Goal: Task Accomplishment & Management: Manage account settings

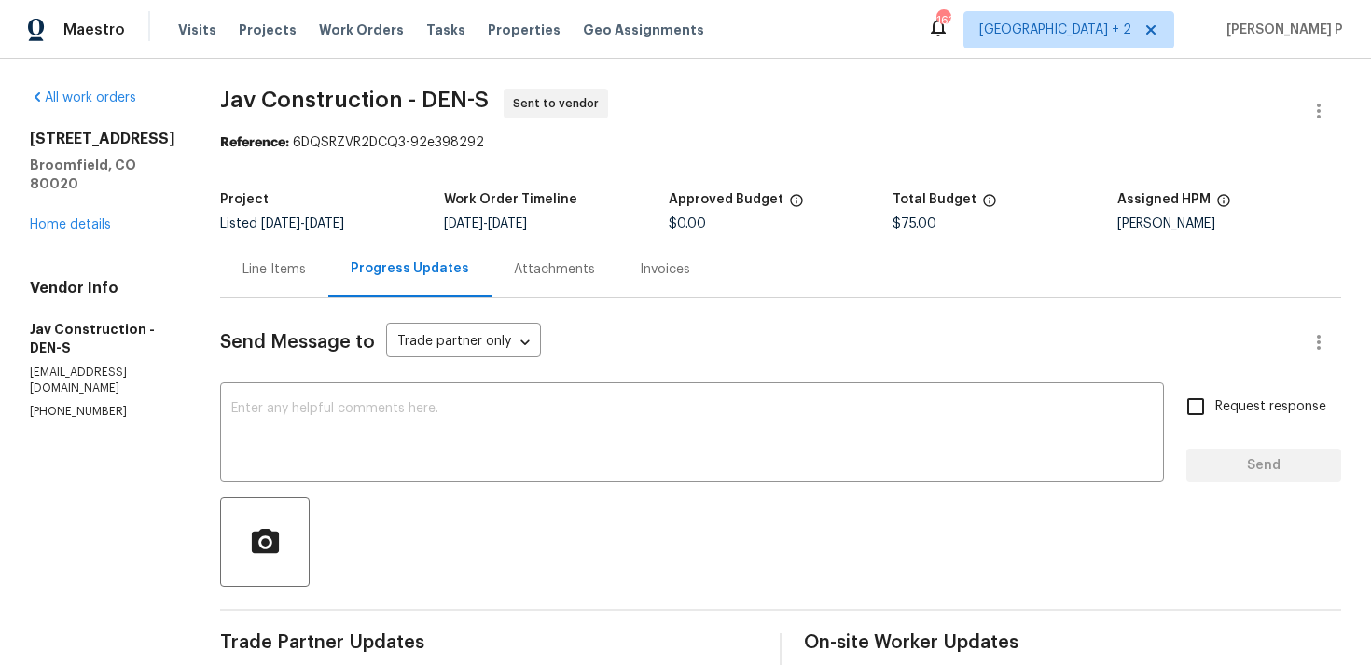
scroll to position [1, 0]
click at [268, 269] on div "Line Items" at bounding box center [274, 268] width 63 height 19
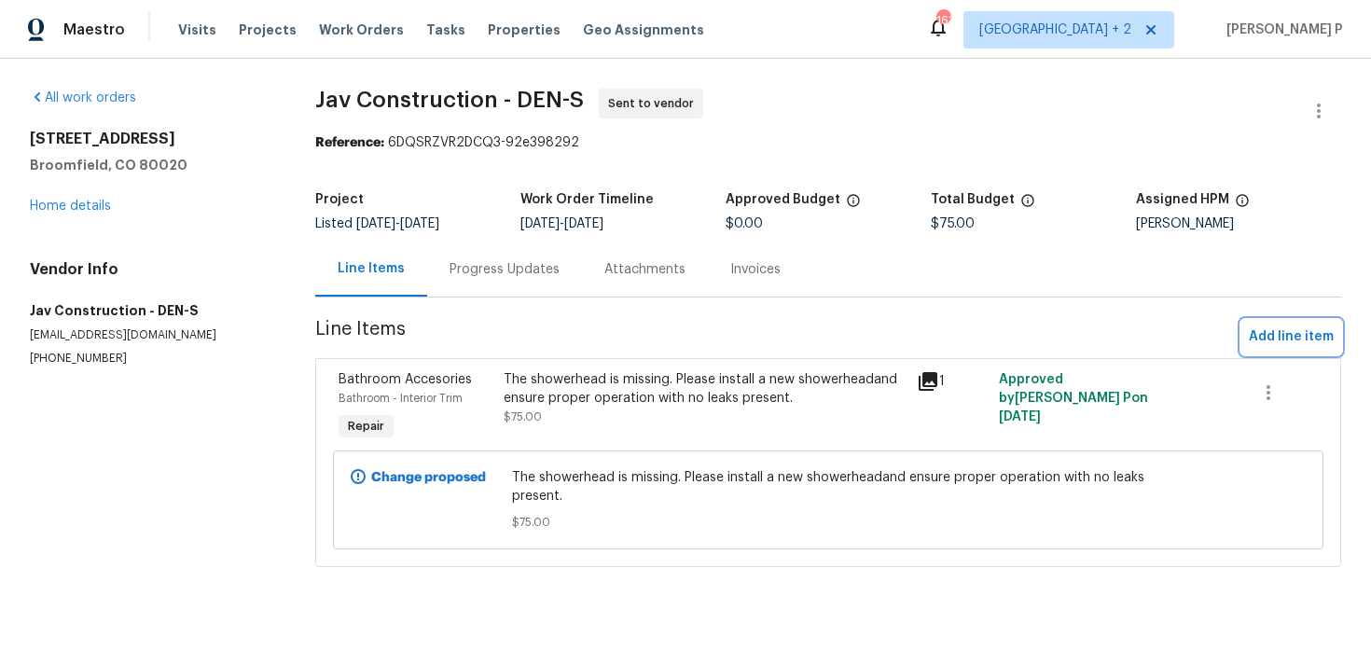
click at [1289, 333] on span "Add line item" at bounding box center [1291, 337] width 85 height 23
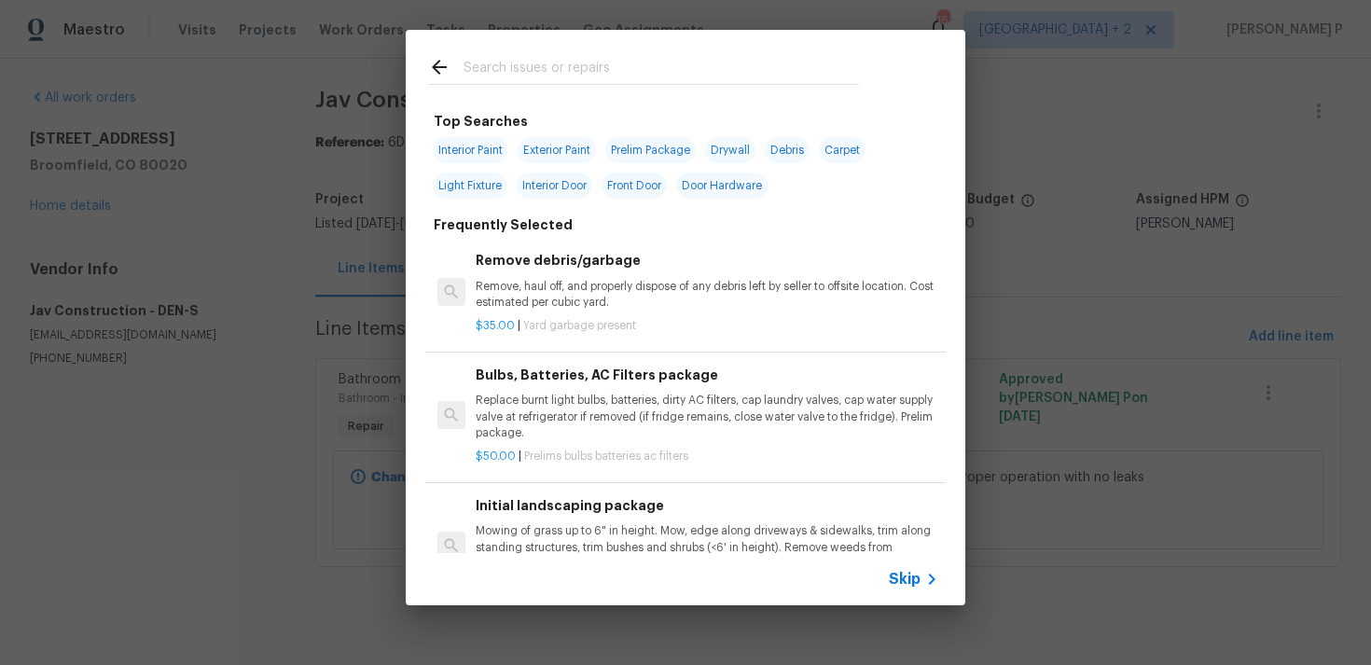
click at [910, 584] on span "Skip" at bounding box center [905, 579] width 32 height 19
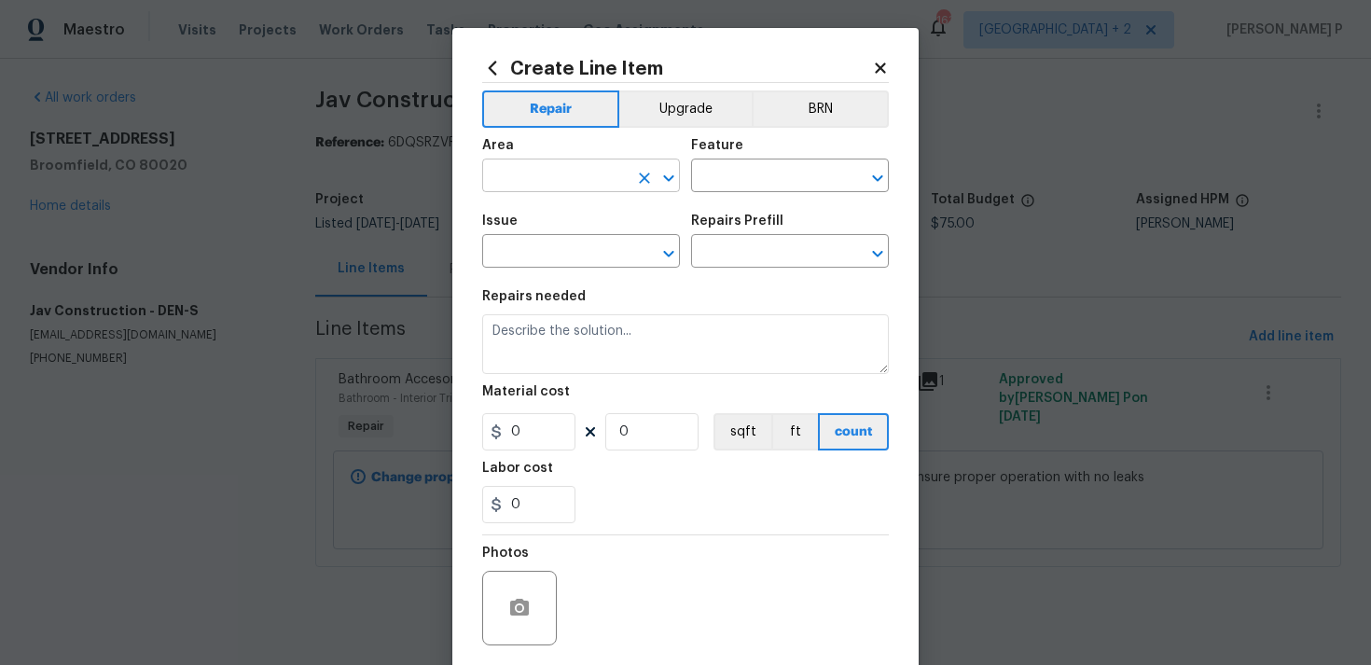
click at [673, 173] on icon "Open" at bounding box center [669, 178] width 22 height 22
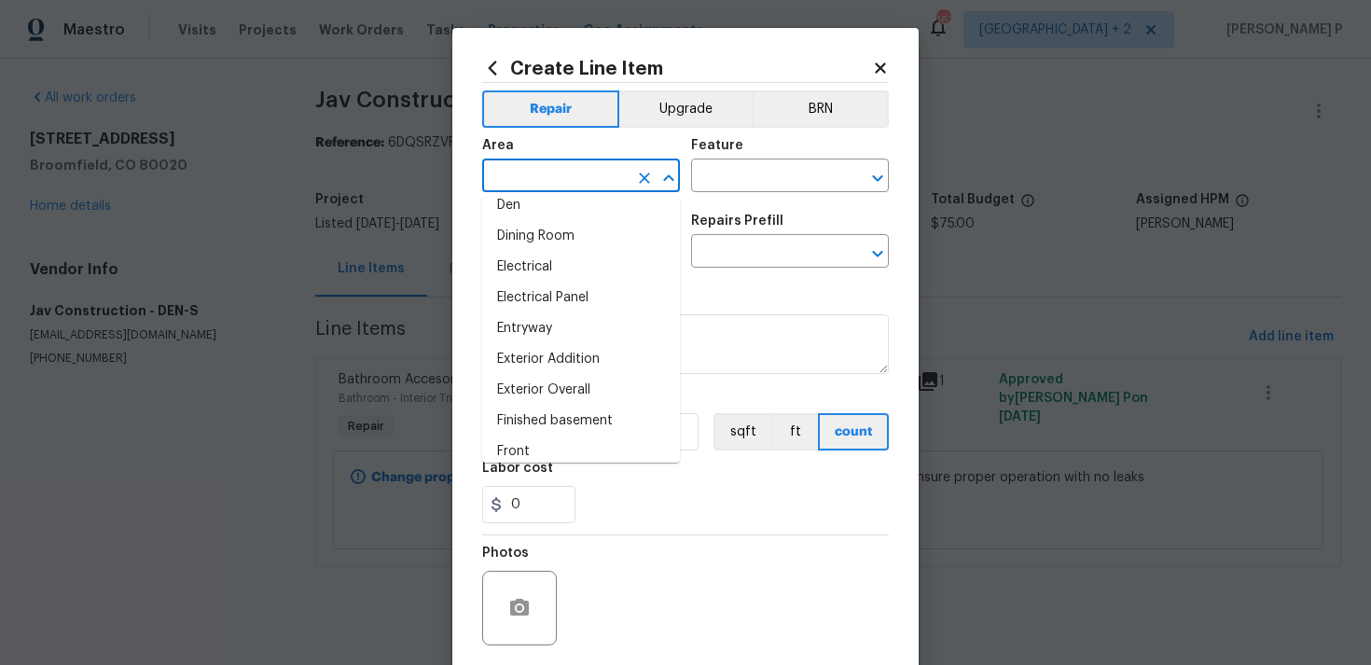
scroll to position [325, 0]
click at [583, 406] on li "Finished basement" at bounding box center [581, 418] width 198 height 31
type input "Finished basement"
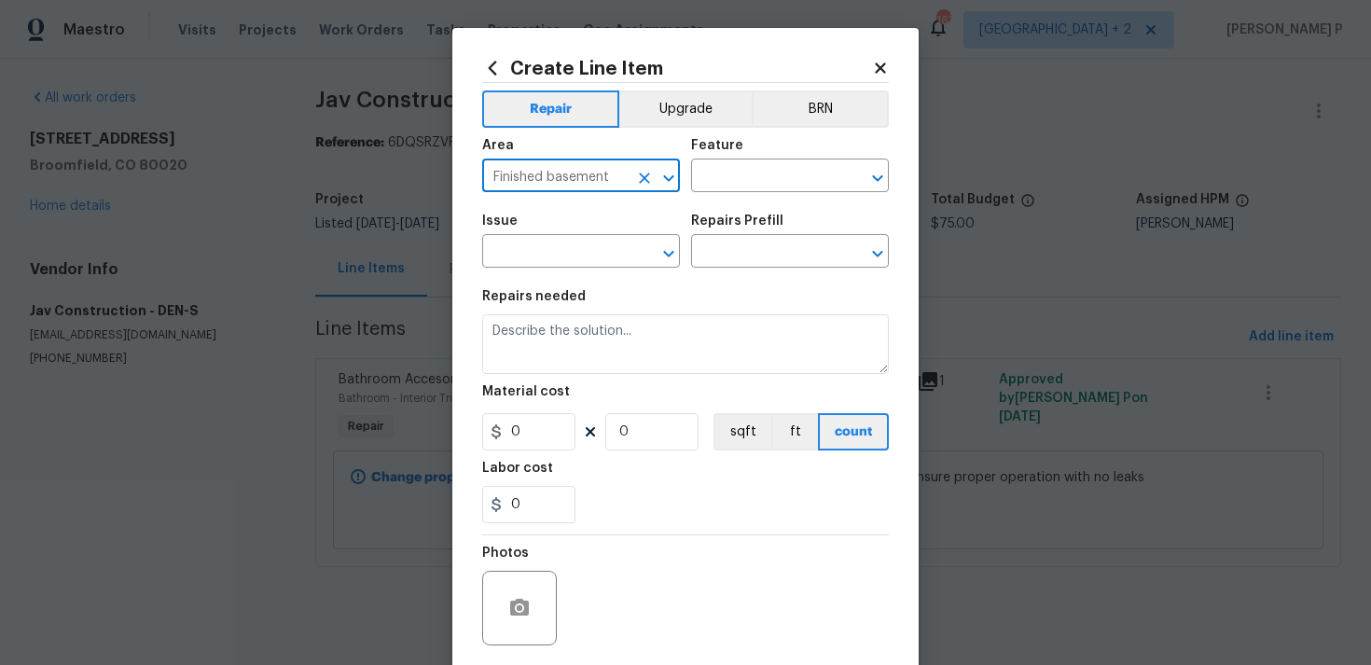
click at [672, 176] on icon "Open" at bounding box center [668, 177] width 10 height 7
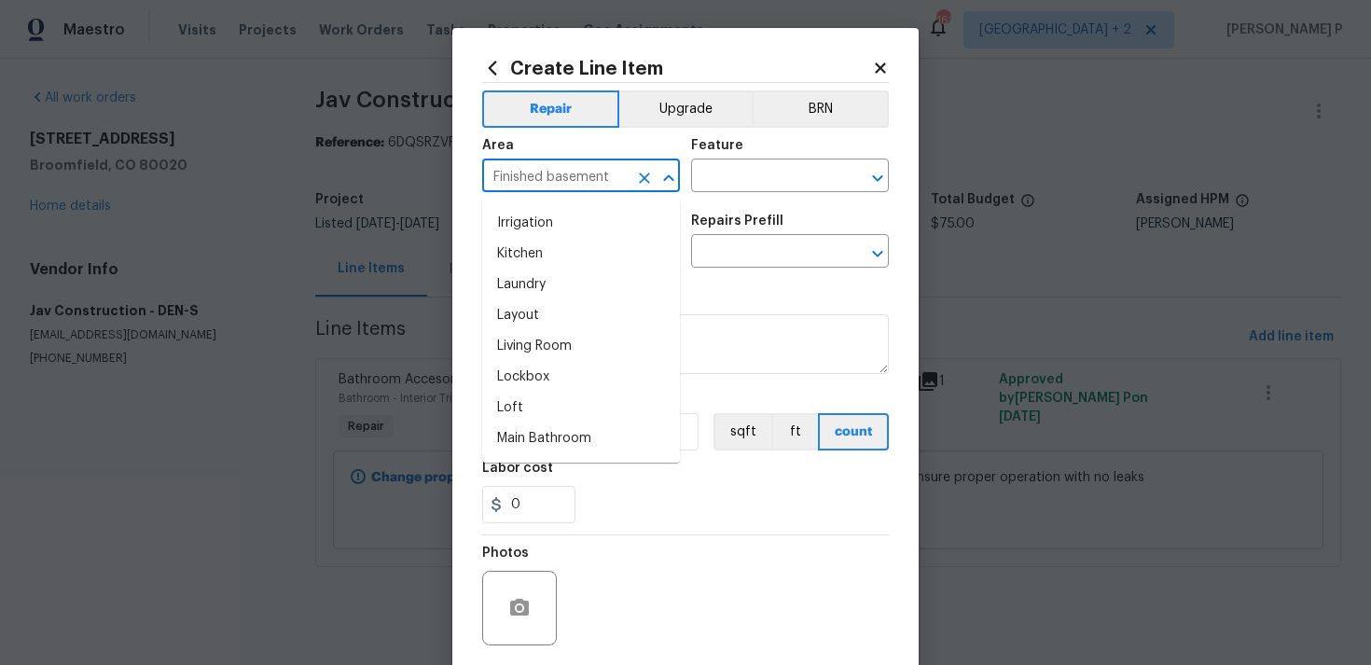
scroll to position [807, 0]
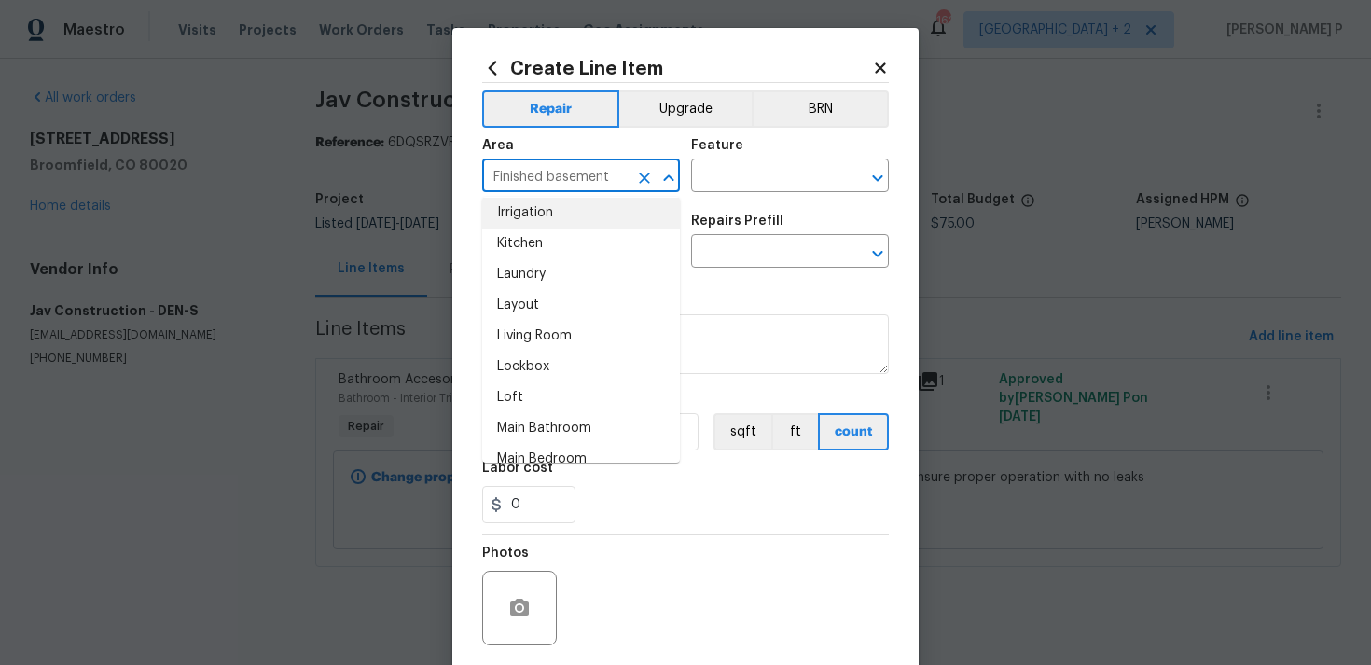
click at [628, 180] on div "Finished basement ​" at bounding box center [581, 177] width 198 height 29
click at [686, 169] on div "Area Finished basement ​ Feature ​" at bounding box center [685, 166] width 407 height 76
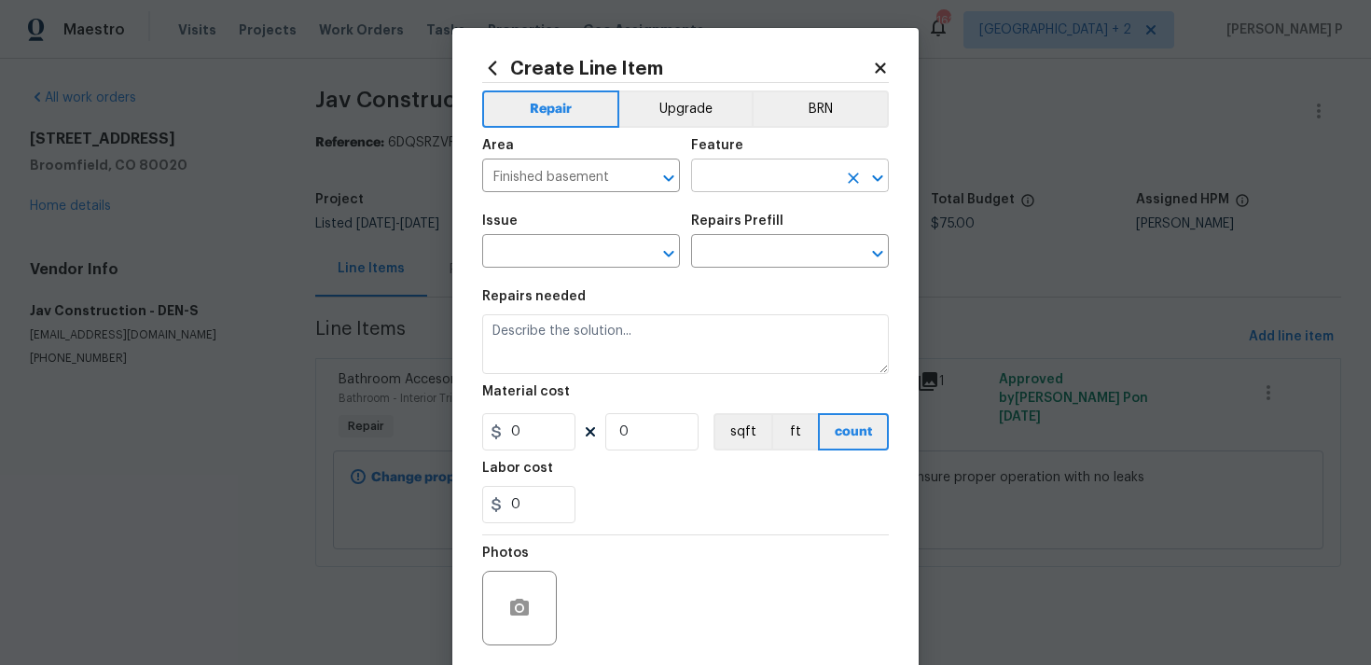
click at [731, 169] on input "text" at bounding box center [764, 177] width 146 height 29
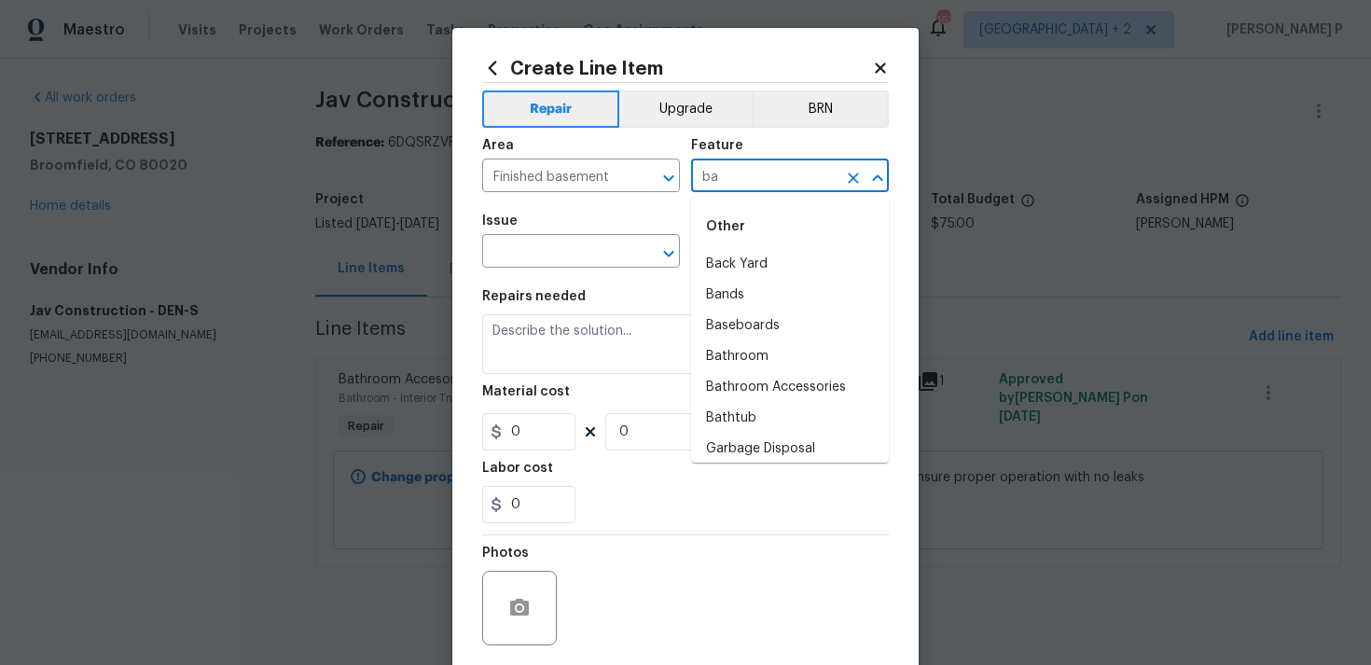
type input "b"
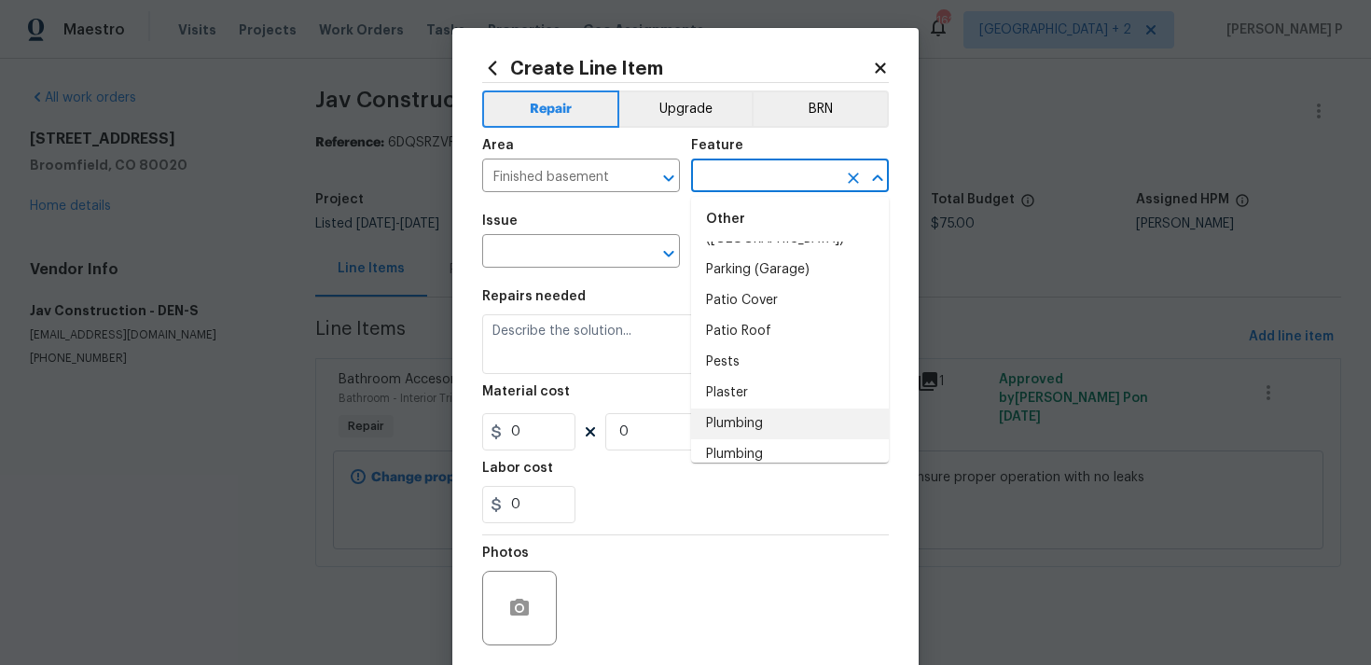
click at [755, 409] on li "Plumbing" at bounding box center [790, 424] width 198 height 31
type input "Plumbing"
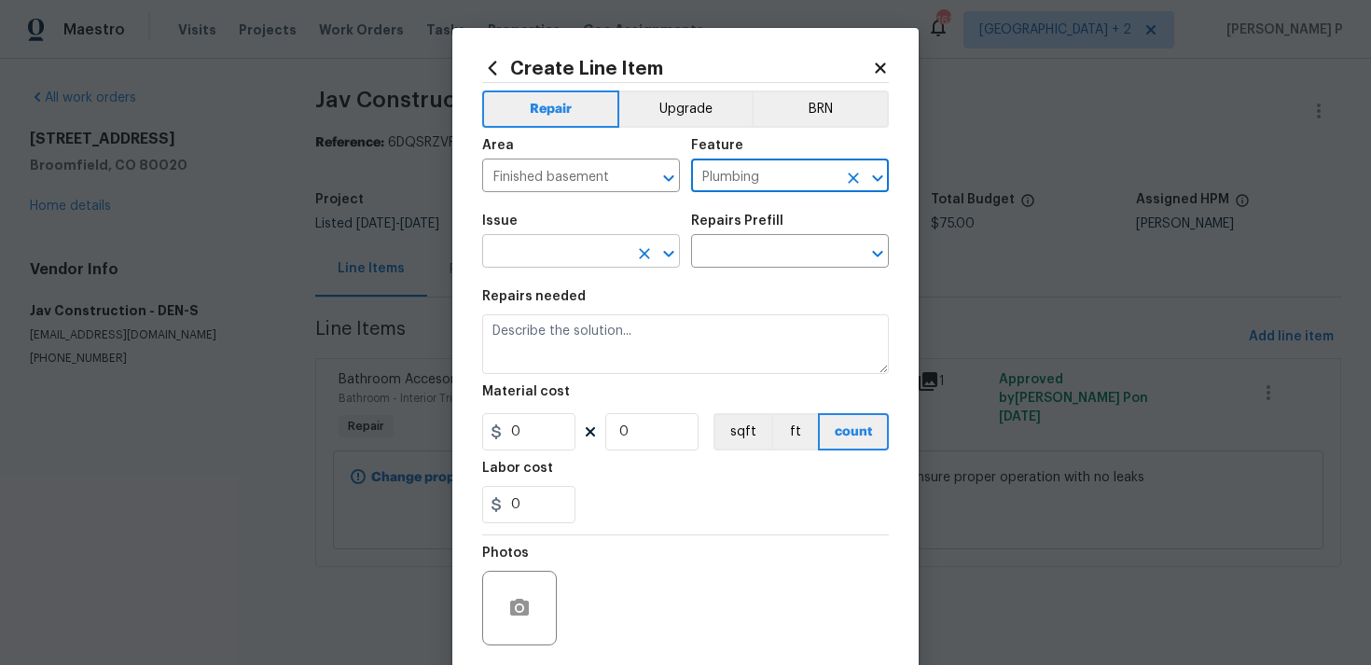
click at [671, 243] on icon "Open" at bounding box center [669, 254] width 22 height 22
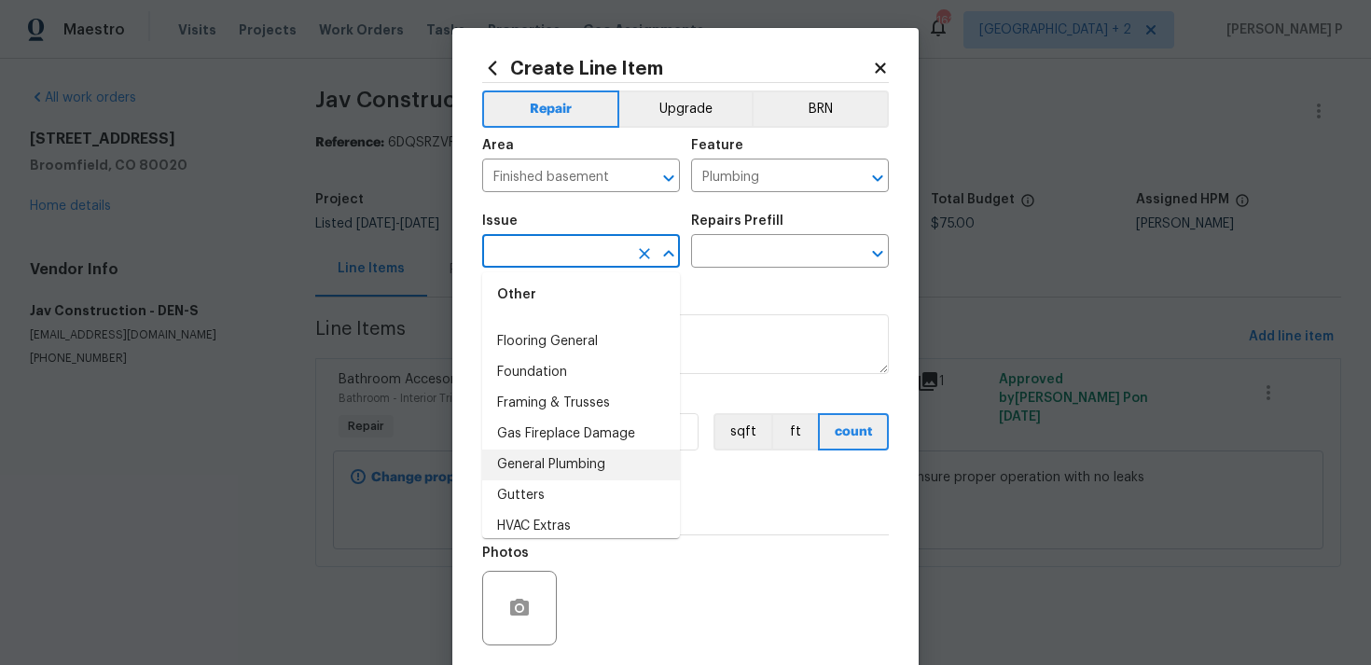
scroll to position [1432, 0]
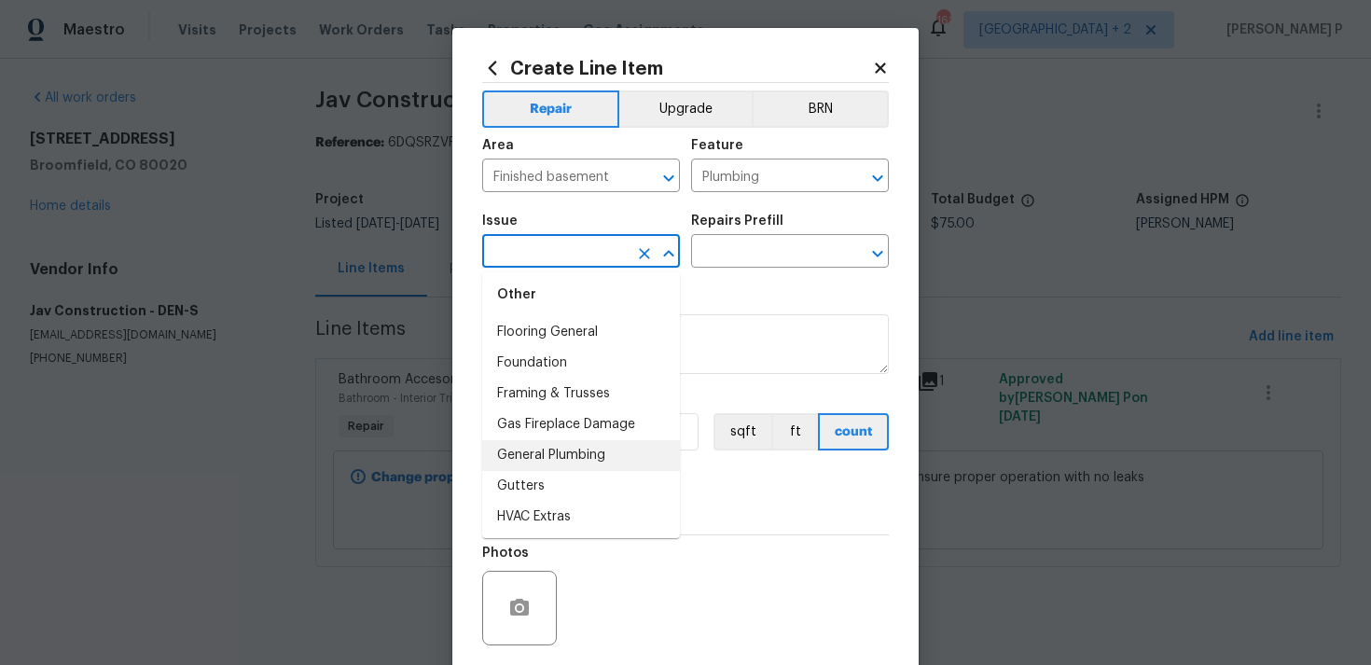
click at [566, 462] on li "General Plumbing" at bounding box center [581, 455] width 198 height 31
type input "General Plumbing"
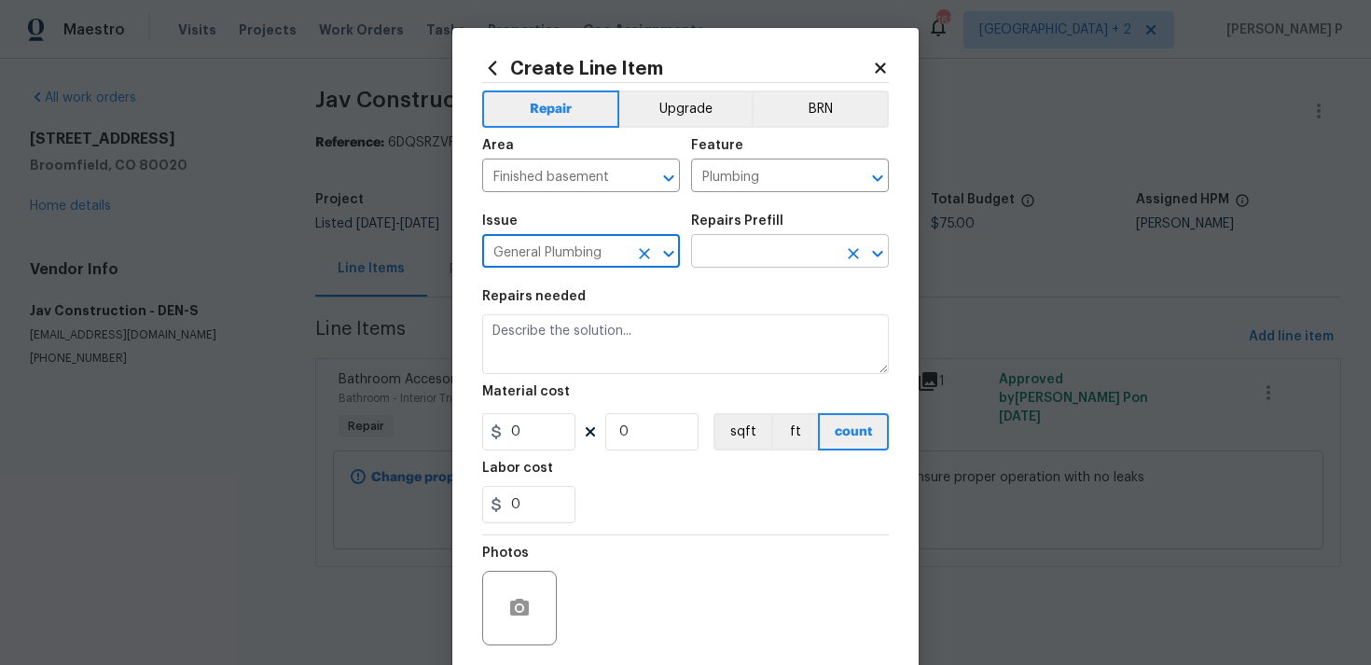
click at [728, 263] on input "text" at bounding box center [764, 253] width 146 height 29
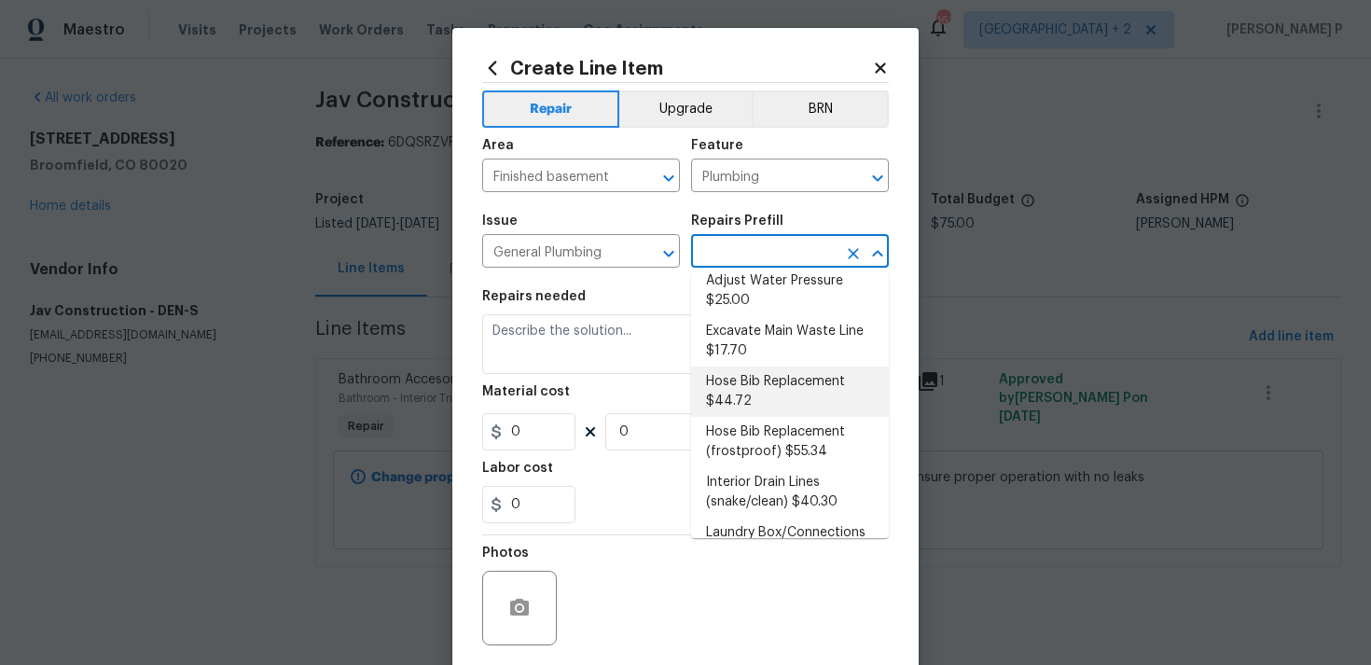
scroll to position [0, 0]
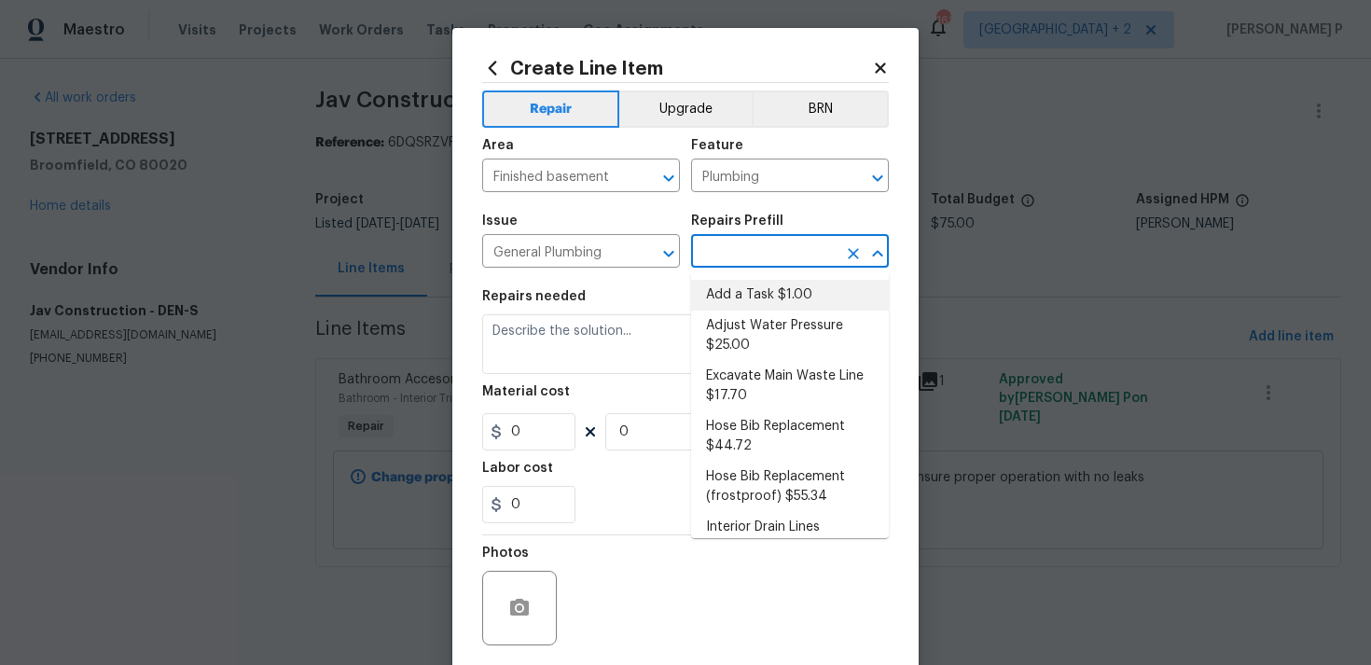
click at [764, 293] on li "Add a Task $1.00" at bounding box center [790, 295] width 198 height 31
type input "Add a Task $1.00"
type textarea "HPM to detail"
type input "1"
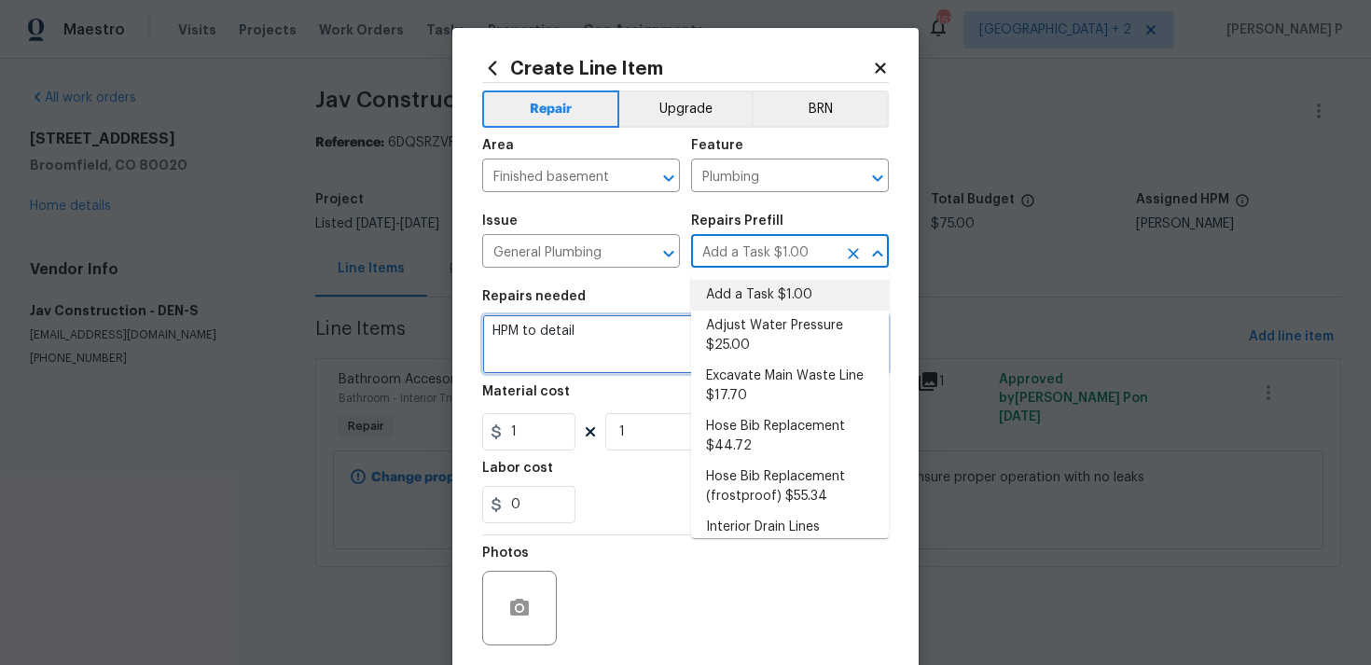
click at [561, 349] on textarea "HPM to detail" at bounding box center [685, 344] width 407 height 60
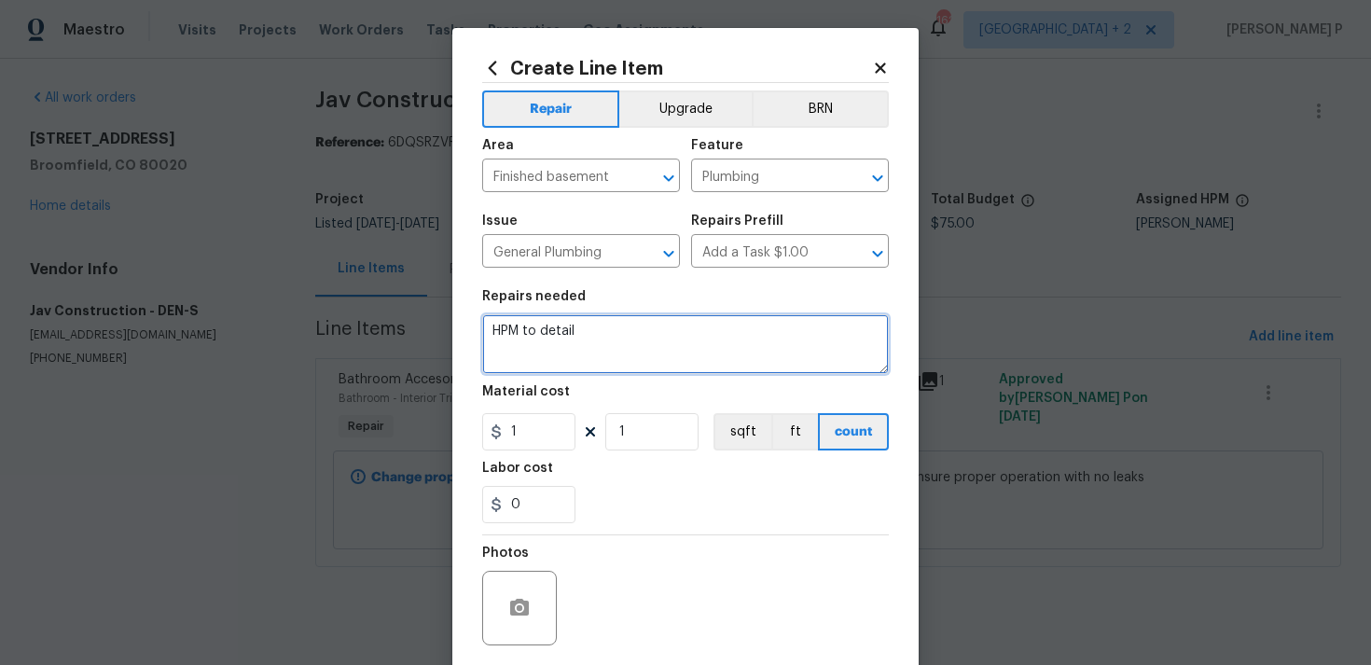
click at [561, 349] on textarea "HPM to detail" at bounding box center [685, 344] width 407 height 60
paste textarea "There appears to be water damage in the basement, as several wood floor panels …"
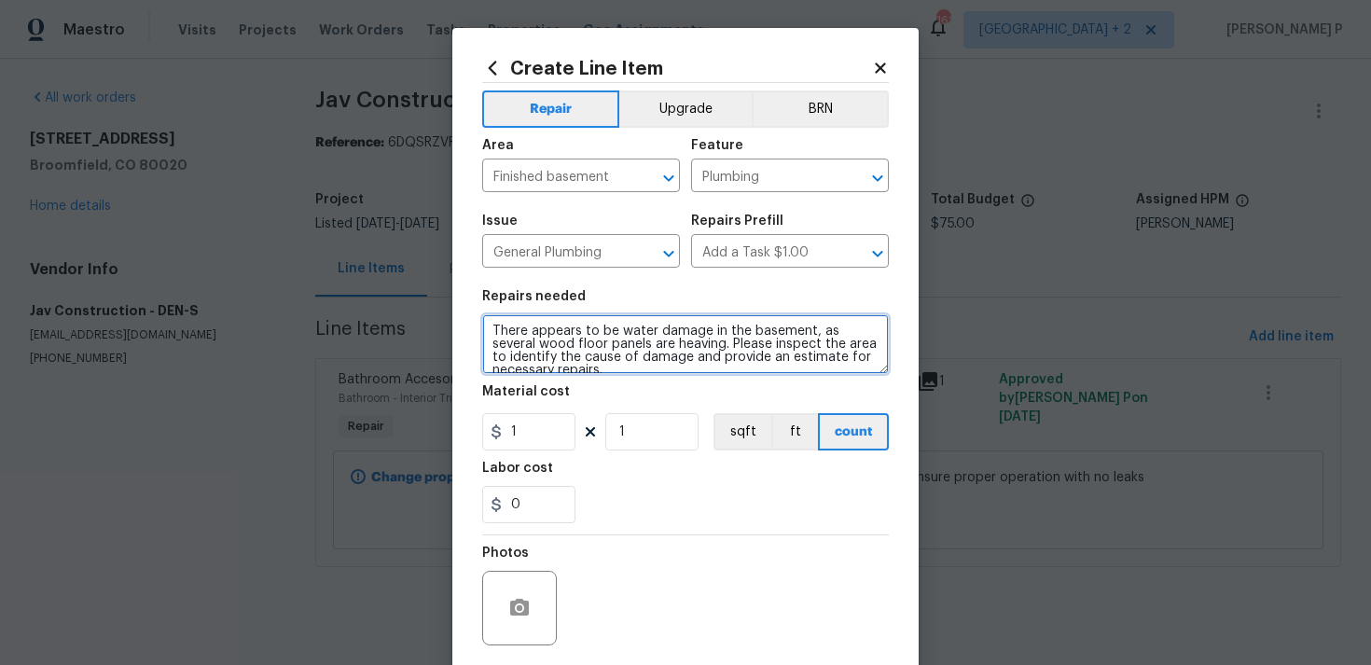
scroll to position [4, 0]
type textarea "There appears to be water damage in the basement, as several wood floor panels …"
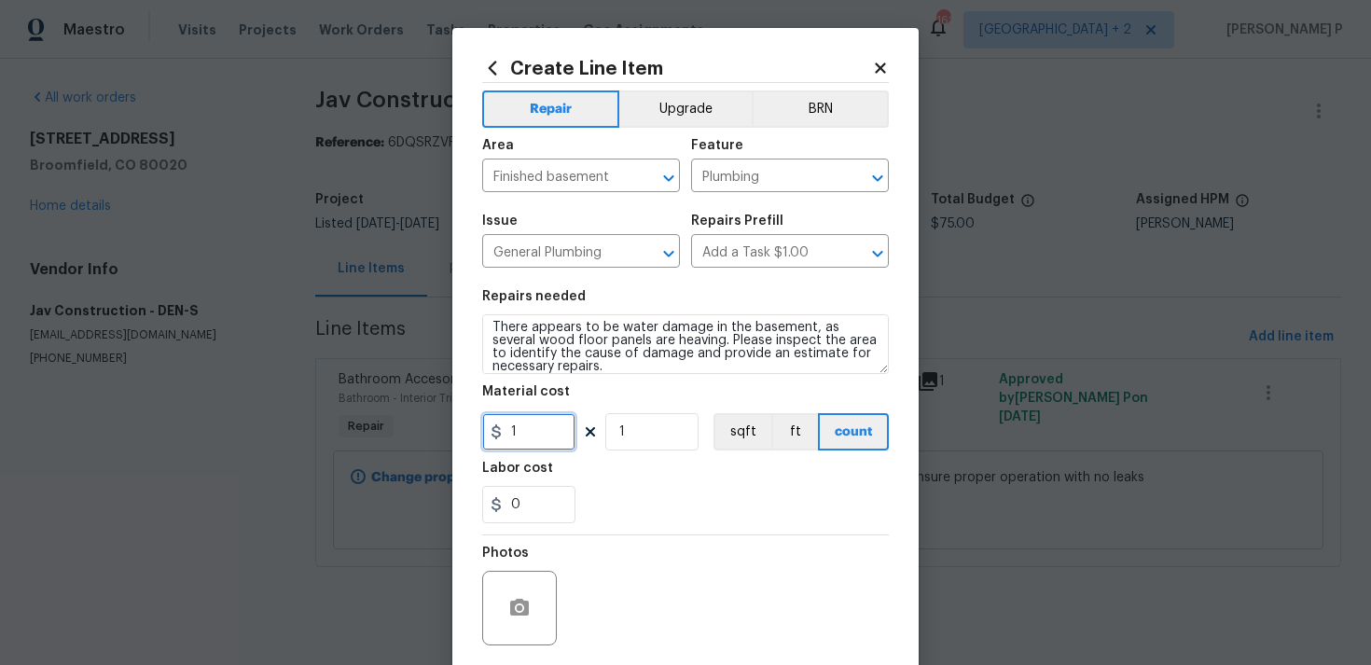
click at [531, 437] on input "1" at bounding box center [528, 431] width 93 height 37
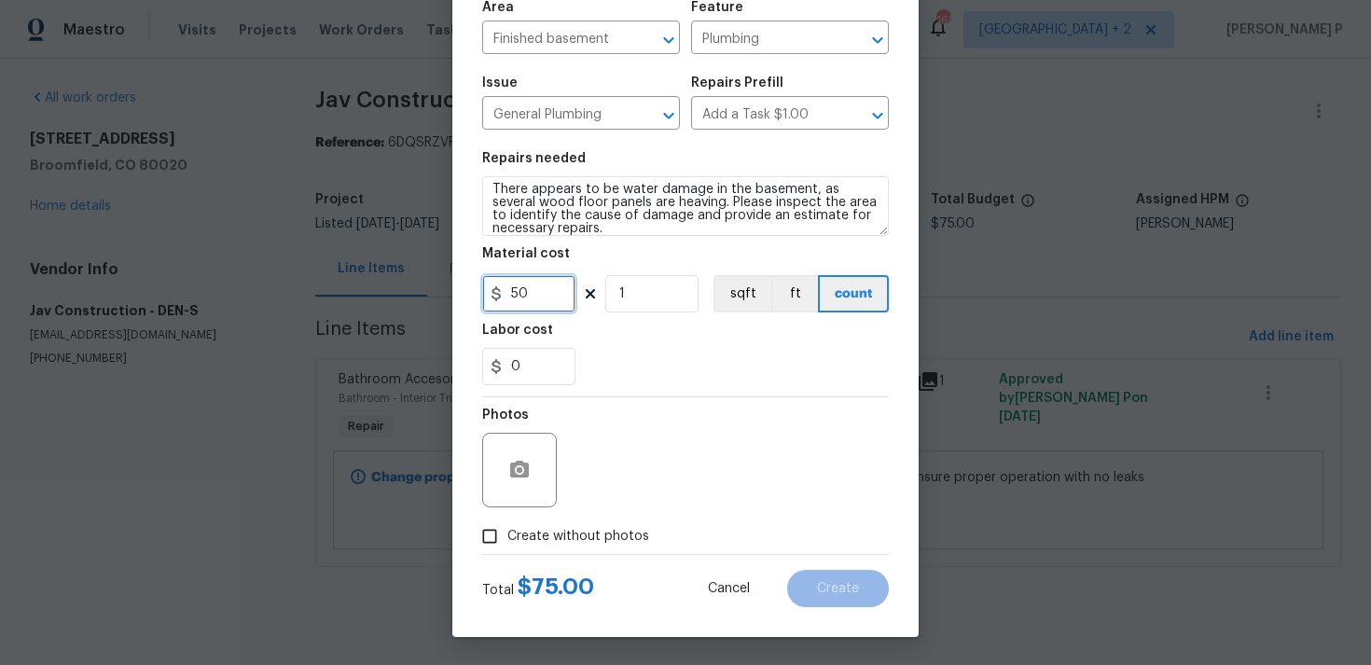
type input "50"
click at [495, 529] on input "Create without photos" at bounding box center [489, 536] width 35 height 35
checkbox input "true"
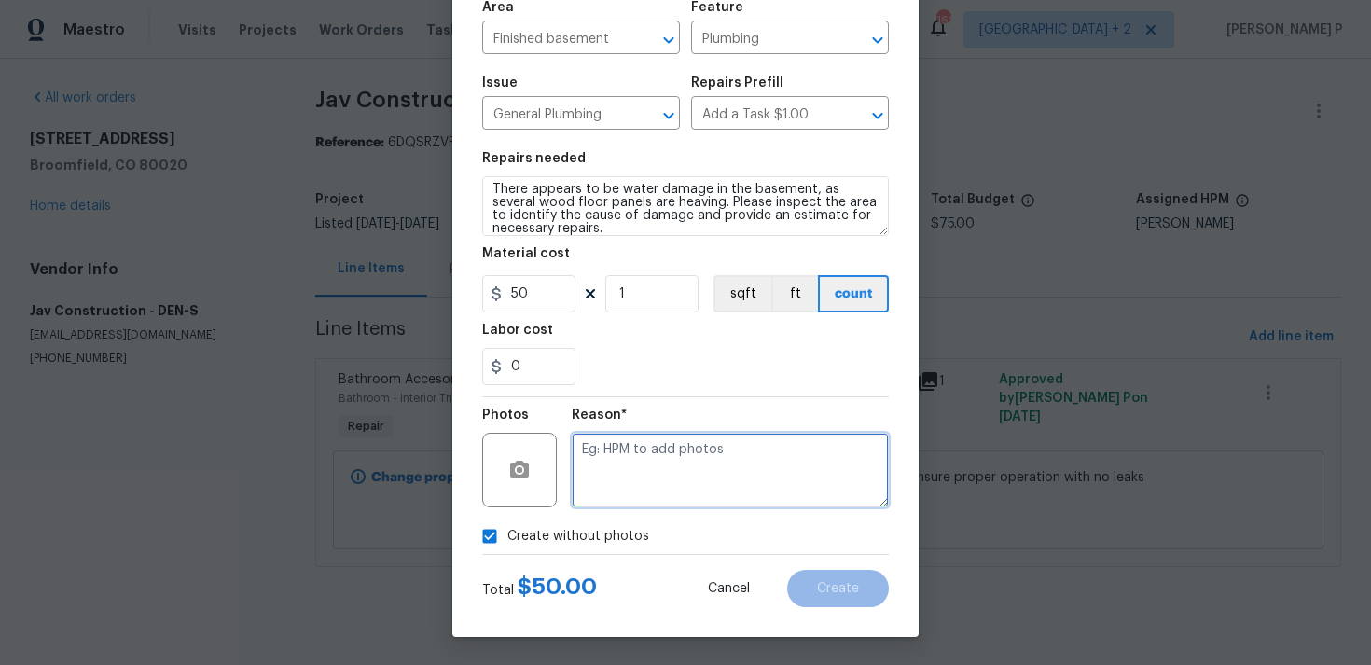
click at [636, 481] on textarea at bounding box center [730, 470] width 317 height 75
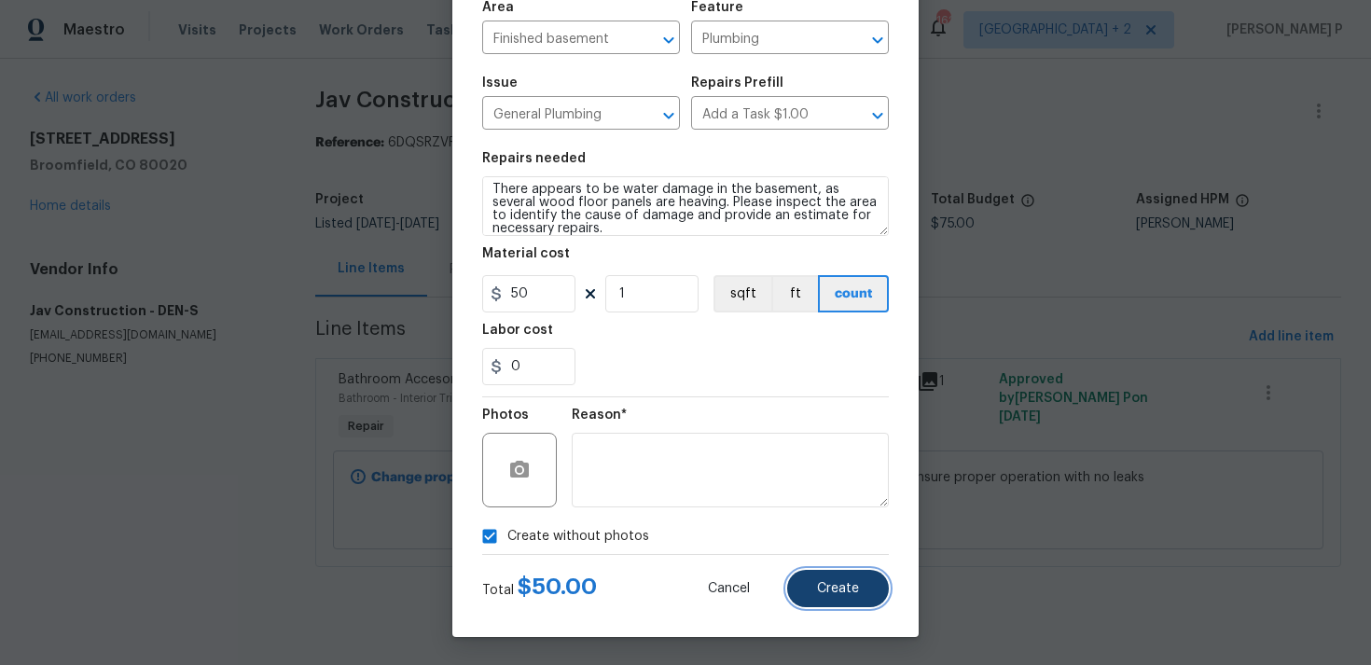
click at [807, 583] on button "Create" at bounding box center [838, 588] width 102 height 37
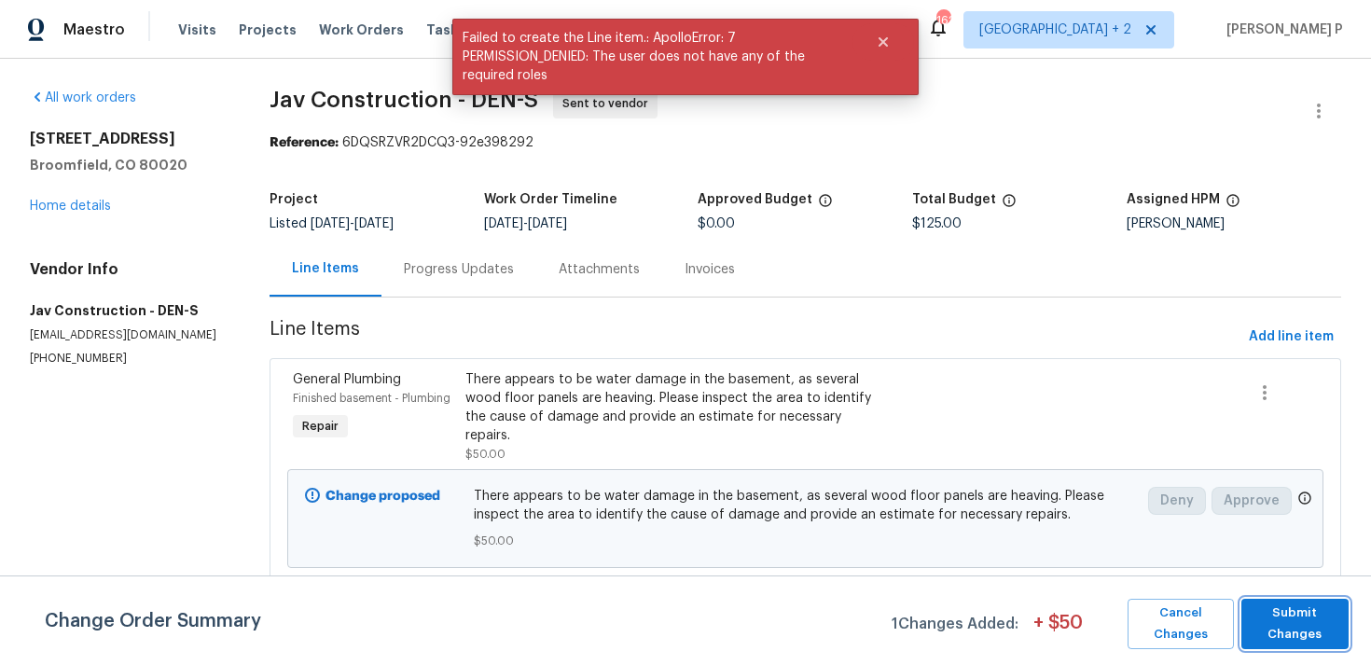
click at [1297, 642] on span "Submit Changes" at bounding box center [1295, 624] width 89 height 43
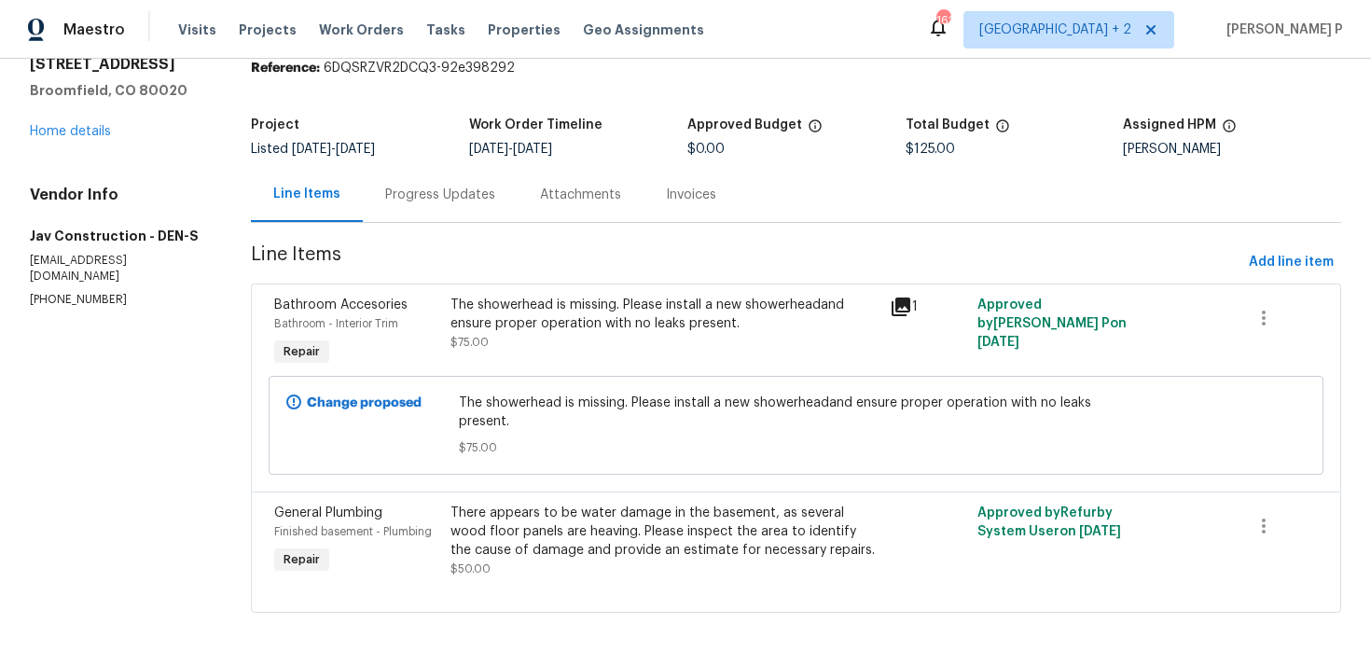
scroll to position [0, 0]
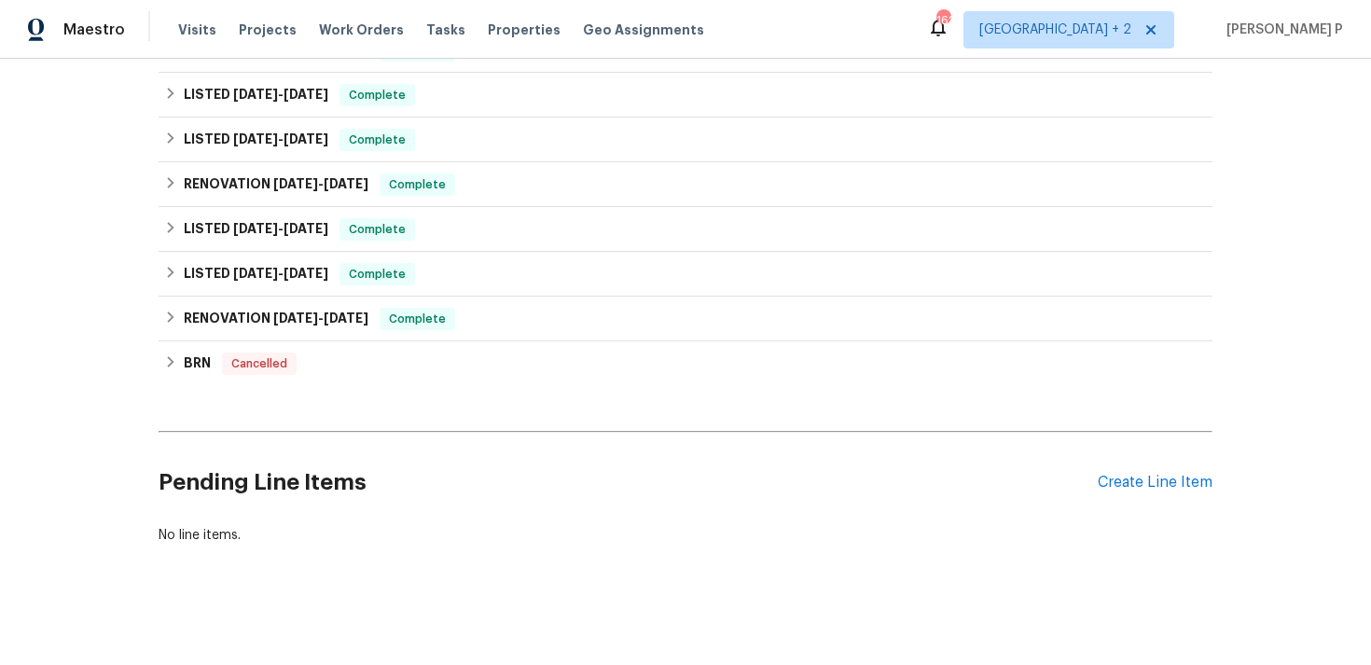
scroll to position [451, 0]
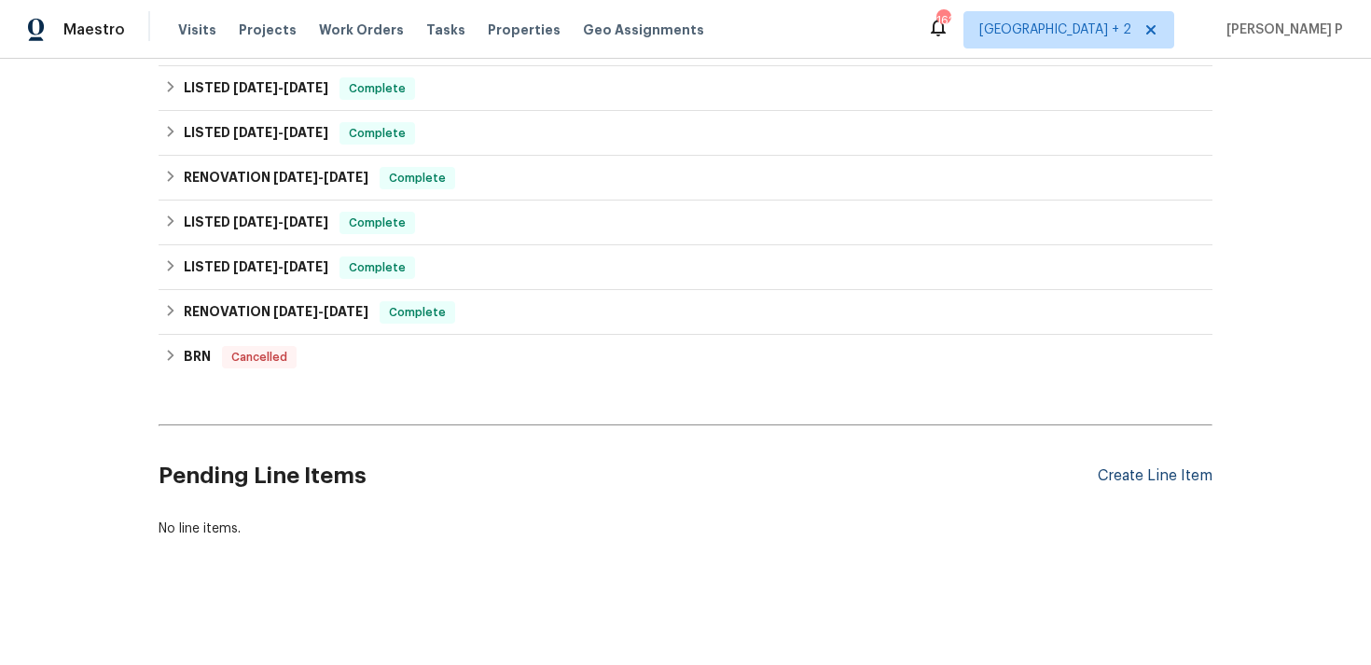
click at [1144, 467] on div "Create Line Item" at bounding box center [1155, 476] width 115 height 18
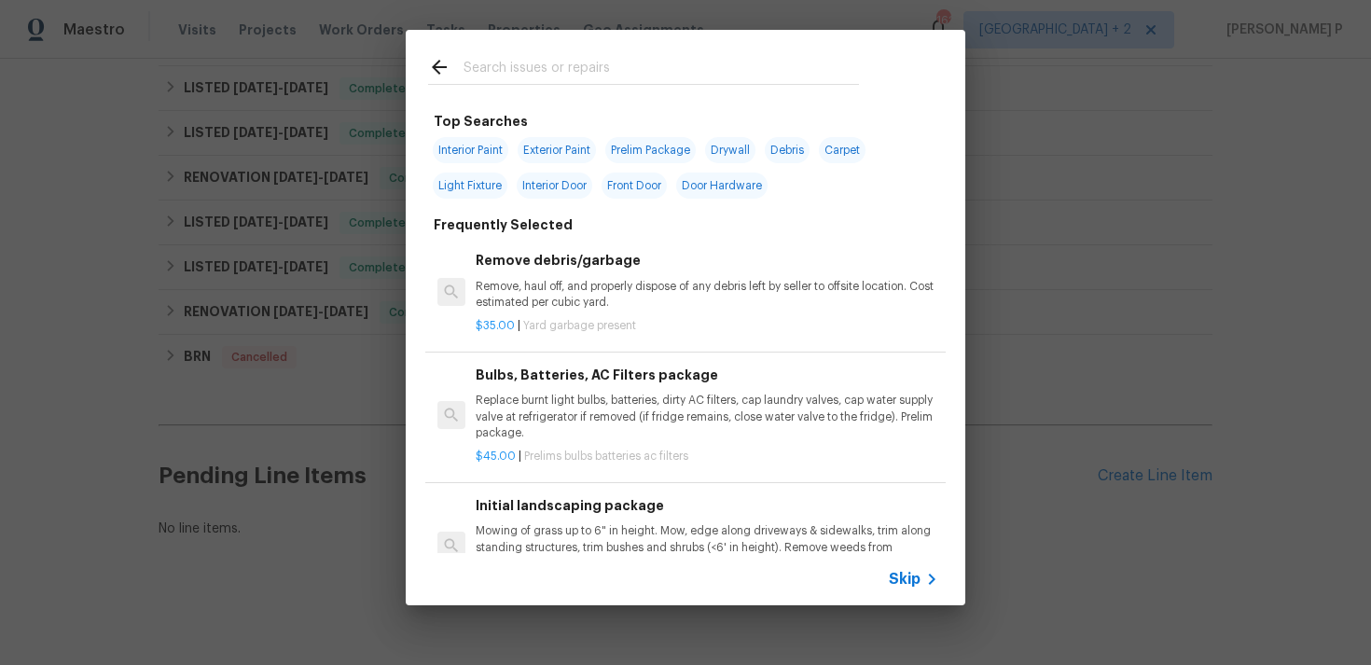
click at [909, 580] on span "Skip" at bounding box center [905, 579] width 32 height 19
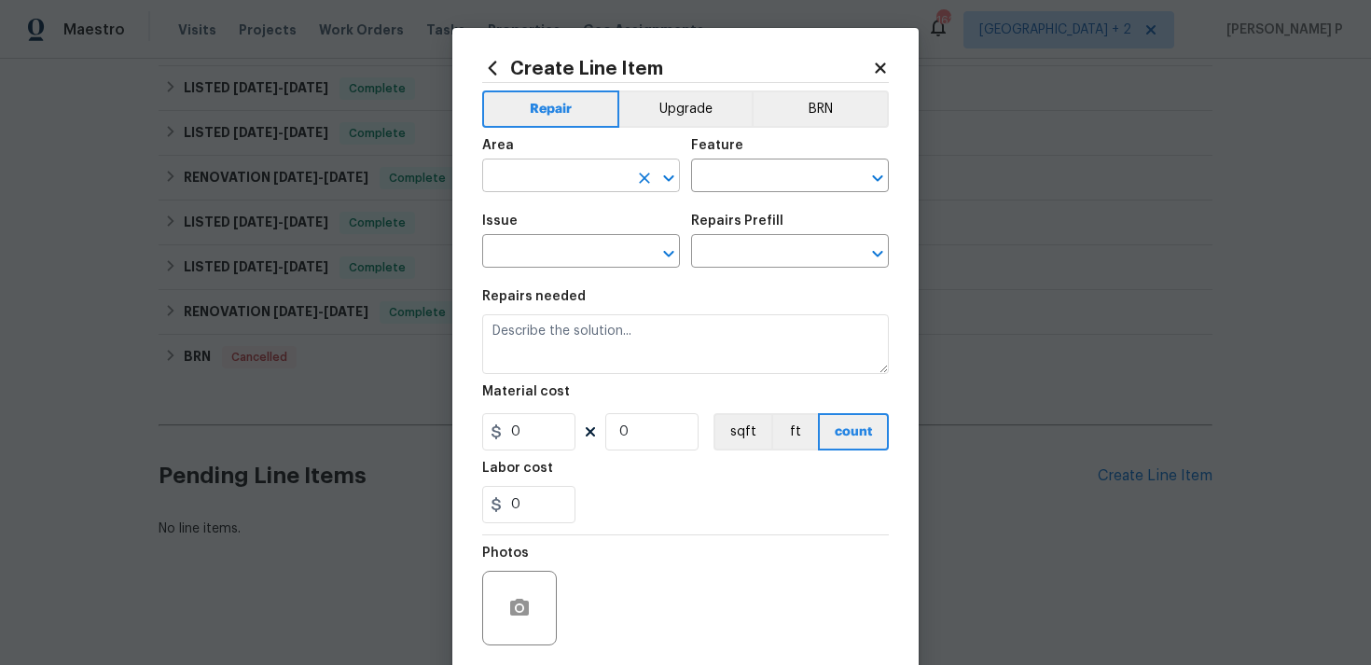
click at [581, 172] on input "text" at bounding box center [555, 177] width 146 height 29
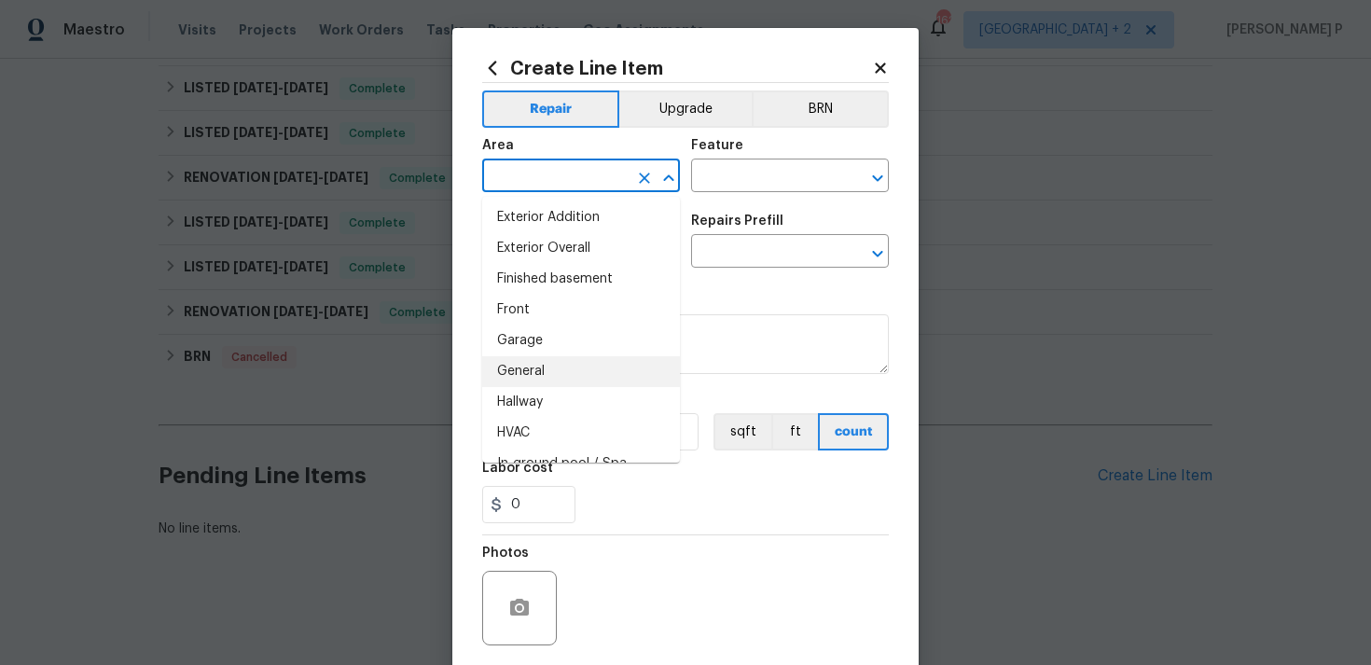
scroll to position [453, 0]
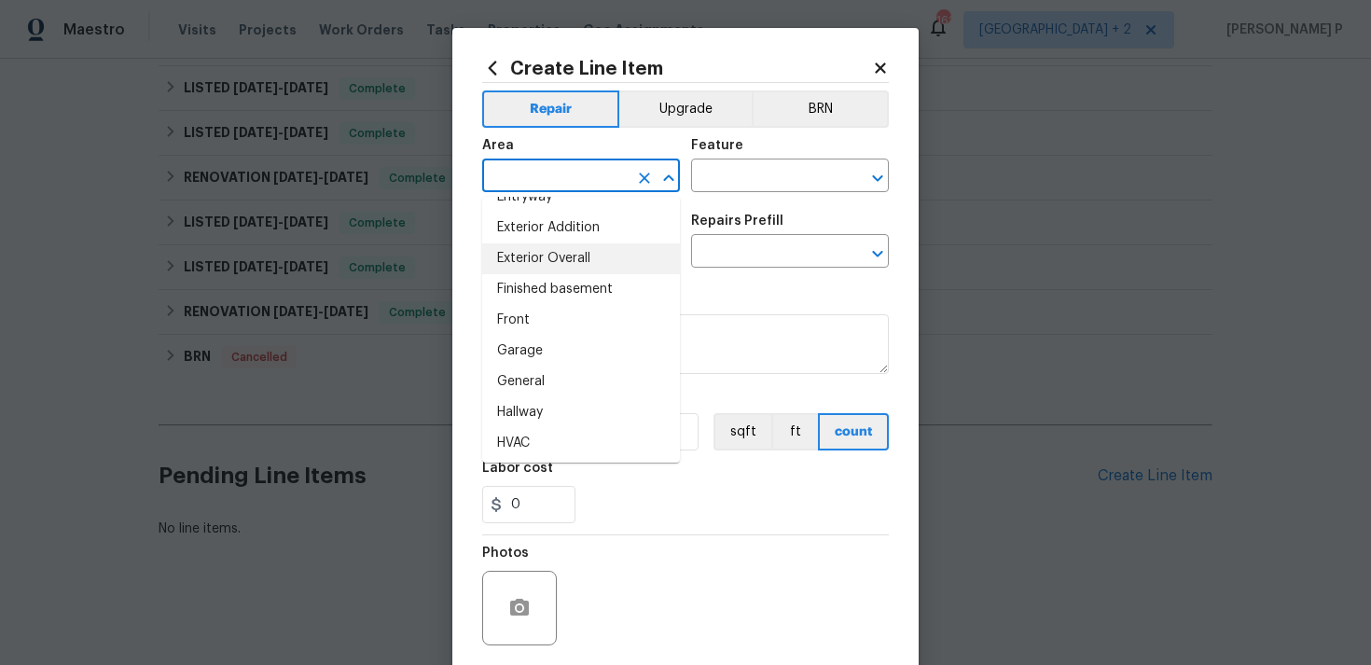
click at [564, 261] on li "Exterior Overall" at bounding box center [581, 258] width 198 height 31
type input "Exterior Overall"
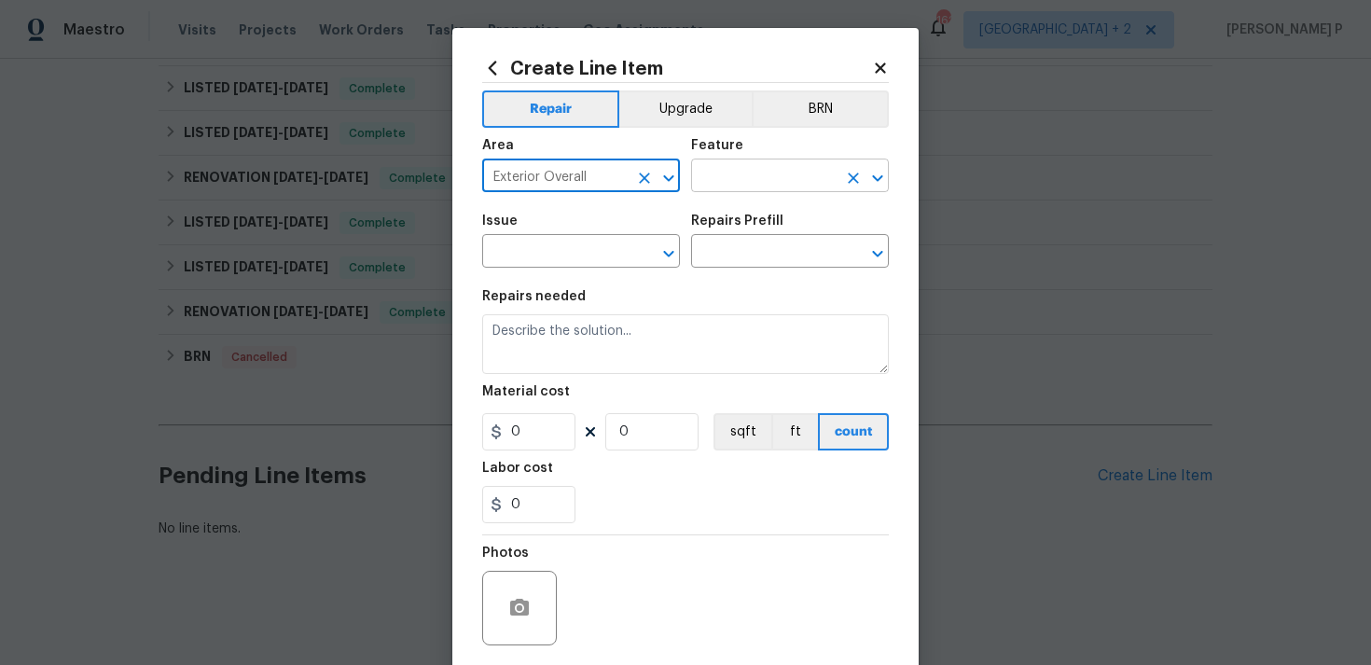
click at [759, 177] on input "text" at bounding box center [764, 177] width 146 height 29
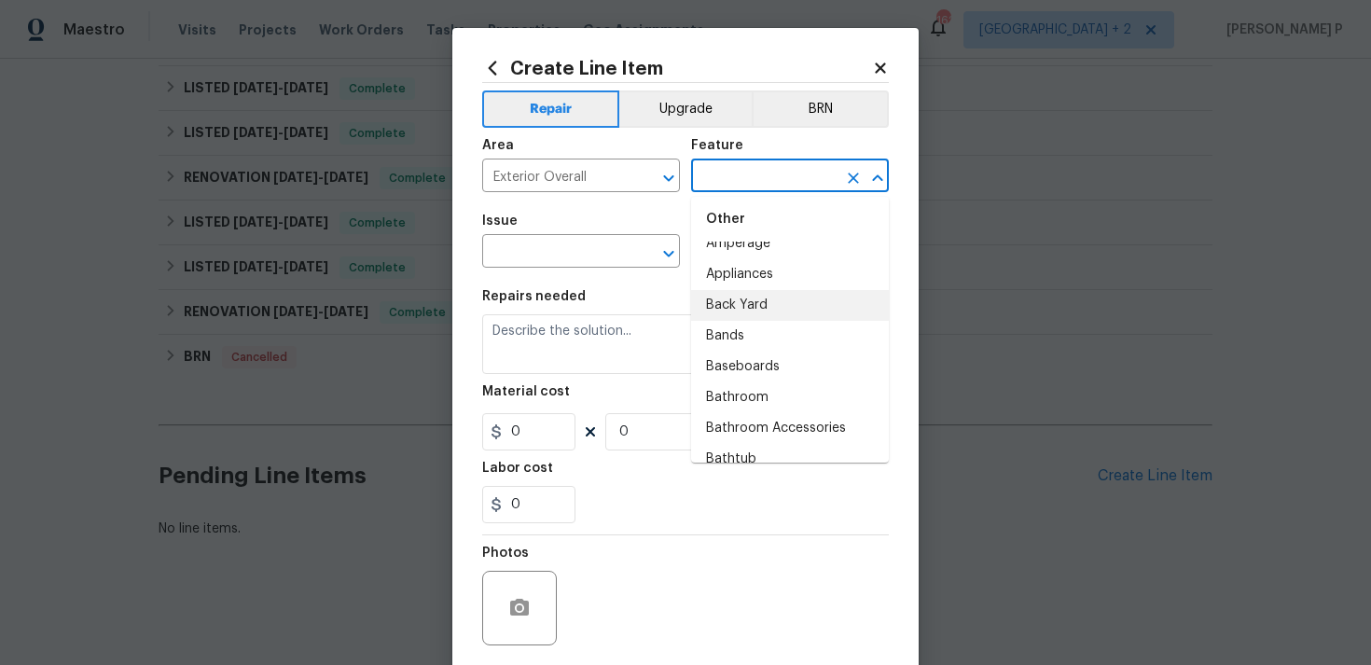
scroll to position [374, 0]
click at [761, 268] on li "Back Yard" at bounding box center [790, 273] width 198 height 31
type input "Back Yard"
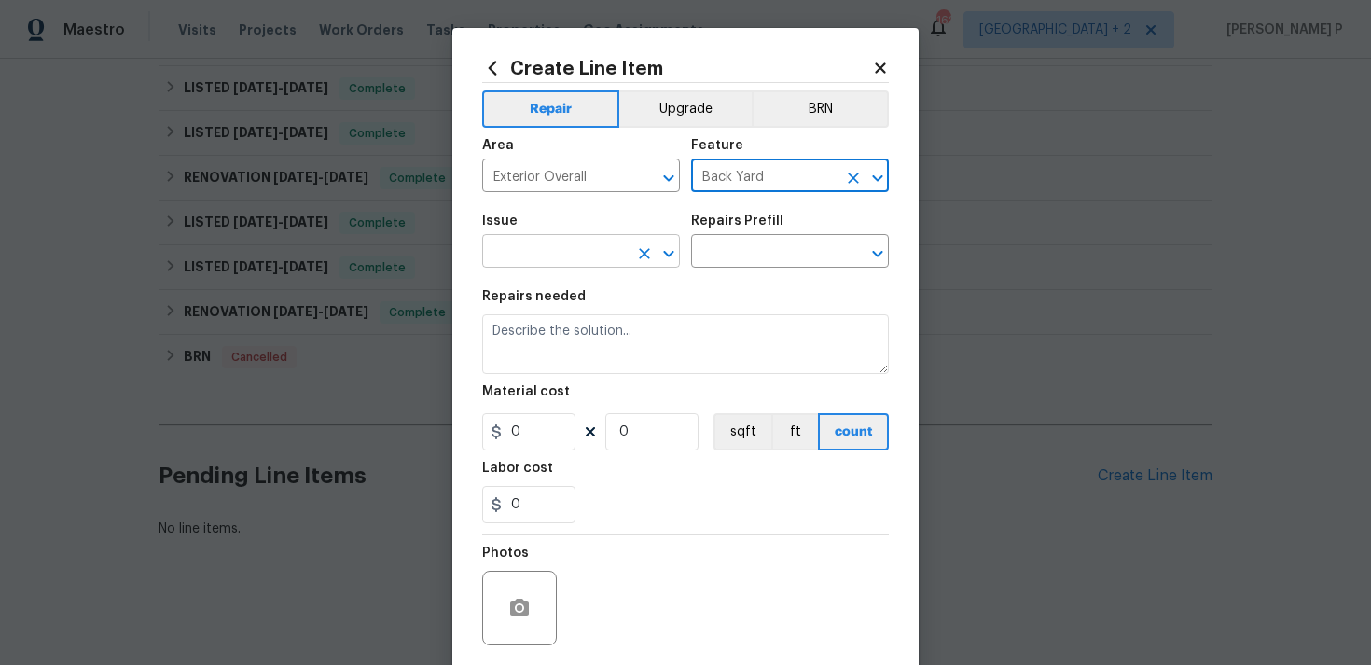
click at [674, 257] on icon "Open" at bounding box center [669, 254] width 22 height 22
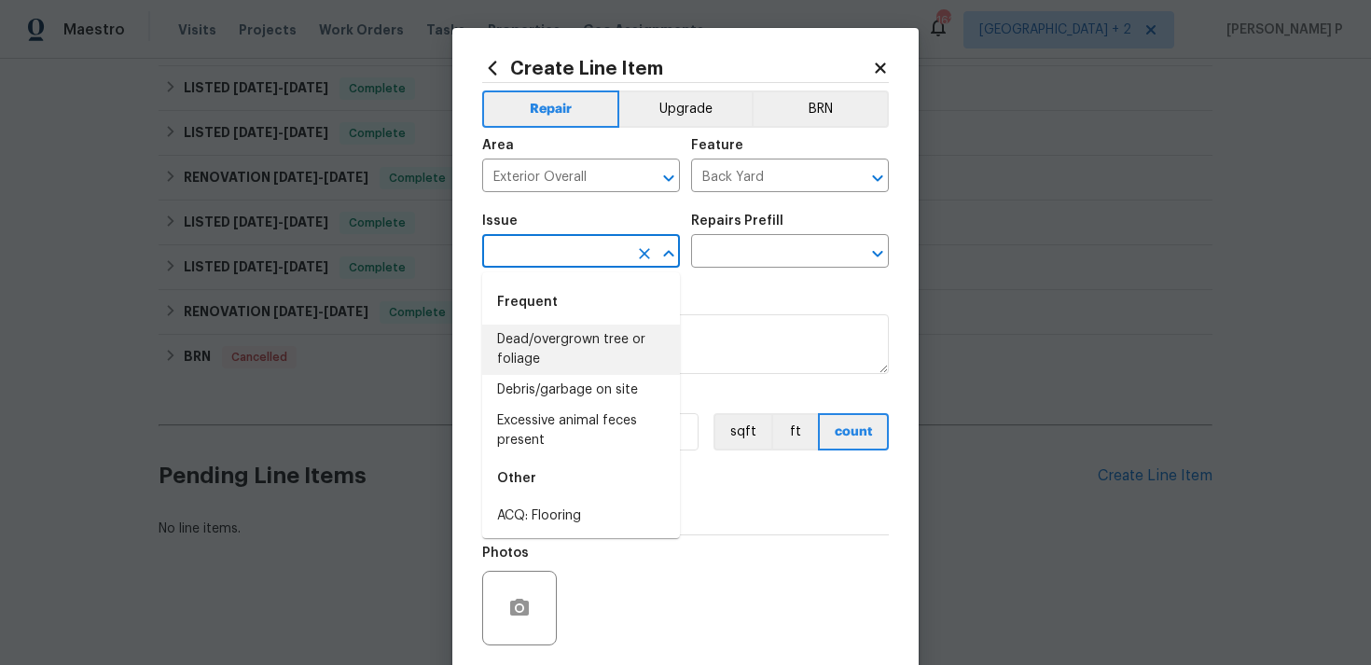
click at [630, 356] on li "Dead/overgrown tree or foliage" at bounding box center [581, 350] width 198 height 50
type input "Dead/overgrown tree or foliage"
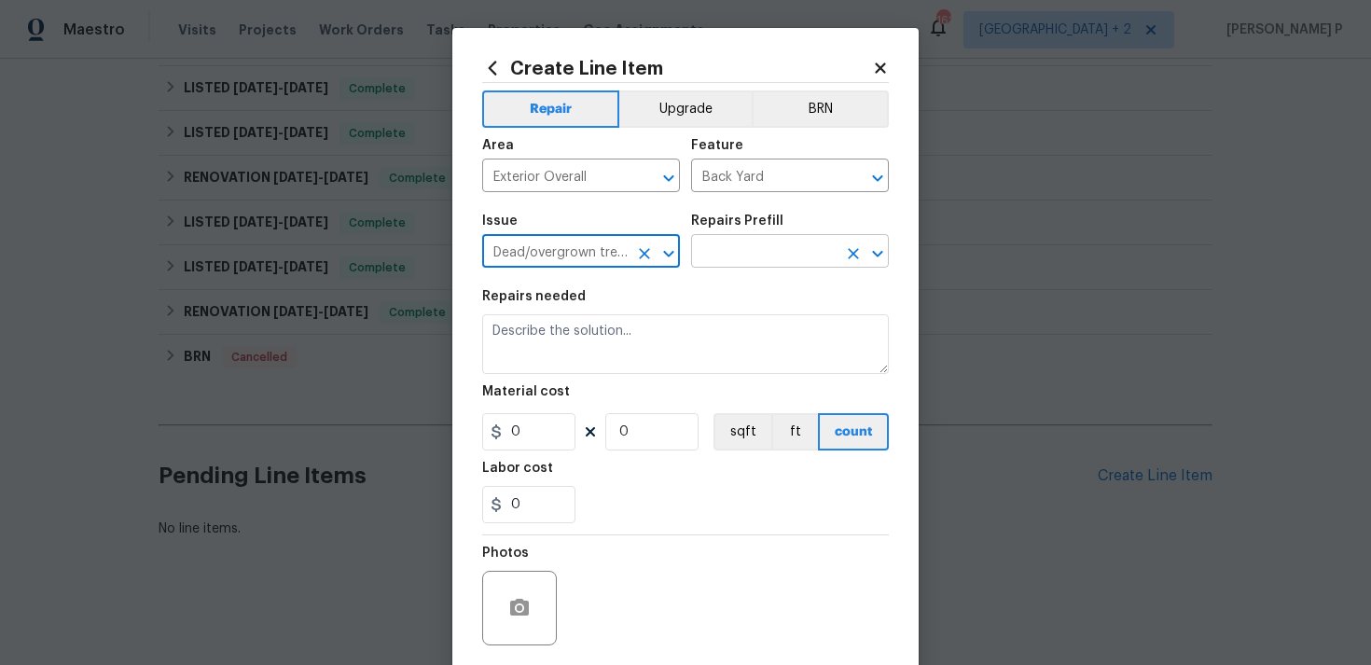
click at [798, 244] on input "text" at bounding box center [764, 253] width 146 height 29
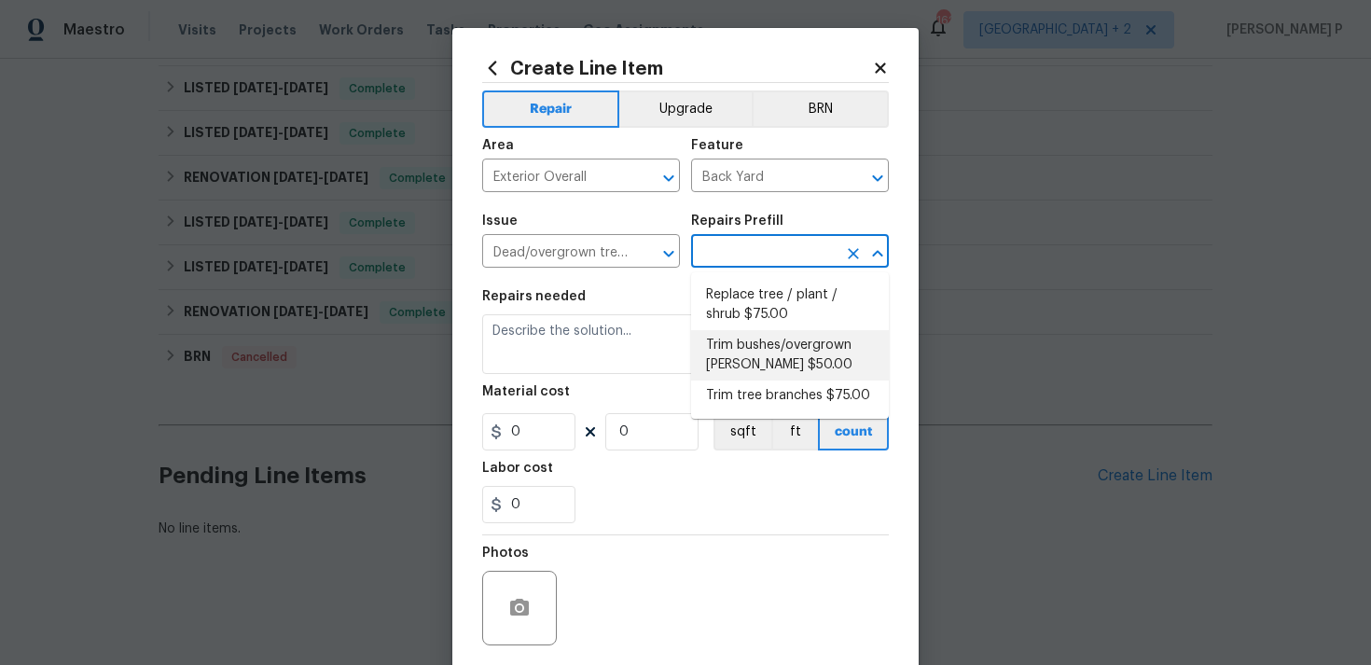
click at [769, 334] on li "Trim bushes/overgrown hedges $50.00" at bounding box center [790, 355] width 198 height 50
type input "Trim bushes/overgrown hedges $50.00"
type textarea "Trim overgrown hegdes & bushes around perimeter of home giving 12" of clearance…"
type input "50"
type input "1"
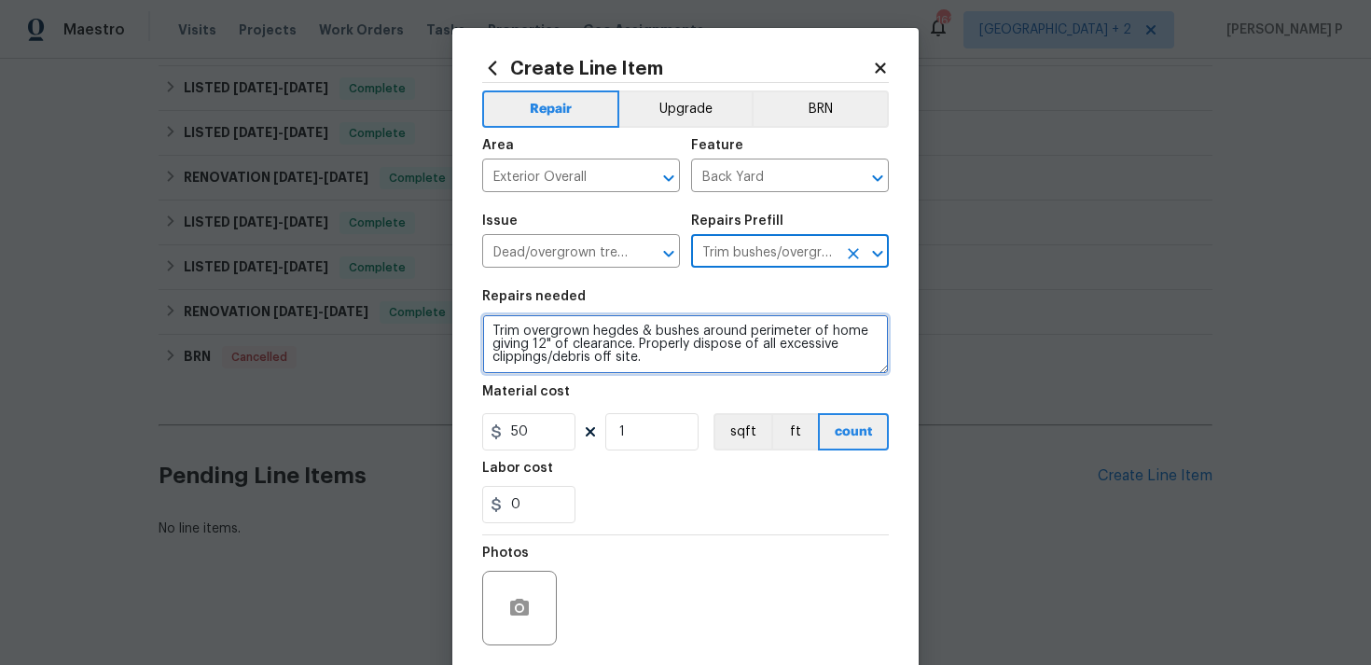
click at [655, 363] on textarea "Trim overgrown hegdes & bushes around perimeter of home giving 12" of clearance…" at bounding box center [685, 344] width 407 height 60
paste textarea "Remove the grass from the driveway relief cuts and spray with grass killer, cle…"
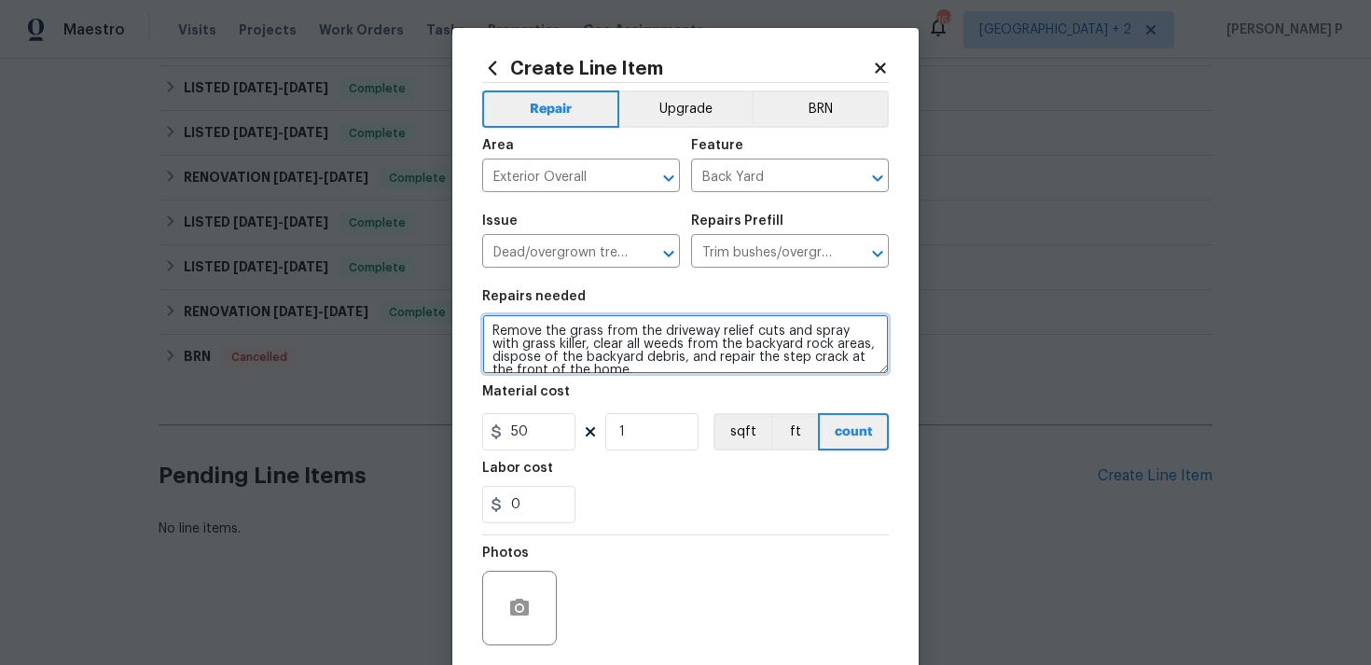
scroll to position [4, 0]
type textarea "Remove the grass from the driveway relief cuts and spray with grass killer, cle…"
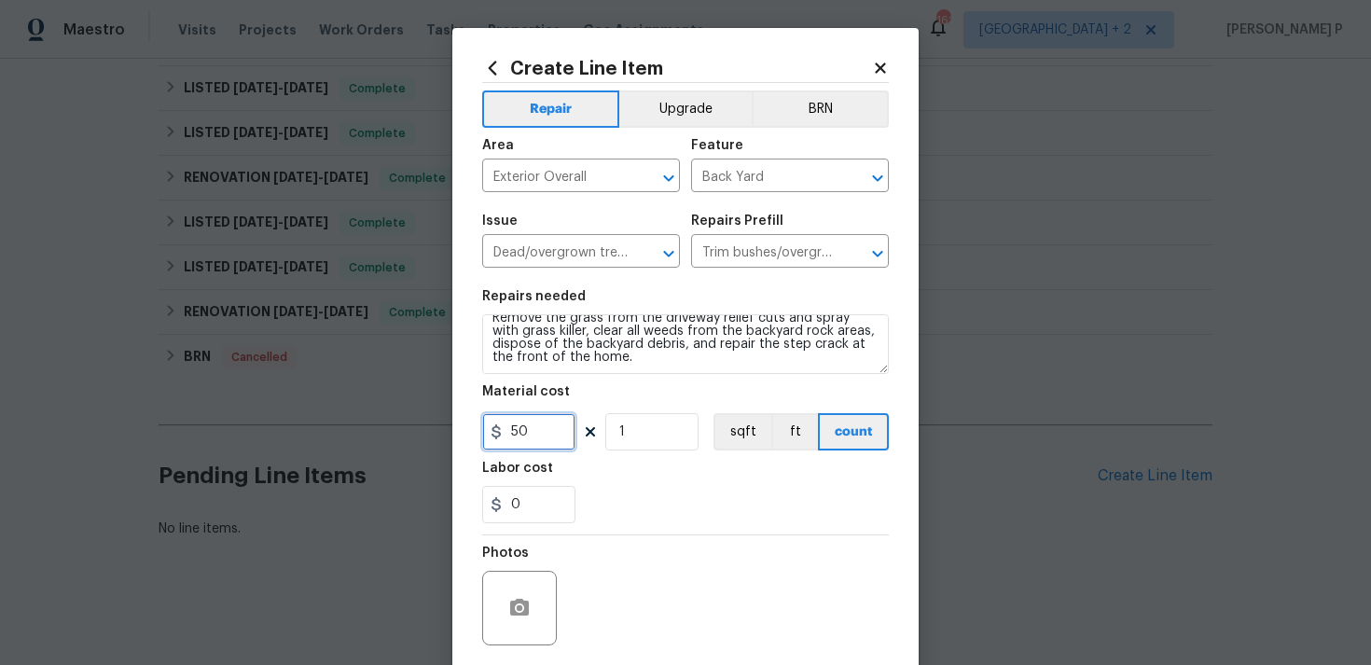
click at [544, 435] on input "50" at bounding box center [528, 431] width 93 height 37
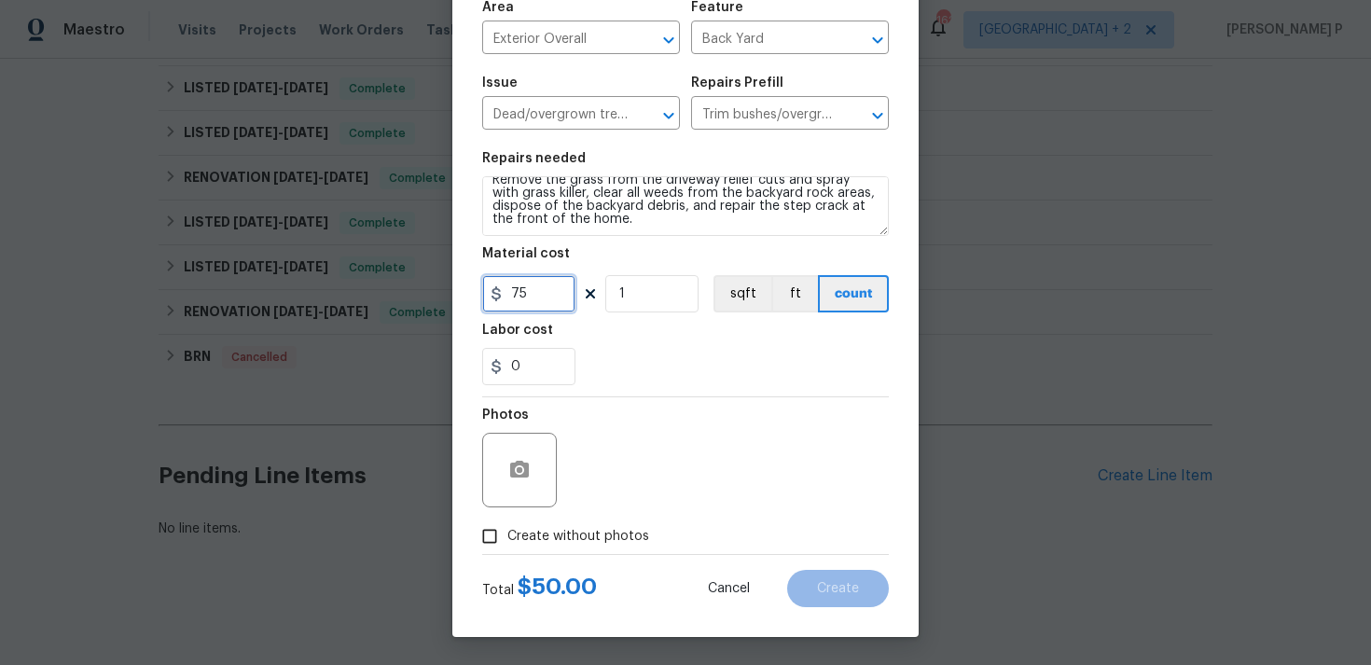
type input "75"
click at [522, 454] on button "button" at bounding box center [519, 470] width 45 height 45
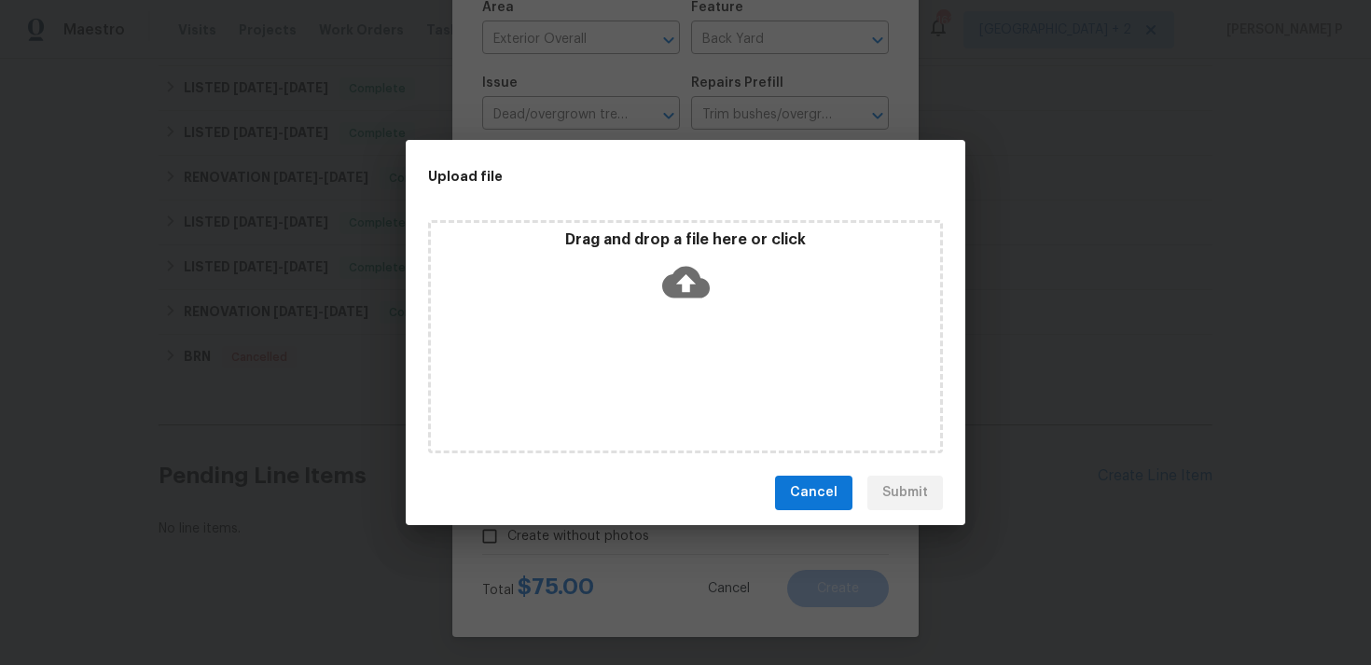
click at [684, 280] on icon at bounding box center [686, 282] width 48 height 48
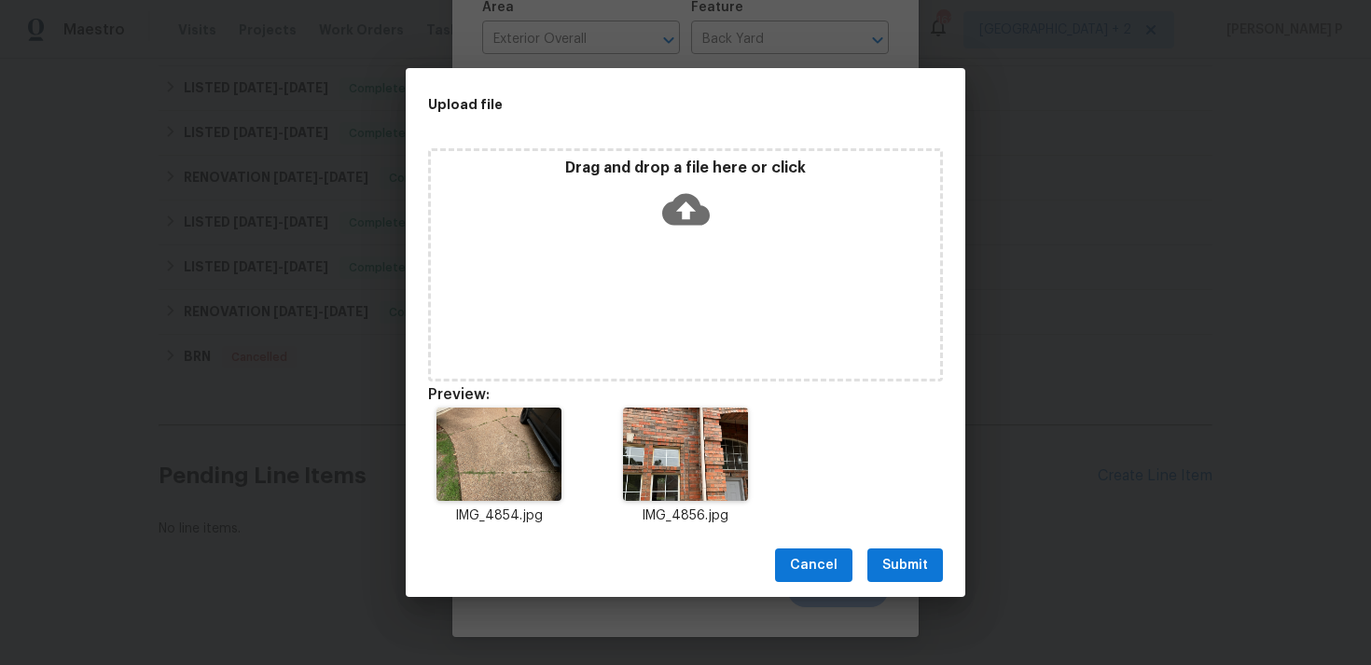
click at [687, 215] on icon at bounding box center [686, 210] width 48 height 48
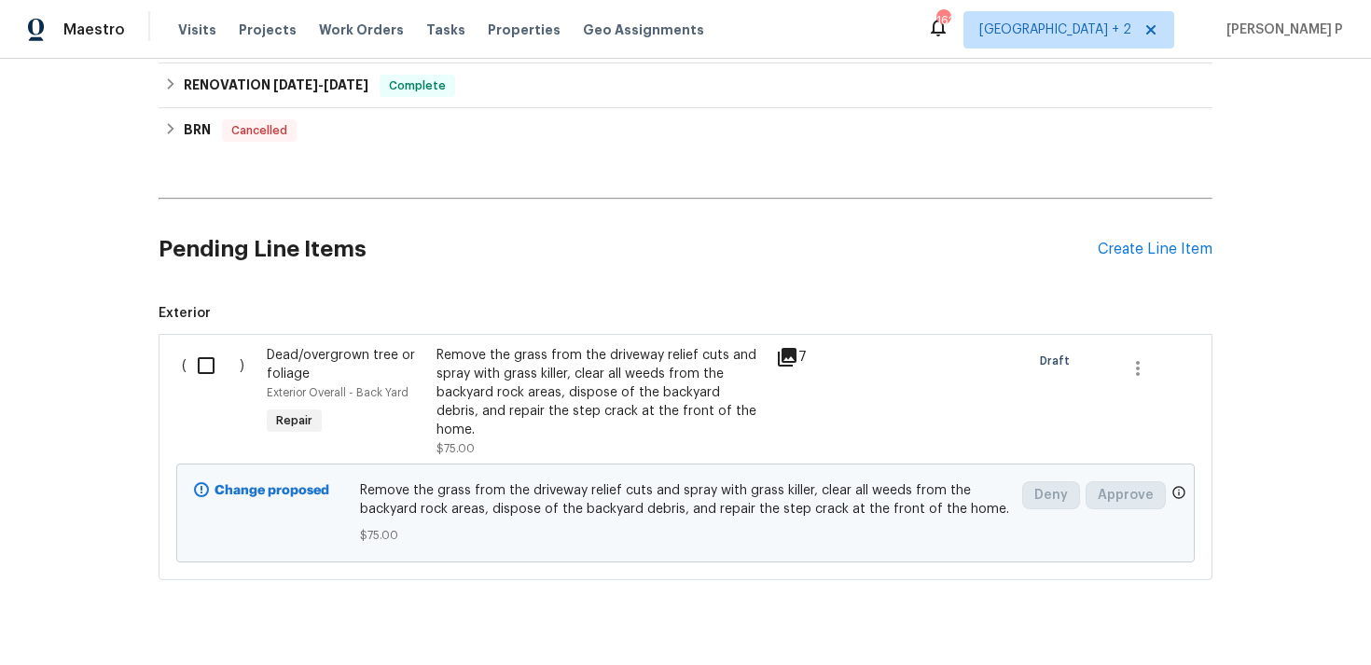
scroll to position [701, 0]
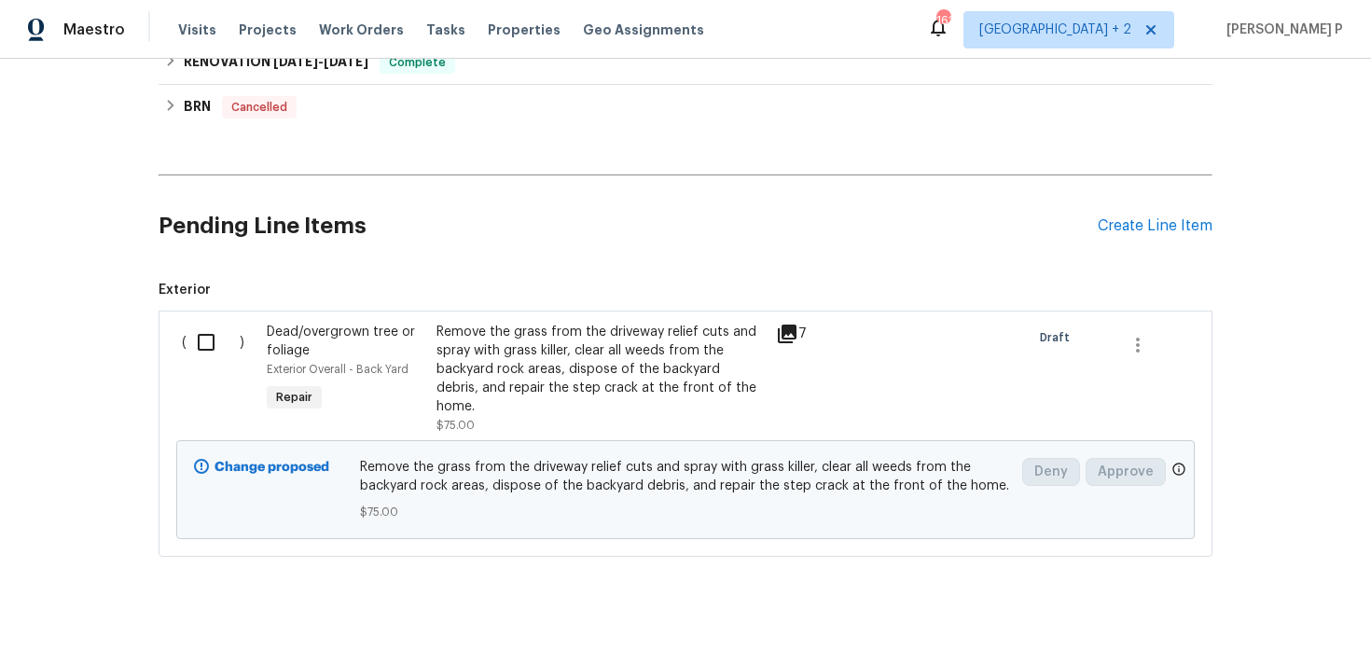
click at [215, 318] on div "( )" at bounding box center [218, 378] width 85 height 123
click at [205, 343] on input "checkbox" at bounding box center [213, 342] width 53 height 39
checkbox input "true"
click at [1301, 630] on button "Create Work Order" at bounding box center [1264, 619] width 154 height 35
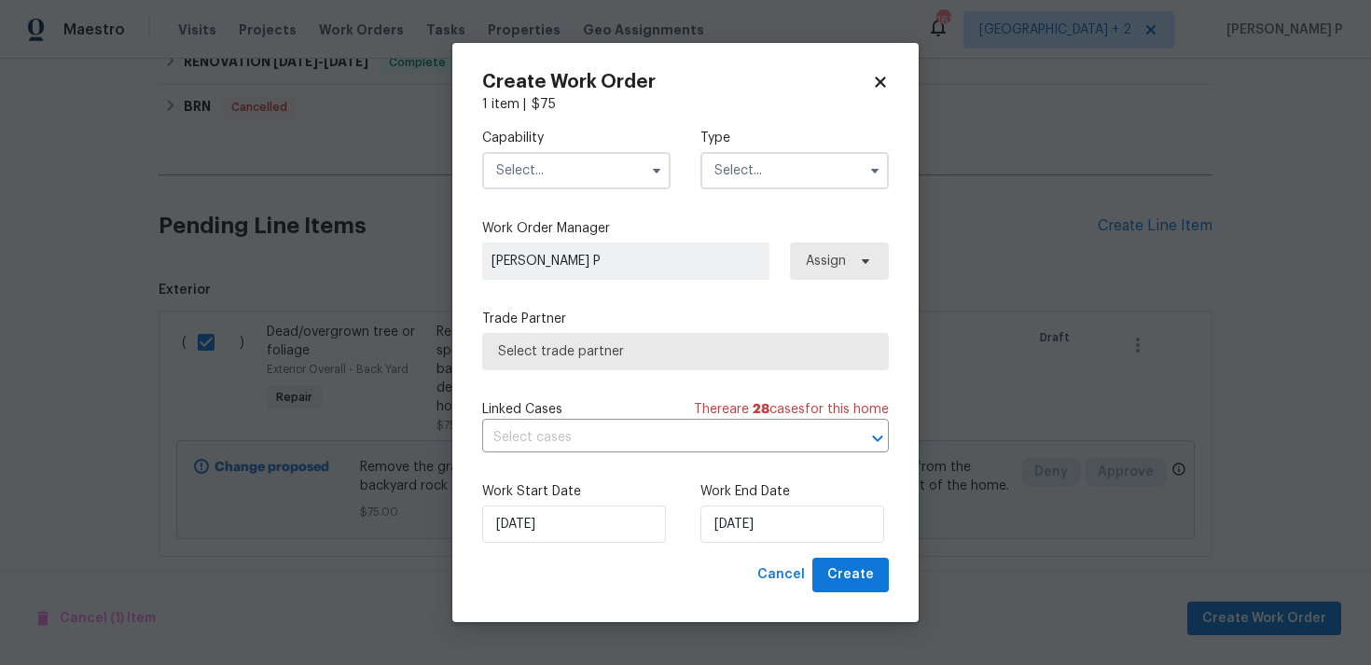
click at [839, 178] on input "text" at bounding box center [795, 170] width 188 height 37
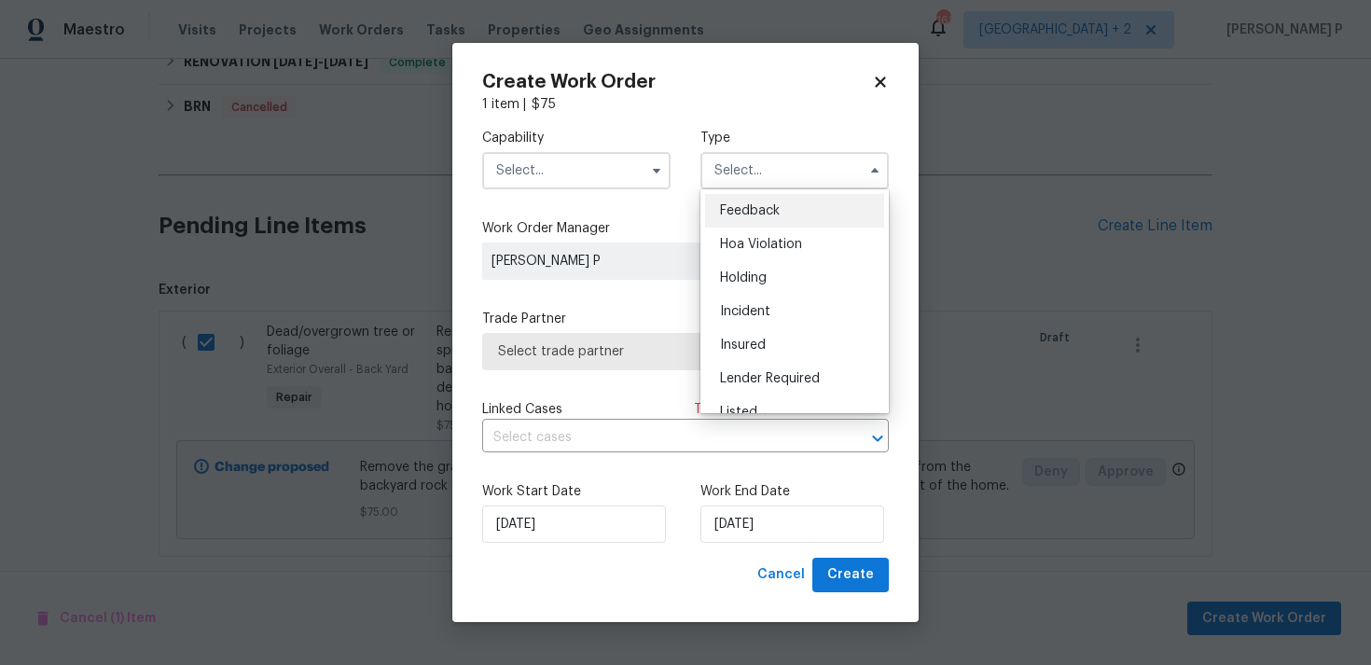
click at [777, 219] on div "Feedback" at bounding box center [794, 211] width 179 height 34
type input "Feedback"
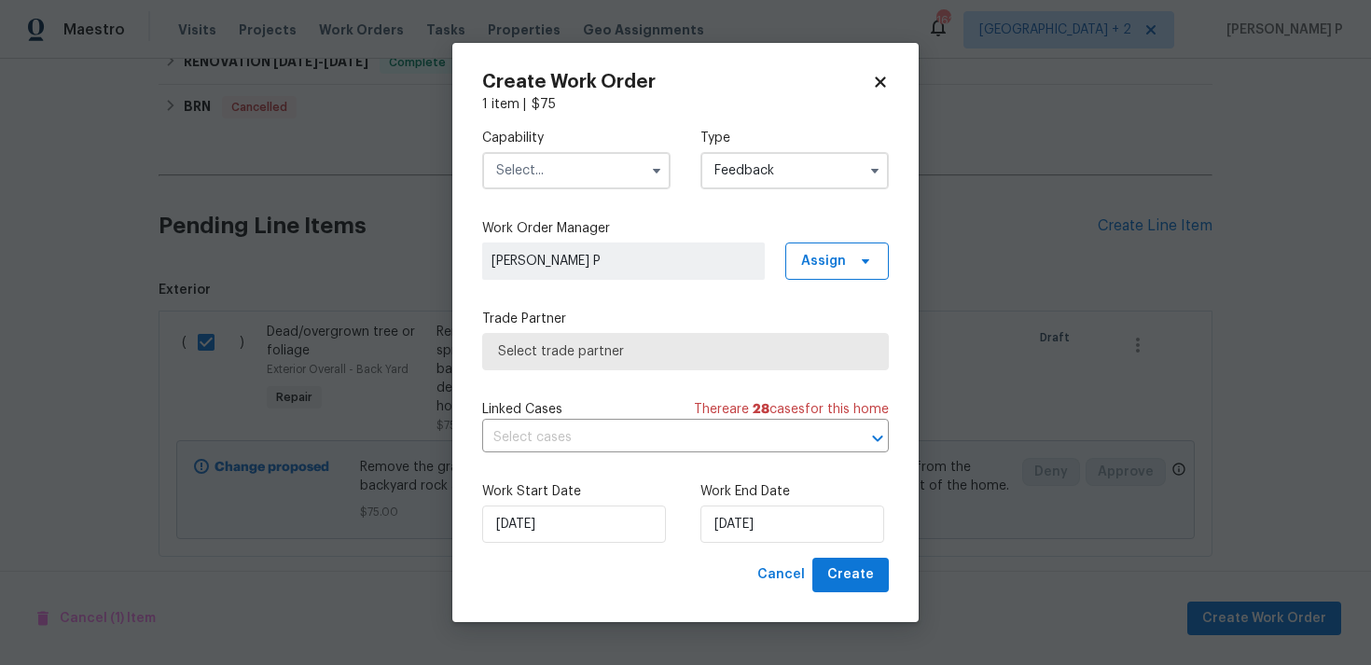
click at [605, 173] on input "text" at bounding box center [576, 170] width 188 height 37
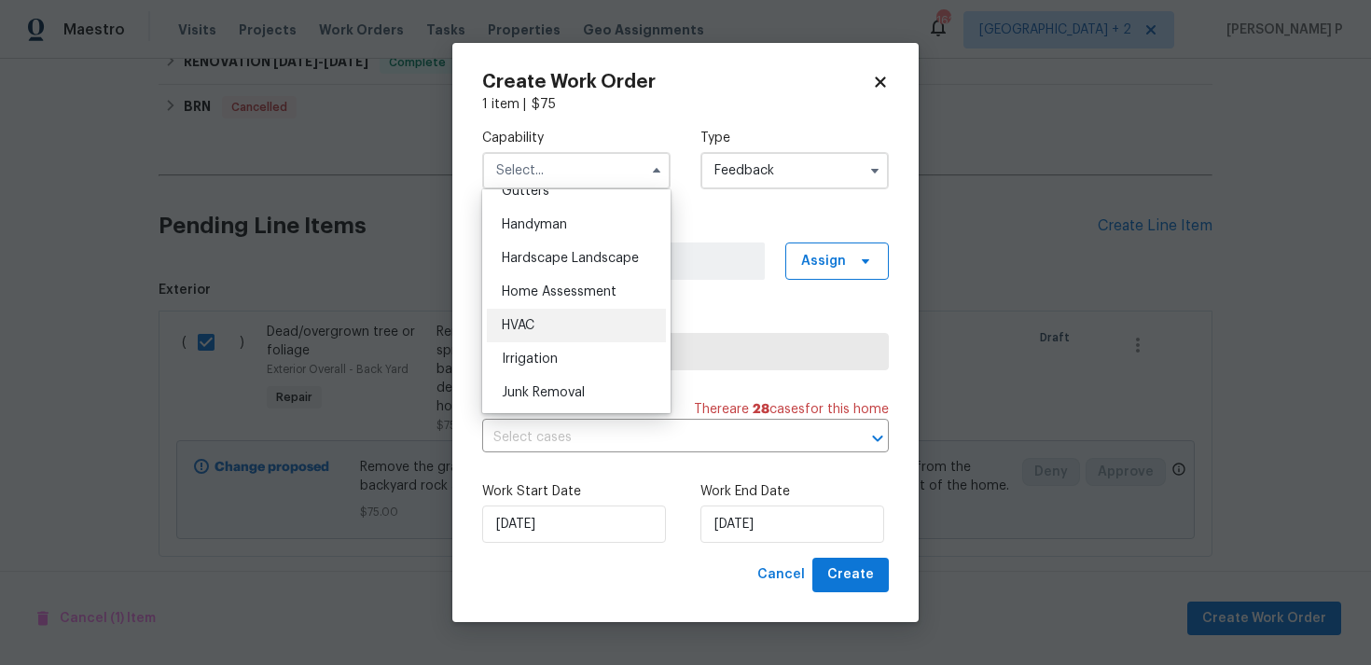
scroll to position [1013, 0]
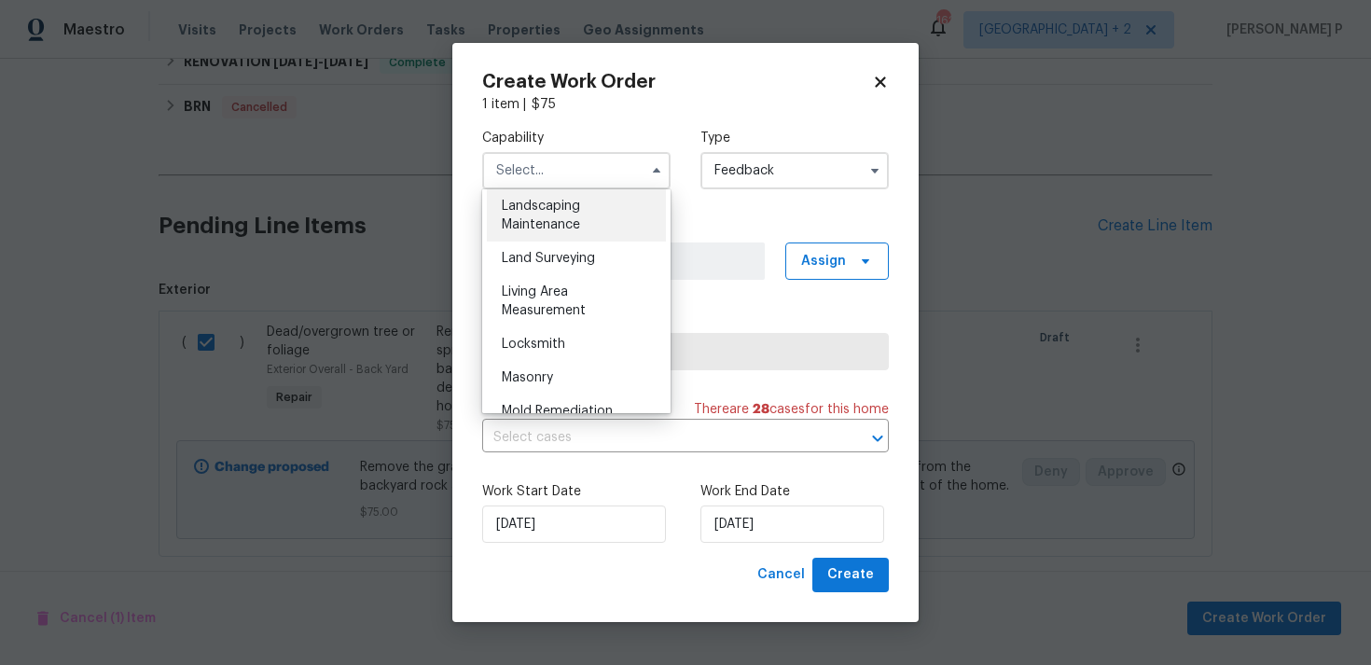
click at [548, 241] on div "Landscaping Maintenance" at bounding box center [576, 215] width 179 height 52
type input "Landscaping Maintenance"
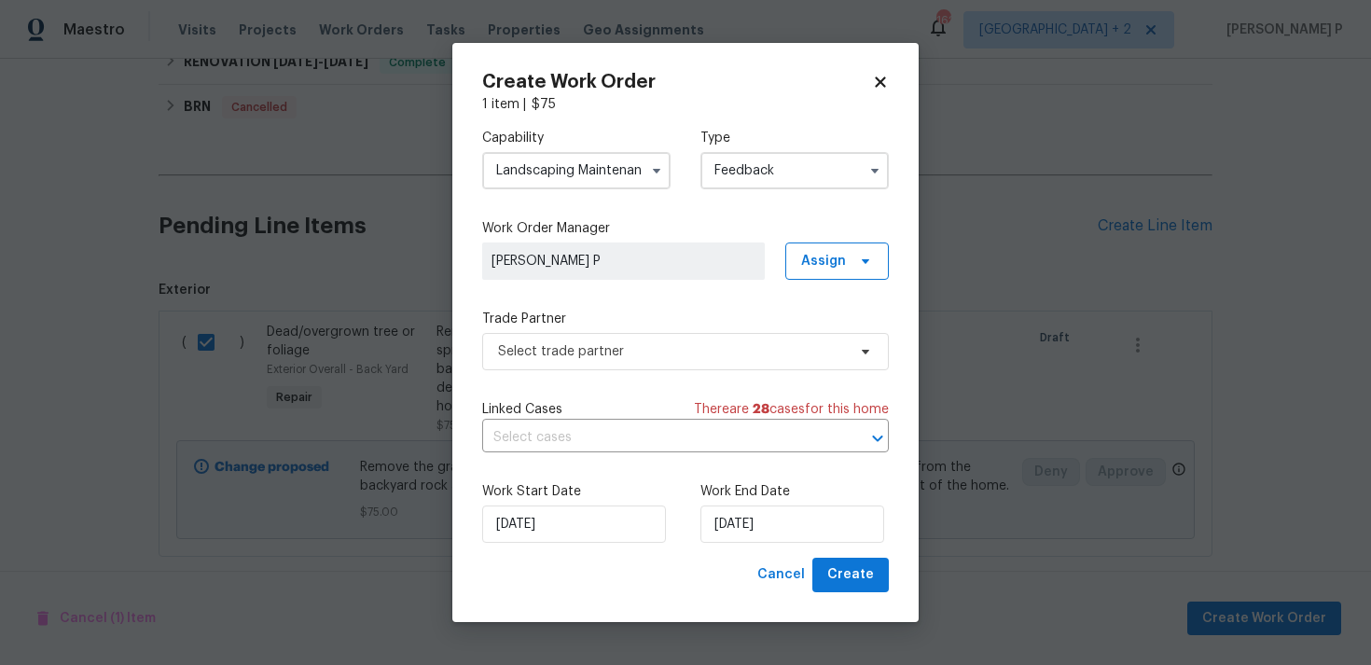
click at [598, 326] on label "Trade Partner" at bounding box center [685, 319] width 407 height 19
click at [599, 348] on span "Select trade partner" at bounding box center [672, 351] width 348 height 19
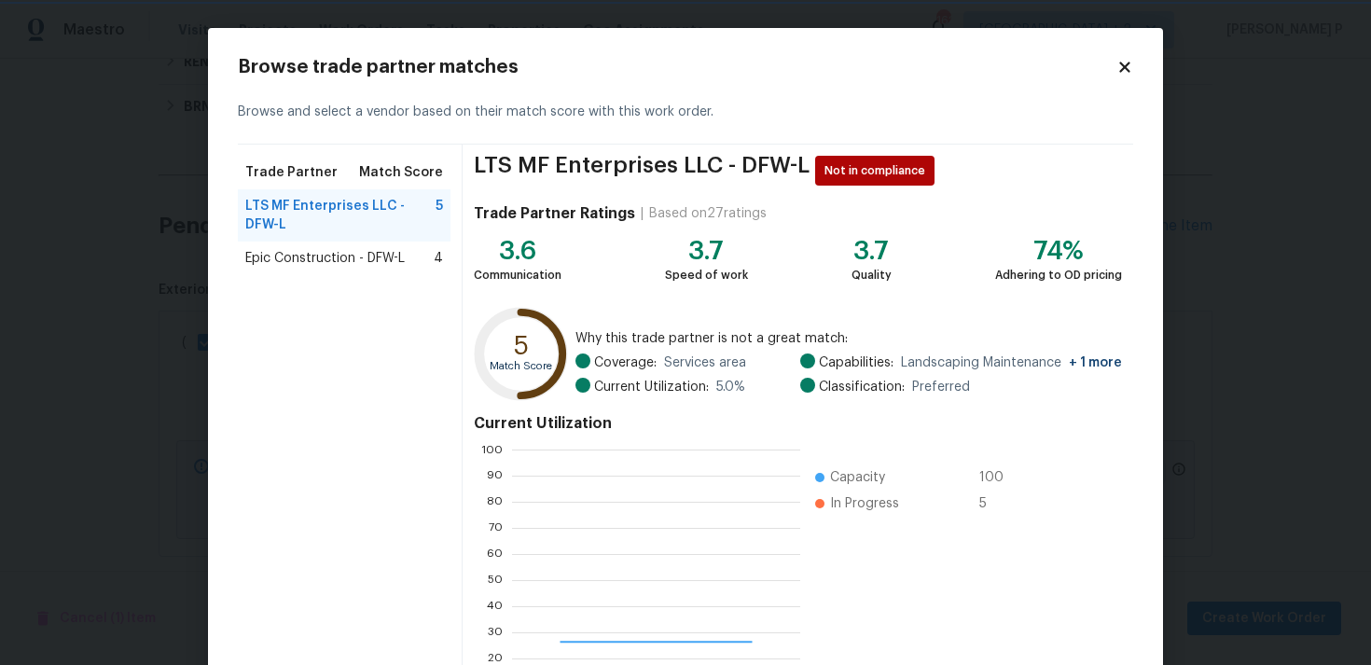
scroll to position [261, 287]
click at [312, 263] on span "Epic Construction - DFW-L" at bounding box center [325, 258] width 160 height 19
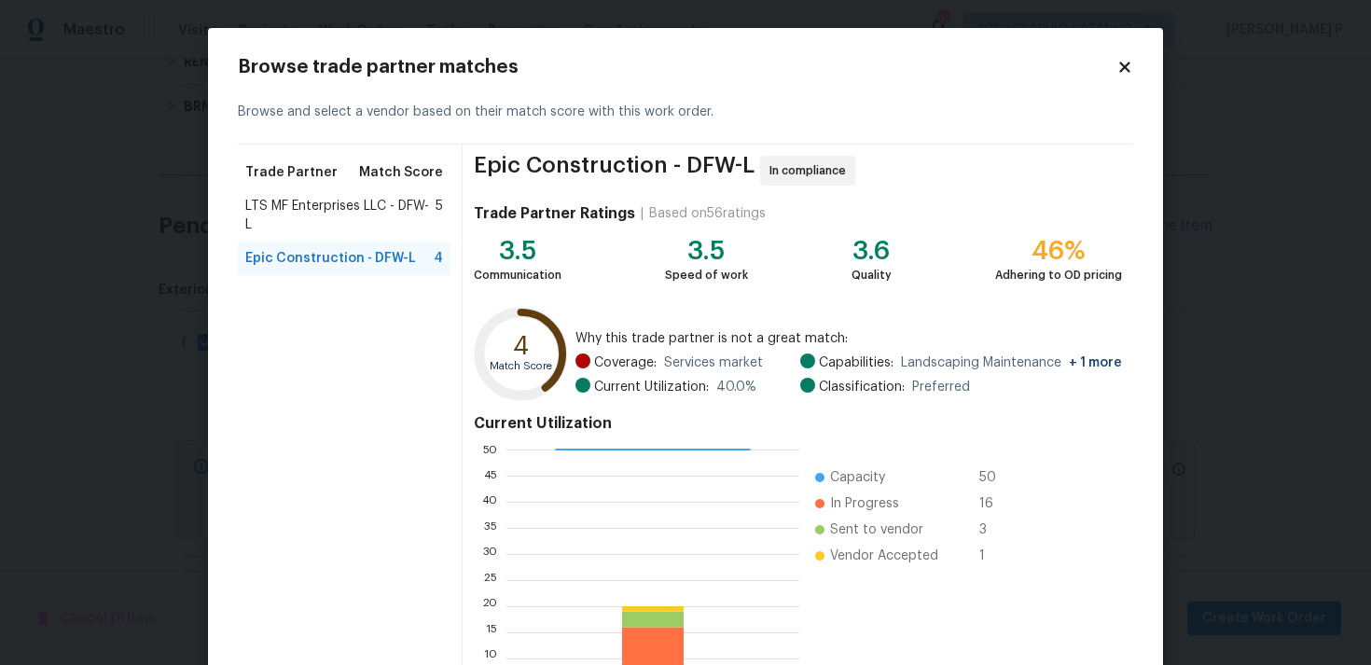
scroll to position [158, 0]
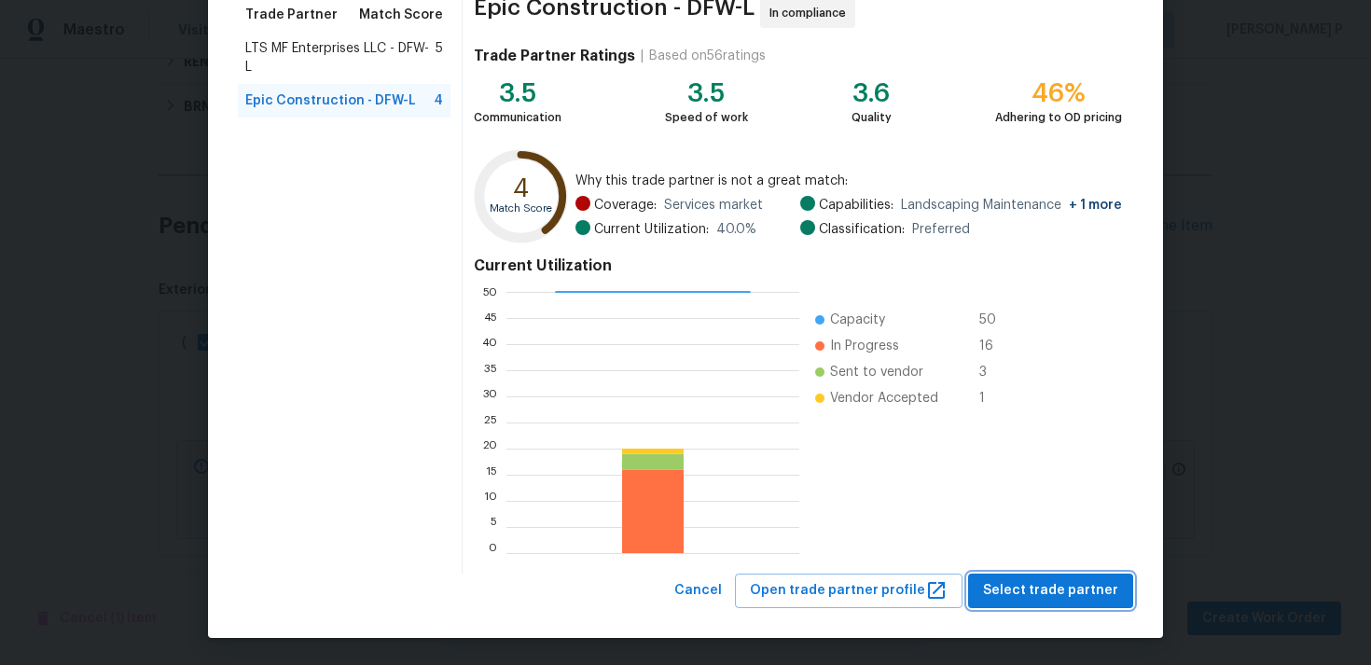
click at [1061, 591] on span "Select trade partner" at bounding box center [1050, 590] width 135 height 23
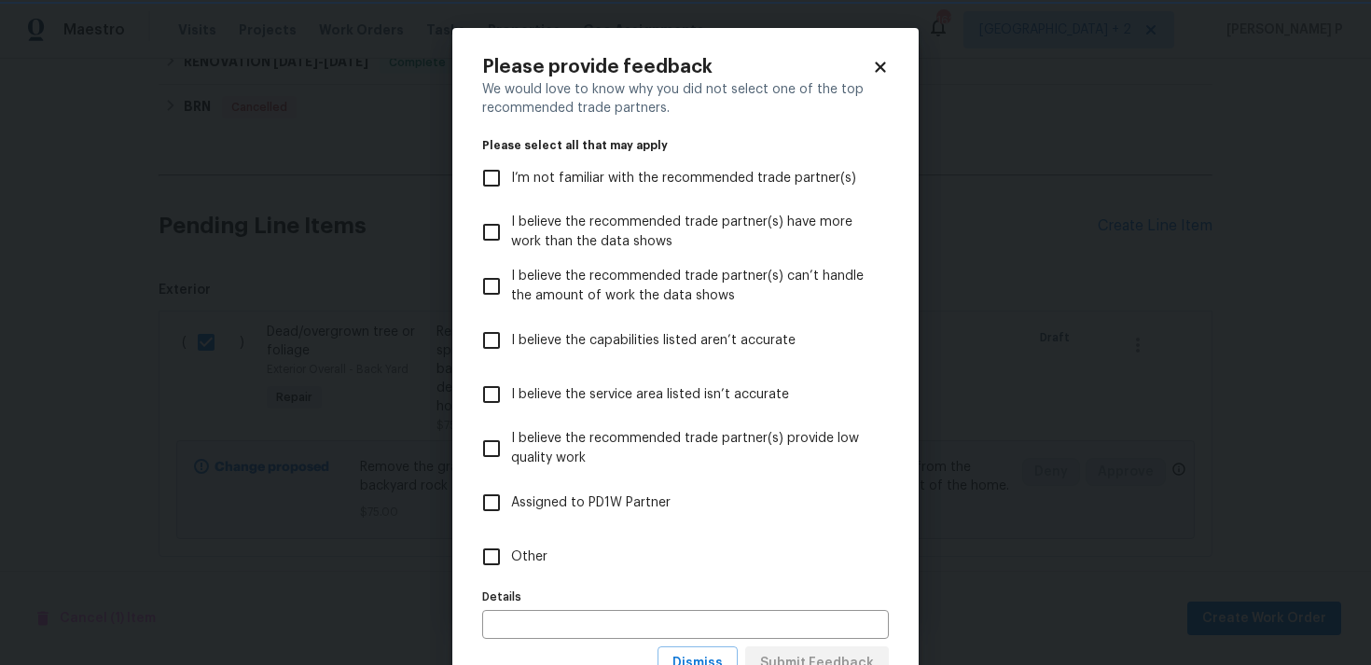
scroll to position [0, 0]
click at [489, 562] on input "Other" at bounding box center [491, 556] width 39 height 39
checkbox input "true"
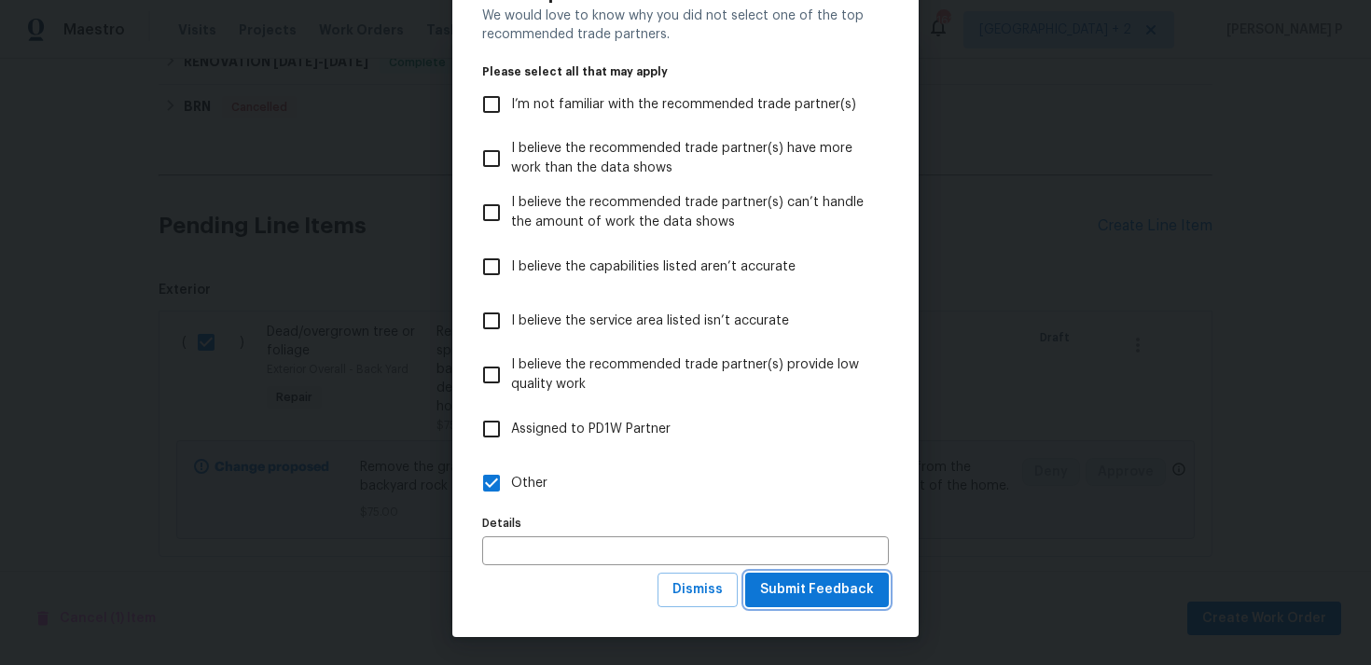
click at [820, 574] on button "Submit Feedback" at bounding box center [817, 590] width 144 height 35
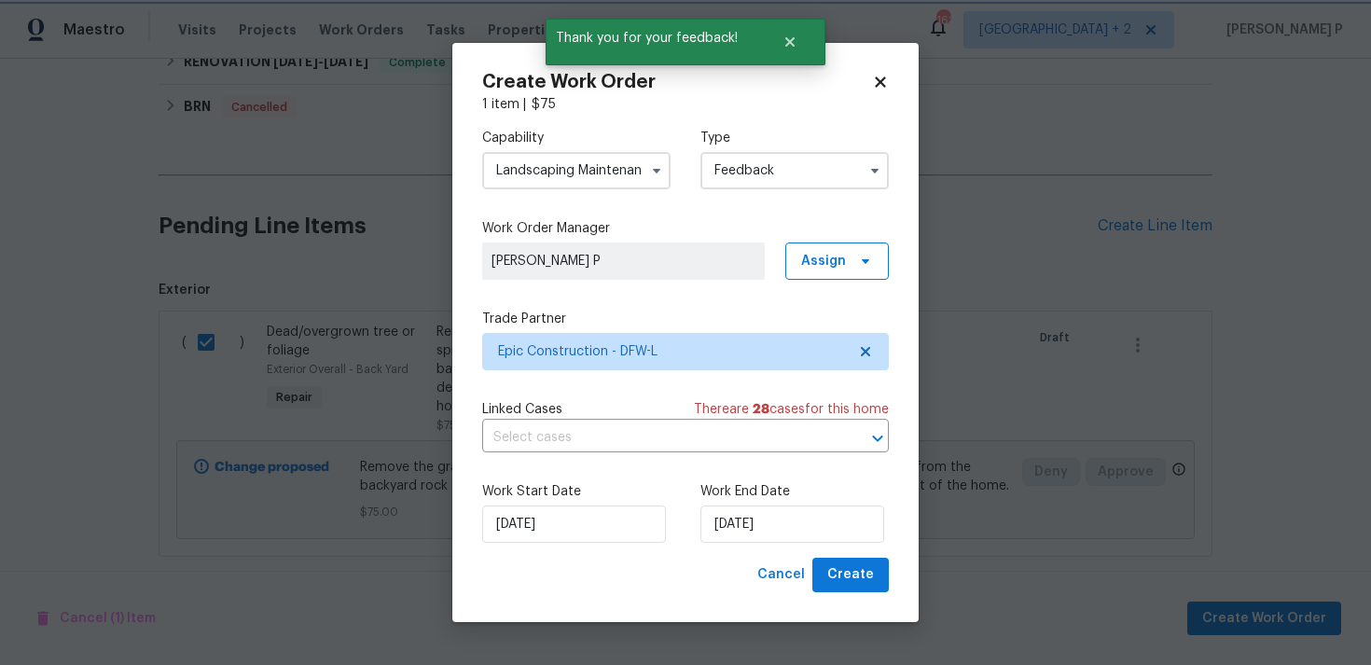
scroll to position [0, 0]
click at [733, 535] on input "[DATE]" at bounding box center [793, 524] width 184 height 37
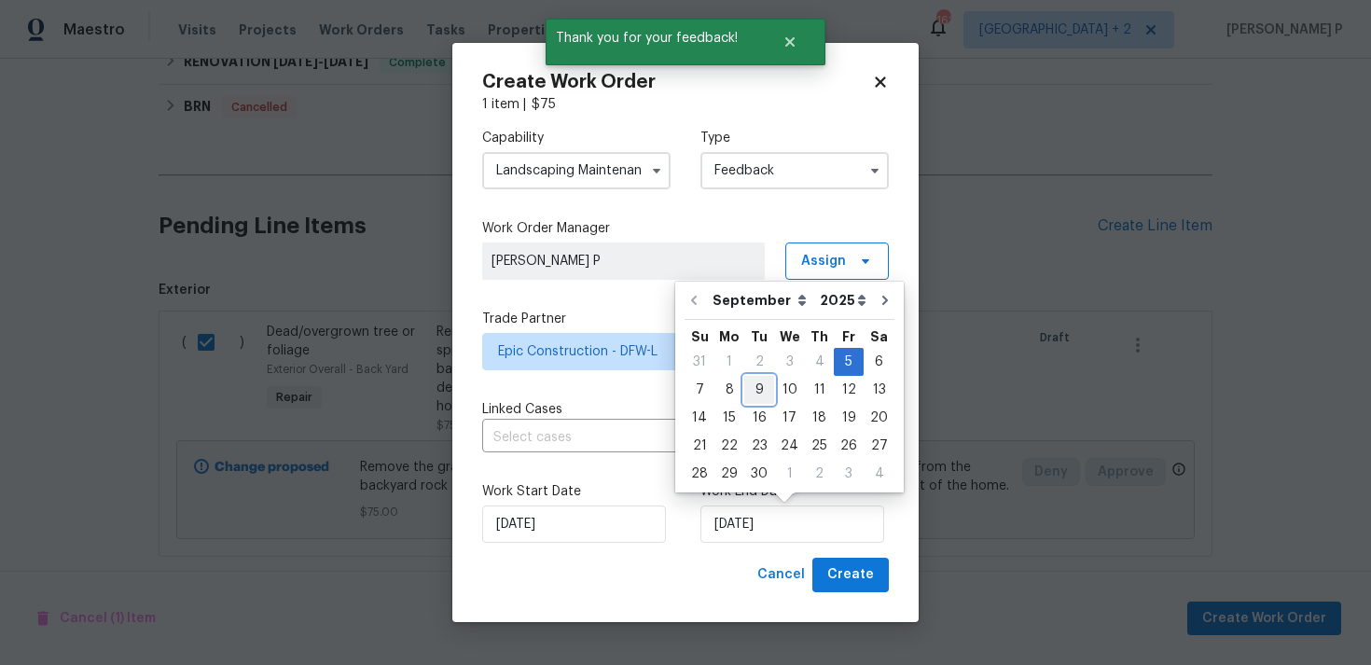
click at [764, 399] on div "9" at bounding box center [759, 390] width 30 height 26
type input "[DATE]"
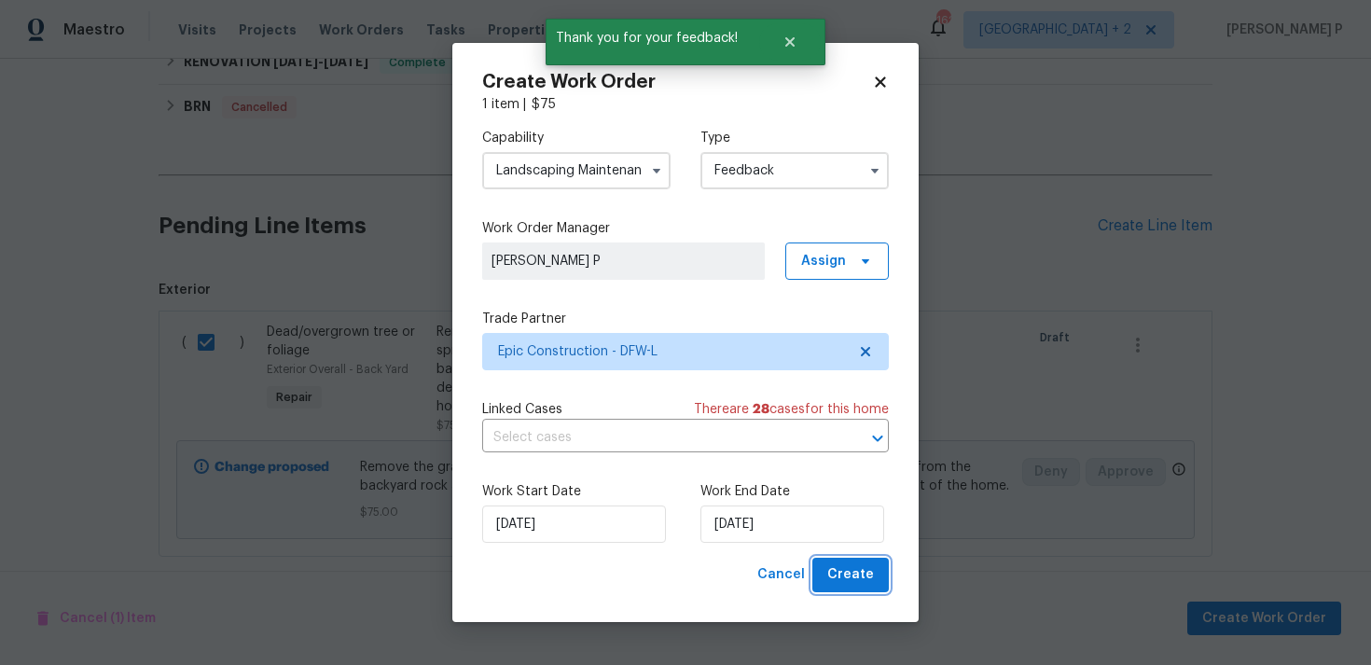
click at [854, 574] on span "Create" at bounding box center [850, 574] width 47 height 23
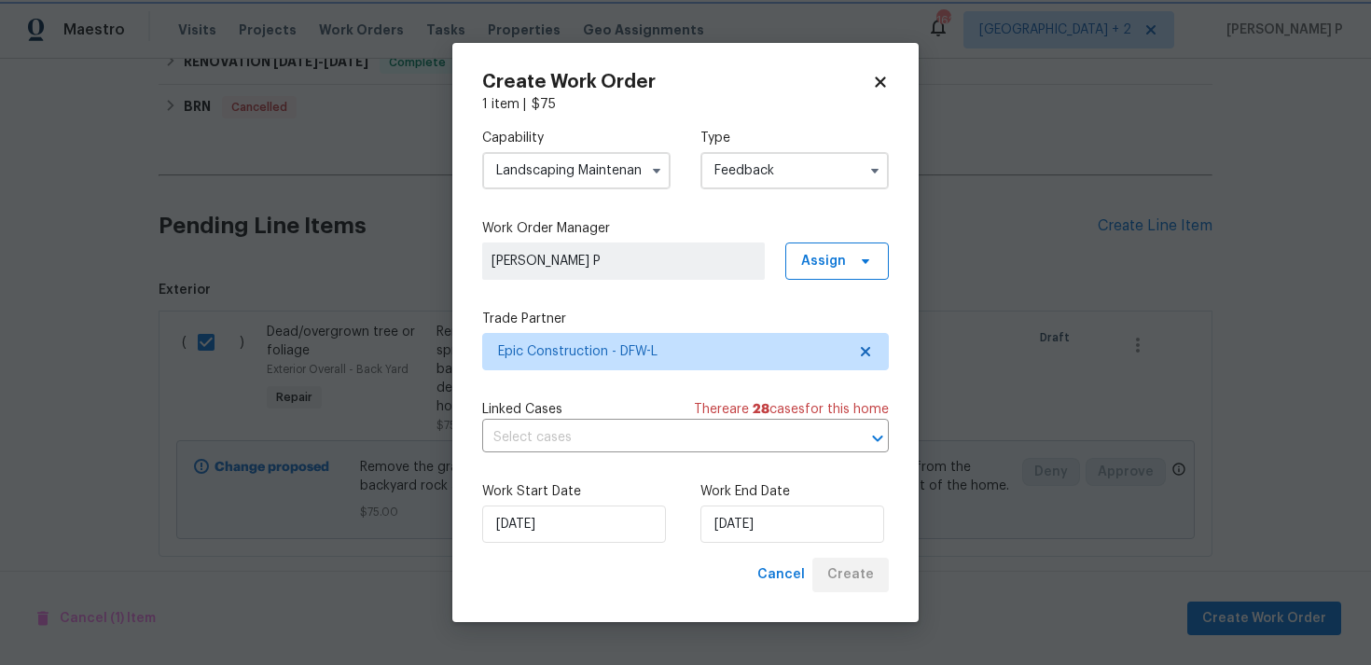
checkbox input "false"
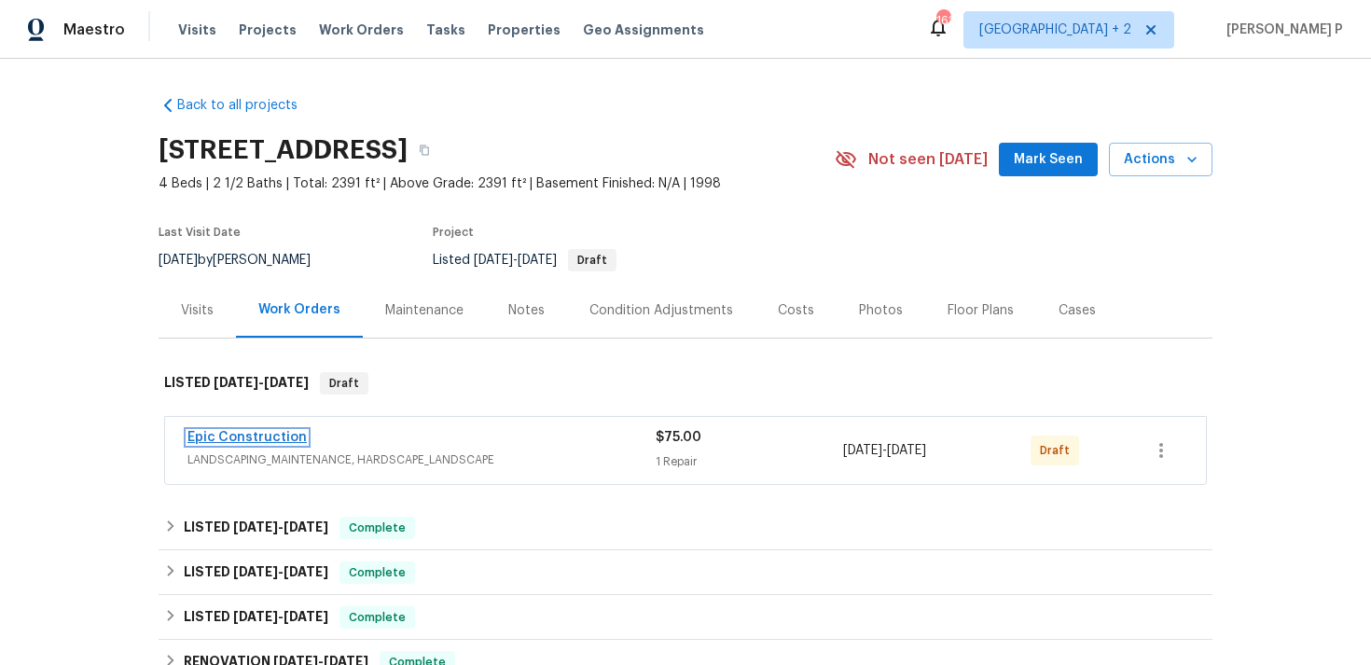
click at [238, 436] on link "Epic Construction" at bounding box center [246, 437] width 119 height 13
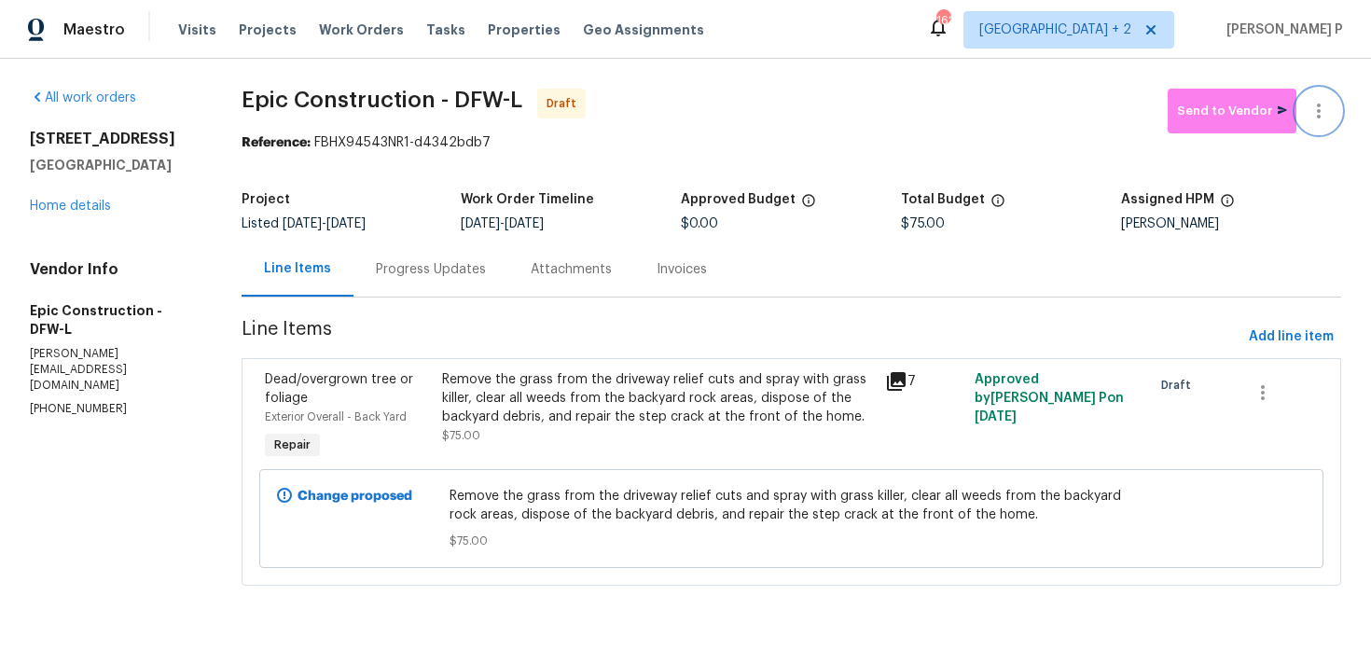
click at [1321, 119] on icon "button" at bounding box center [1319, 111] width 22 height 22
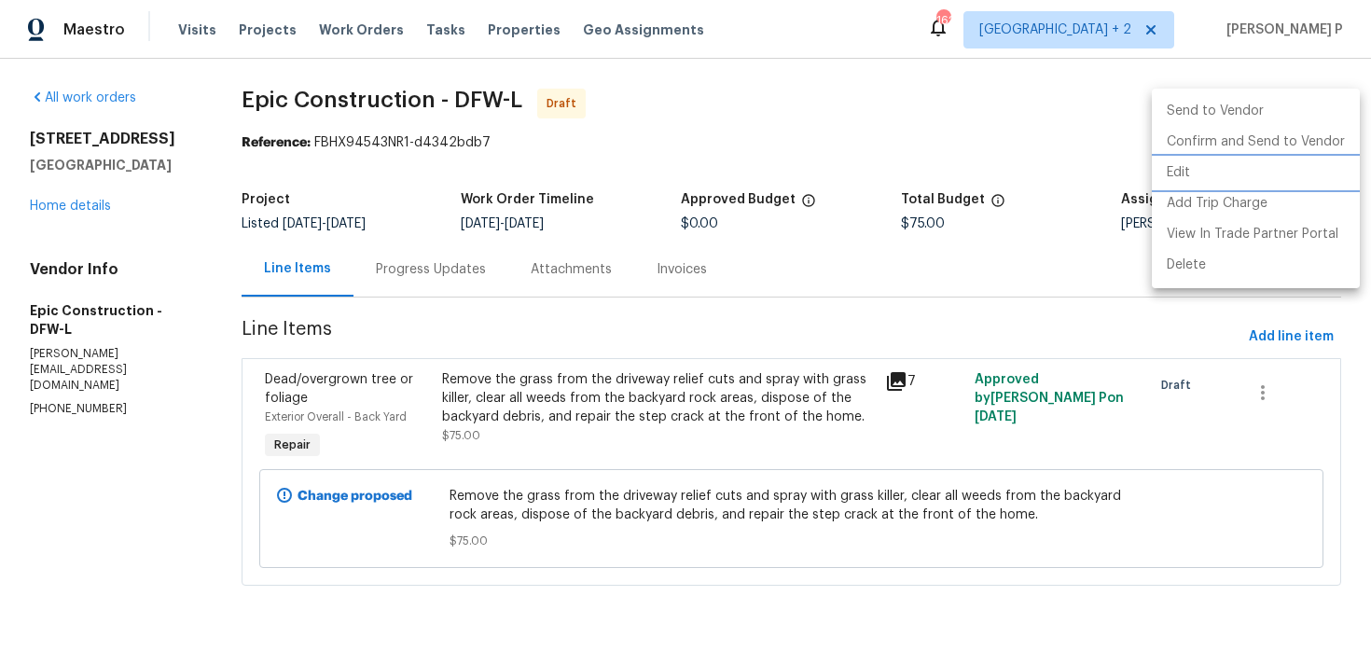
click at [1189, 165] on li "Edit" at bounding box center [1256, 173] width 208 height 31
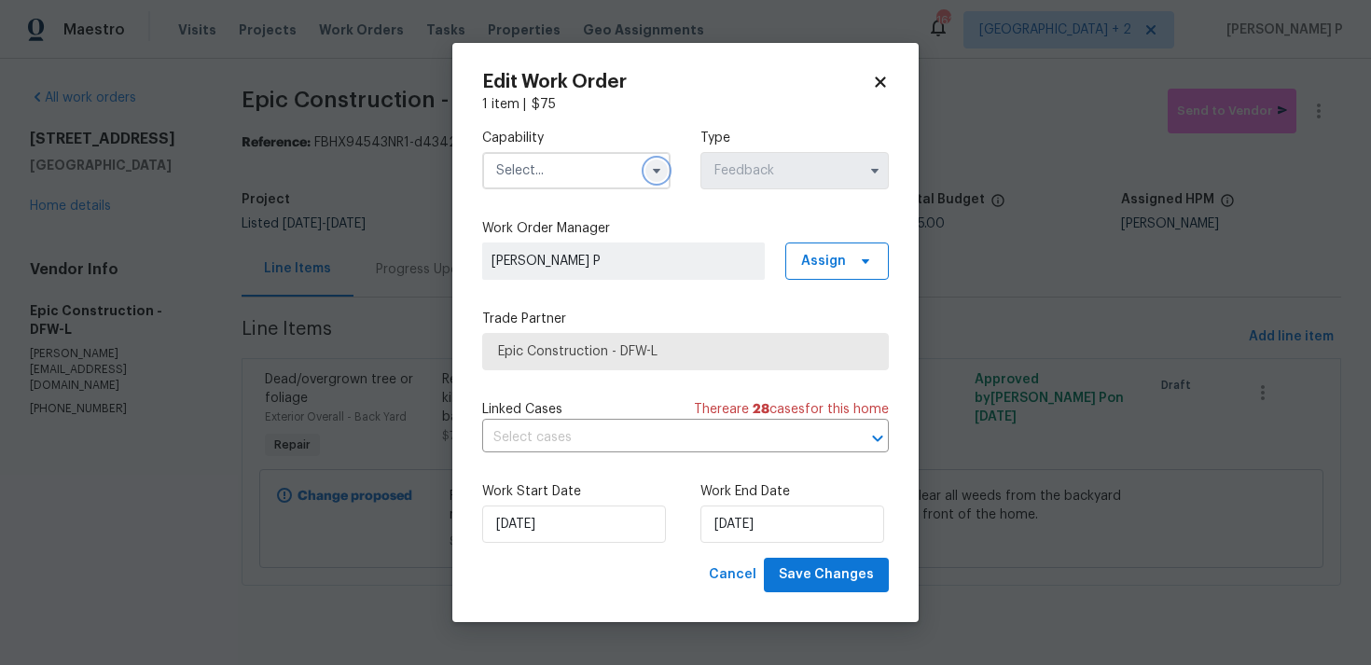
click at [653, 164] on icon "button" at bounding box center [656, 170] width 15 height 15
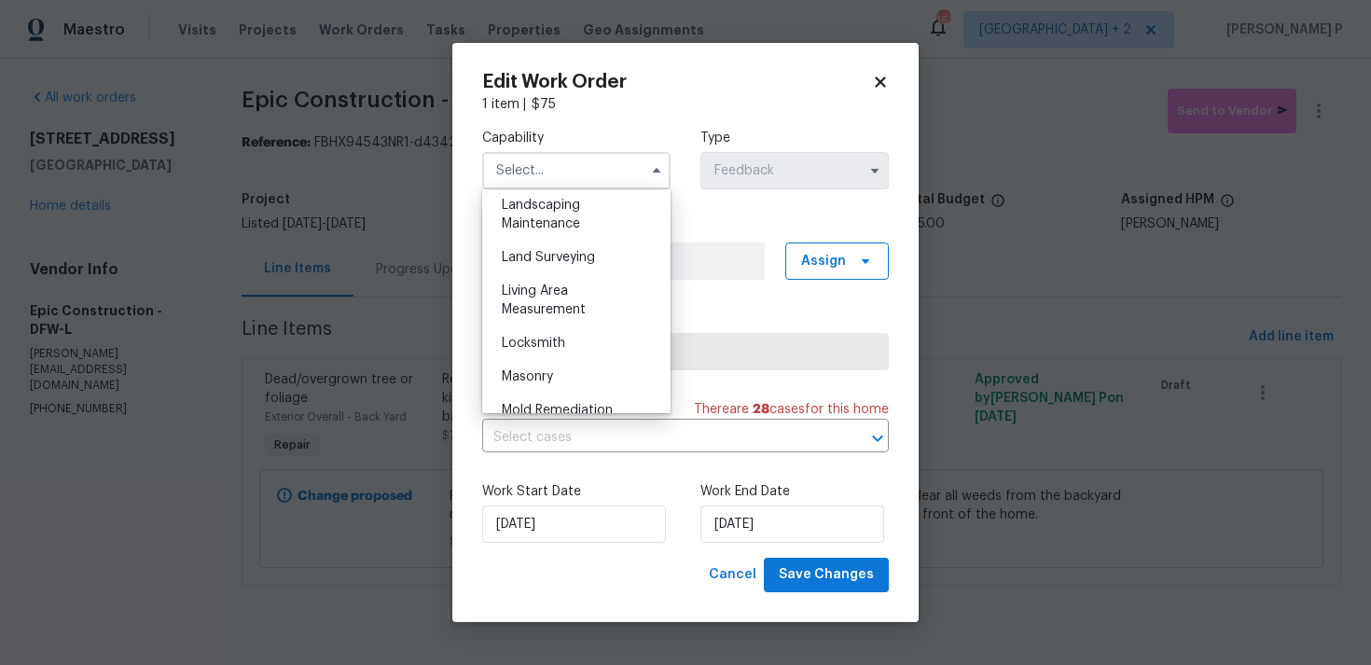
scroll to position [1240, 0]
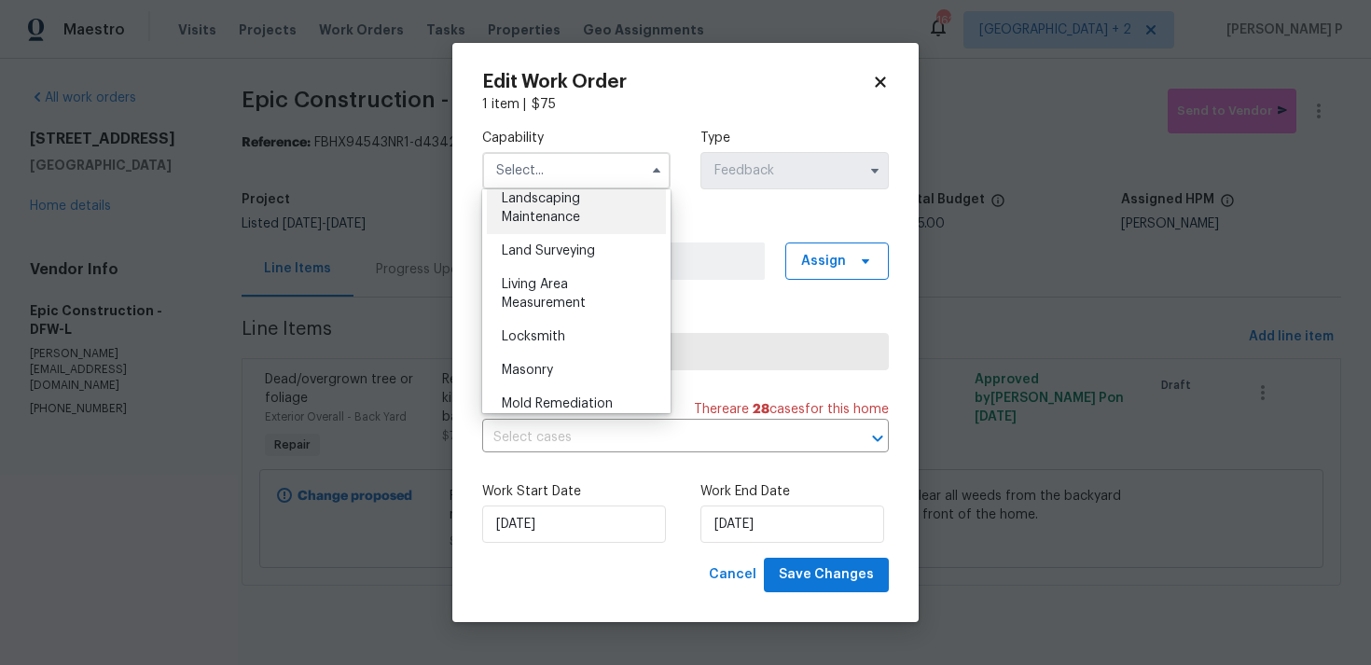
click at [552, 221] on span "Landscaping Maintenance" at bounding box center [541, 208] width 78 height 32
type input "Landscaping Maintenance"
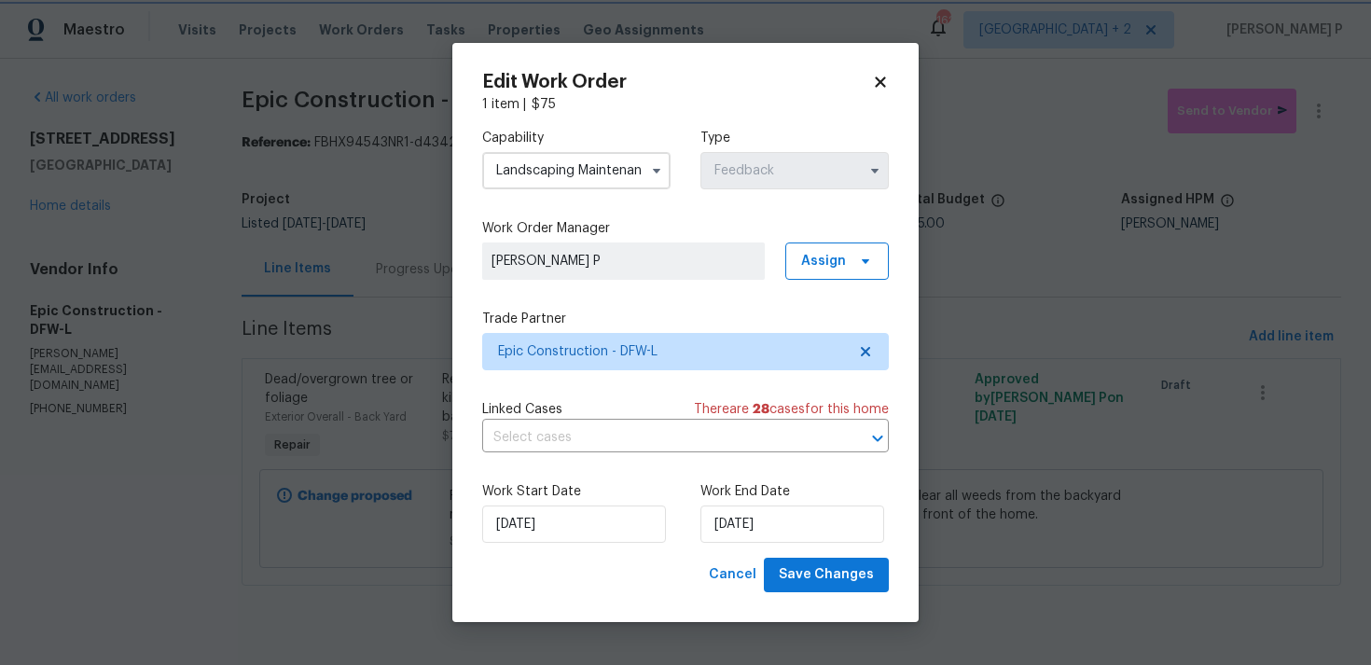
scroll to position [1175, 0]
click at [839, 574] on span "Save Changes" at bounding box center [826, 574] width 95 height 23
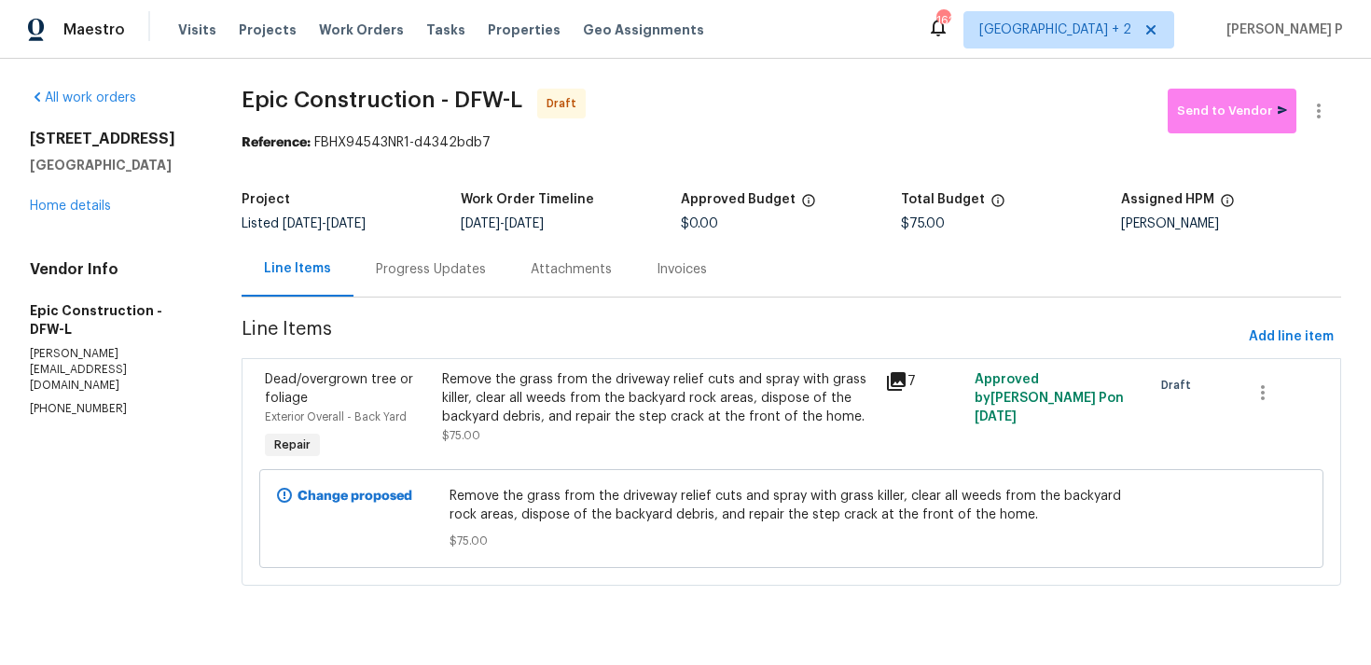
click at [438, 262] on div "Progress Updates" at bounding box center [431, 269] width 110 height 19
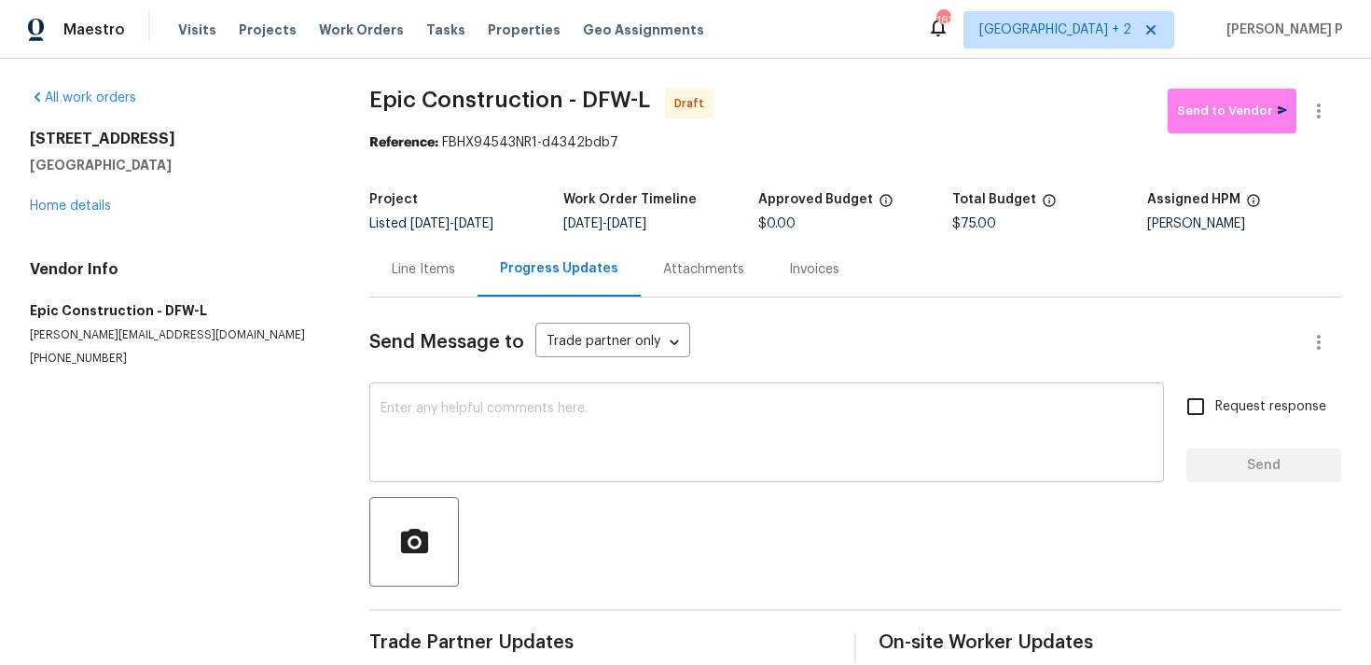
click at [448, 404] on textarea at bounding box center [767, 434] width 772 height 65
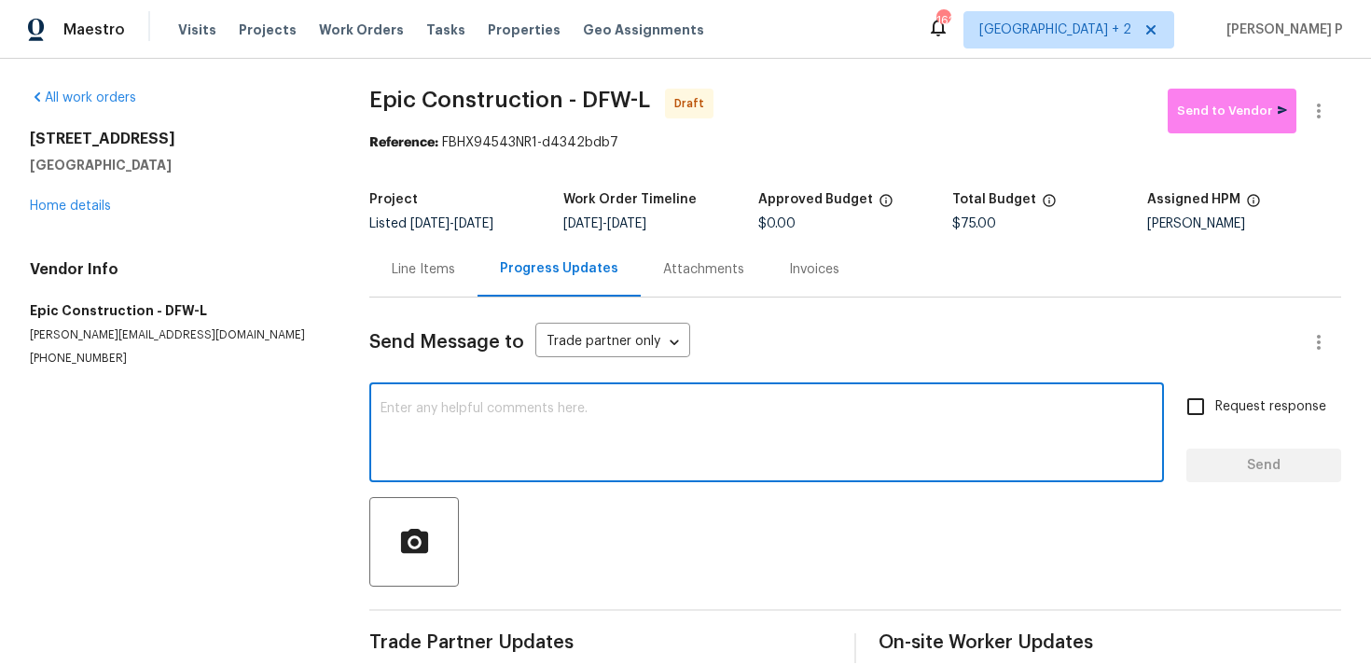
paste textarea "Hi, this is Ramyasri with Opendoor. I’m confirming you received the WO for the …"
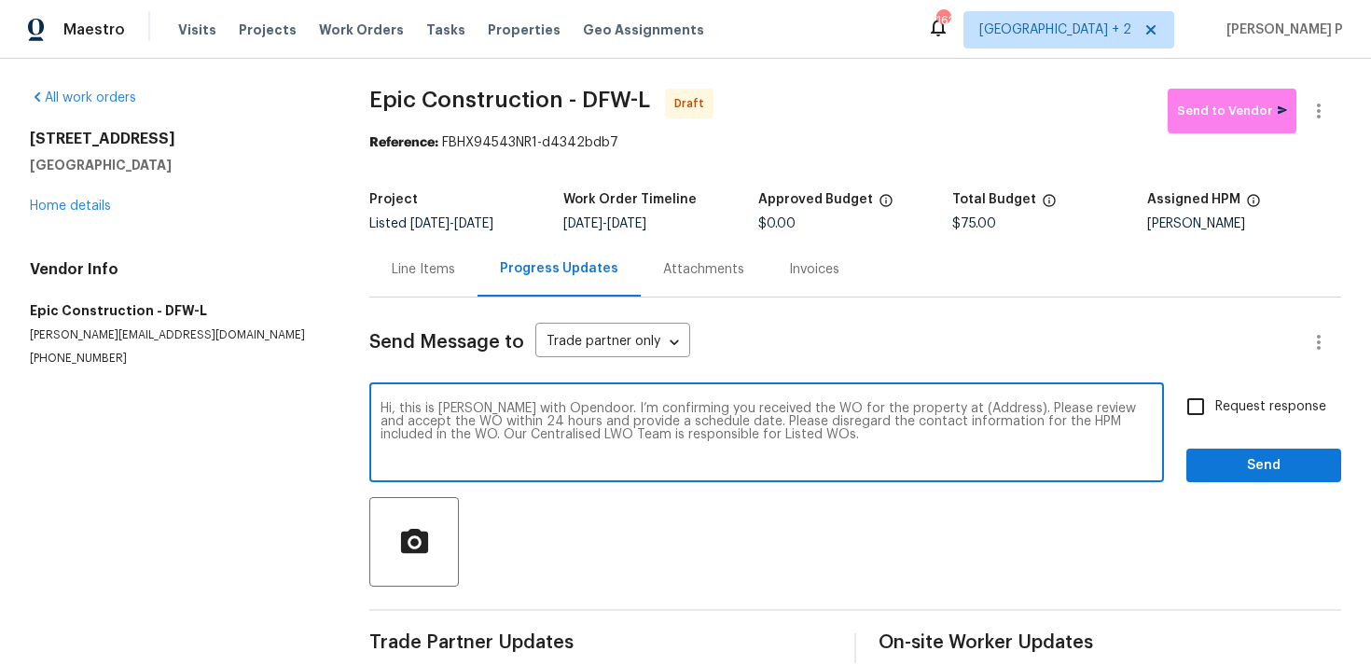
type textarea "Hi, this is Ramyasri with Opendoor. I’m confirming you received the WO for the …"
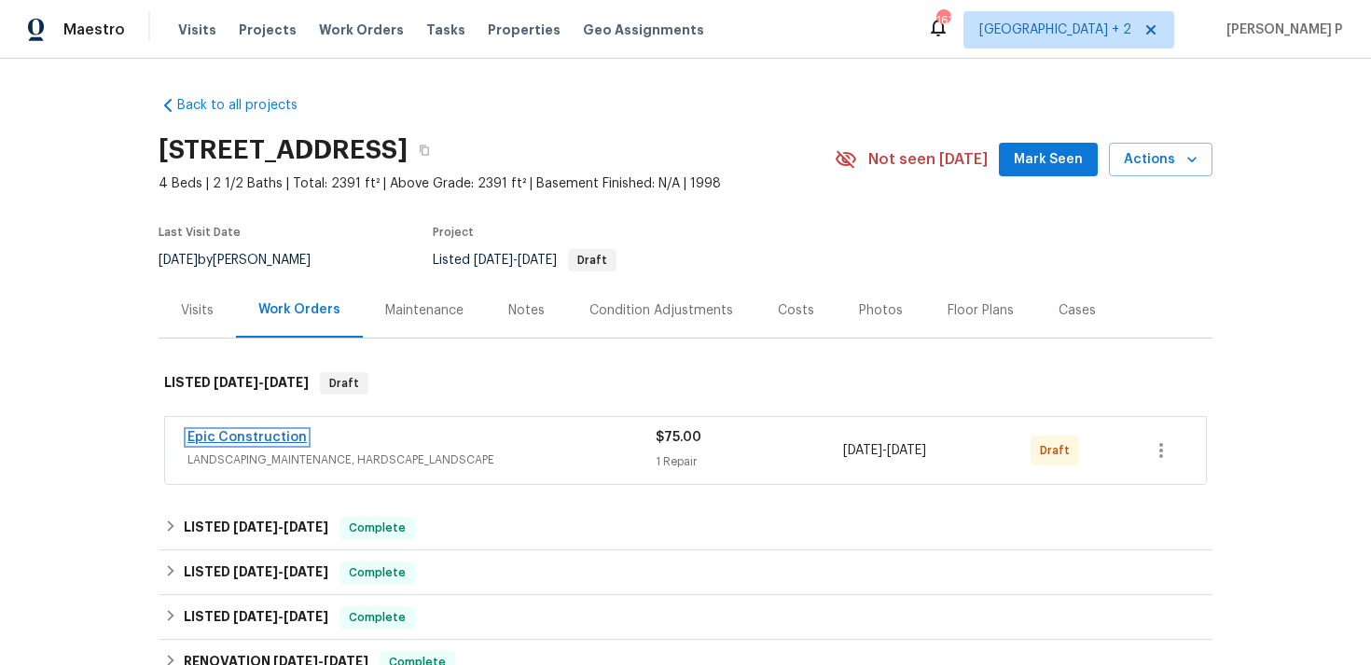
click at [286, 439] on link "Epic Construction" at bounding box center [246, 437] width 119 height 13
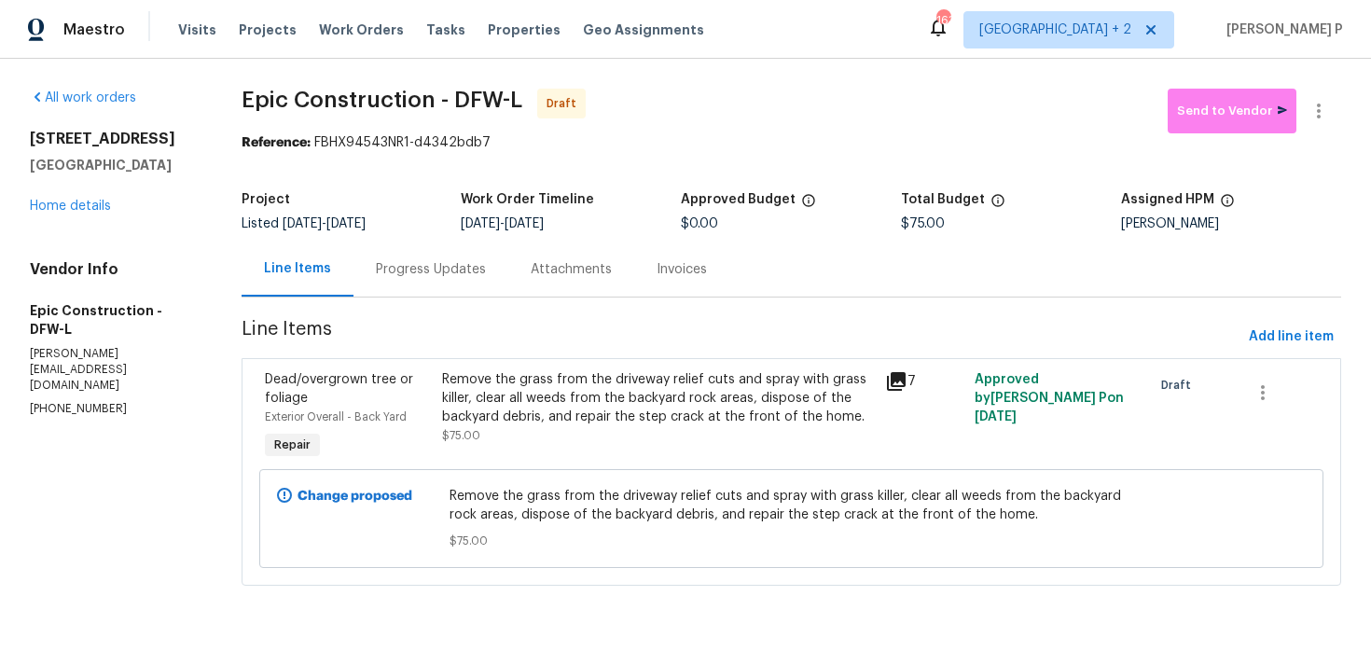
click at [457, 274] on div "Progress Updates" at bounding box center [431, 269] width 110 height 19
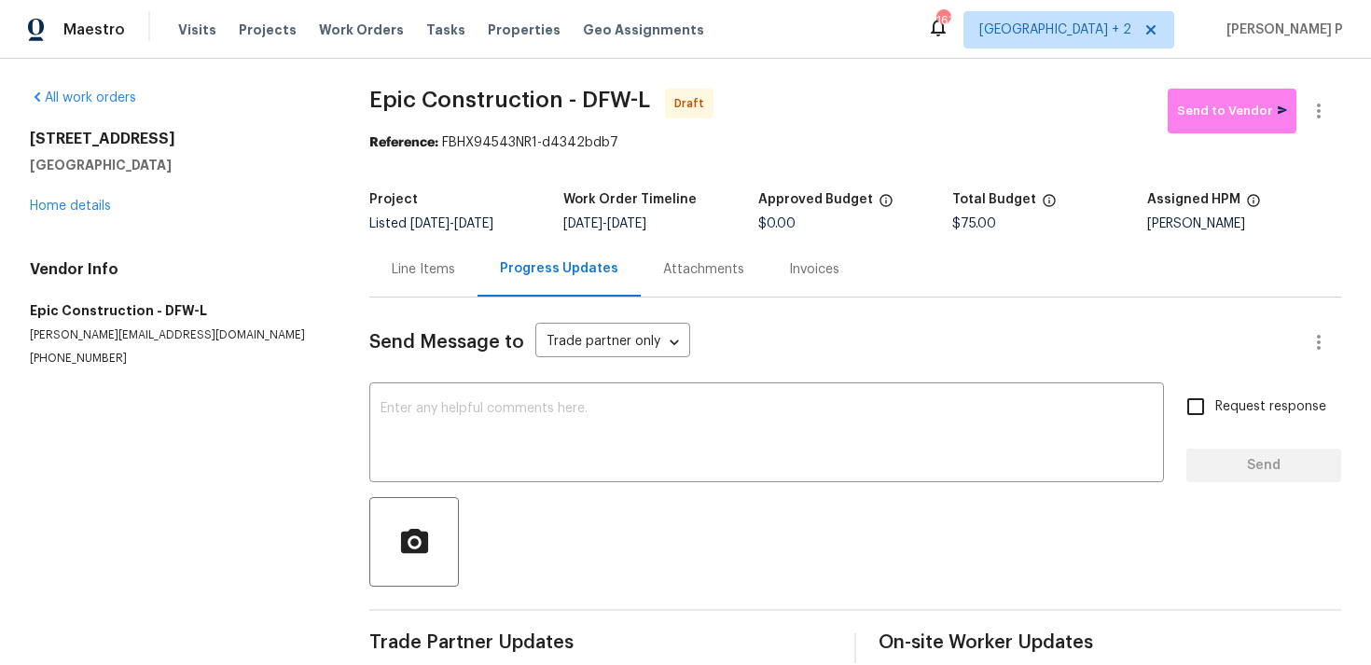
scroll to position [28, 0]
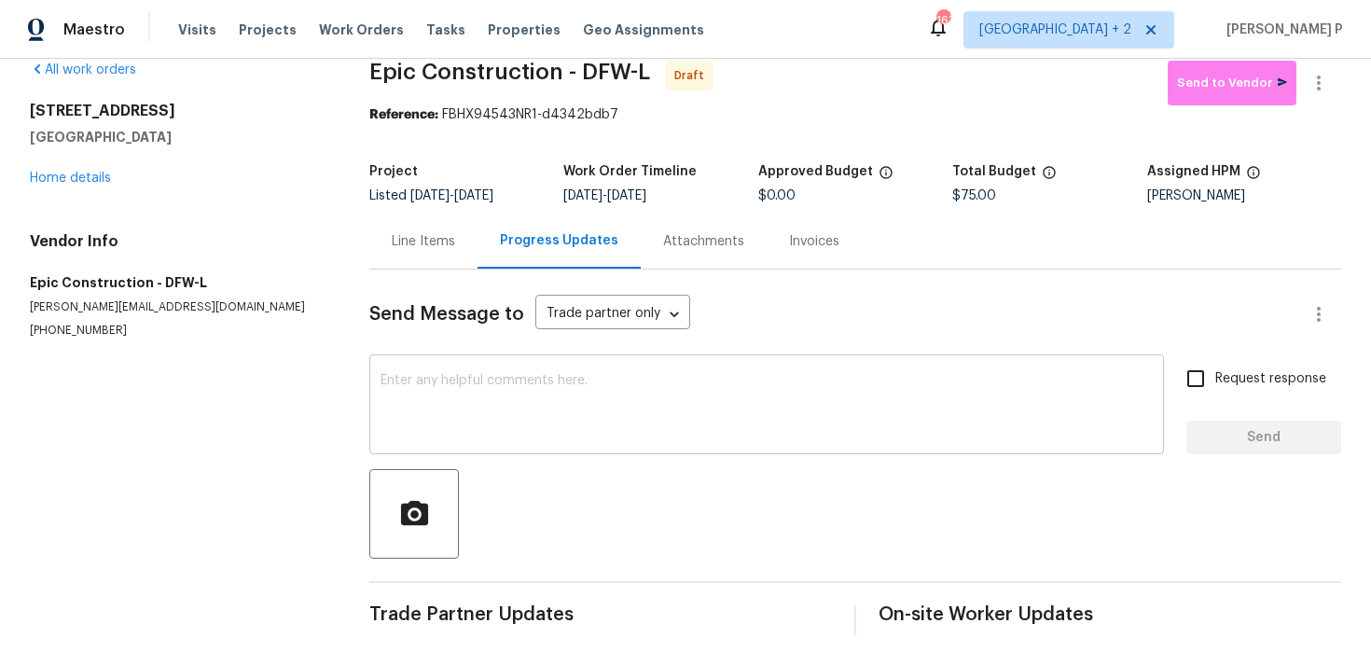
click at [583, 412] on textarea at bounding box center [767, 406] width 772 height 65
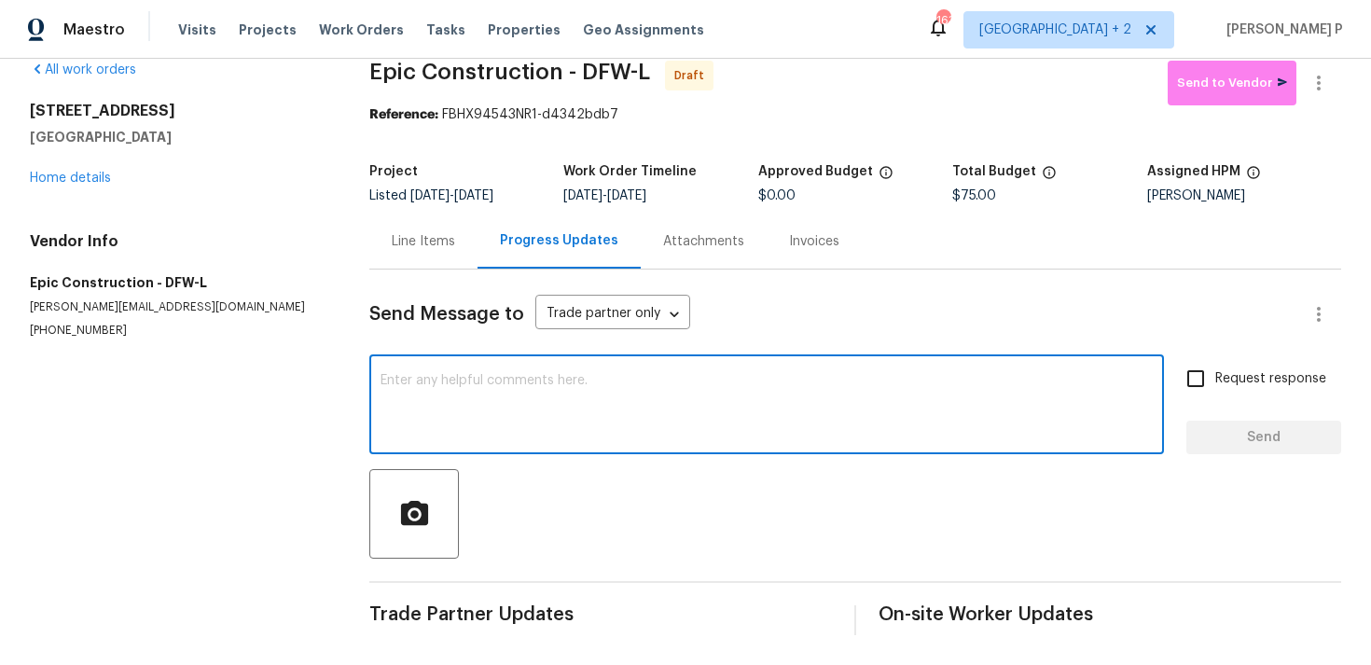
paste textarea "Hi, this is [PERSON_NAME] with Opendoor. I’m confirming you received the WO for…"
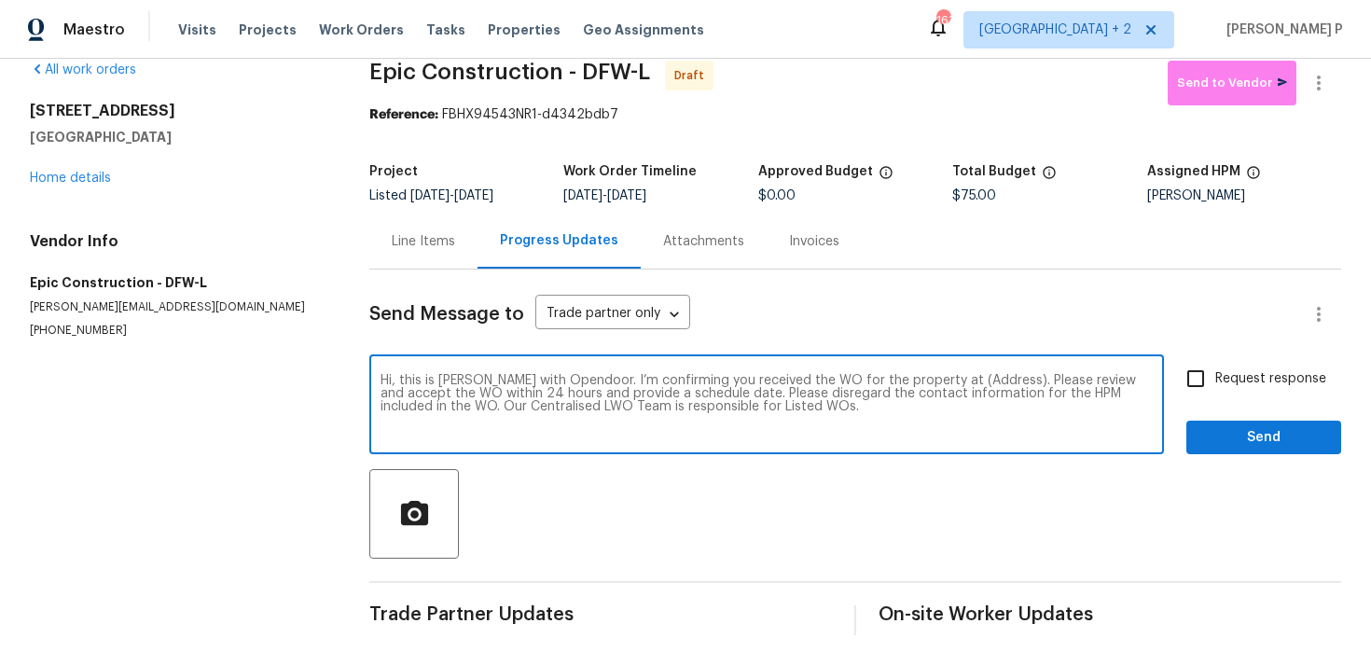
drag, startPoint x: 935, startPoint y: 381, endPoint x: 991, endPoint y: 374, distance: 56.5
click at [991, 374] on textarea "Hi, this is [PERSON_NAME] with Opendoor. I’m confirming you received the WO for…" at bounding box center [767, 406] width 772 height 65
paste textarea "[STREET_ADDRESS]"
type textarea "Hi, this is [PERSON_NAME] with Opendoor. I’m confirming you received the WO for…"
click at [1330, 354] on div "Send Message to Trade partner only Trade partner only ​ Hi, this is [PERSON_NAM…" at bounding box center [855, 453] width 972 height 366
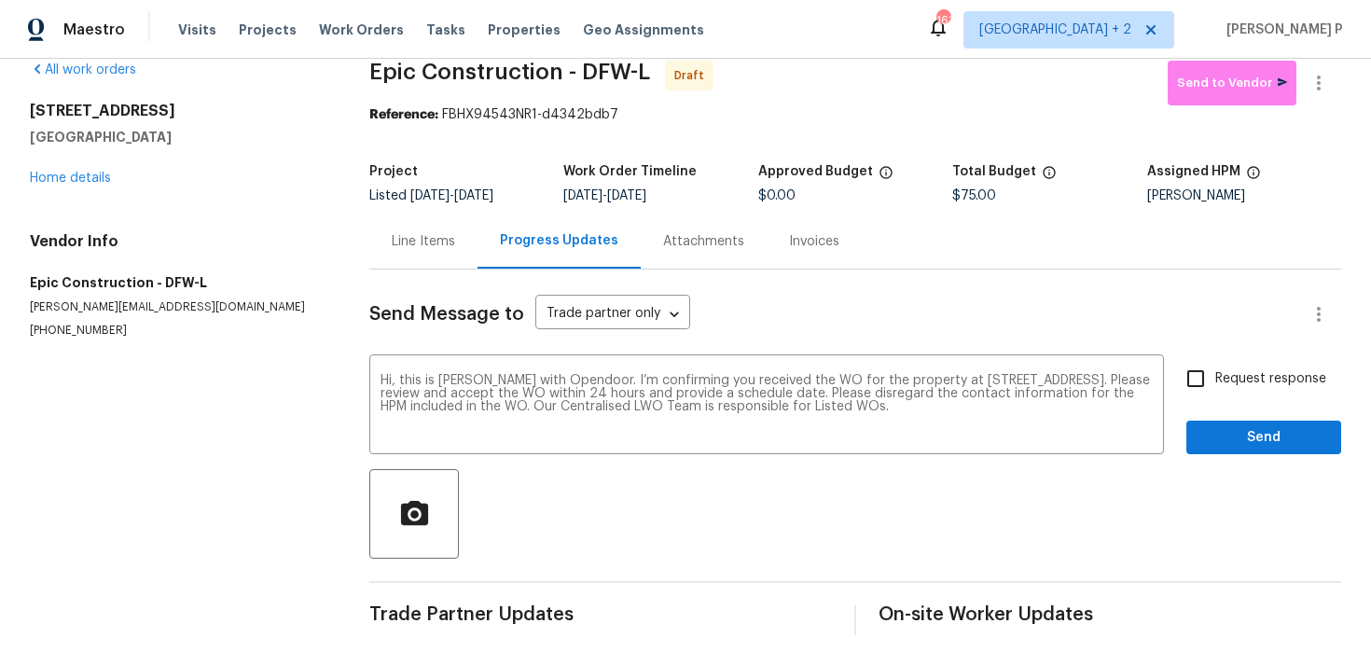
click at [1278, 399] on div "Request response Send" at bounding box center [1263, 406] width 155 height 95
click at [1269, 386] on span "Request response" at bounding box center [1270, 379] width 111 height 20
click at [1215, 386] on input "Request response" at bounding box center [1195, 378] width 39 height 39
checkbox input "true"
click at [1260, 437] on span "Send" at bounding box center [1263, 437] width 125 height 23
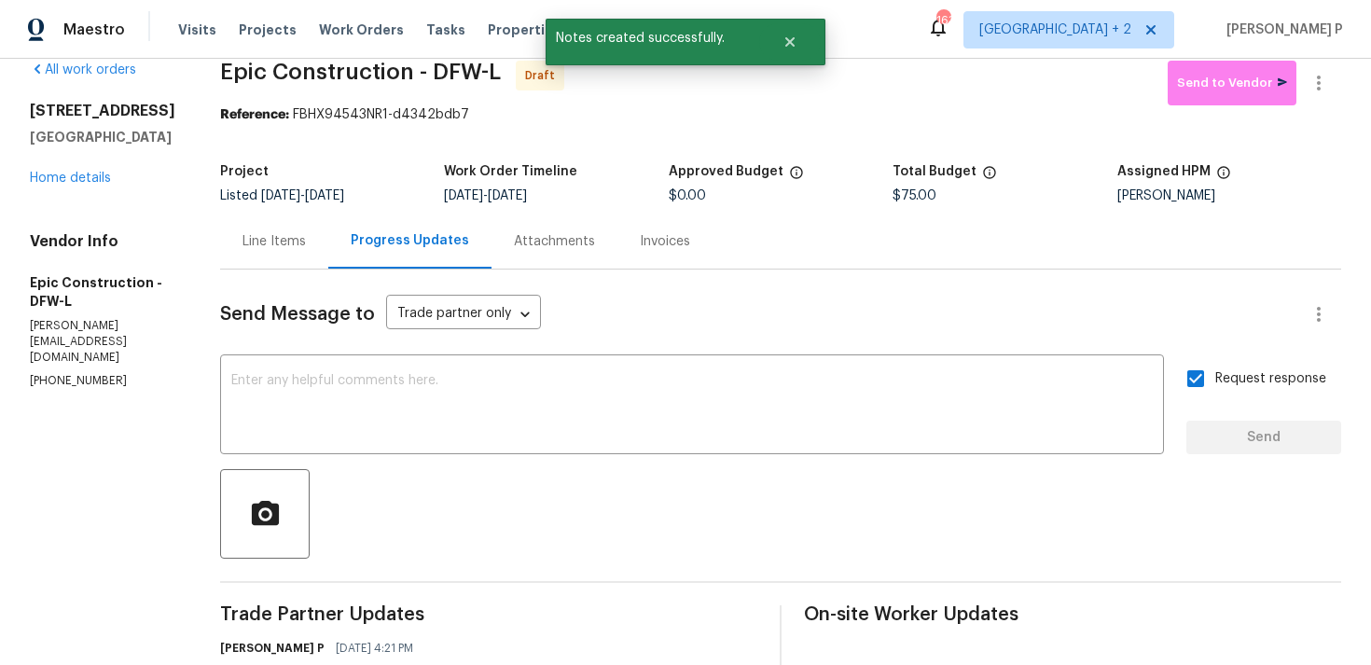
click at [692, 483] on div at bounding box center [780, 514] width 1121 height 90
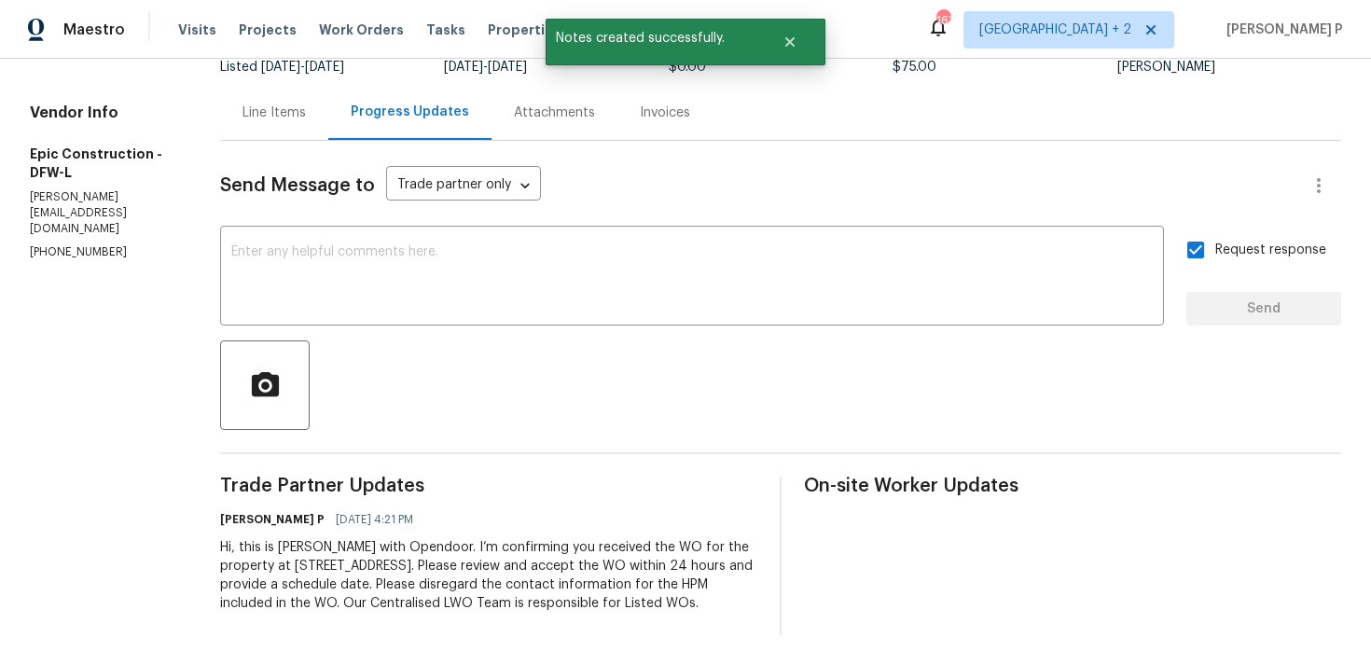
scroll to position [0, 0]
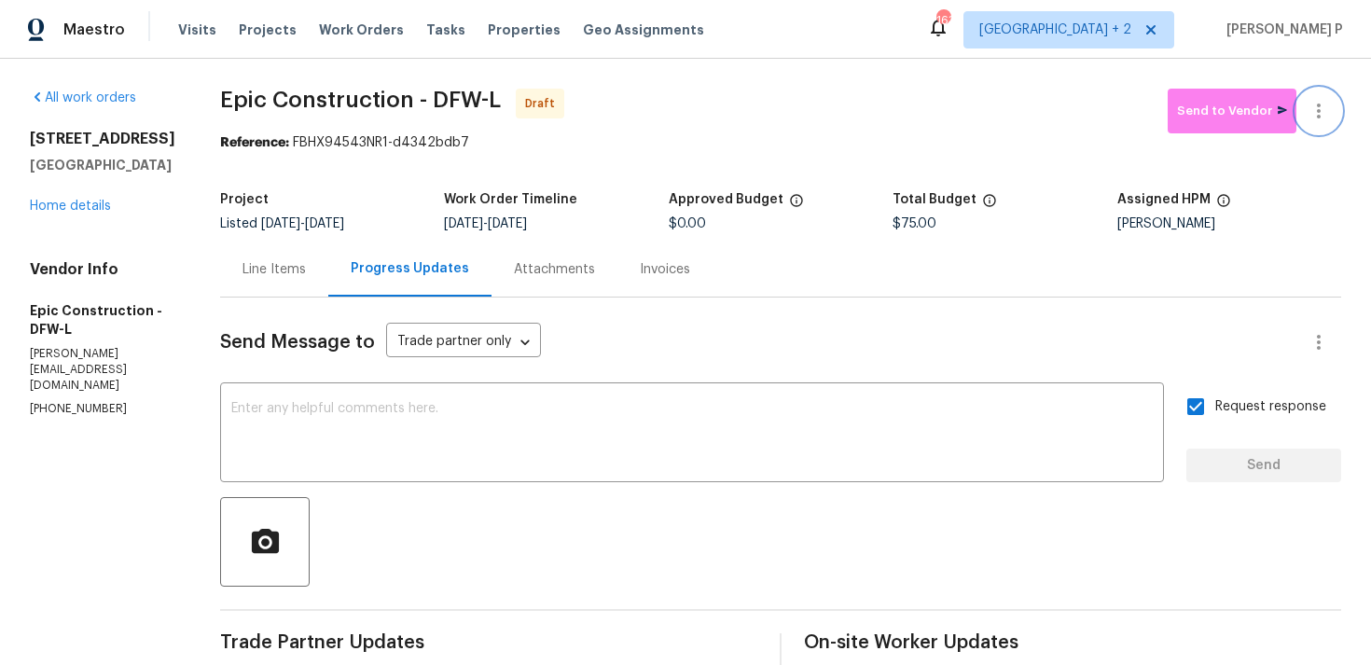
click at [1327, 106] on icon "button" at bounding box center [1319, 111] width 22 height 22
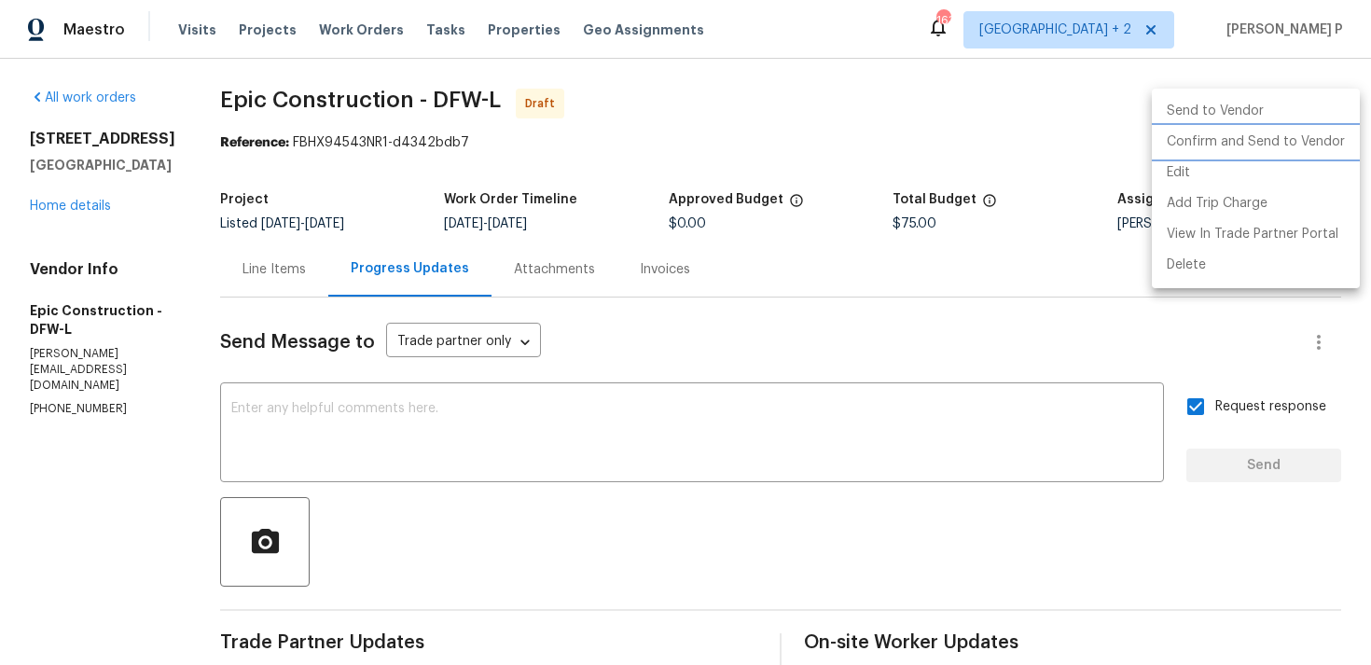
click at [1255, 142] on li "Confirm and Send to Vendor" at bounding box center [1256, 142] width 208 height 31
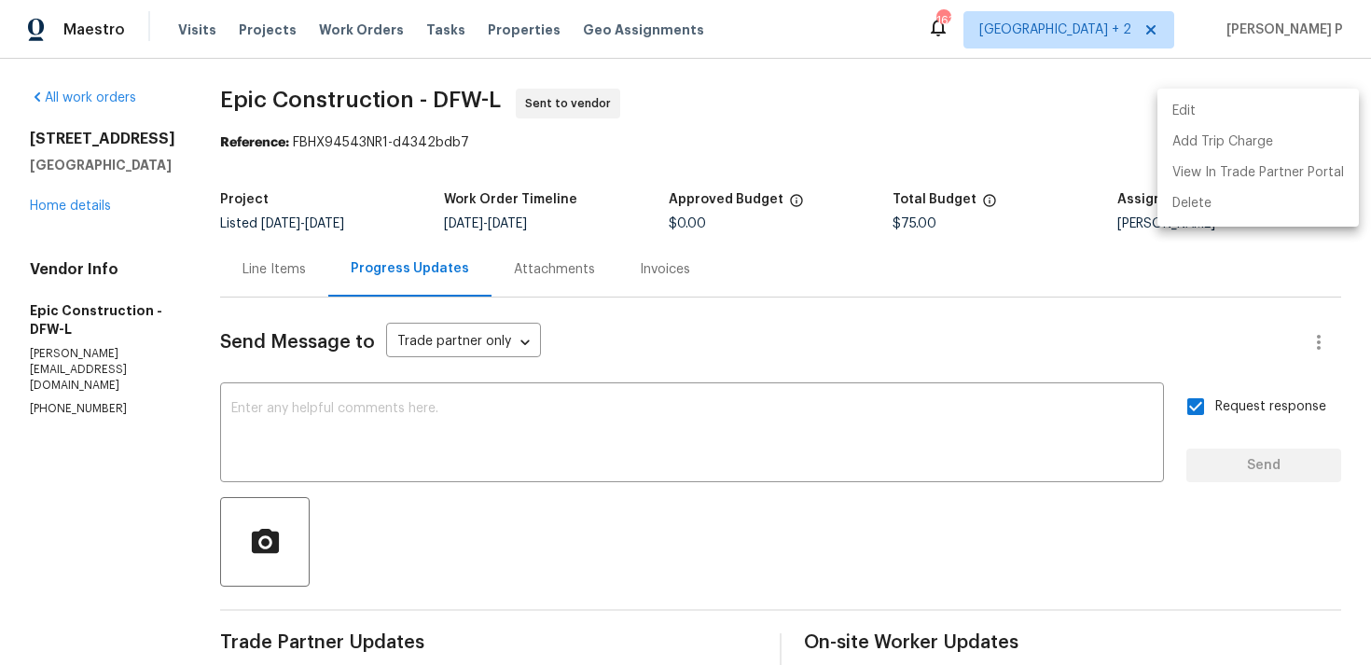
click at [278, 166] on div at bounding box center [685, 332] width 1371 height 665
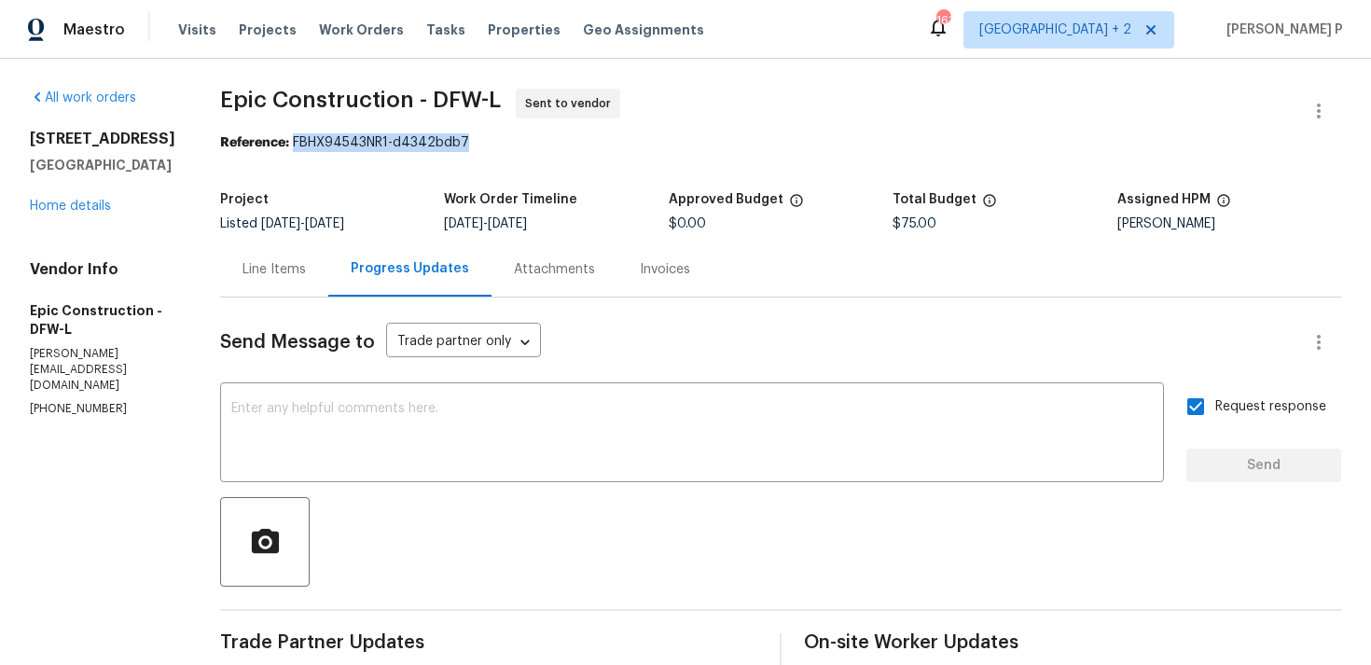
drag, startPoint x: 291, startPoint y: 140, endPoint x: 533, endPoint y: 140, distance: 241.6
click at [533, 140] on div "Reference: FBHX94543NR1-d4342bdb7" at bounding box center [780, 142] width 1121 height 19
copy div "FBHX94543NR1-d4342bdb7"
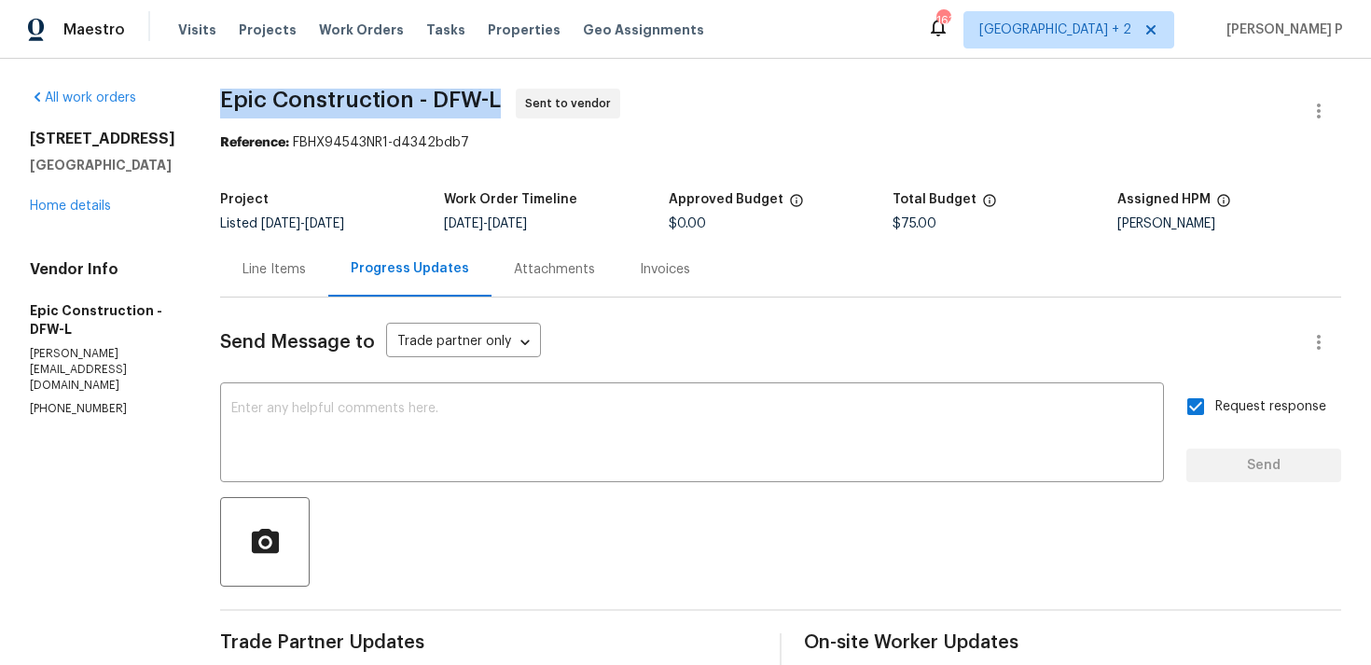
drag, startPoint x: 220, startPoint y: 95, endPoint x: 497, endPoint y: 92, distance: 277.0
click at [497, 92] on span "Epic Construction - DFW-L Sent to vendor" at bounding box center [758, 111] width 1076 height 45
copy span "Epic Construction - DFW-L"
click at [276, 265] on div "Line Items" at bounding box center [274, 269] width 63 height 19
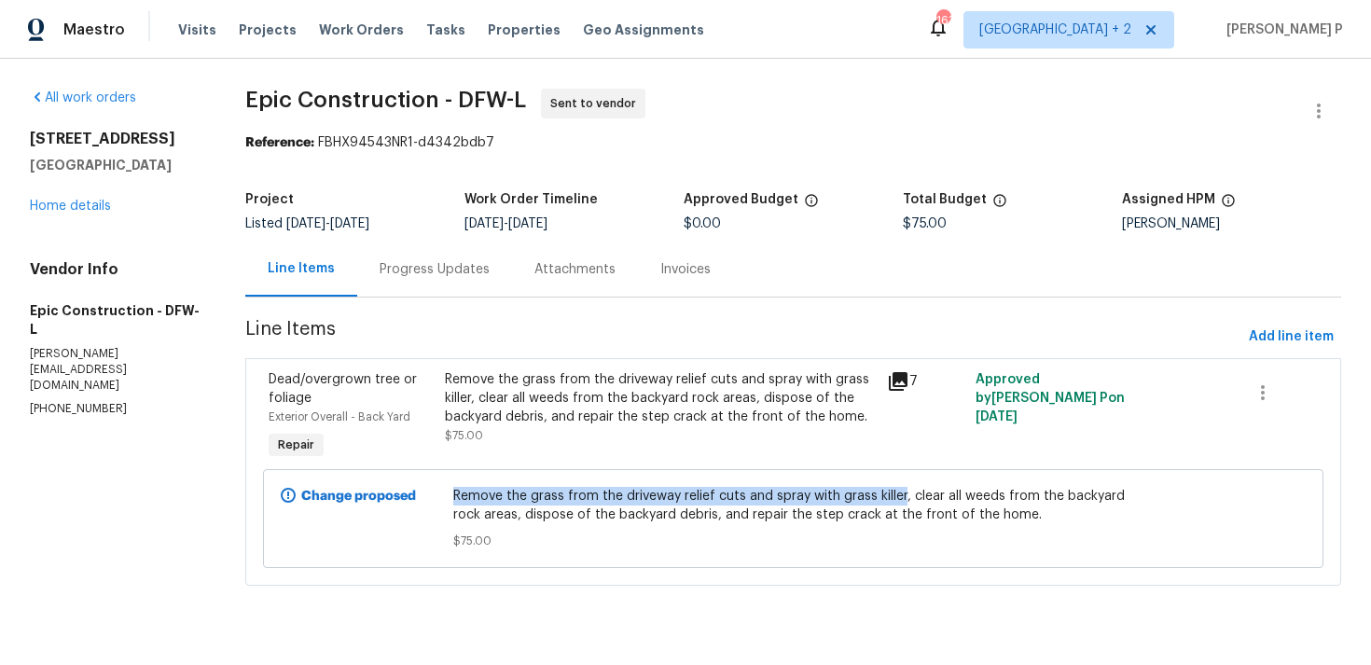
drag, startPoint x: 457, startPoint y: 492, endPoint x: 904, endPoint y: 497, distance: 446.8
click at [904, 497] on span "Remove the grass from the driveway relief cuts and spray with grass killer, cle…" at bounding box center [793, 505] width 680 height 37
copy span "Remove the grass from the driveway relief cuts and spray with grass killer"
click at [73, 203] on link "Home details" at bounding box center [70, 206] width 81 height 13
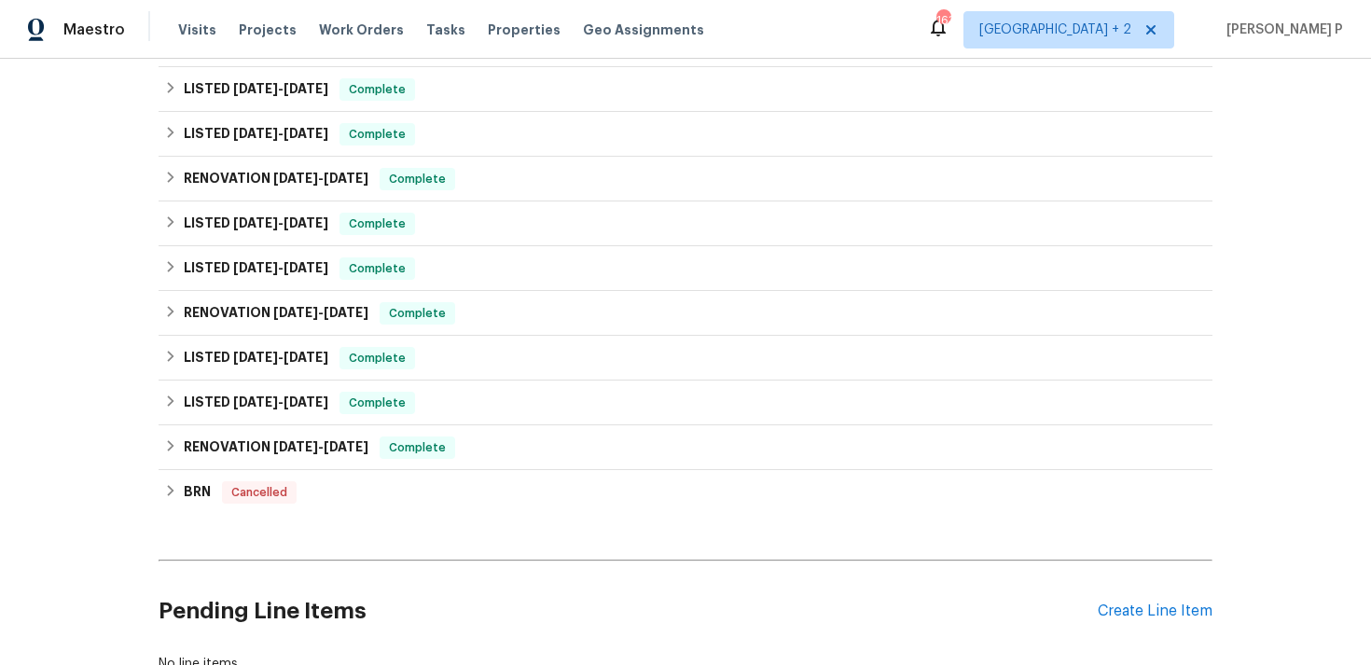
scroll to position [618, 0]
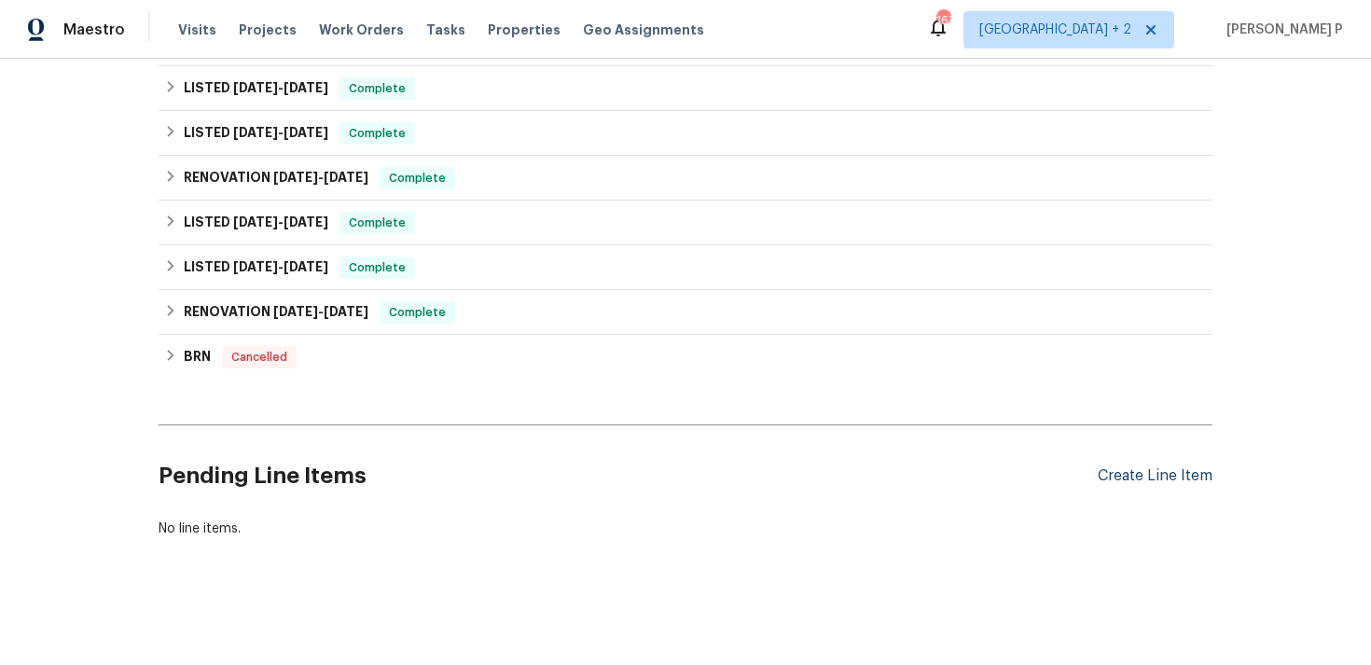
click at [1124, 470] on div "Create Line Item" at bounding box center [1155, 476] width 115 height 18
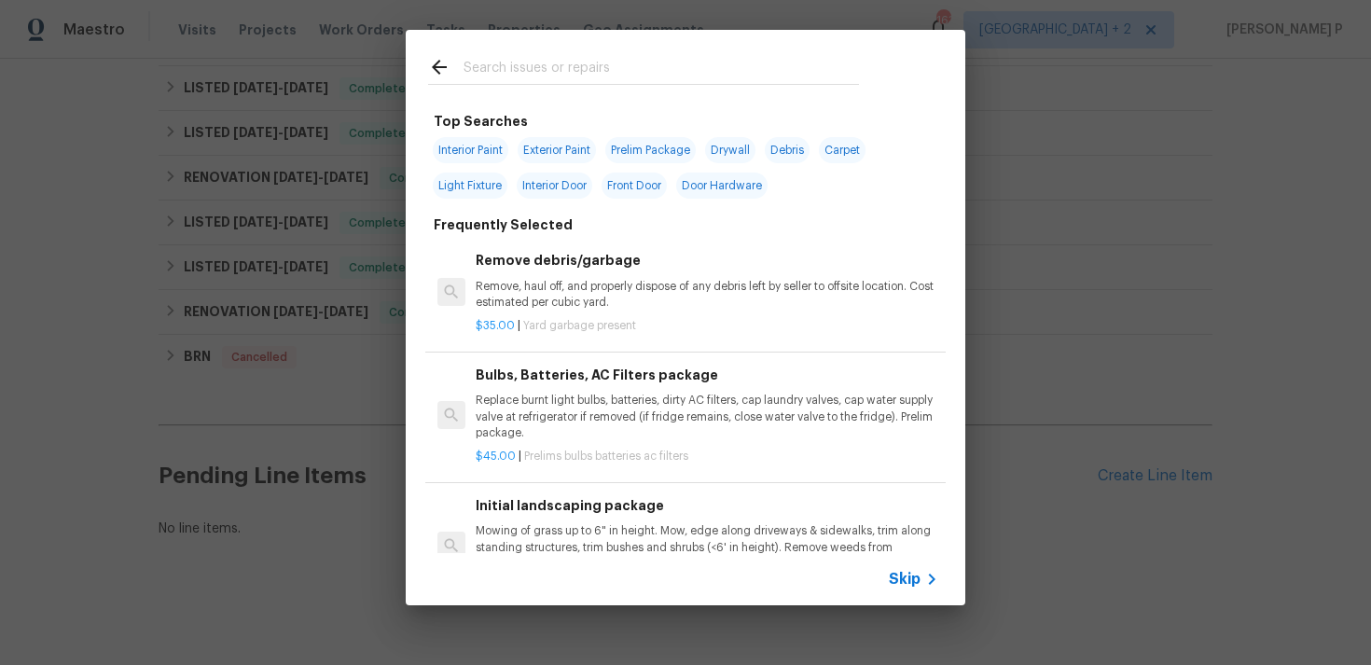
click at [897, 572] on span "Skip" at bounding box center [905, 579] width 32 height 19
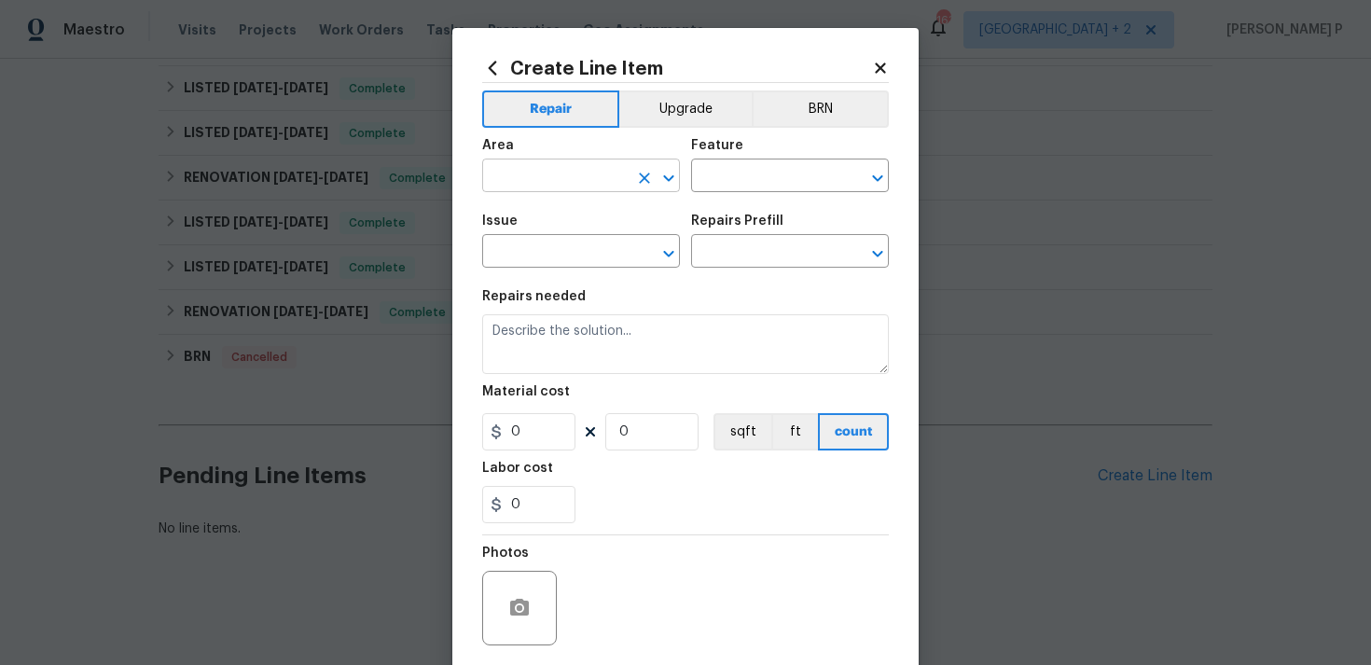
click at [673, 173] on icon "Open" at bounding box center [669, 178] width 22 height 22
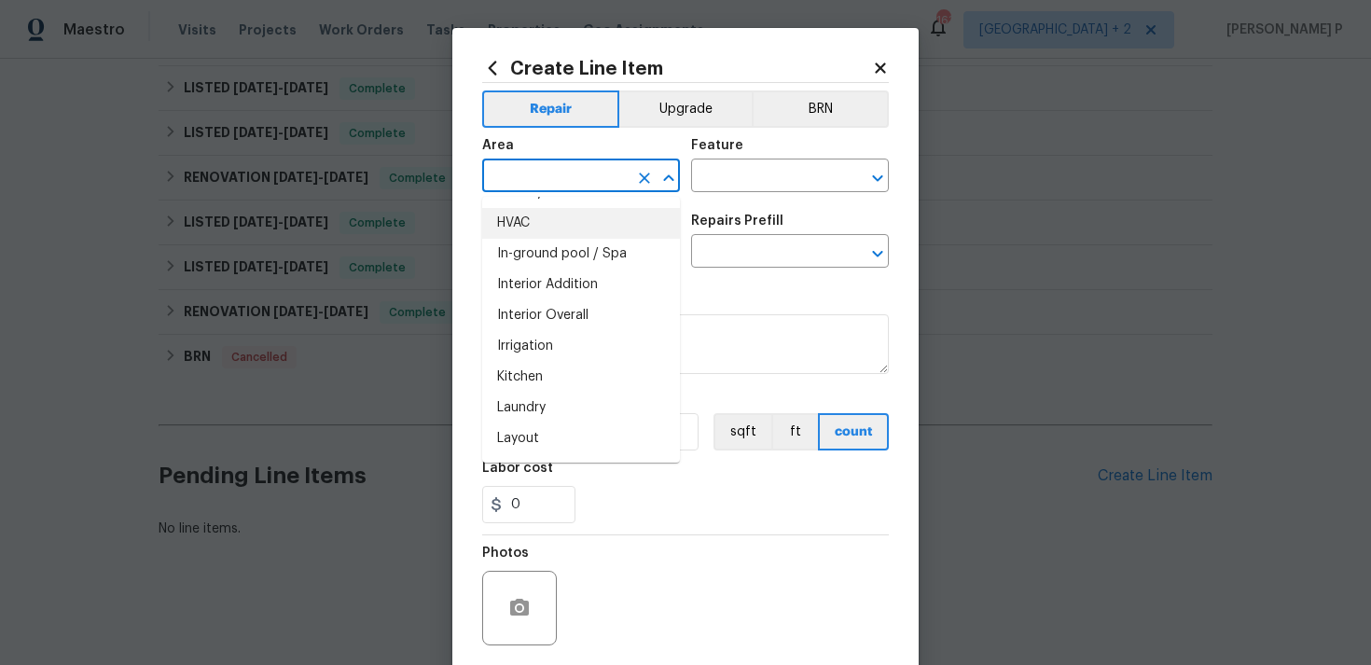
scroll to position [697, 0]
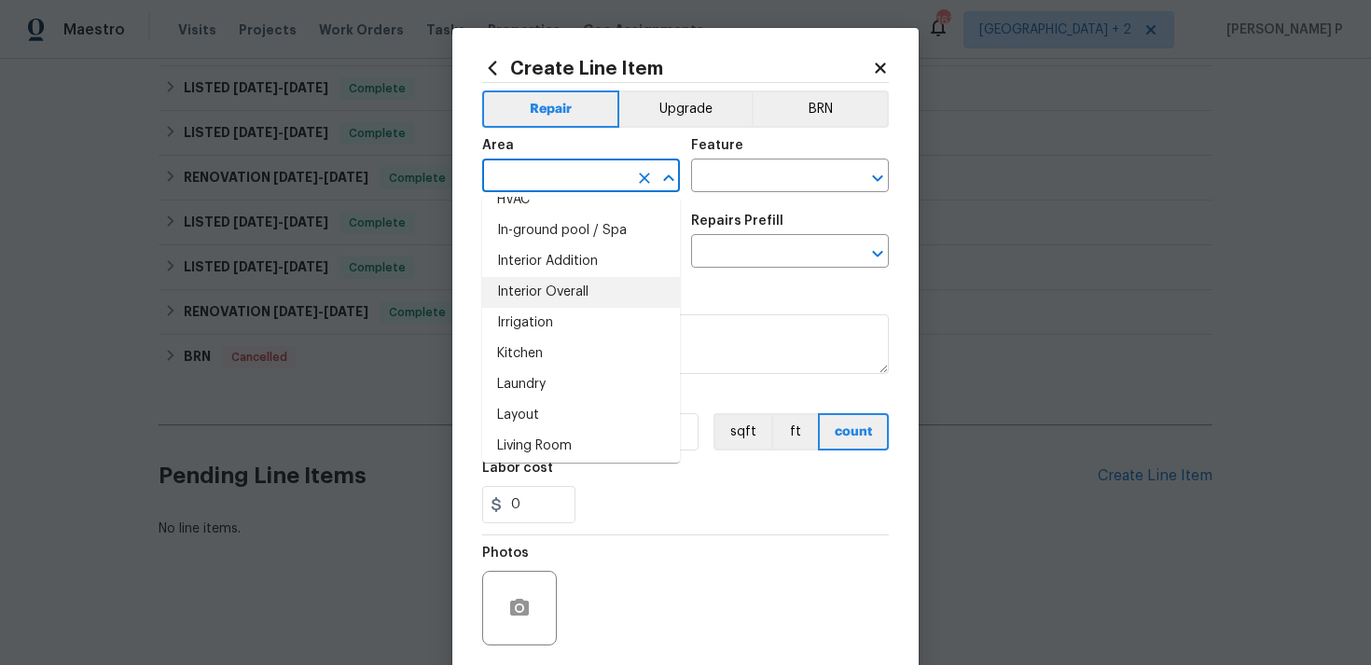
click at [554, 293] on li "Interior Overall" at bounding box center [581, 292] width 198 height 31
type input "Interior Overall"
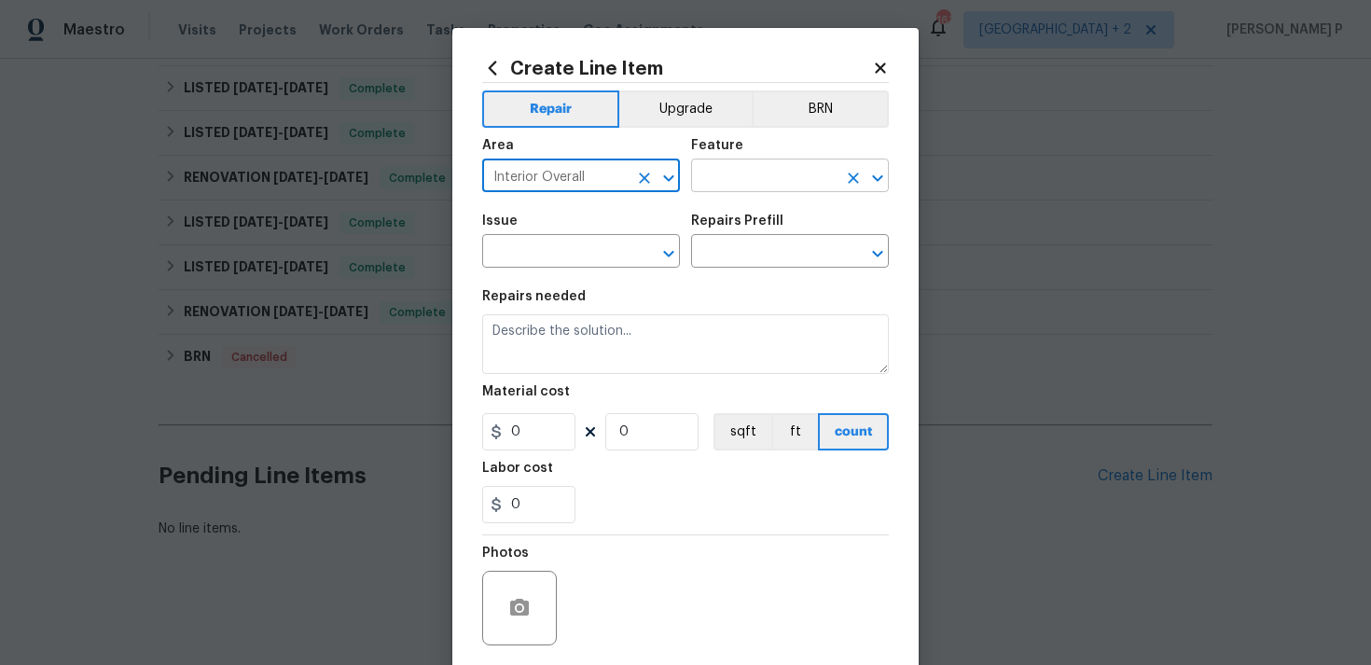
click at [728, 170] on input "text" at bounding box center [764, 177] width 146 height 29
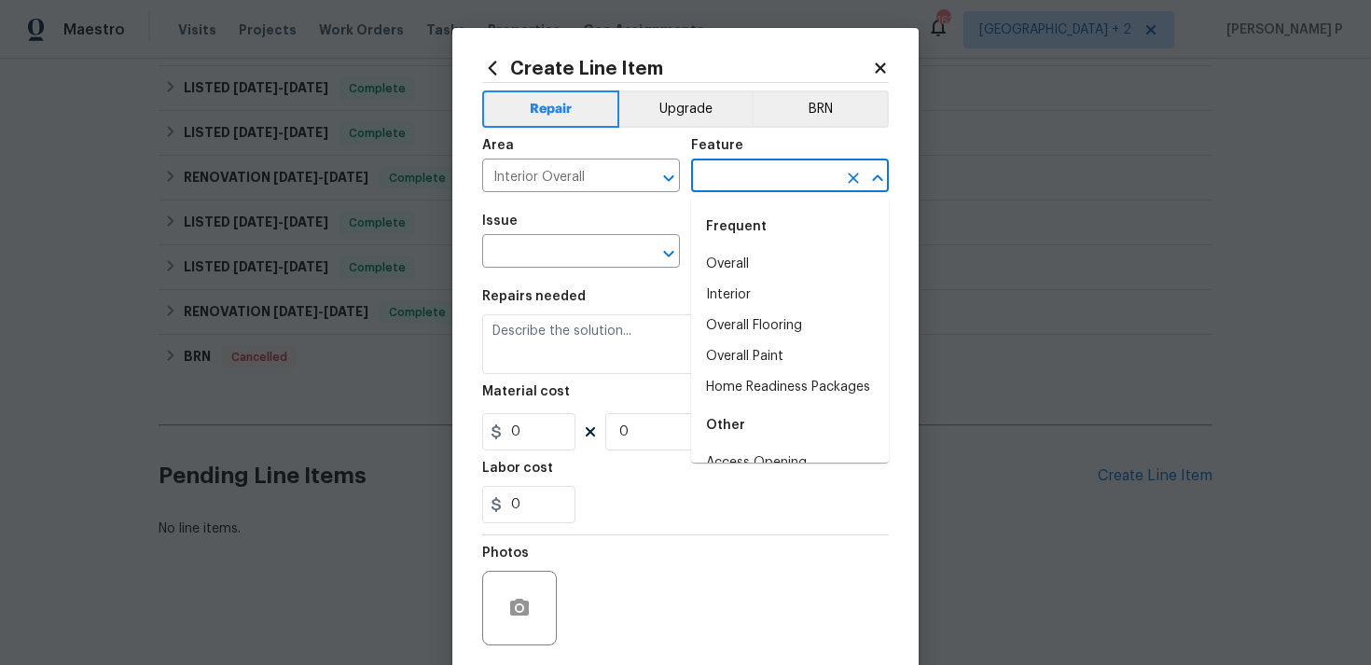
click at [728, 170] on input "text" at bounding box center [764, 177] width 146 height 29
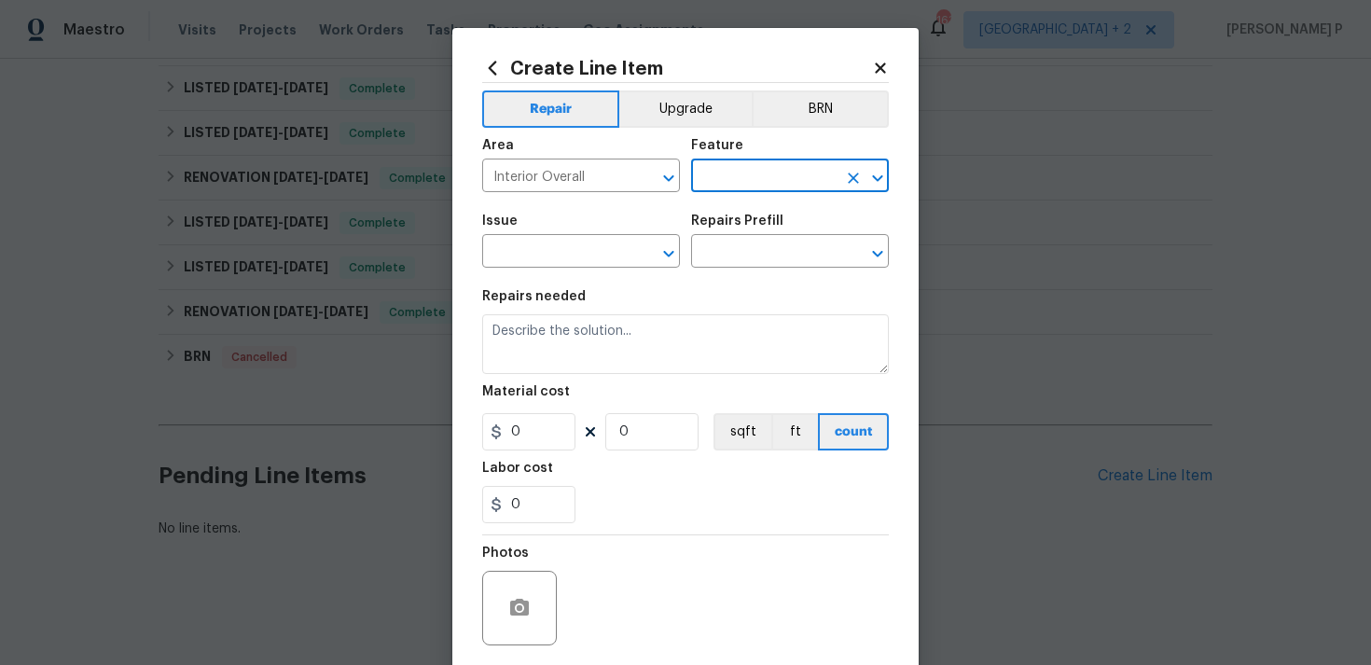
click at [728, 170] on input "text" at bounding box center [764, 177] width 146 height 29
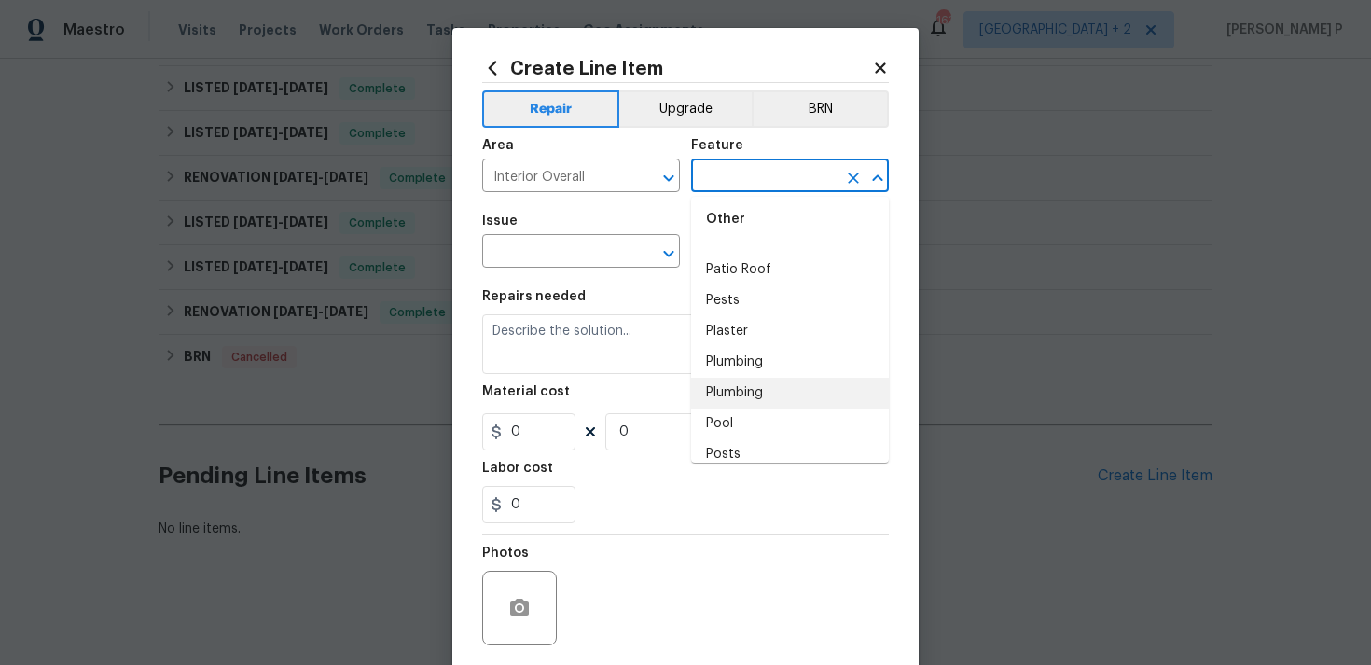
scroll to position [3315, 0]
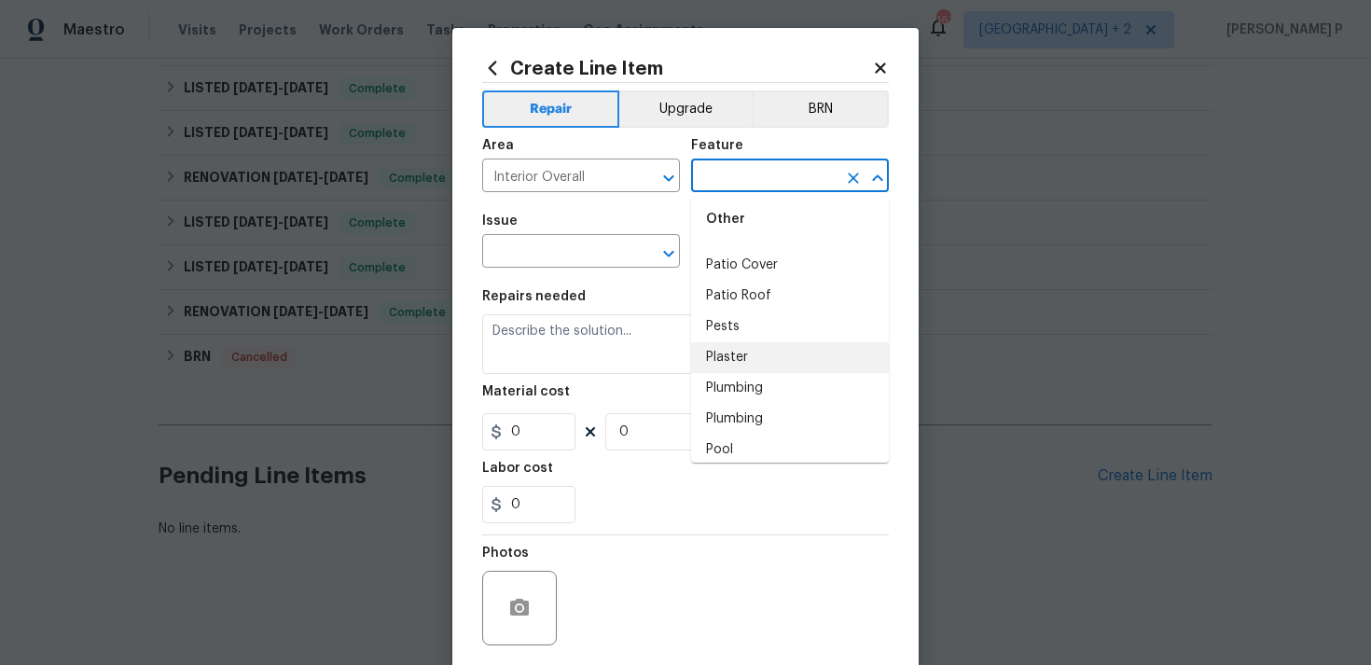
click at [732, 312] on li "Pests" at bounding box center [790, 327] width 198 height 31
type input "Pests"
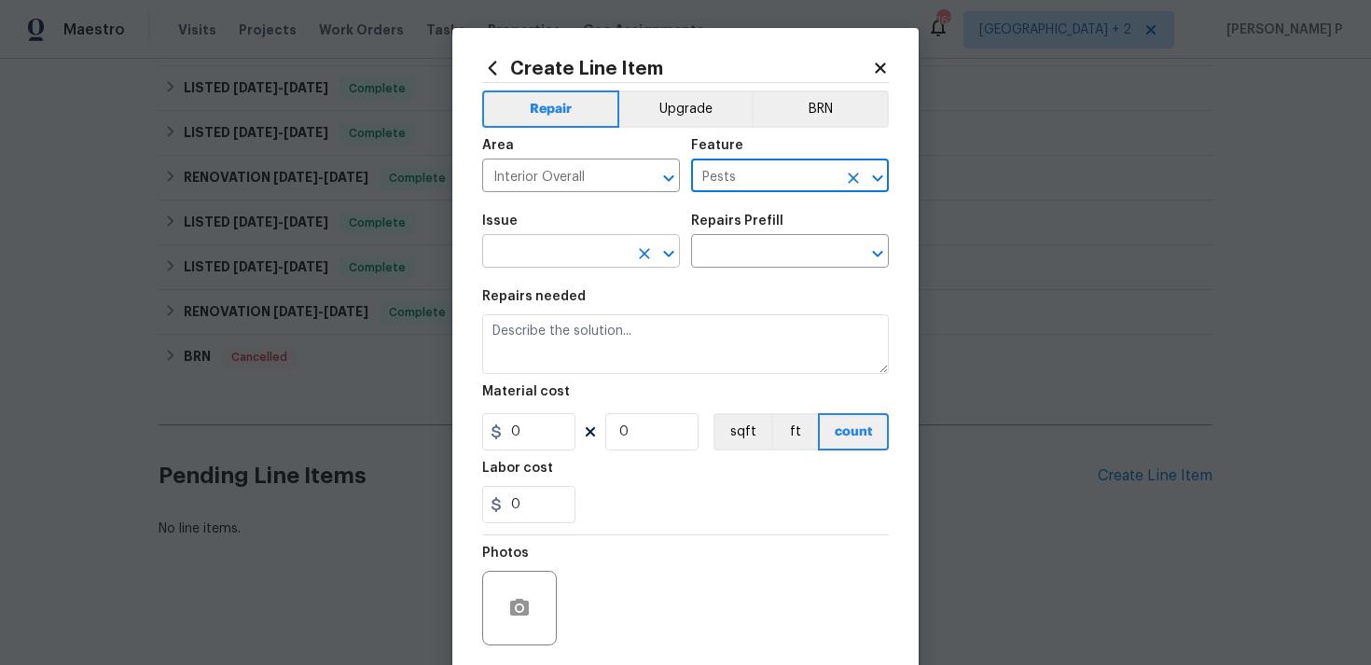
click at [671, 246] on icon "Open" at bounding box center [669, 254] width 22 height 22
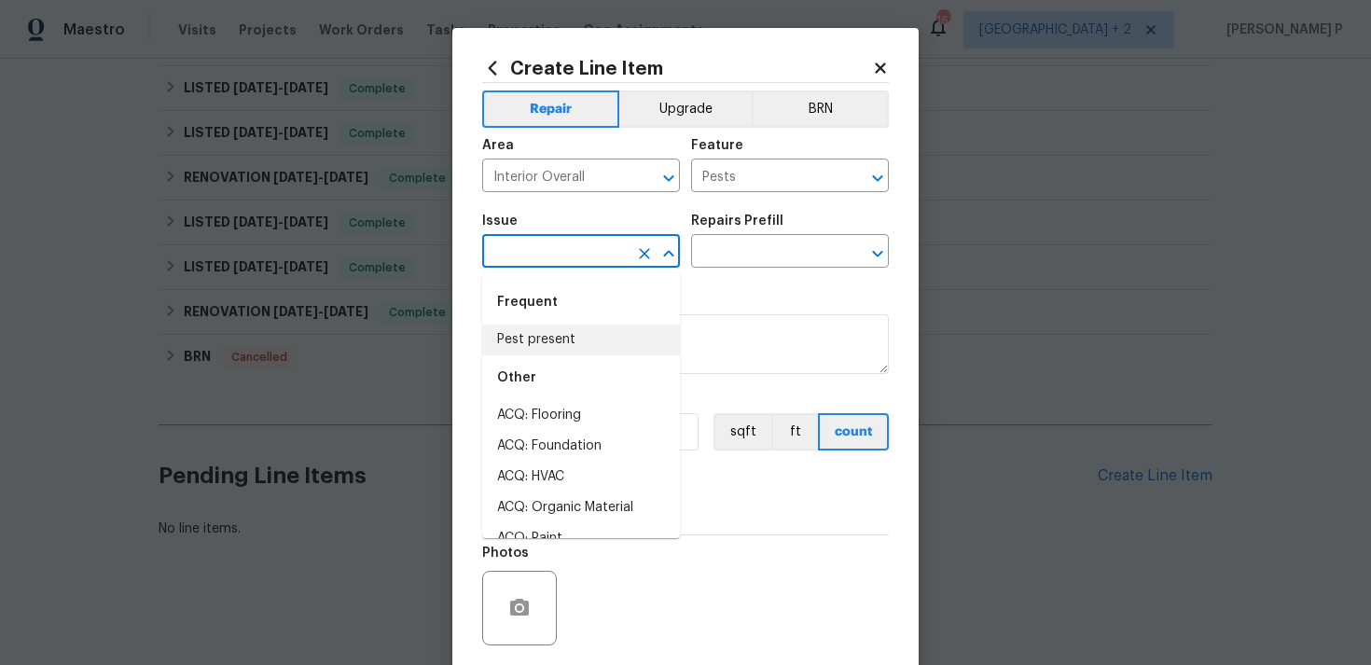
click at [585, 320] on div "Frequent" at bounding box center [581, 302] width 198 height 45
click at [590, 343] on li "Pest present" at bounding box center [581, 340] width 198 height 31
type input "Pest present"
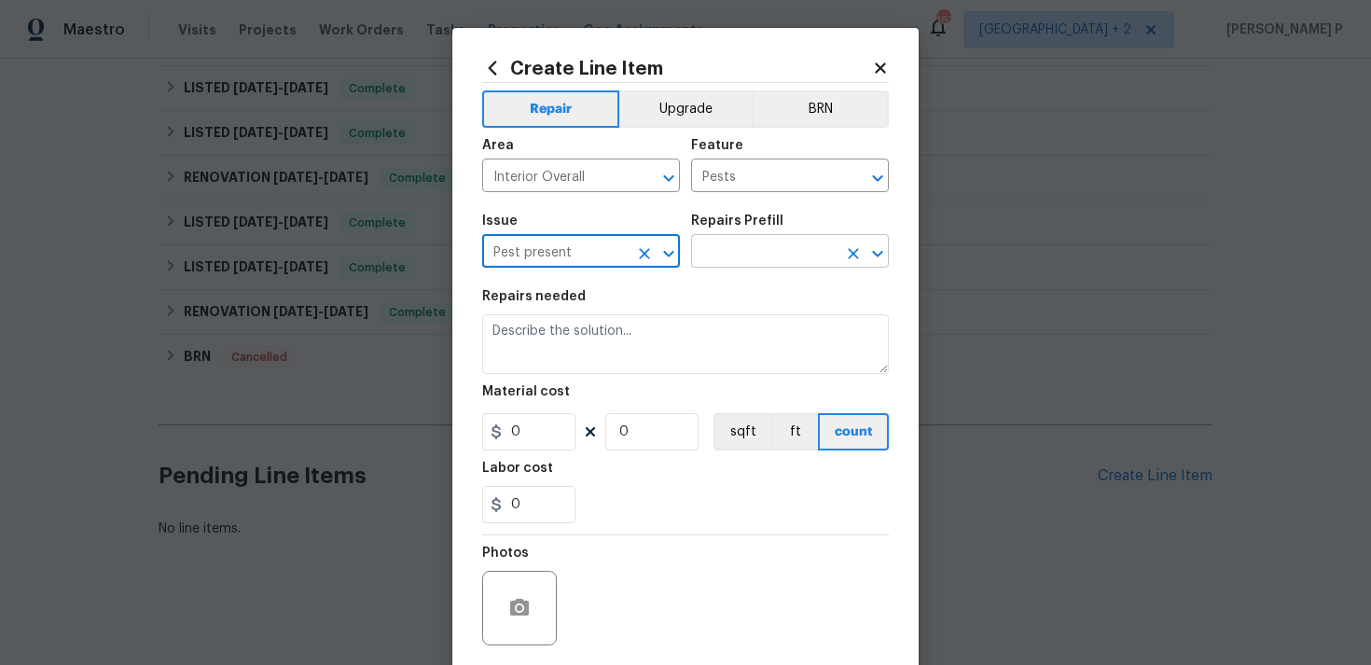
click at [776, 248] on input "text" at bounding box center [764, 253] width 146 height 29
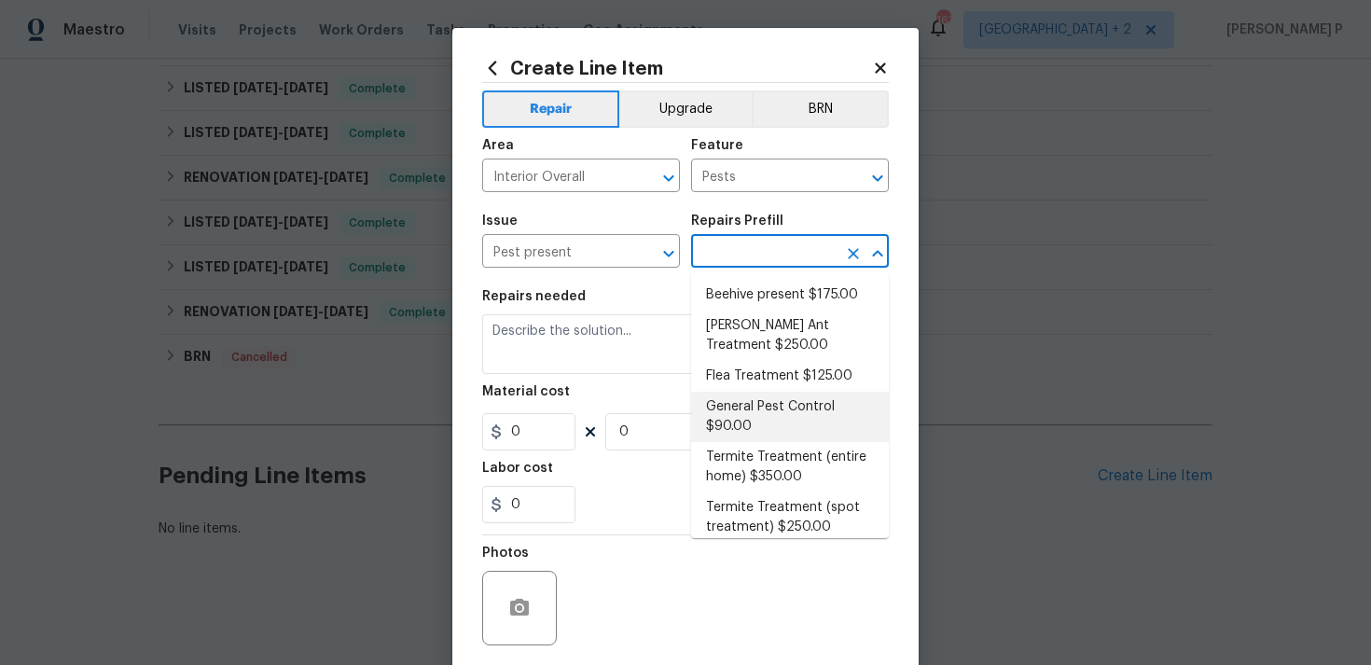
scroll to position [12, 0]
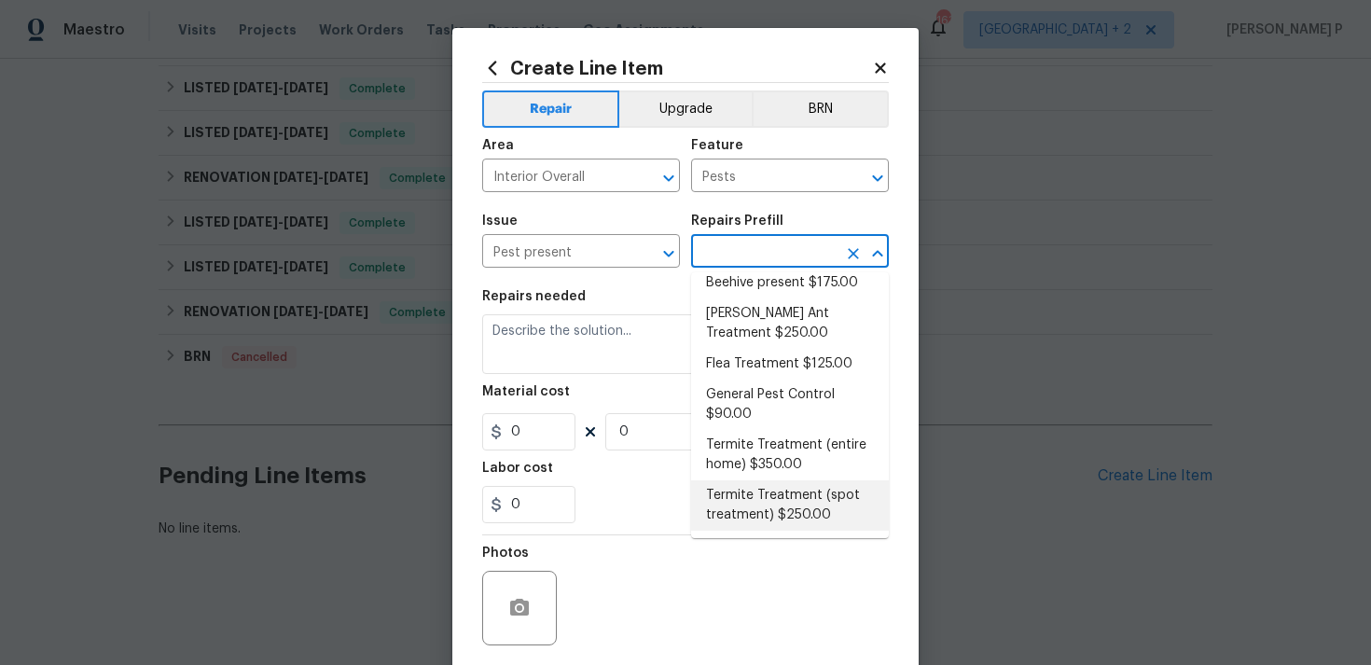
click at [763, 501] on li "Termite Treatment (spot treatment) $250.00" at bounding box center [790, 505] width 198 height 50
type input "Termite Treatment (spot treatment) $250.00"
type textarea "Spot treat for active termite infestation and provide a clear WDI report"
type input "250"
type input "1"
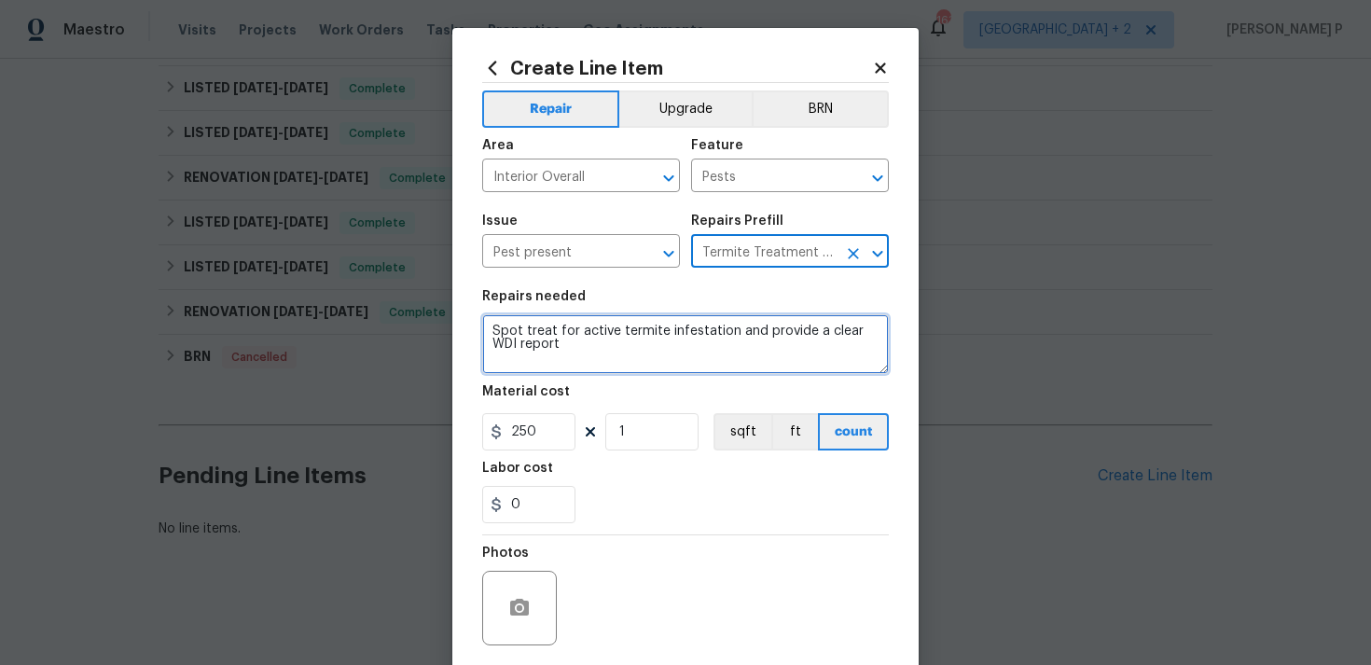
click at [592, 354] on textarea "Spot treat for active termite infestation and provide a clear WDI report" at bounding box center [685, 344] width 407 height 60
click at [523, 330] on textarea "Recieved feedback" at bounding box center [685, 344] width 407 height 60
click at [665, 340] on textarea "Received feedback" at bounding box center [685, 344] width 407 height 60
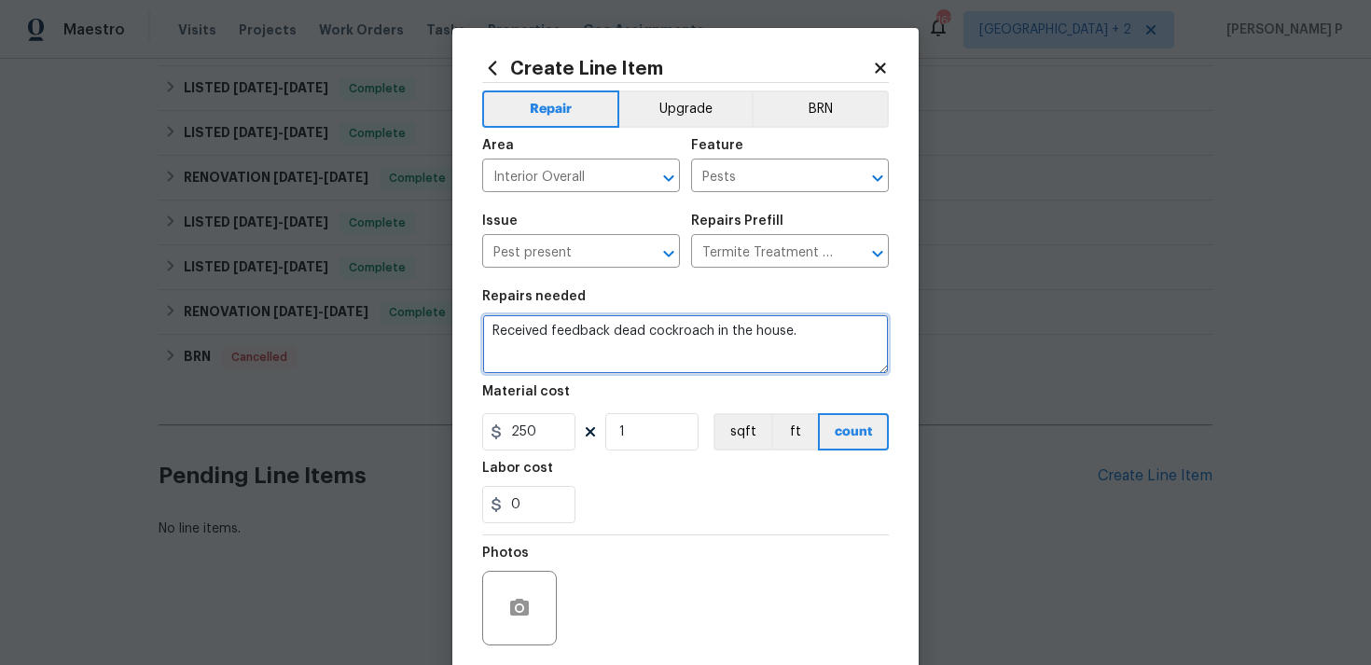
paste textarea "Presence of cockroaches present. Treat for cockroaches. One-time treatment"
drag, startPoint x: 798, startPoint y: 332, endPoint x: 624, endPoint y: 350, distance: 175.3
click at [624, 350] on textarea "Received feedback dead cockroach in the house. Presence of cockroaches present.…" at bounding box center [685, 344] width 407 height 60
click at [760, 352] on textarea "Received feedback dead cockroach in the house. Treat for cockroaches. One-time …" at bounding box center [685, 344] width 407 height 60
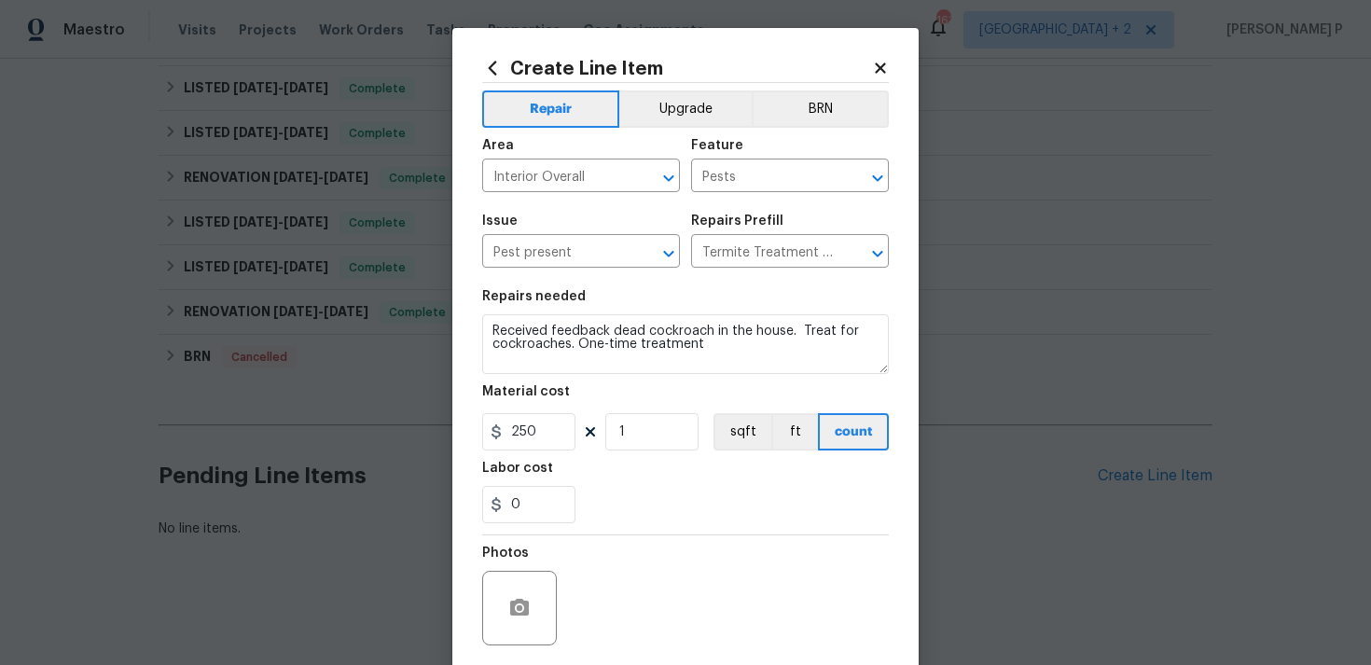
click at [712, 314] on div "Repairs needed" at bounding box center [685, 302] width 407 height 24
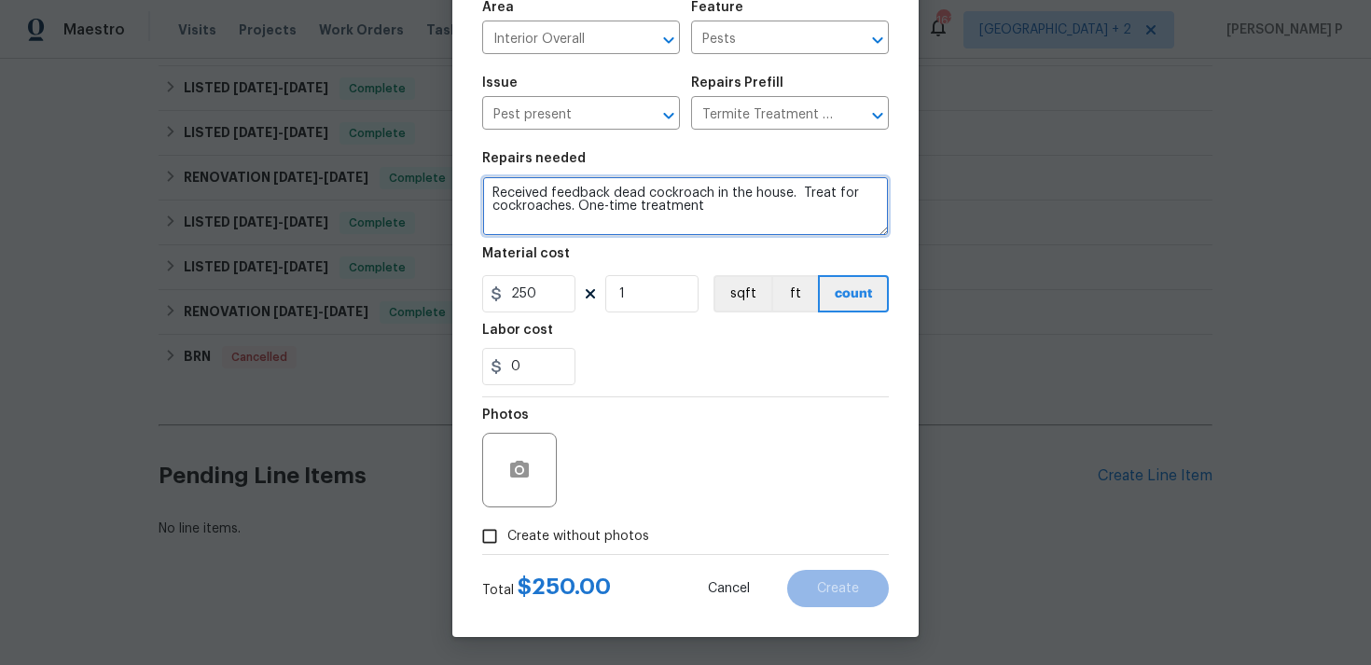
click at [731, 202] on textarea "Received feedback dead cockroach in the house. Treat for cockroaches. One-time …" at bounding box center [685, 206] width 407 height 60
paste textarea "Please remove and haul offsite"
click at [800, 192] on textarea "Received feedback dead cockroach in the house. Treat for cockroaches. One-time …" at bounding box center [685, 206] width 407 height 60
type textarea "Received feedback dead cockroach in the house. Treat for cockroaches. One-time …"
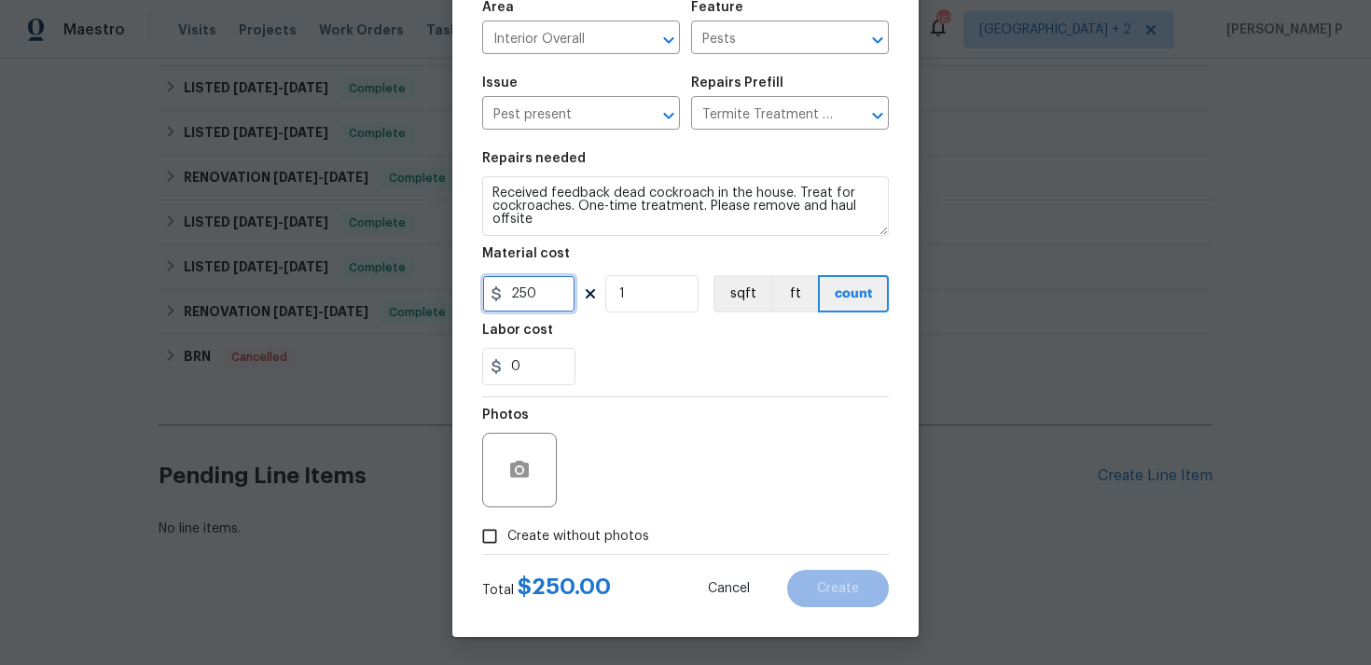
click at [556, 280] on input "250" at bounding box center [528, 293] width 93 height 37
type input "75"
click at [500, 470] on button "button" at bounding box center [519, 470] width 45 height 45
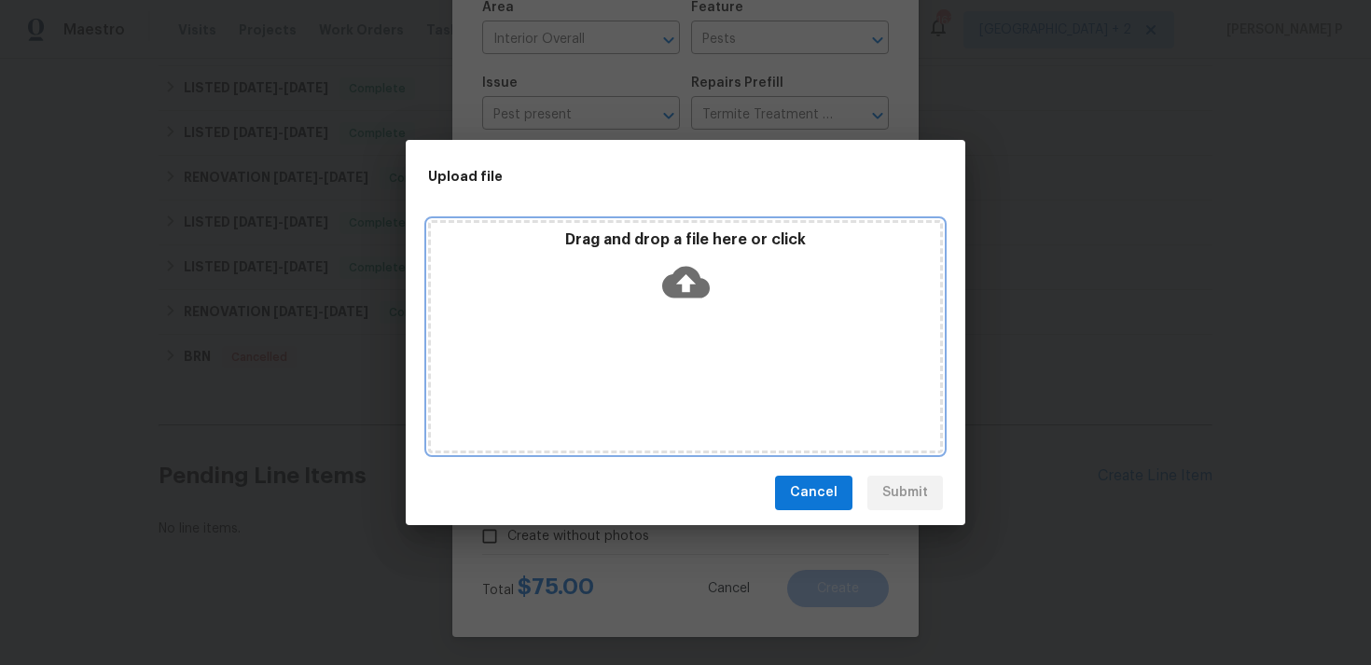
click at [686, 287] on icon at bounding box center [686, 282] width 48 height 48
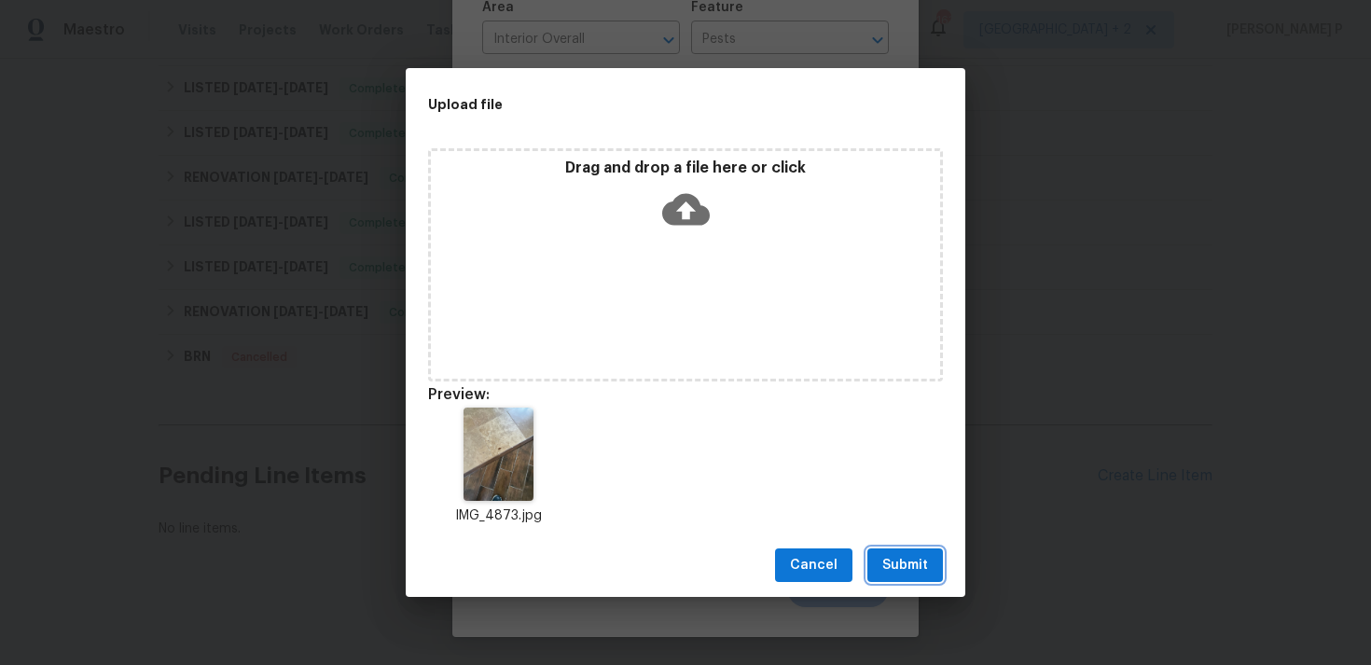
click at [874, 561] on button "Submit" at bounding box center [905, 565] width 76 height 35
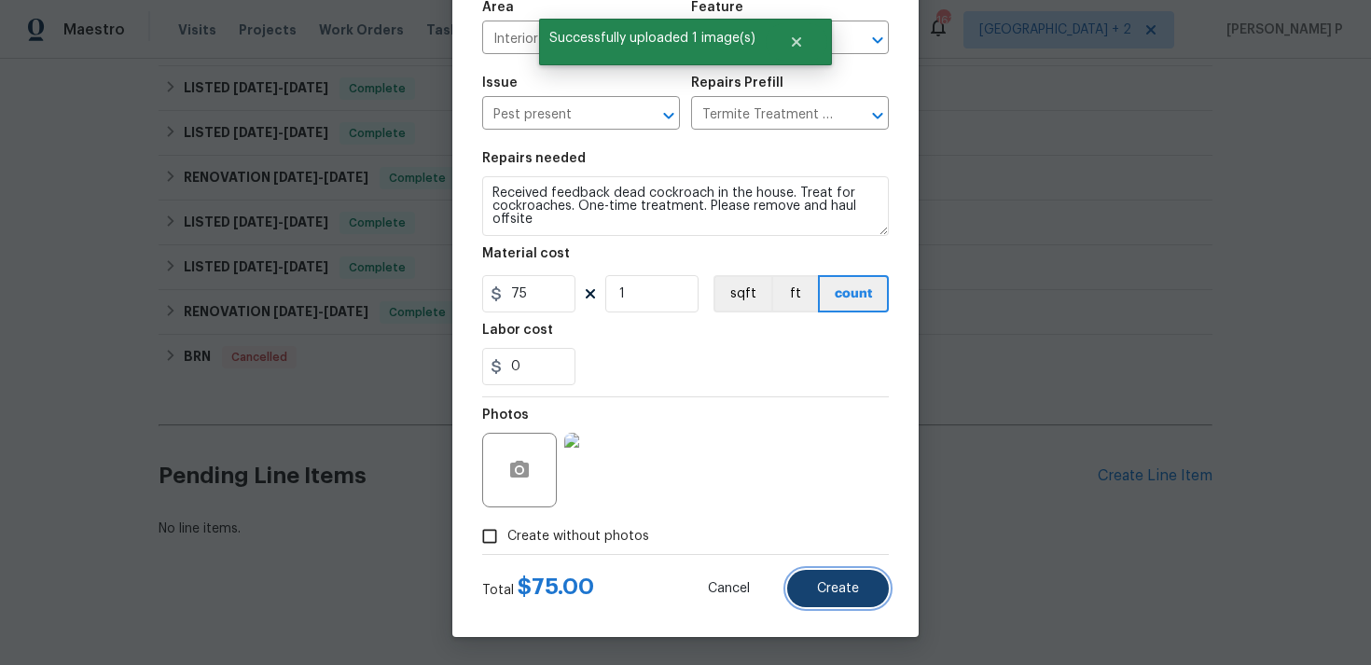
click at [839, 578] on button "Create" at bounding box center [838, 588] width 102 height 37
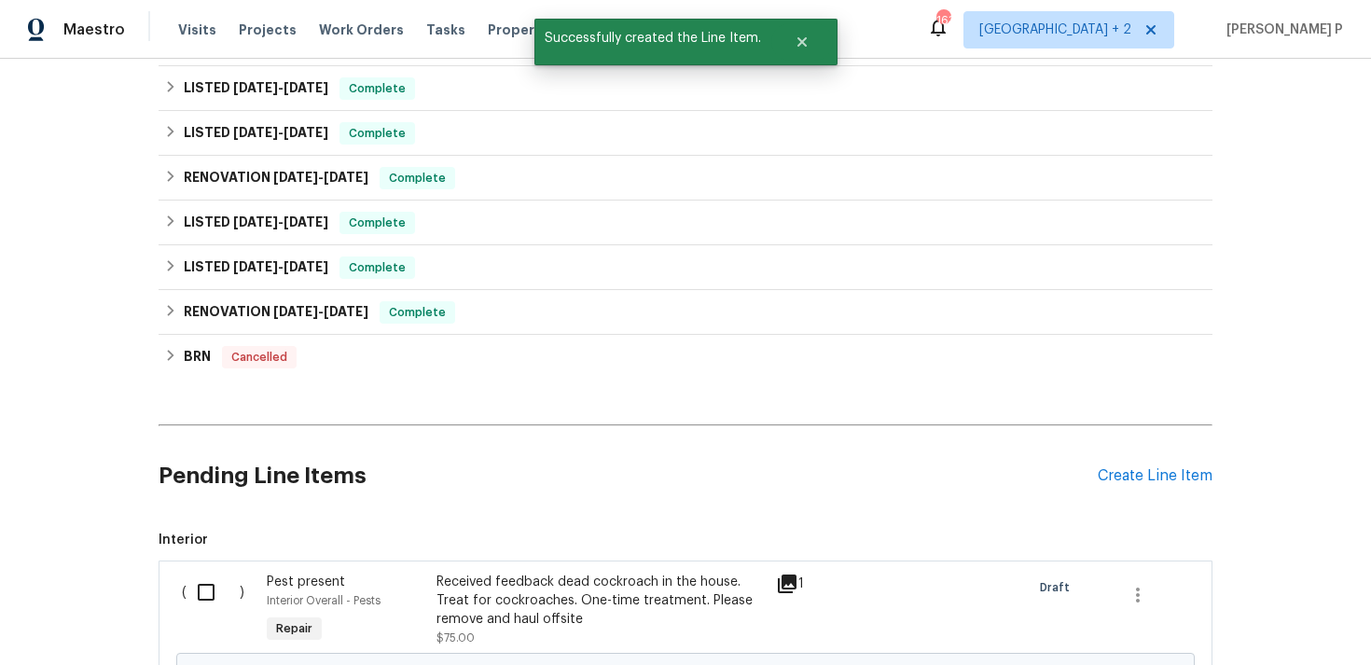
click at [209, 588] on input "checkbox" at bounding box center [213, 592] width 53 height 39
checkbox input "true"
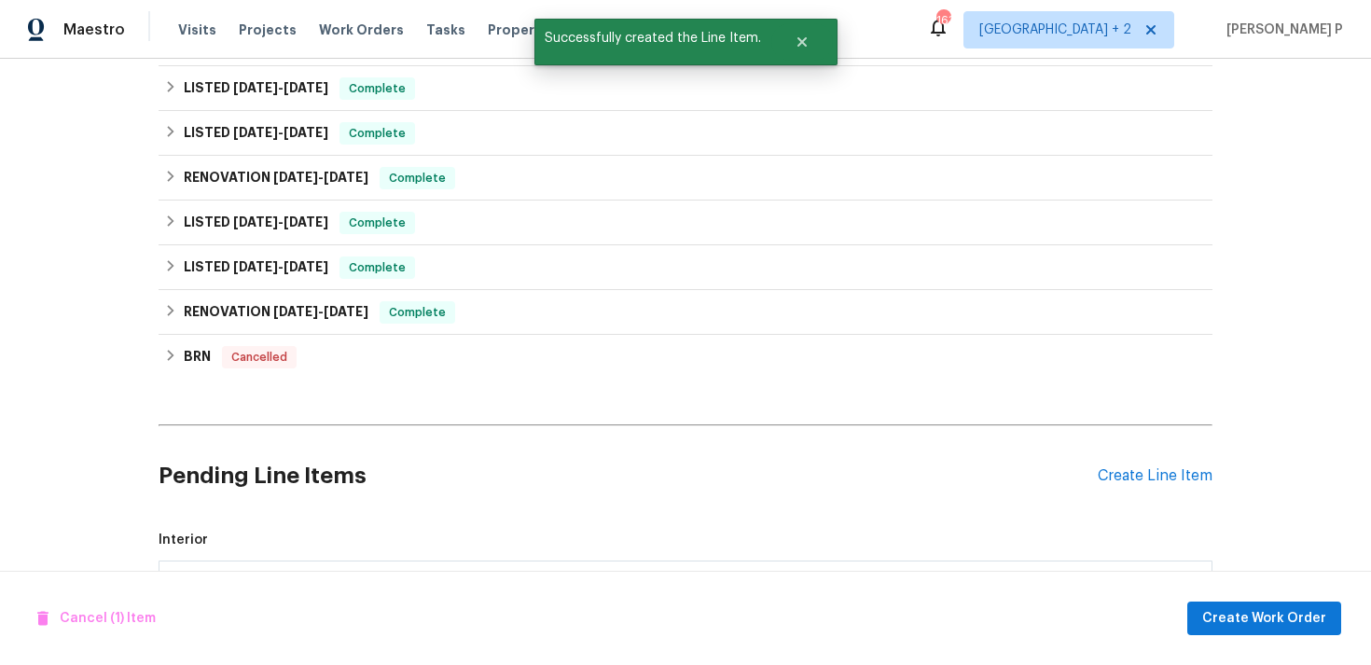
scroll to position [850, 0]
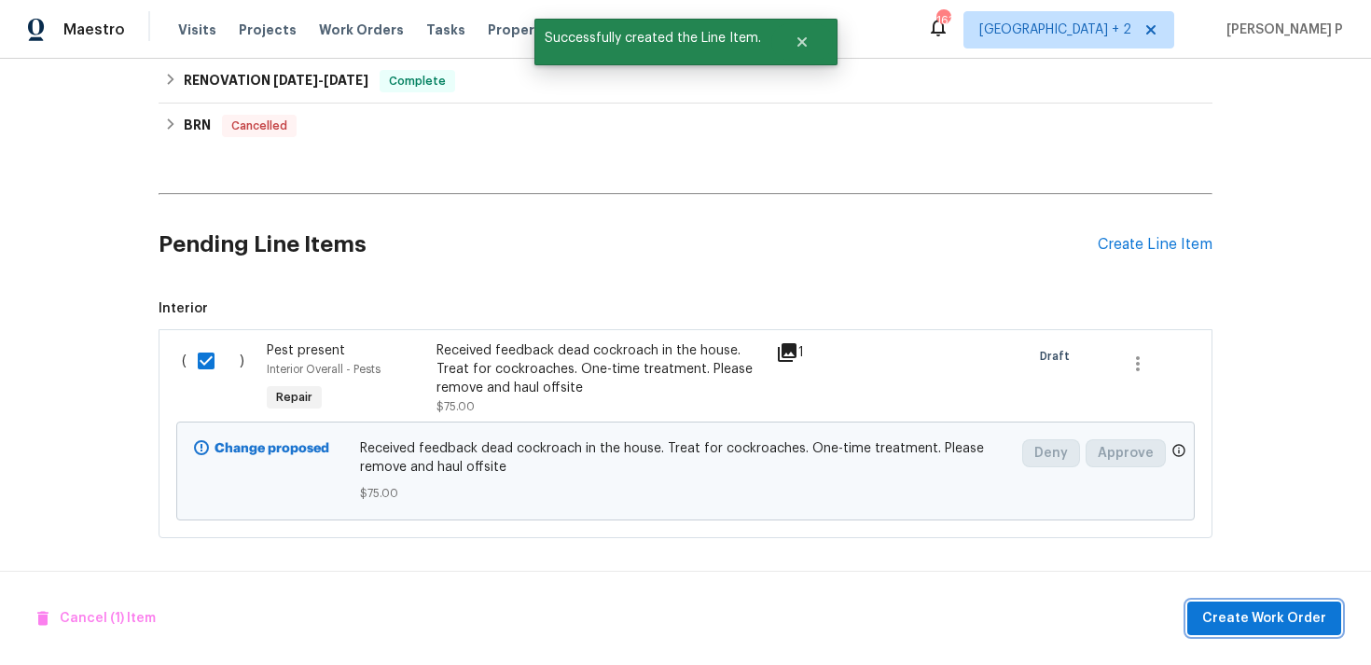
click at [1263, 617] on span "Create Work Order" at bounding box center [1264, 618] width 124 height 23
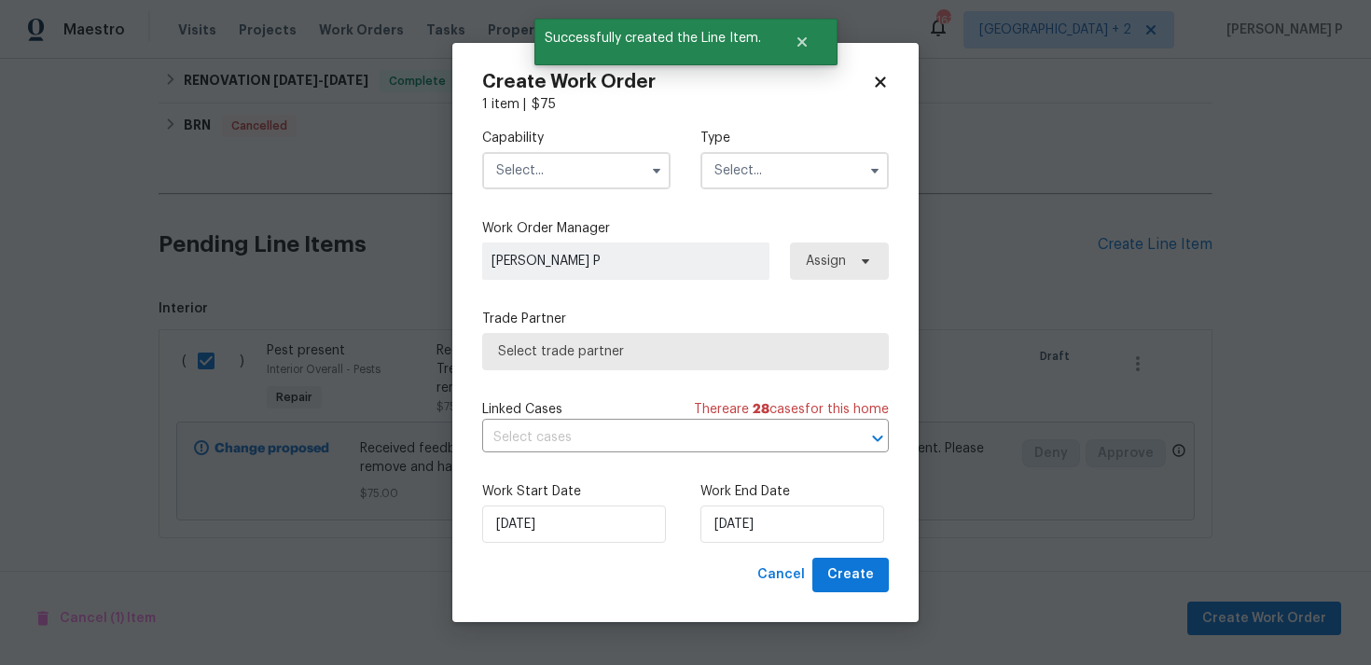
click at [761, 172] on input "text" at bounding box center [795, 170] width 188 height 37
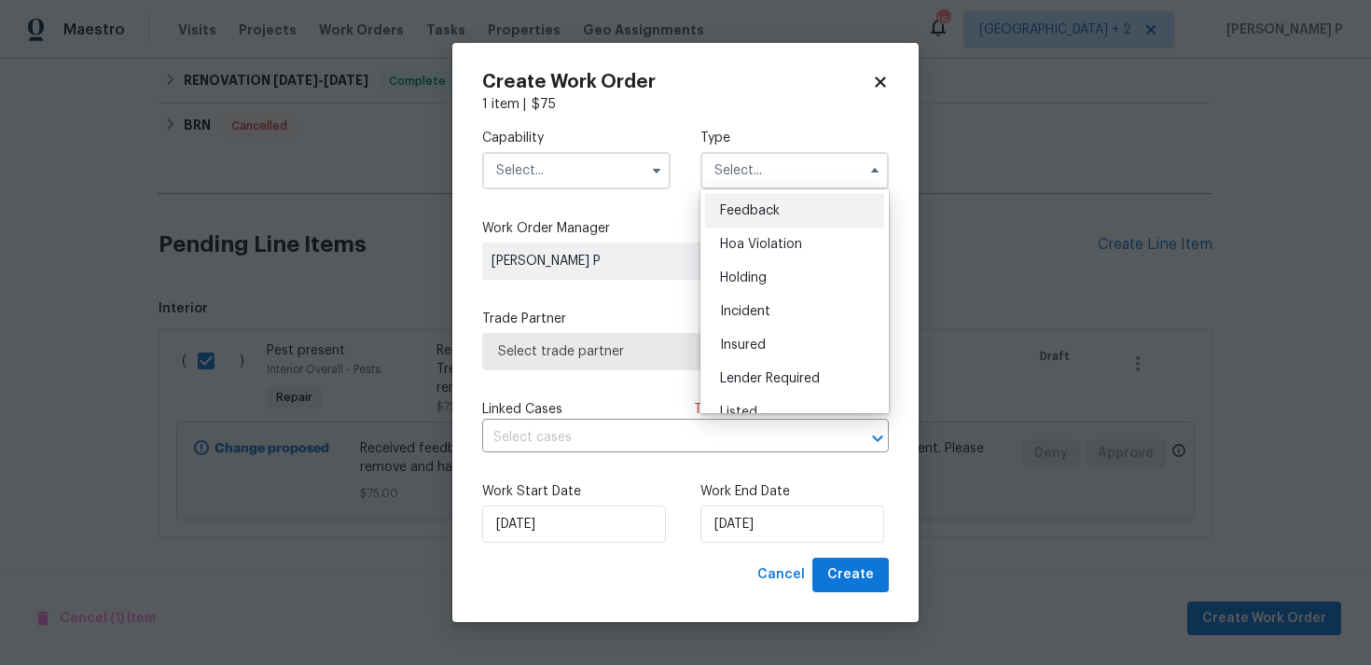
click at [714, 209] on div "Feedback" at bounding box center [794, 211] width 179 height 34
type input "Feedback"
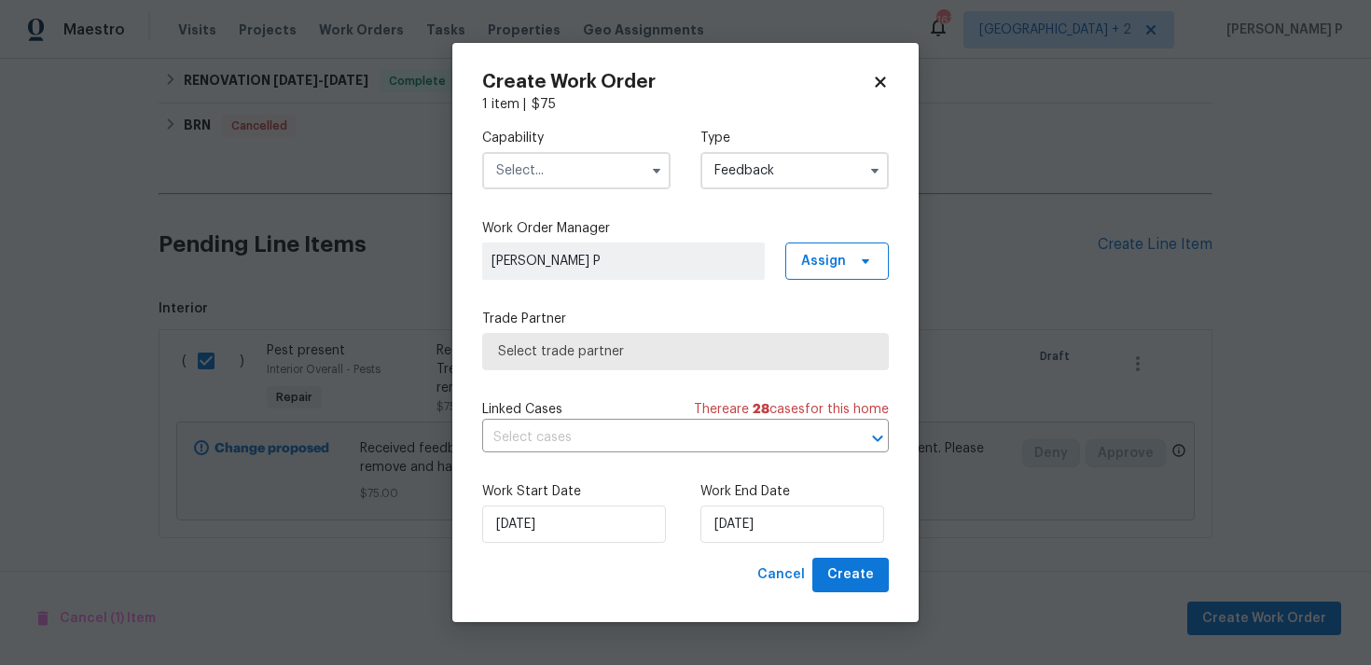
click at [580, 170] on input "text" at bounding box center [576, 170] width 188 height 37
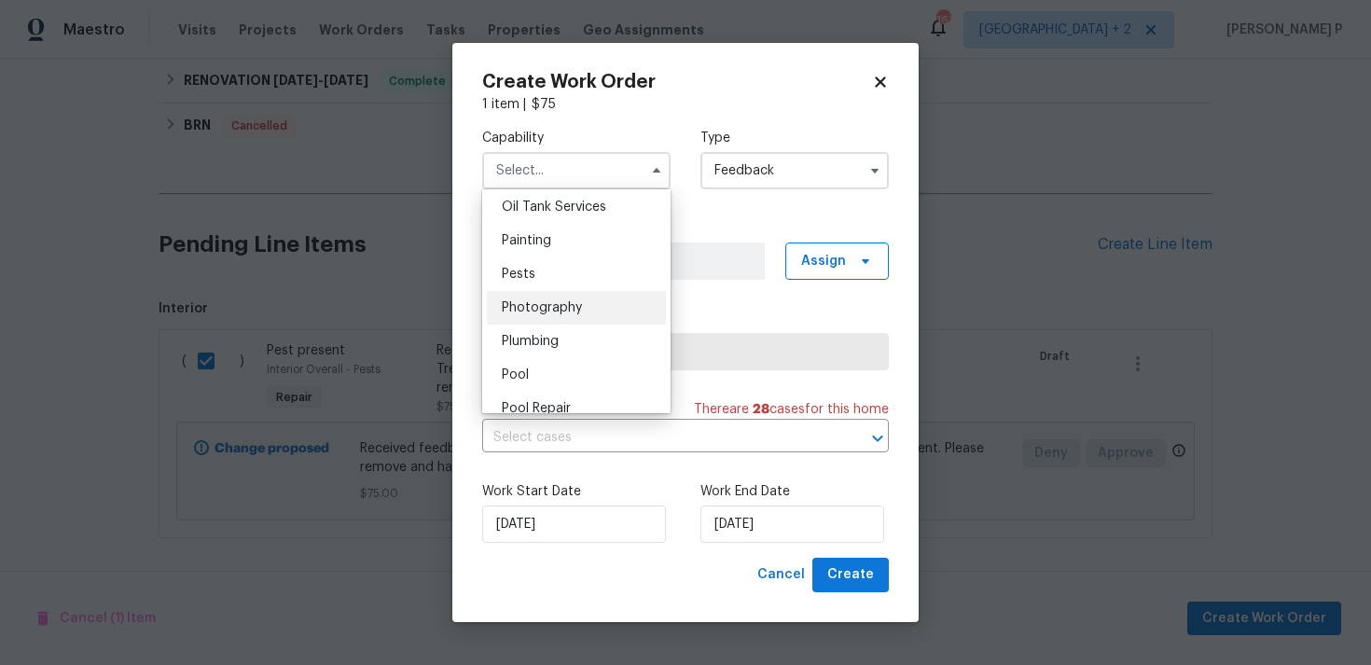
scroll to position [1526, 0]
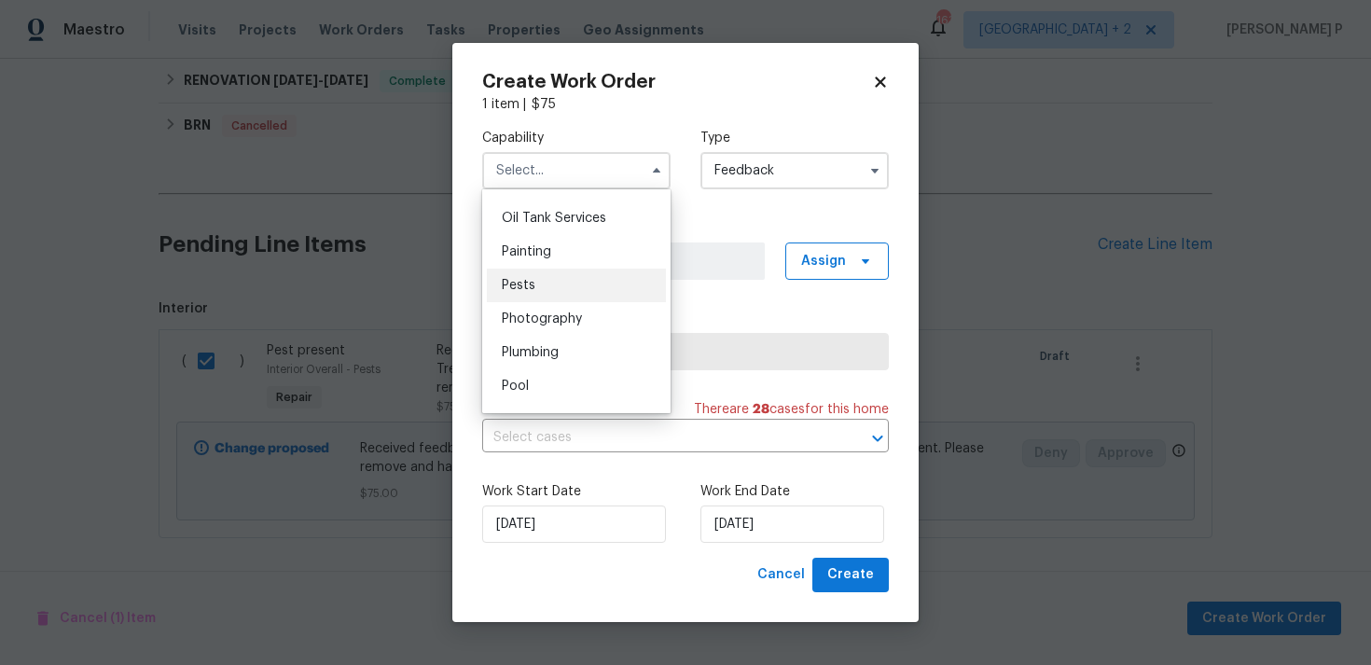
click at [552, 285] on div "Pests" at bounding box center [576, 286] width 179 height 34
type input "Pests"
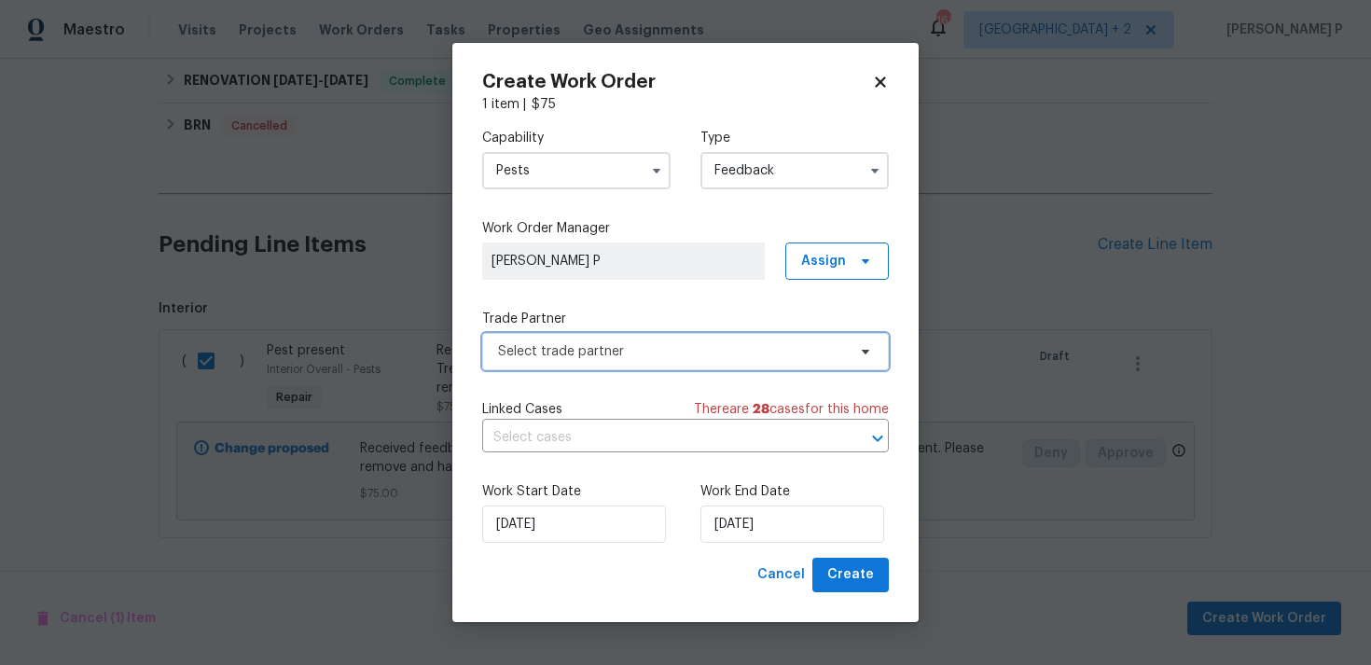
click at [621, 357] on span "Select trade partner" at bounding box center [672, 351] width 348 height 19
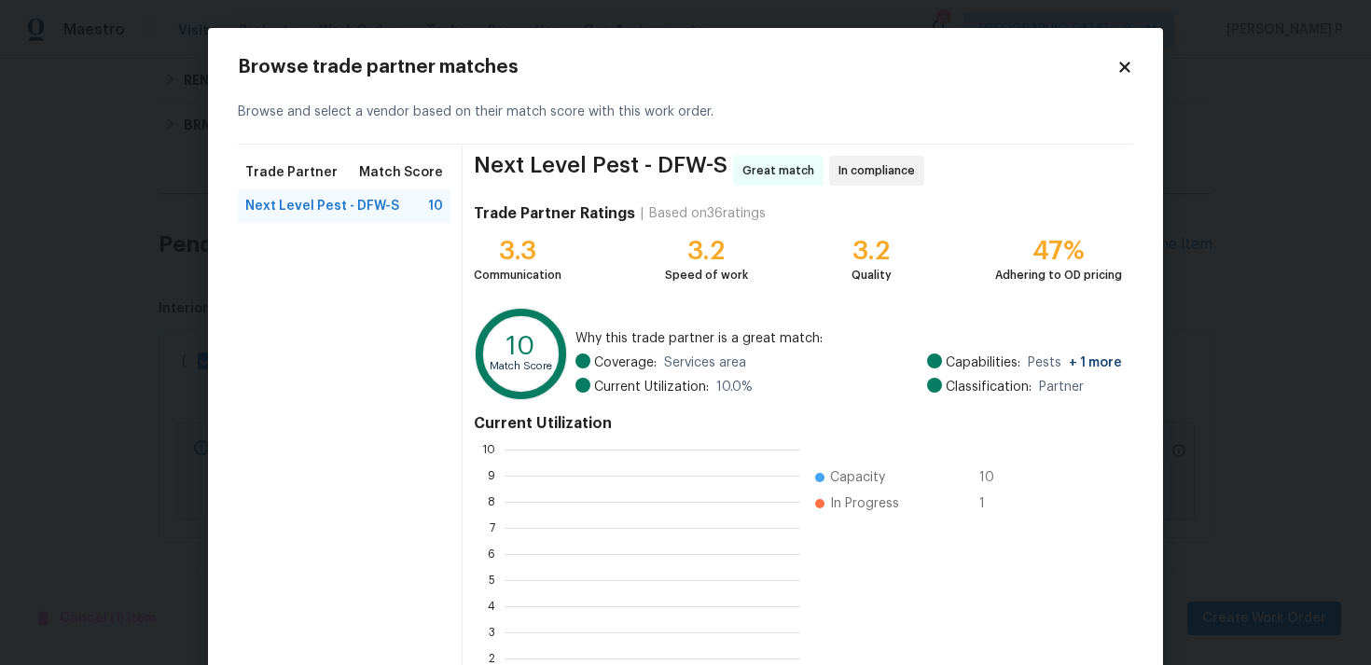
scroll to position [261, 296]
click at [298, 208] on span "Next Level Pest - DFW-S" at bounding box center [322, 206] width 154 height 19
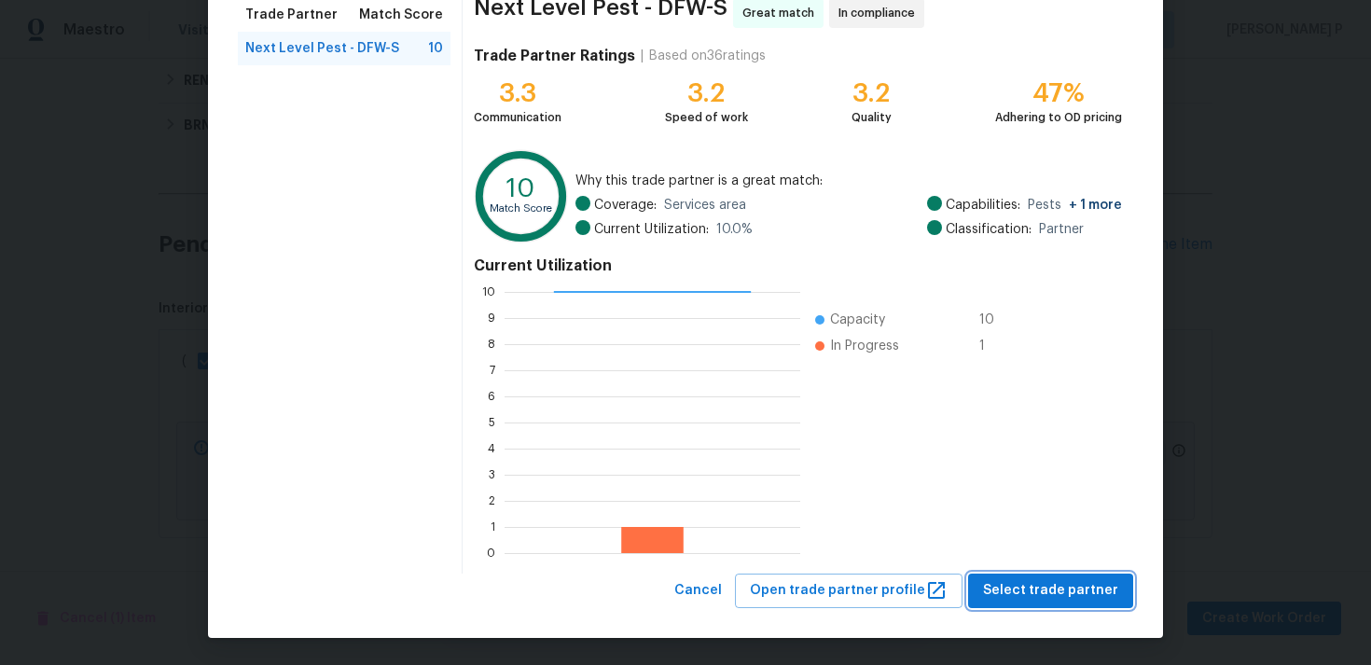
click at [1012, 595] on span "Select trade partner" at bounding box center [1050, 590] width 135 height 23
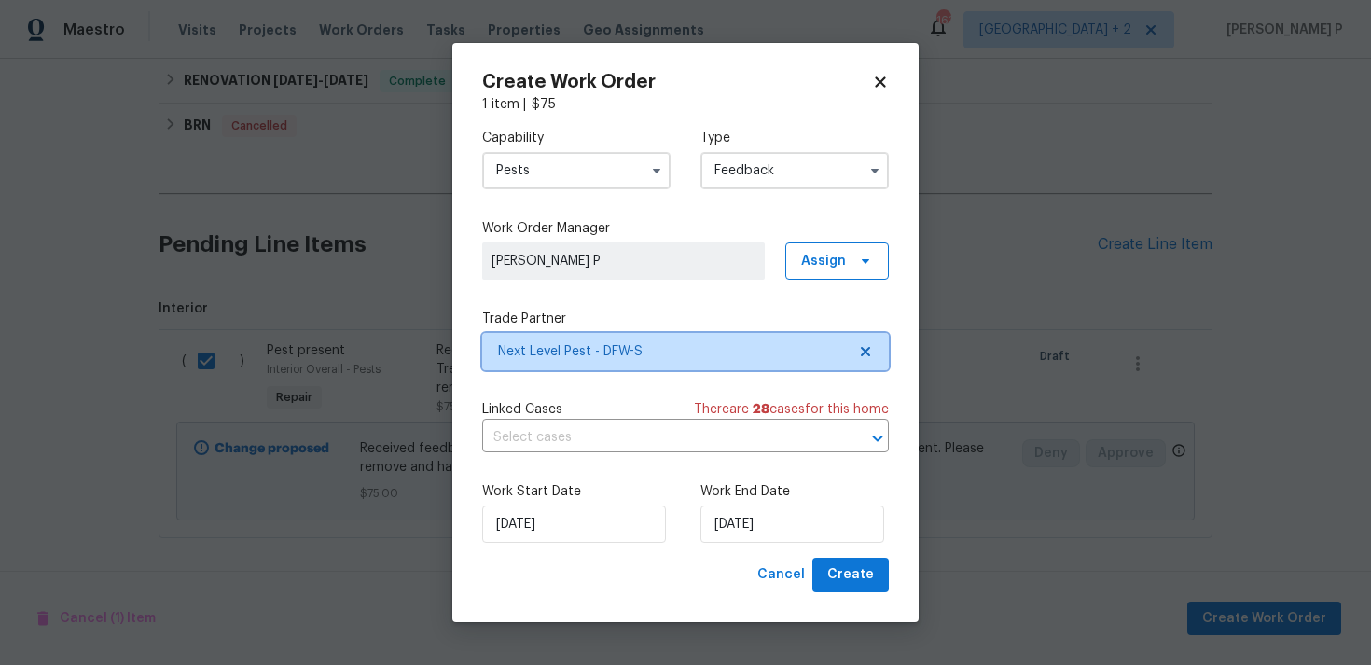
scroll to position [0, 0]
click at [756, 506] on div "Work End Date [DATE]" at bounding box center [795, 512] width 188 height 61
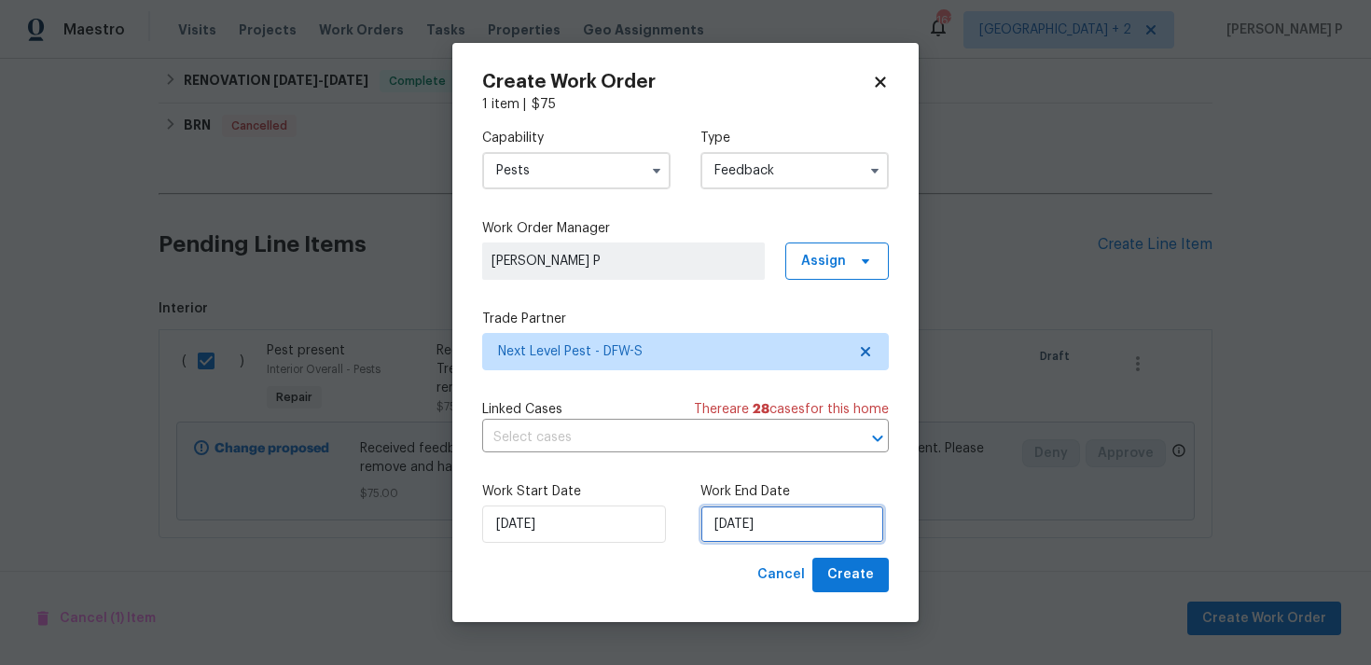
click at [755, 534] on input "[DATE]" at bounding box center [793, 524] width 184 height 37
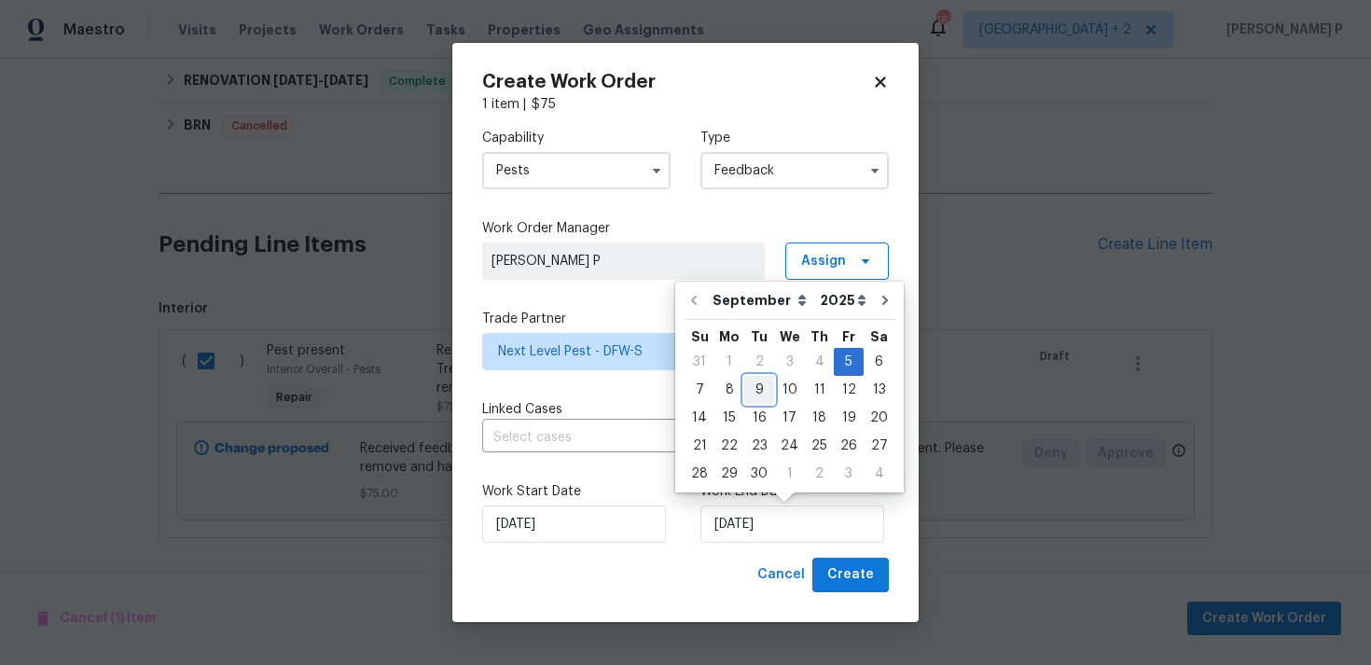
click at [756, 392] on div "9" at bounding box center [759, 390] width 30 height 26
type input "[DATE]"
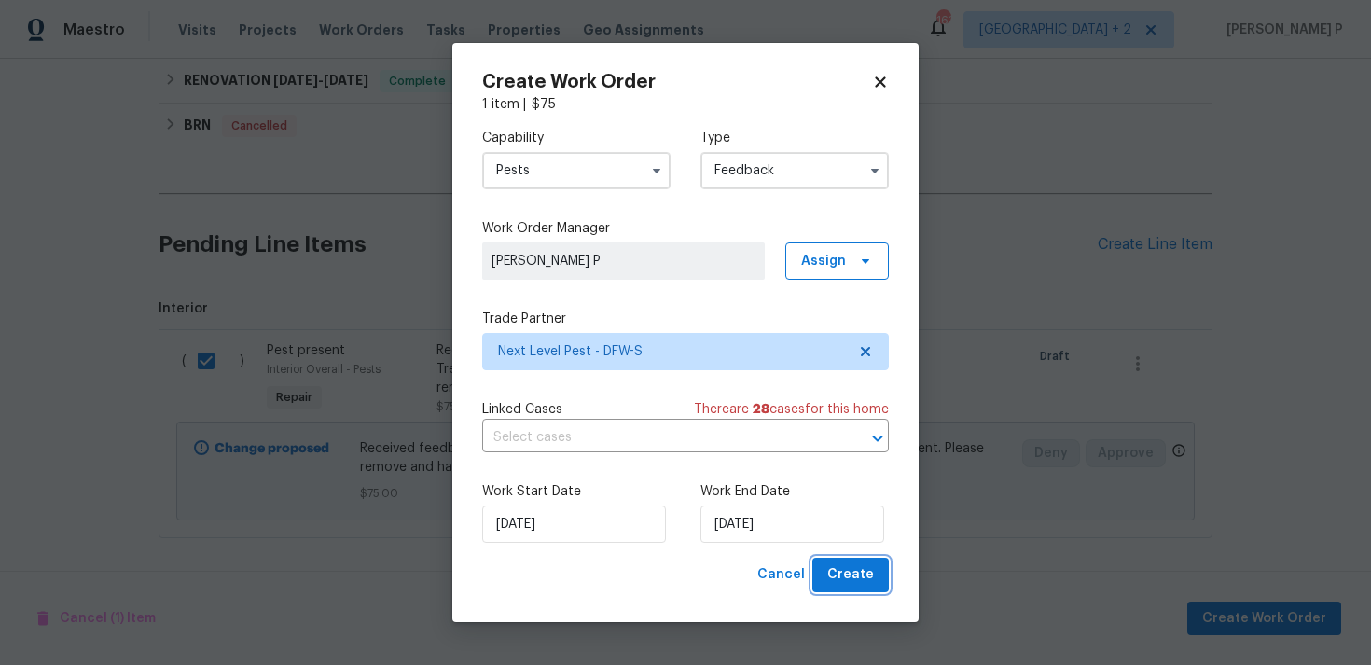
click at [834, 561] on button "Create" at bounding box center [850, 575] width 76 height 35
checkbox input "false"
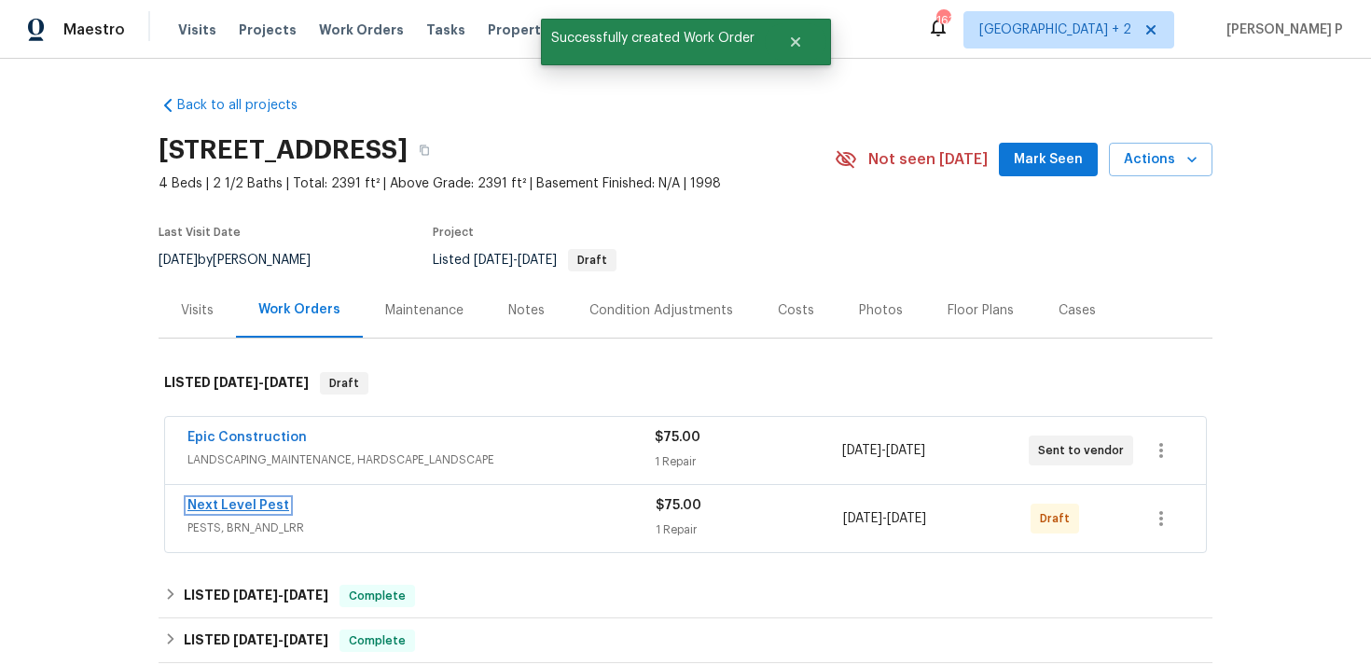
click at [243, 505] on link "Next Level Pest" at bounding box center [238, 505] width 102 height 13
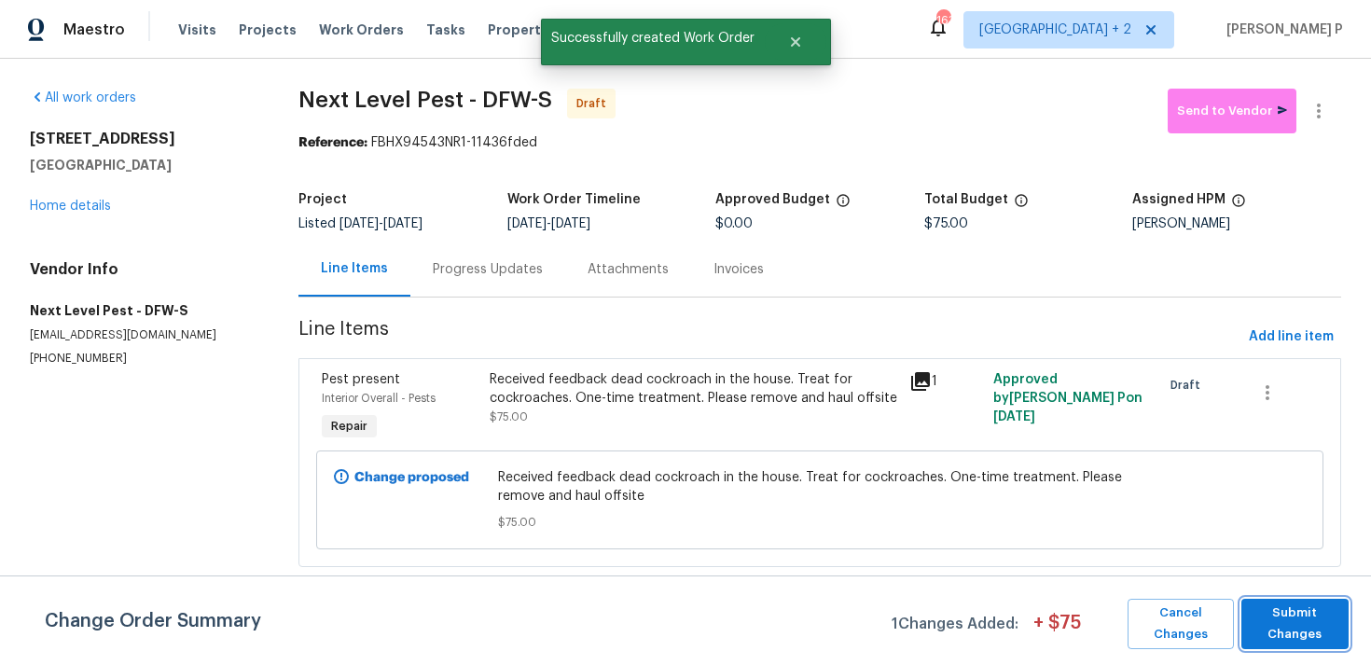
click at [1278, 621] on span "Submit Changes" at bounding box center [1295, 624] width 89 height 43
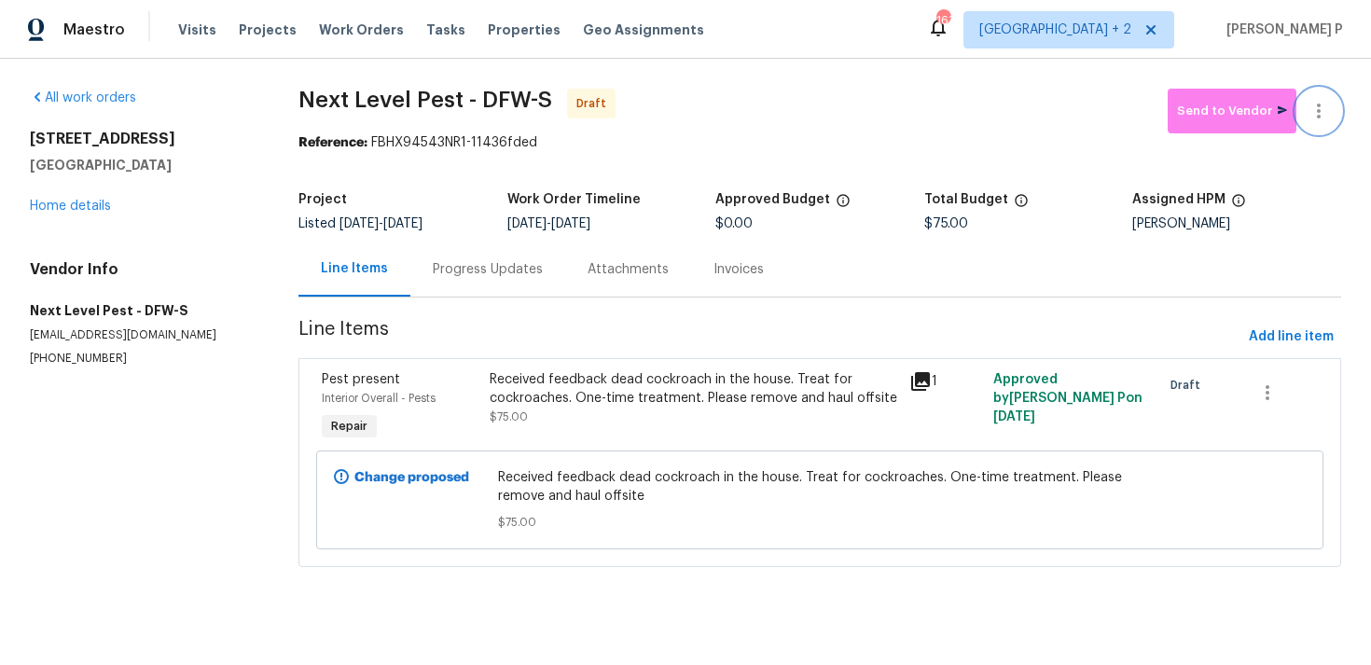
click at [1314, 111] on icon "button" at bounding box center [1319, 111] width 22 height 22
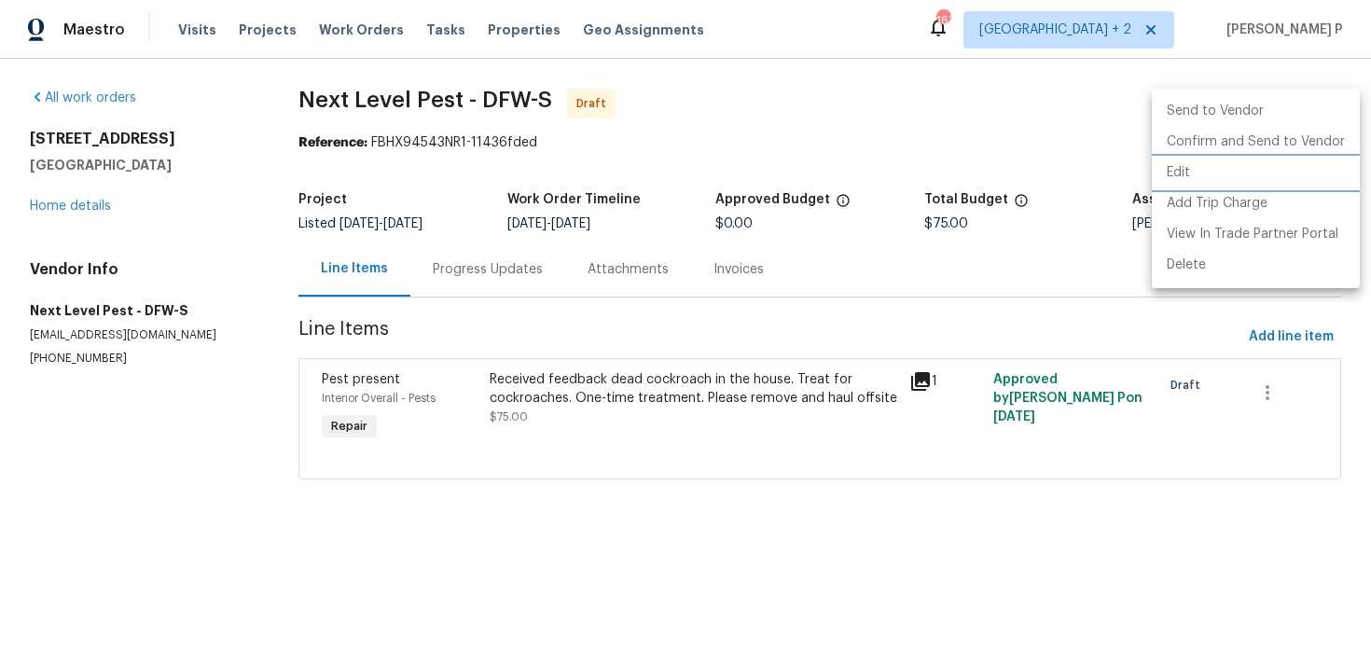
click at [1203, 173] on li "Edit" at bounding box center [1256, 173] width 208 height 31
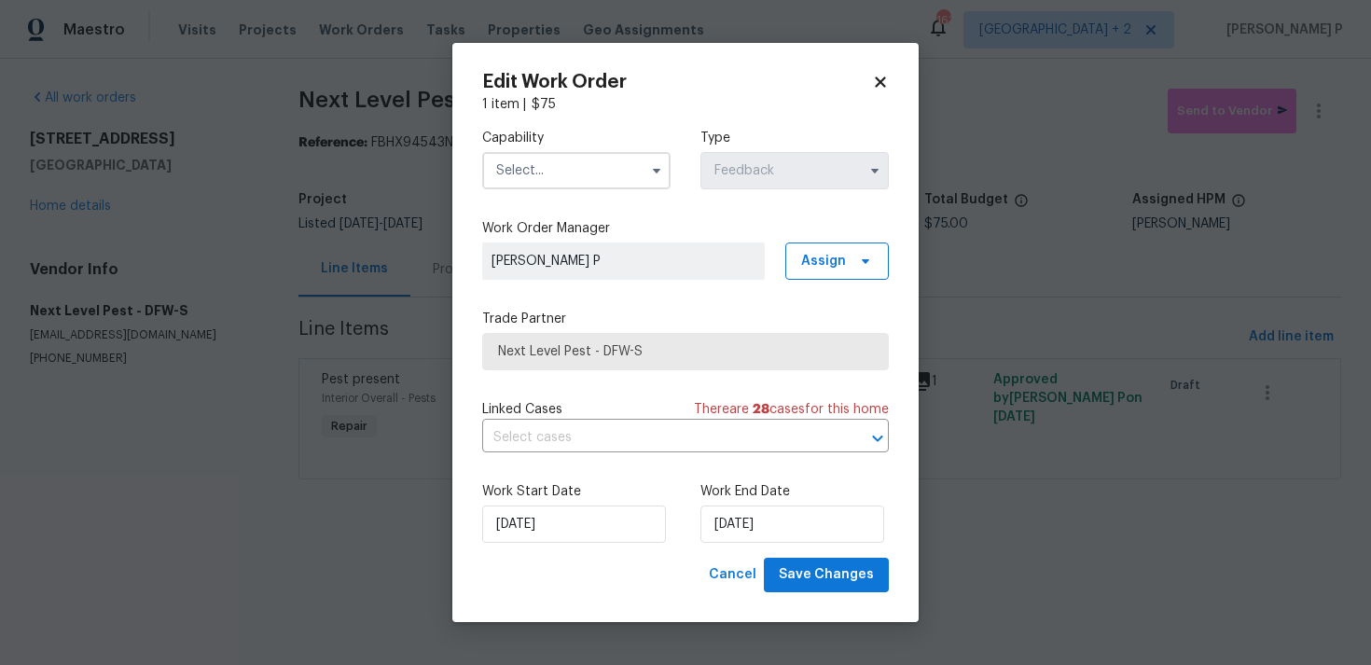
click at [599, 147] on div "Capability" at bounding box center [576, 159] width 188 height 61
click at [601, 164] on input "text" at bounding box center [576, 170] width 188 height 37
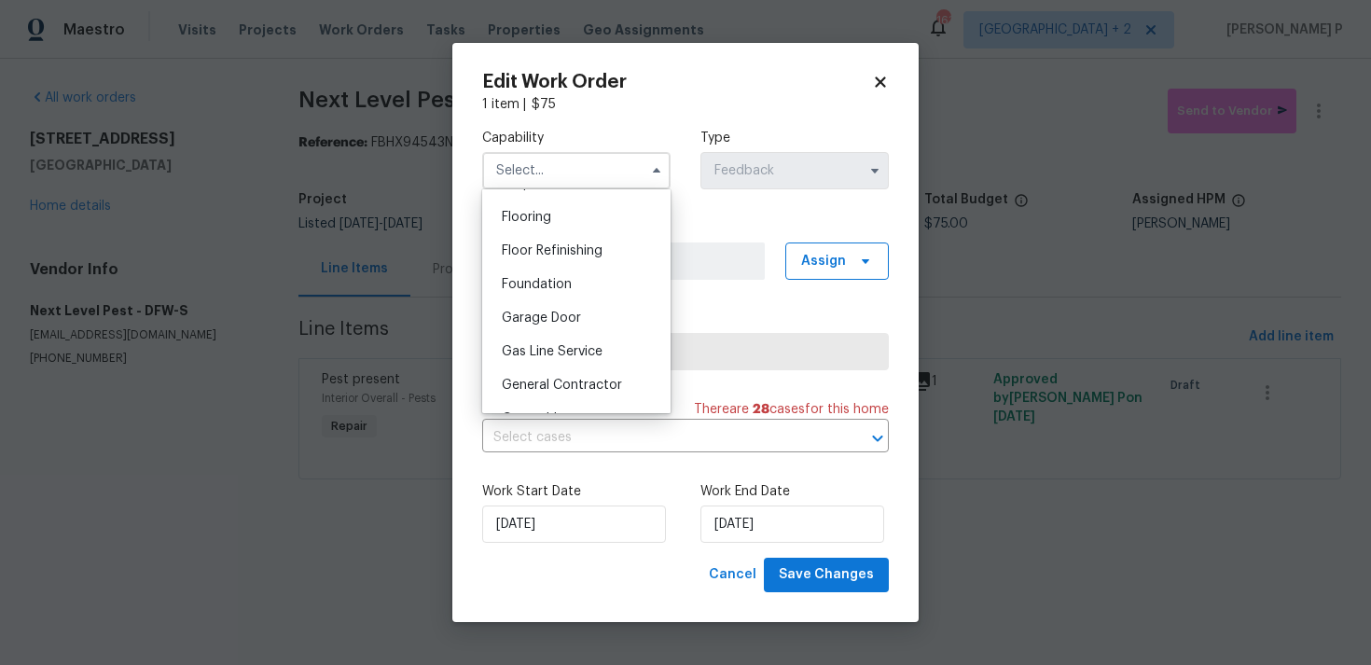
scroll to position [767, 0]
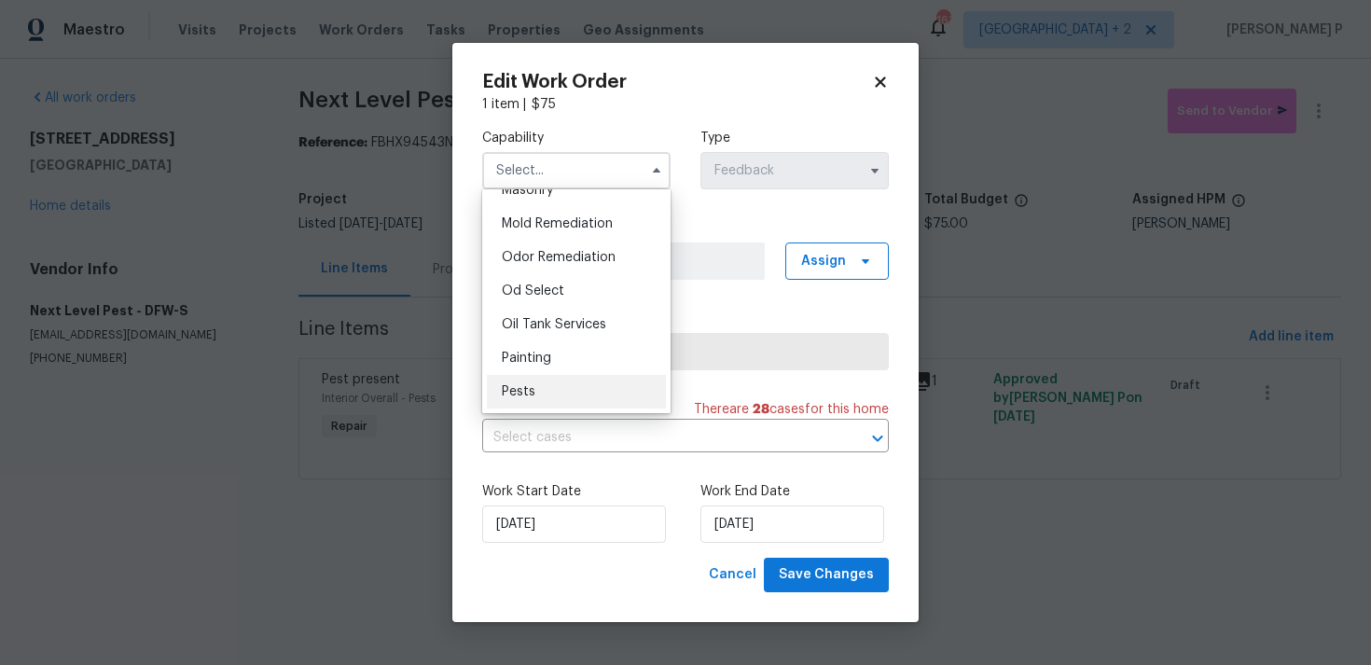
click at [562, 382] on div "Pests" at bounding box center [576, 392] width 179 height 34
type input "Pests"
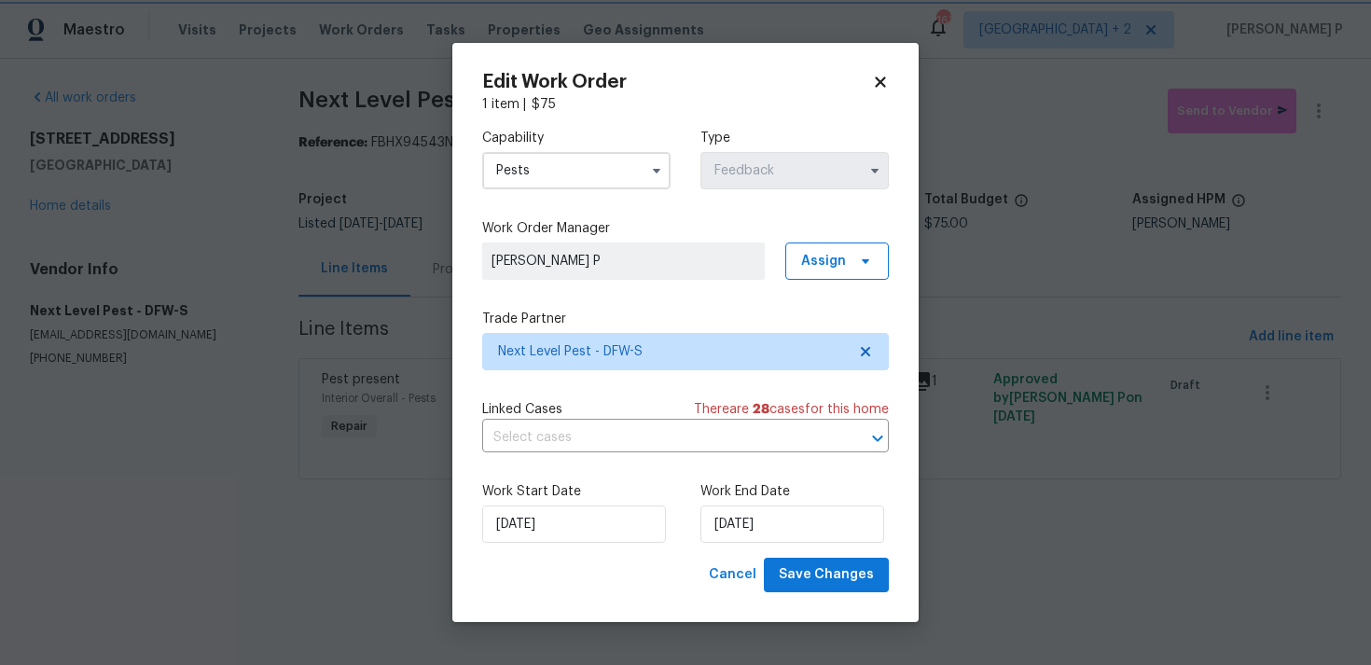
scroll to position [1453, 0]
click at [811, 577] on span "Save Changes" at bounding box center [826, 574] width 95 height 23
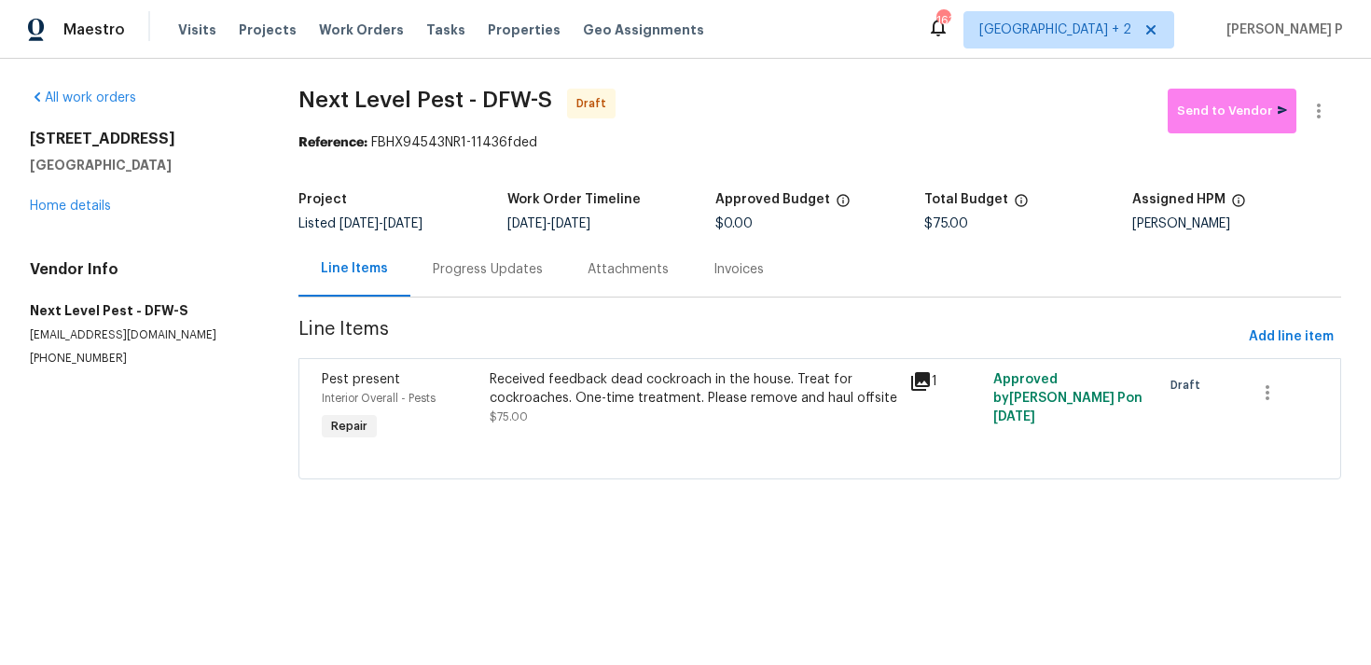
click at [461, 262] on div "Progress Updates" at bounding box center [488, 269] width 110 height 19
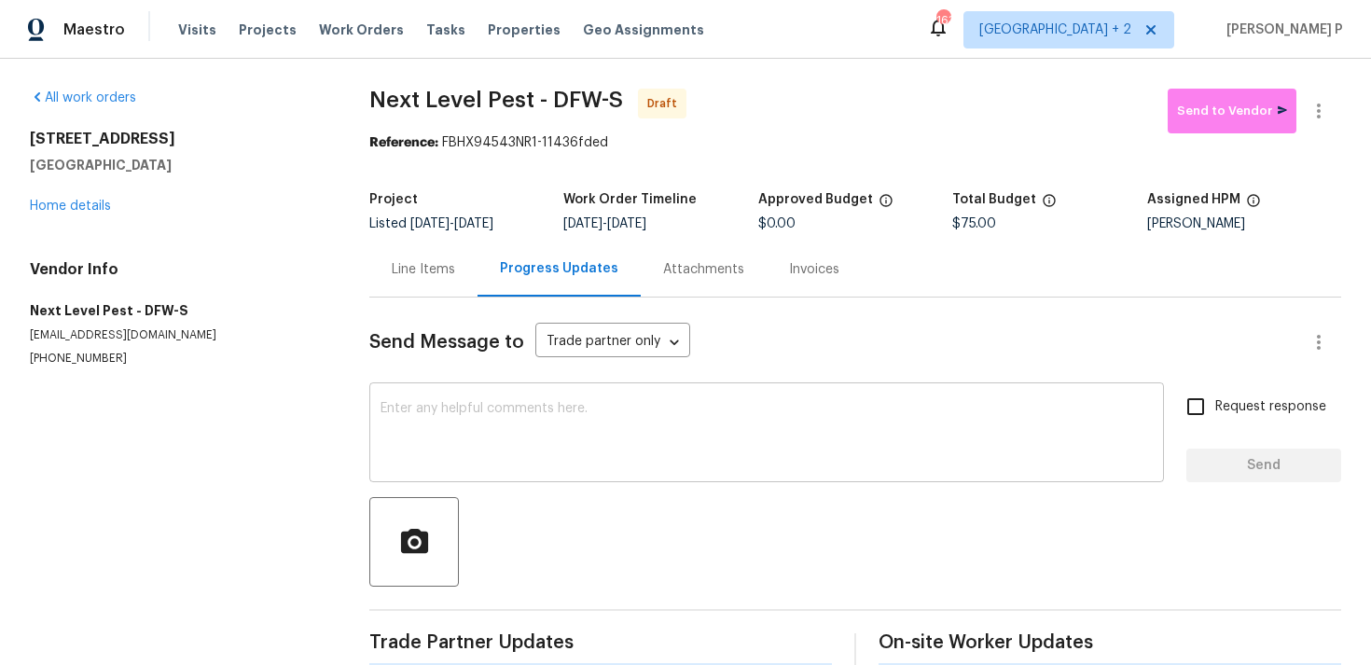
click at [483, 421] on textarea at bounding box center [767, 434] width 772 height 65
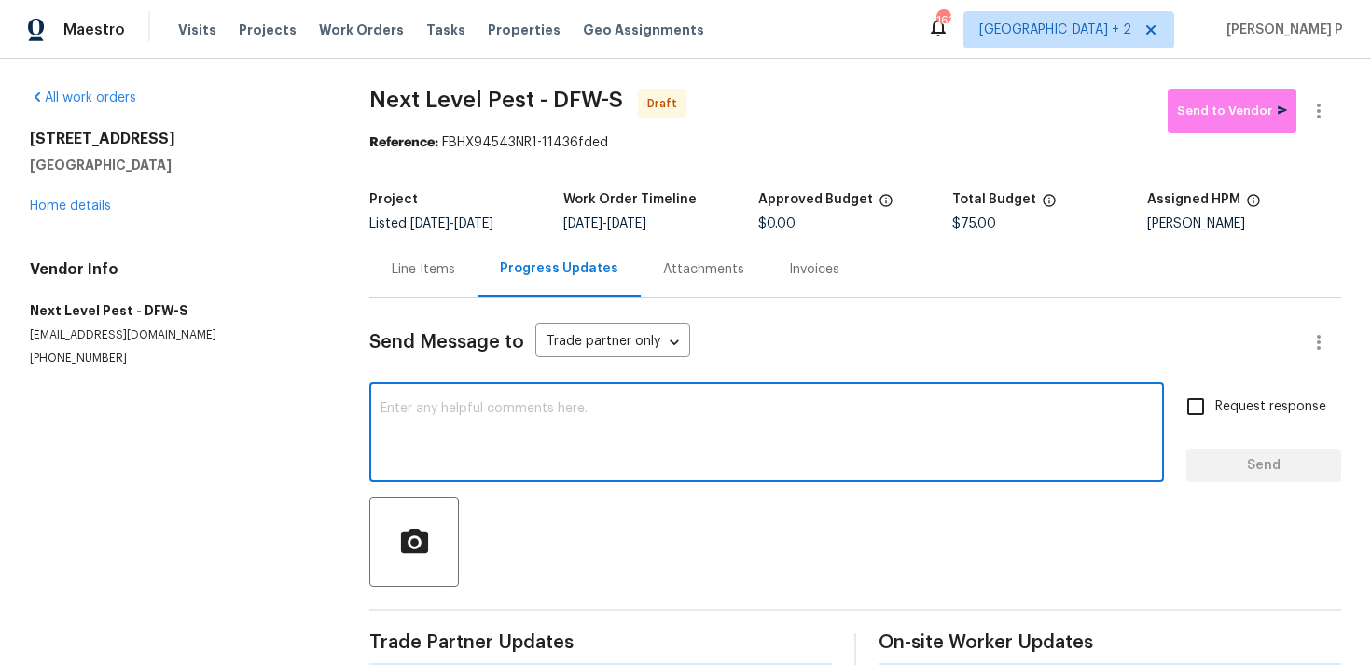
paste textarea "Hi, this is [PERSON_NAME] with Opendoor. I’m confirming you received the WO for…"
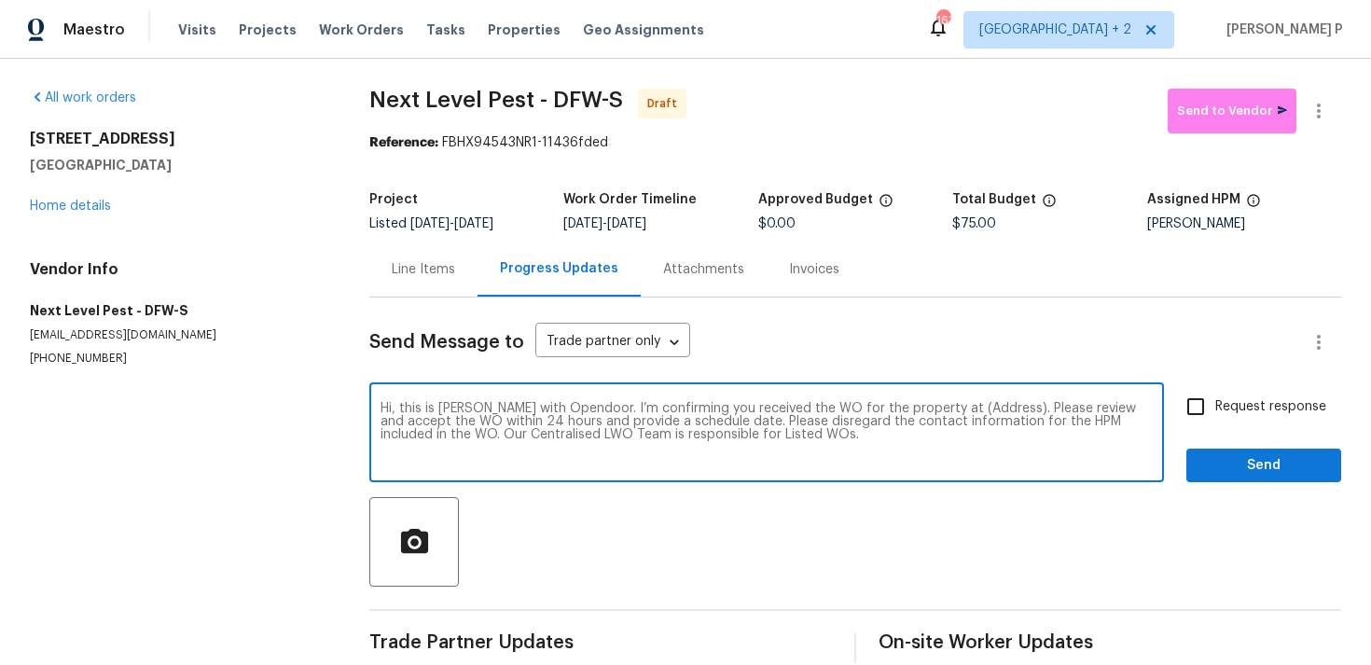
drag, startPoint x: 934, startPoint y: 409, endPoint x: 992, endPoint y: 409, distance: 58.8
click at [992, 409] on textarea "Hi, this is [PERSON_NAME] with Opendoor. I’m confirming you received the WO for…" at bounding box center [767, 434] width 772 height 65
paste textarea "[STREET_ADDRESS]"
type textarea "Hi, this is [PERSON_NAME] with Opendoor. I’m confirming you received the WO for…"
click at [1178, 412] on input "Request response" at bounding box center [1195, 406] width 39 height 39
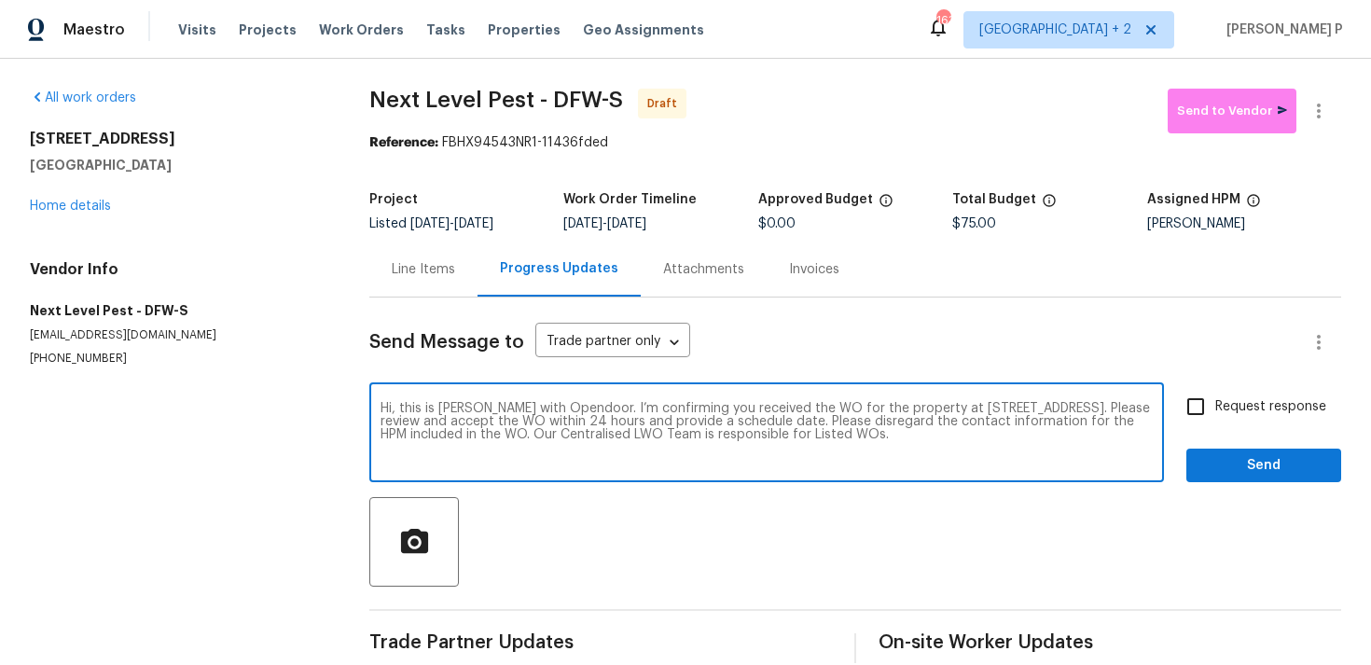
checkbox input "true"
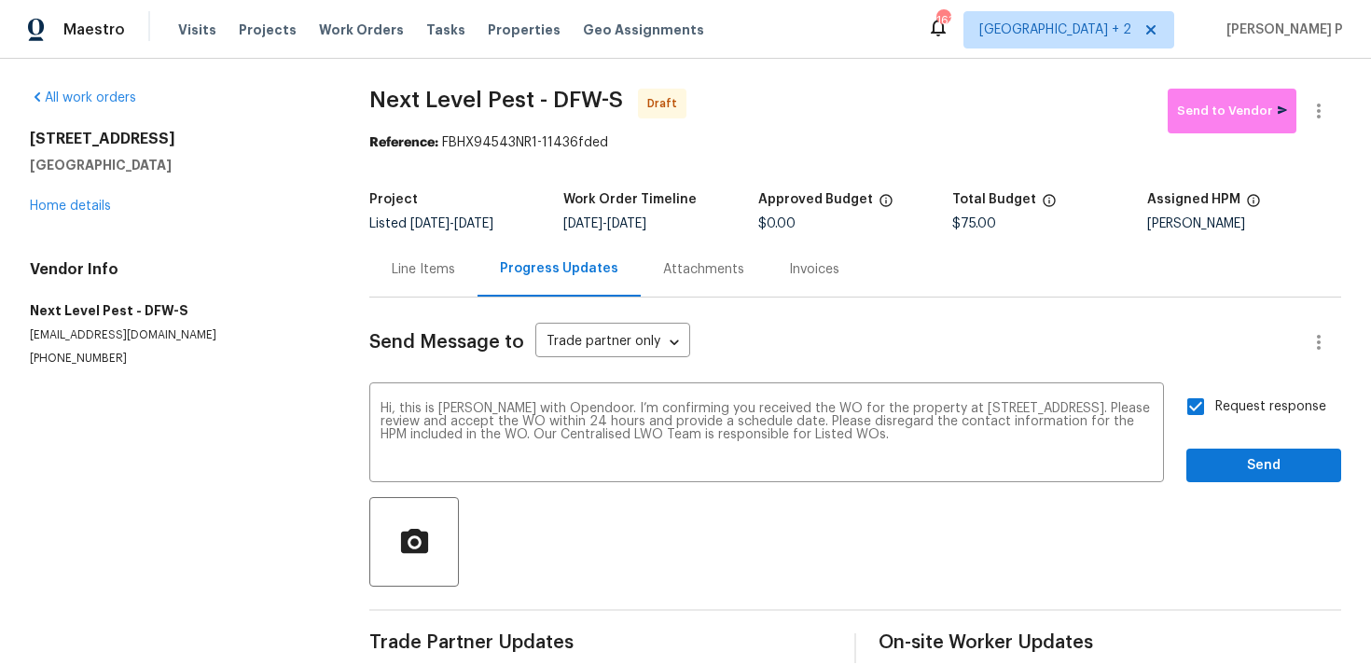
click at [1222, 490] on div "Send Message to Trade partner only Trade partner only ​ Hi, this is [PERSON_NAM…" at bounding box center [855, 481] width 972 height 366
click at [1225, 475] on span "Send" at bounding box center [1263, 465] width 125 height 23
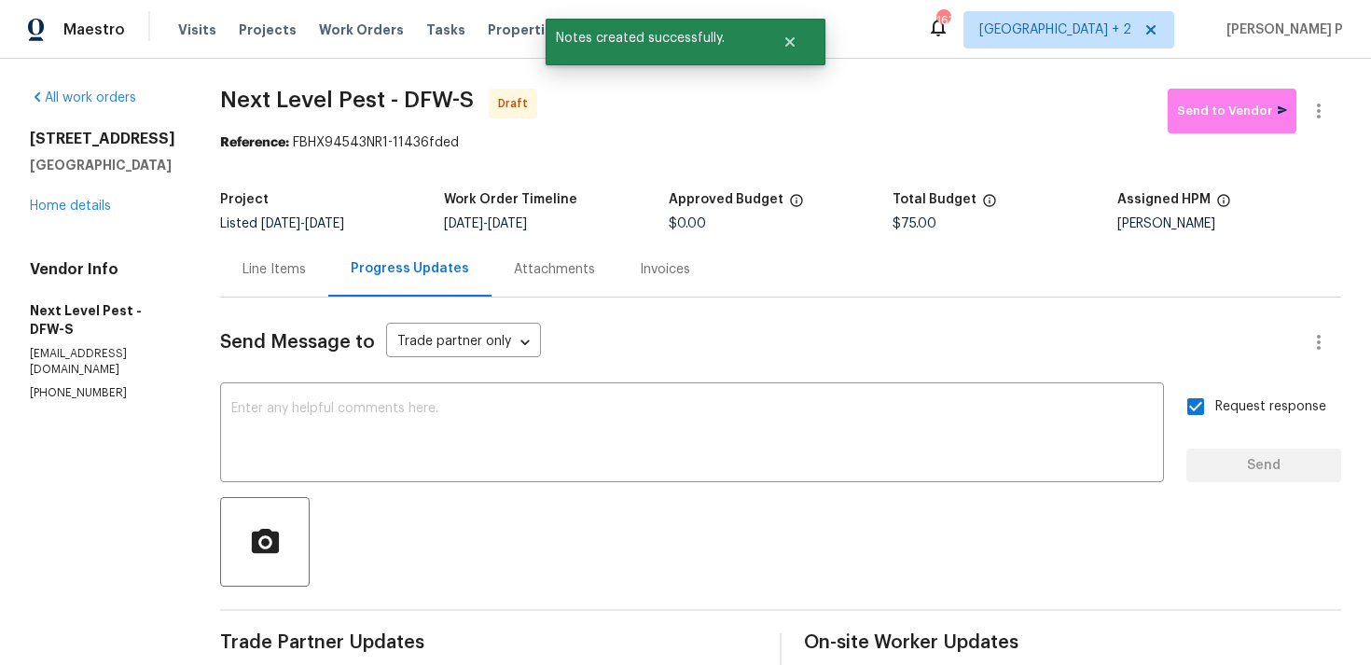
click at [848, 493] on div "Send Message to Trade partner only Trade partner only ​ x ​ Request response Se…" at bounding box center [780, 545] width 1121 height 494
click at [1315, 112] on icon "button" at bounding box center [1319, 111] width 22 height 22
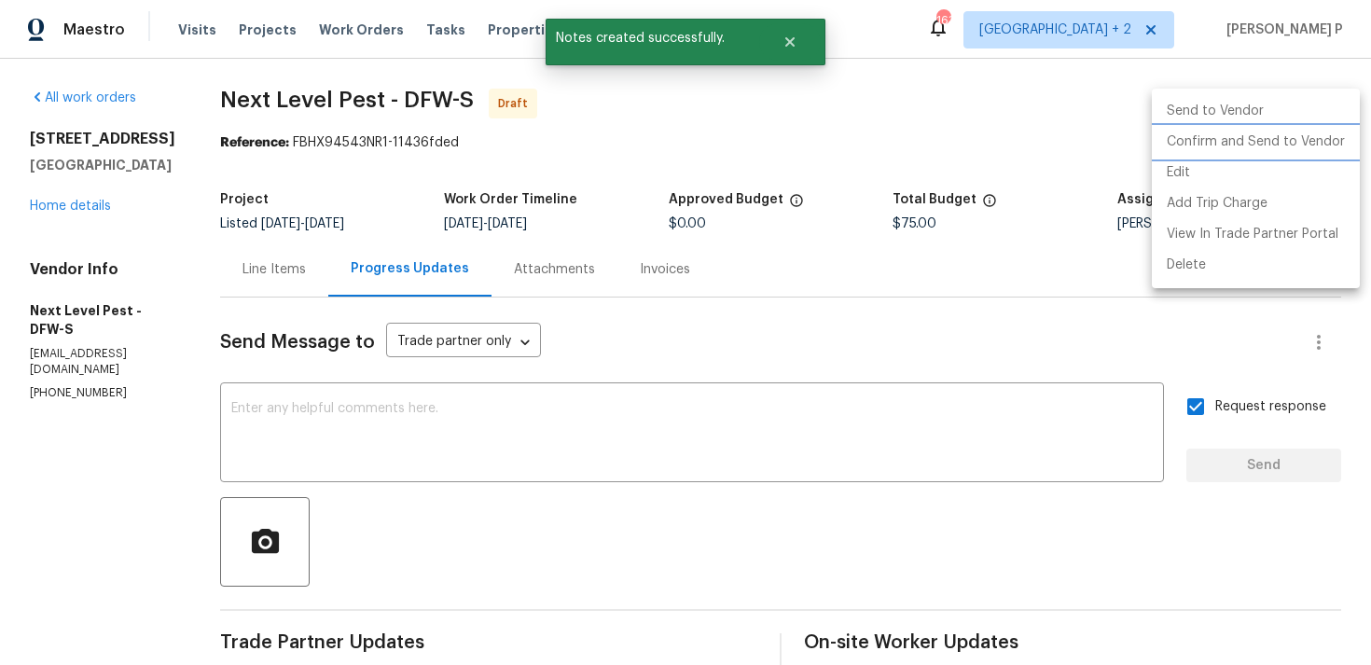
click at [1226, 134] on li "Confirm and Send to Vendor" at bounding box center [1256, 142] width 208 height 31
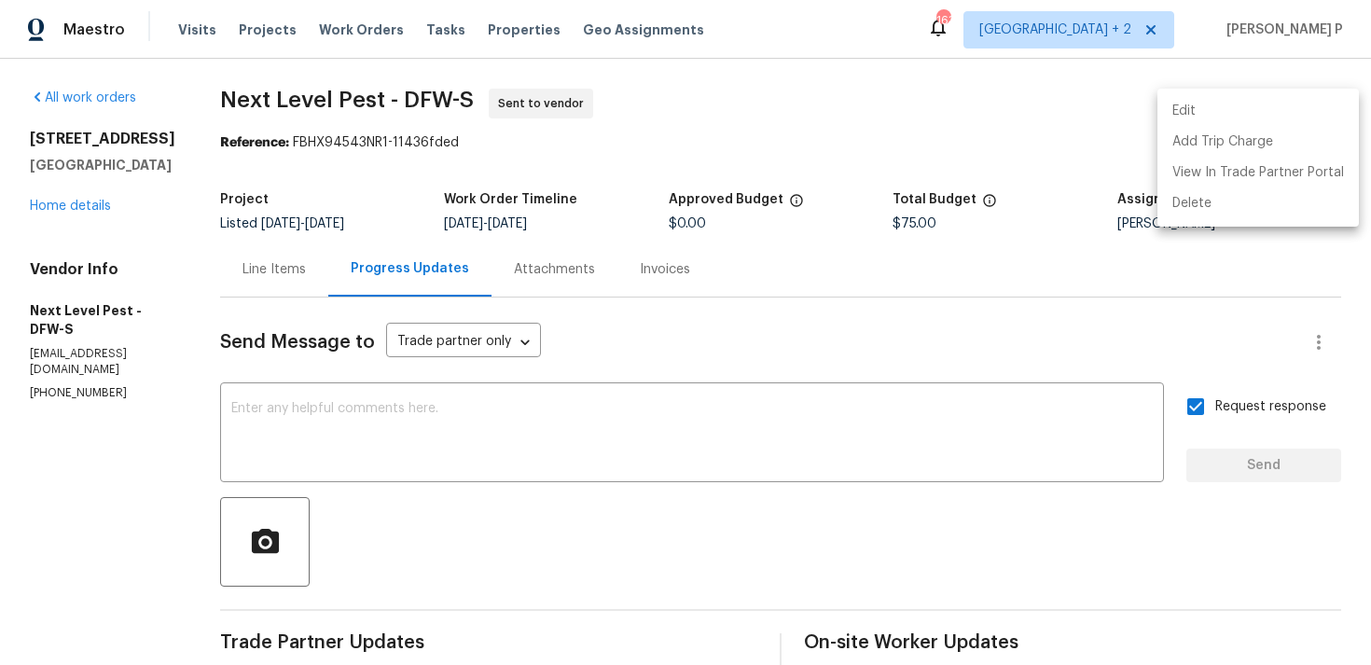
click at [270, 133] on div at bounding box center [685, 332] width 1371 height 665
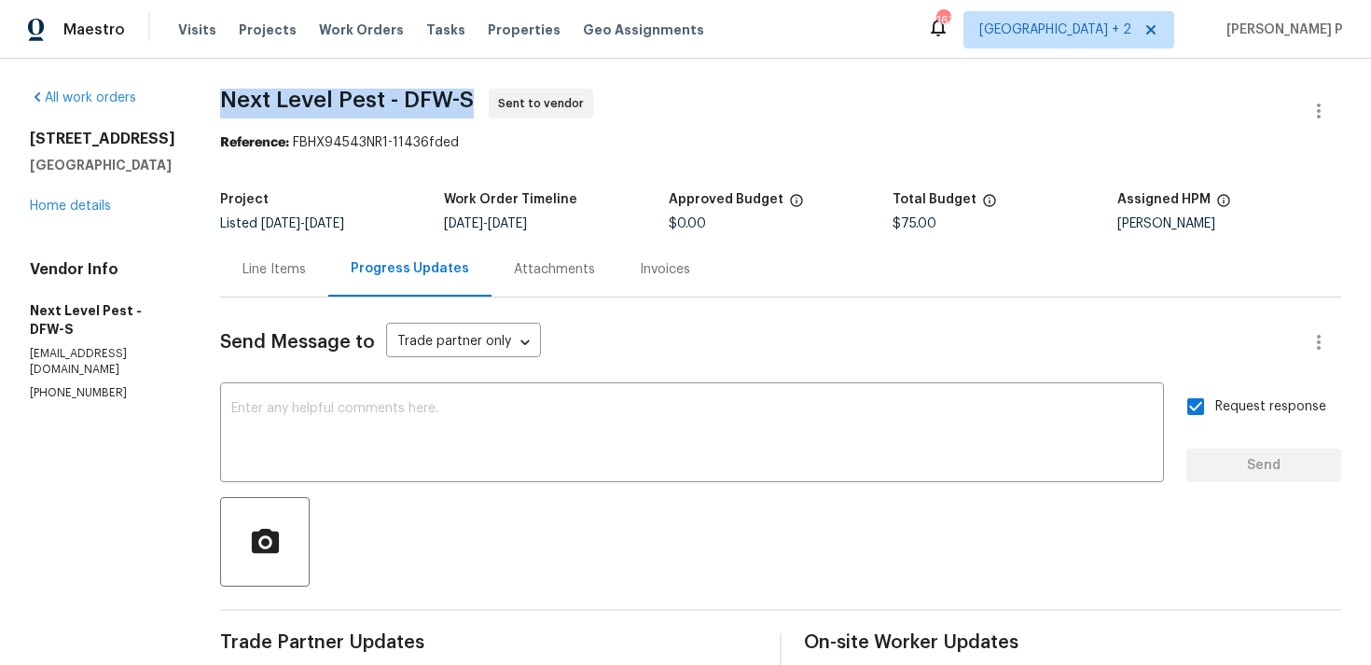
drag, startPoint x: 220, startPoint y: 97, endPoint x: 465, endPoint y: 96, distance: 245.3
click at [465, 96] on span "Next Level Pest - DFW-S" at bounding box center [347, 100] width 254 height 22
copy span "Next Level Pest - DFW-S"
click at [403, 165] on section "Next Level Pest - DFW-S Sent to vendor Reference: FBHX94543NR1-11436fded Projec…" at bounding box center [780, 440] width 1121 height 703
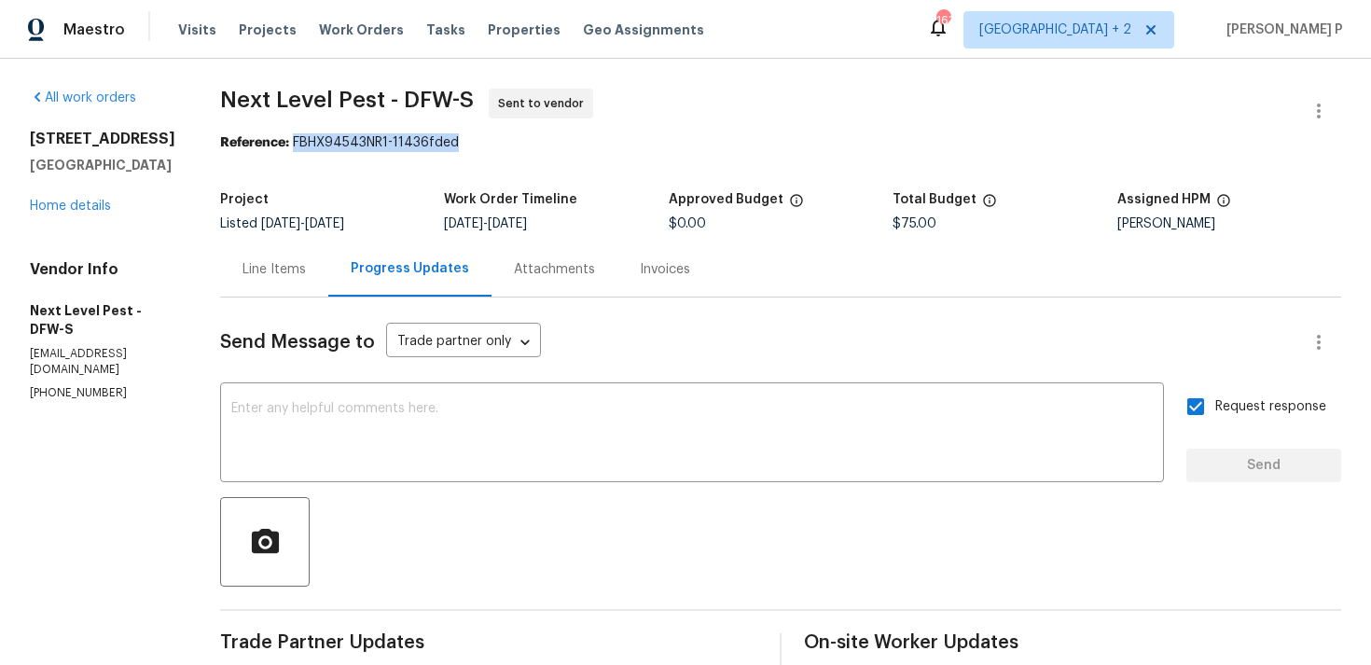
drag, startPoint x: 292, startPoint y: 141, endPoint x: 490, endPoint y: 139, distance: 197.8
click at [490, 139] on div "Reference: FBHX94543NR1-11436fded" at bounding box center [780, 142] width 1121 height 19
copy div "FBHX94543NR1-11436fded"
click at [278, 264] on div "Line Items" at bounding box center [274, 269] width 63 height 19
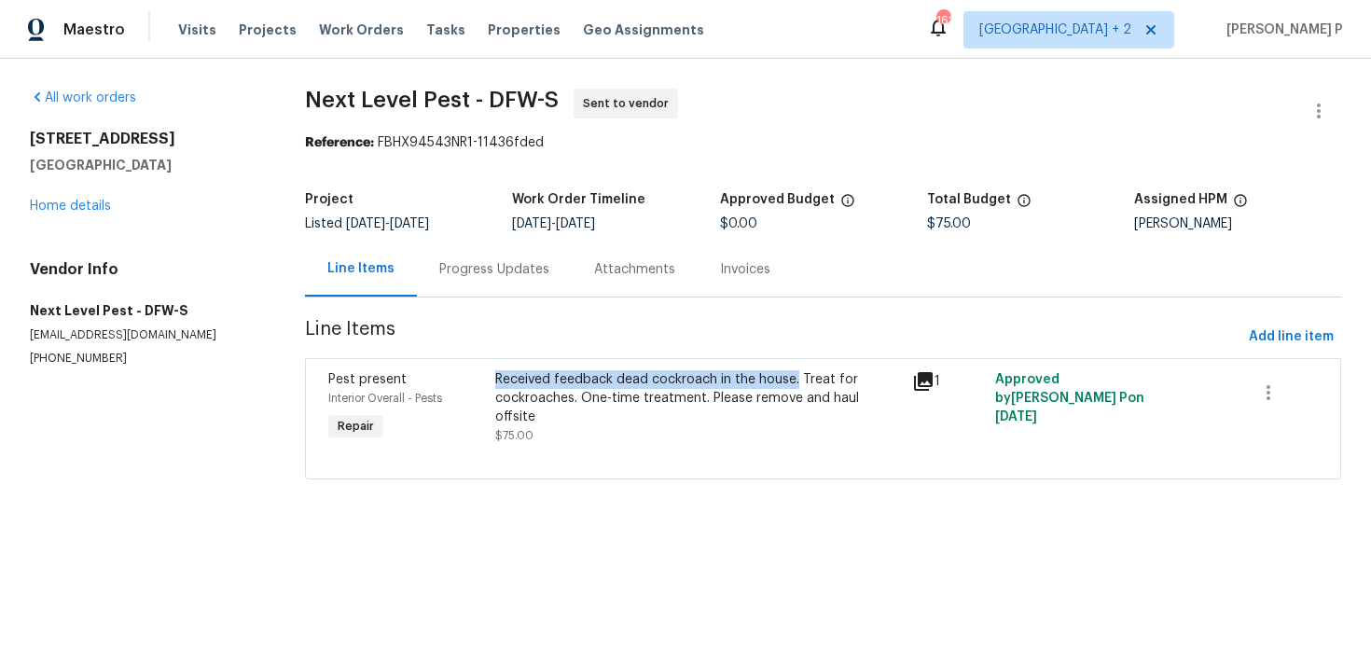
drag, startPoint x: 505, startPoint y: 382, endPoint x: 800, endPoint y: 384, distance: 295.7
click at [800, 384] on div "Received feedback dead cockroach in the house. Treat for cockroaches. One-time …" at bounding box center [698, 398] width 406 height 56
copy div "Received feedback dead cockroach in the house."
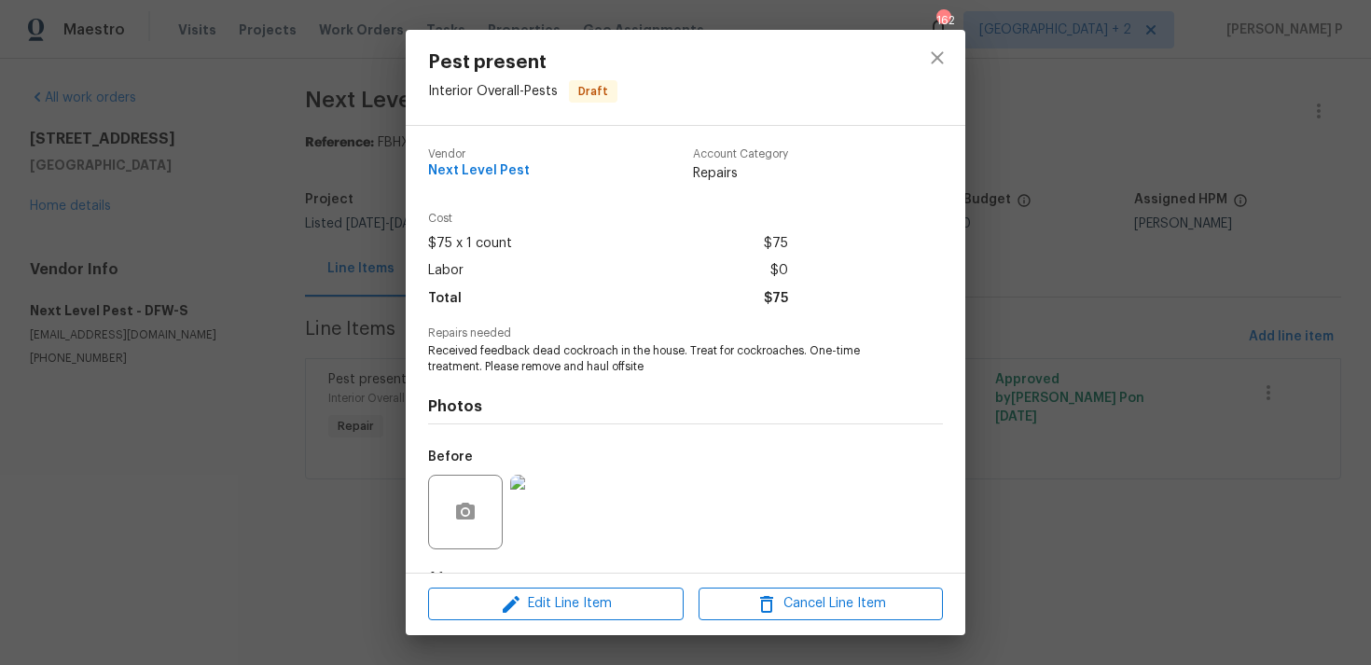
drag, startPoint x: 431, startPoint y: 352, endPoint x: 657, endPoint y: 355, distance: 225.8
click at [657, 355] on span "Received feedback dead cockroach in the house. Treat for cockroaches. One-time …" at bounding box center [660, 359] width 464 height 32
drag, startPoint x: 429, startPoint y: 350, endPoint x: 687, endPoint y: 344, distance: 258.4
click at [687, 344] on span "Received feedback dead cockroach in the house. Treat for cockroaches. One-time …" at bounding box center [660, 359] width 464 height 32
copy span "Received feedback dead cockroach in the house."
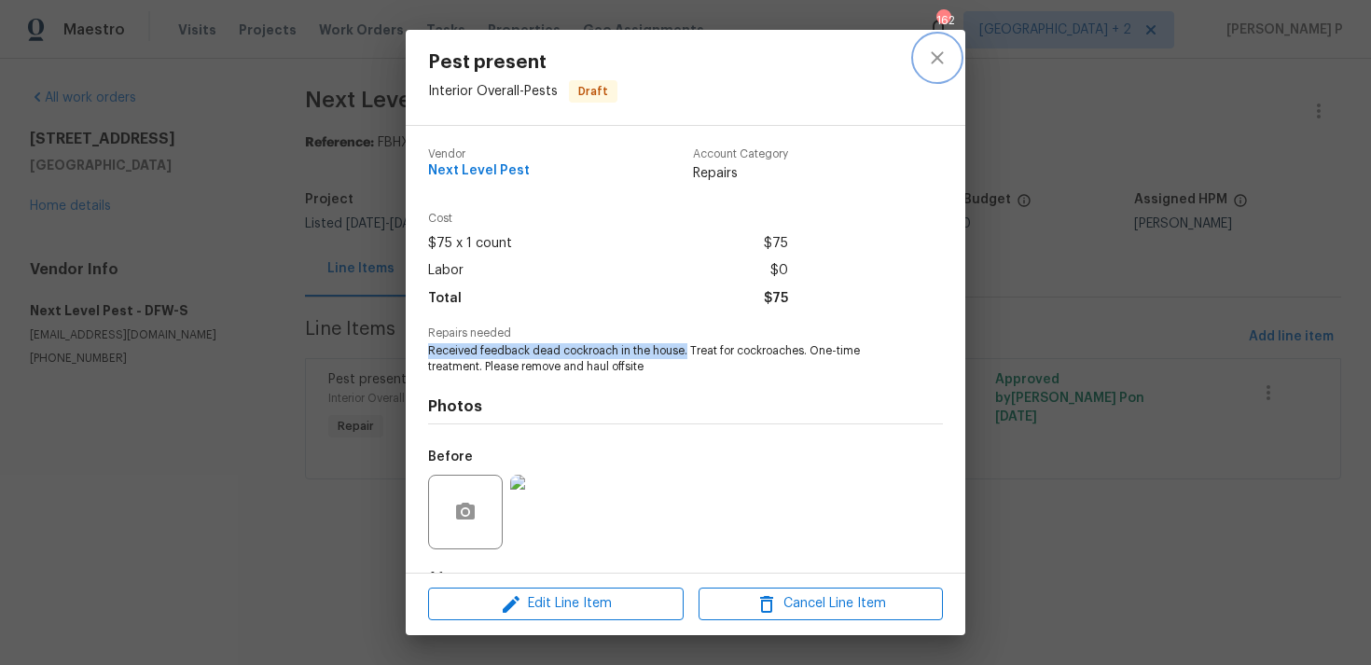
click at [943, 58] on icon "close" at bounding box center [937, 58] width 22 height 22
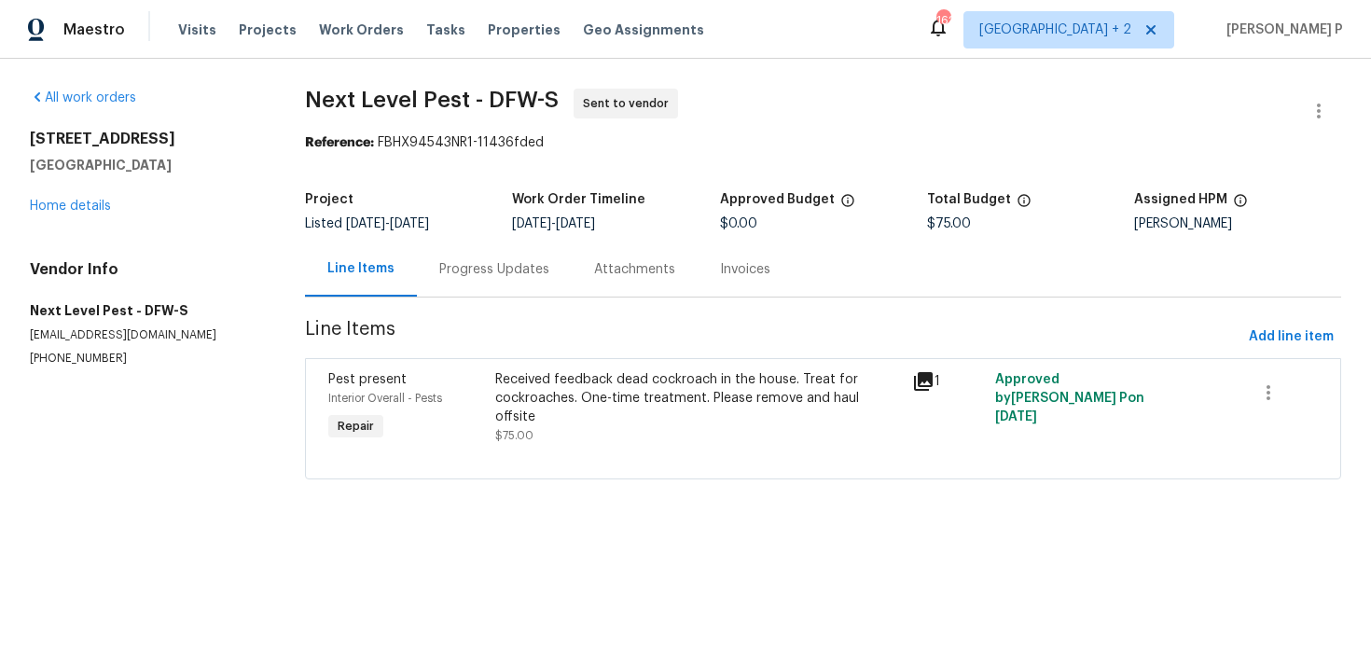
click at [56, 197] on div "[STREET_ADDRESS][PERSON_NAME] Home details" at bounding box center [145, 173] width 230 height 86
click at [64, 212] on link "Home details" at bounding box center [70, 206] width 81 height 13
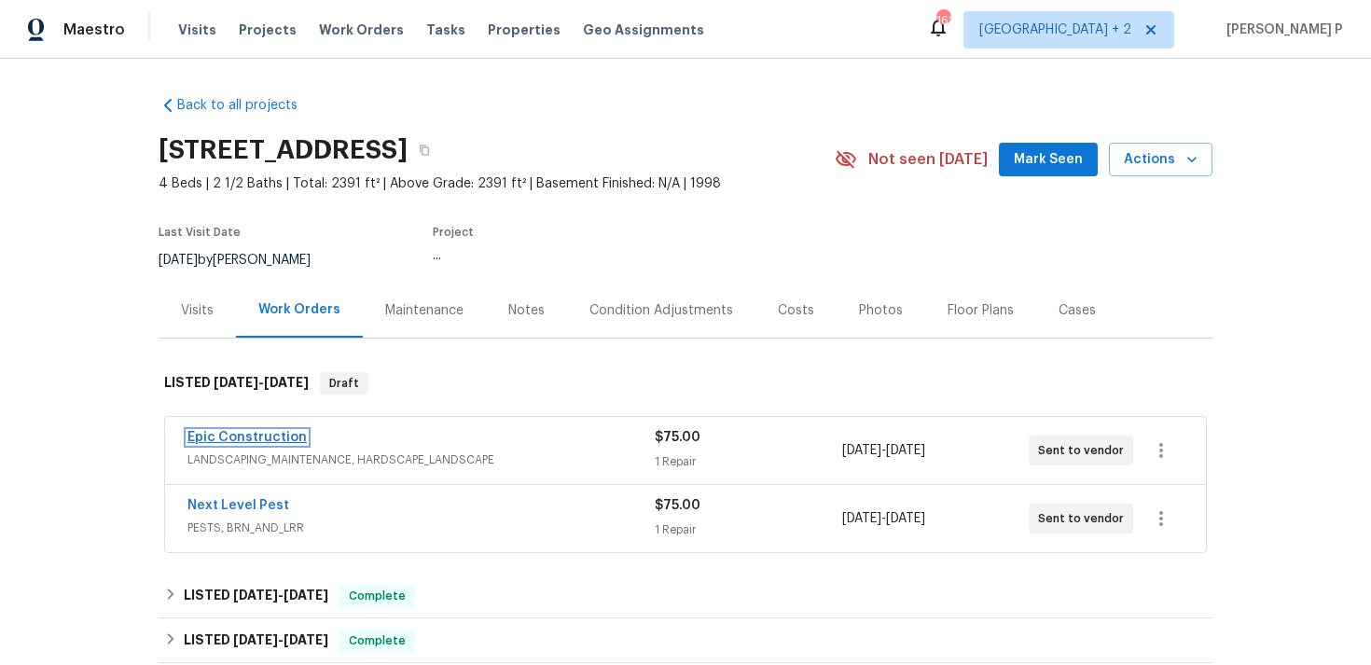
click at [234, 436] on link "Epic Construction" at bounding box center [246, 437] width 119 height 13
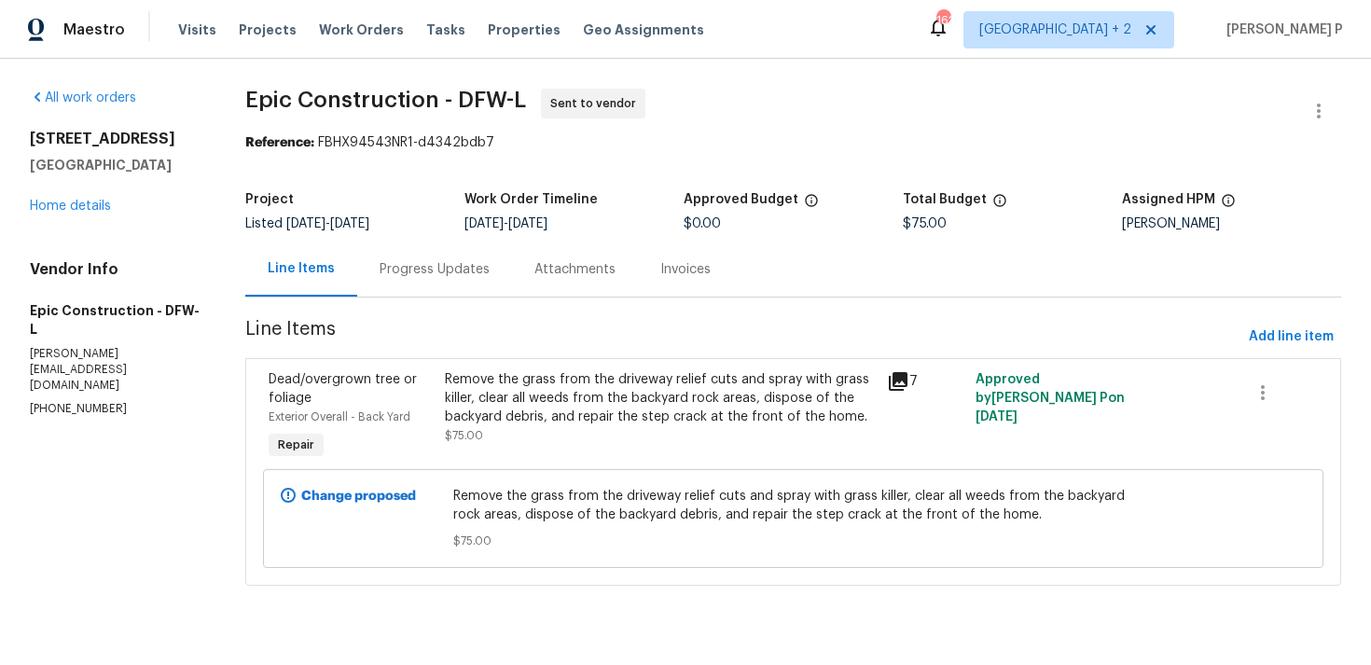
click at [377, 86] on div "All work orders [STREET_ADDRESS] Home details Vendor Info Epic Construction - D…" at bounding box center [685, 348] width 1371 height 579
click at [274, 103] on span "Epic Construction - DFW-L" at bounding box center [385, 100] width 281 height 22
drag, startPoint x: 253, startPoint y: 101, endPoint x: 526, endPoint y: 98, distance: 273.3
click at [526, 98] on span "Epic Construction - DFW-L" at bounding box center [385, 100] width 281 height 22
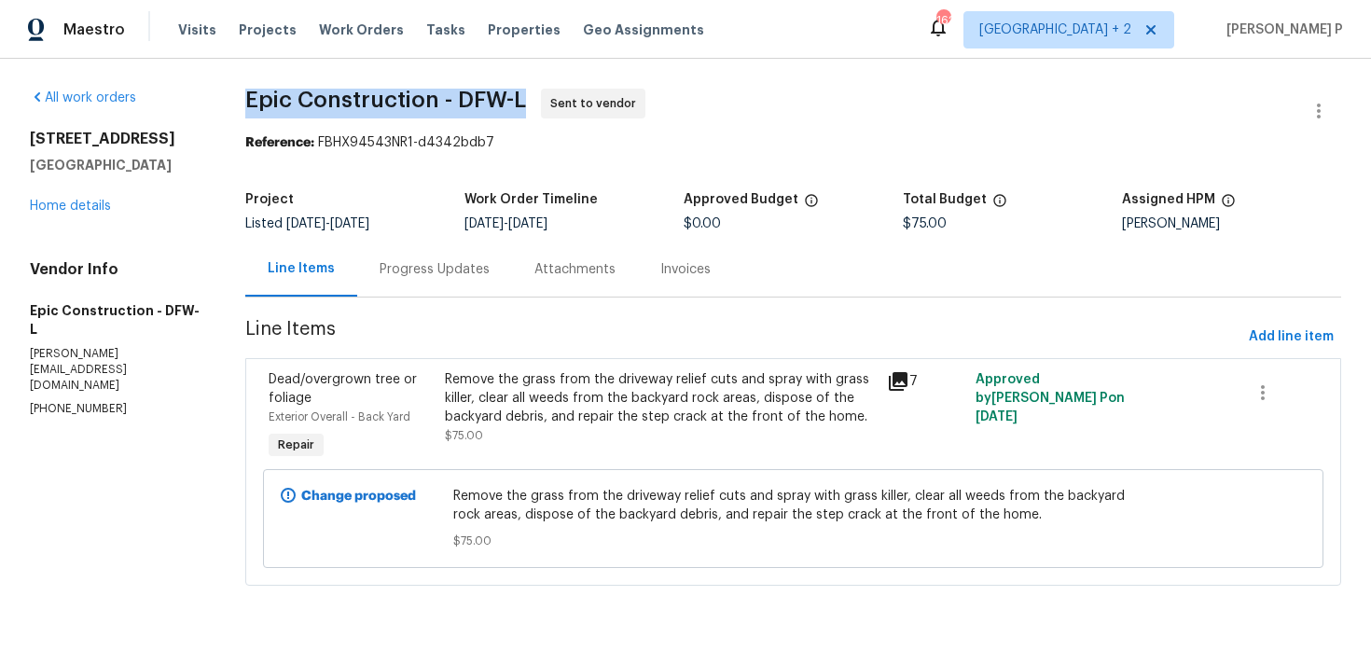
copy span "Epic Construction - DFW-L"
